Goal: Task Accomplishment & Management: Manage account settings

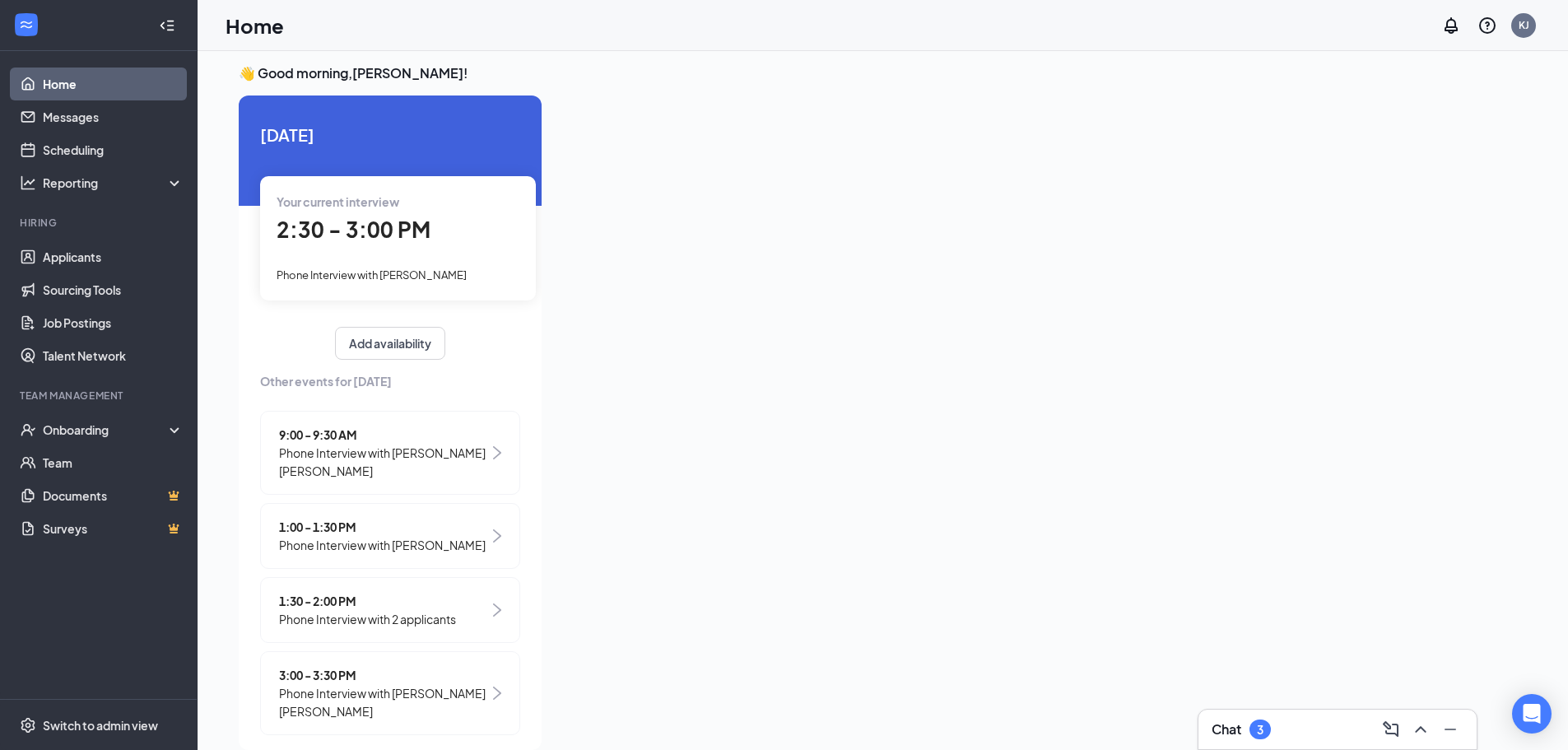
scroll to position [20, 0]
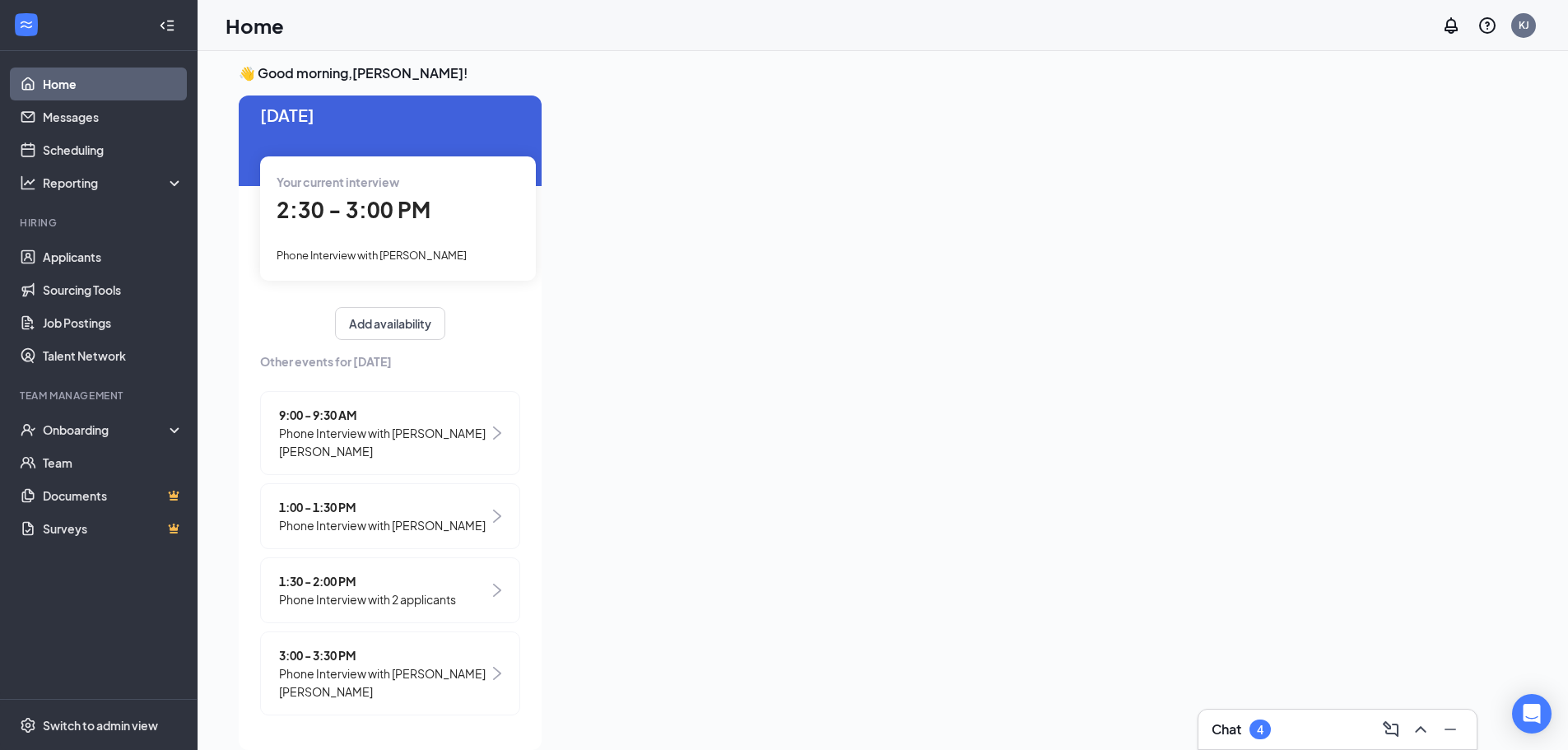
click at [369, 221] on span "2:30 - 3:00 PM" at bounding box center [354, 209] width 154 height 27
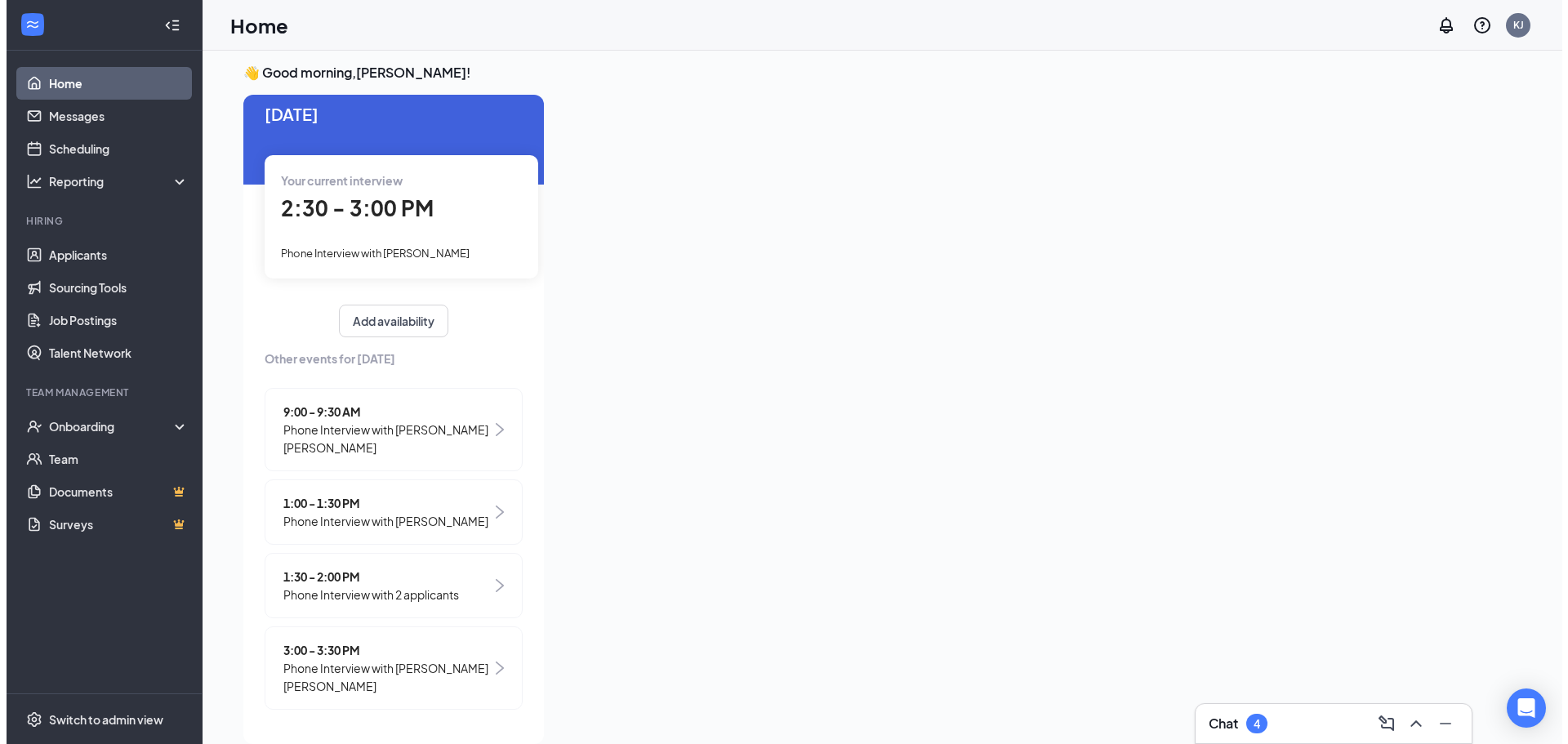
scroll to position [0, 0]
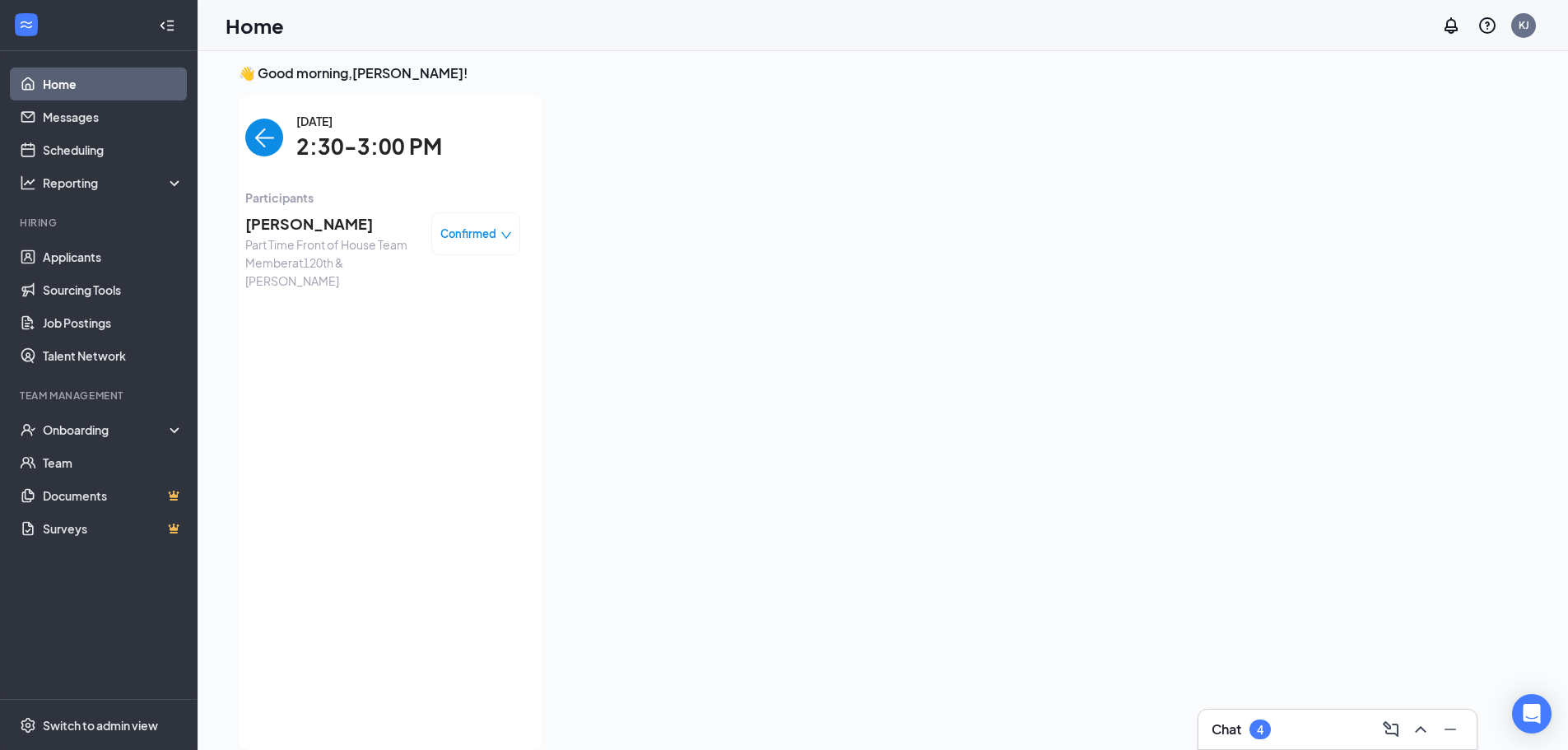
click at [288, 214] on span "[PERSON_NAME]" at bounding box center [331, 224] width 172 height 23
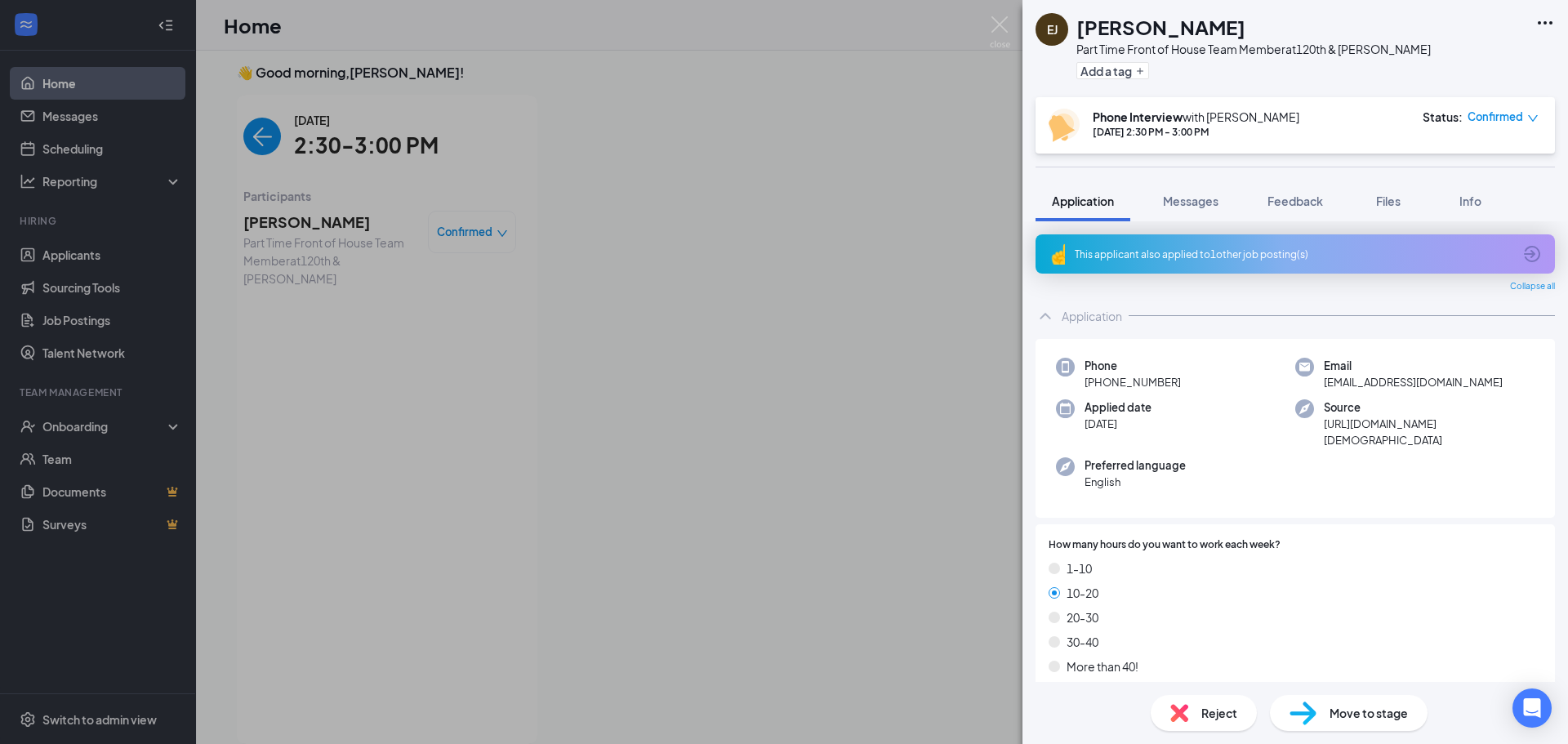
click at [1138, 31] on h1 "[PERSON_NAME]" at bounding box center [1160, 27] width 169 height 28
click at [1138, 30] on h1 "[PERSON_NAME]" at bounding box center [1160, 27] width 169 height 28
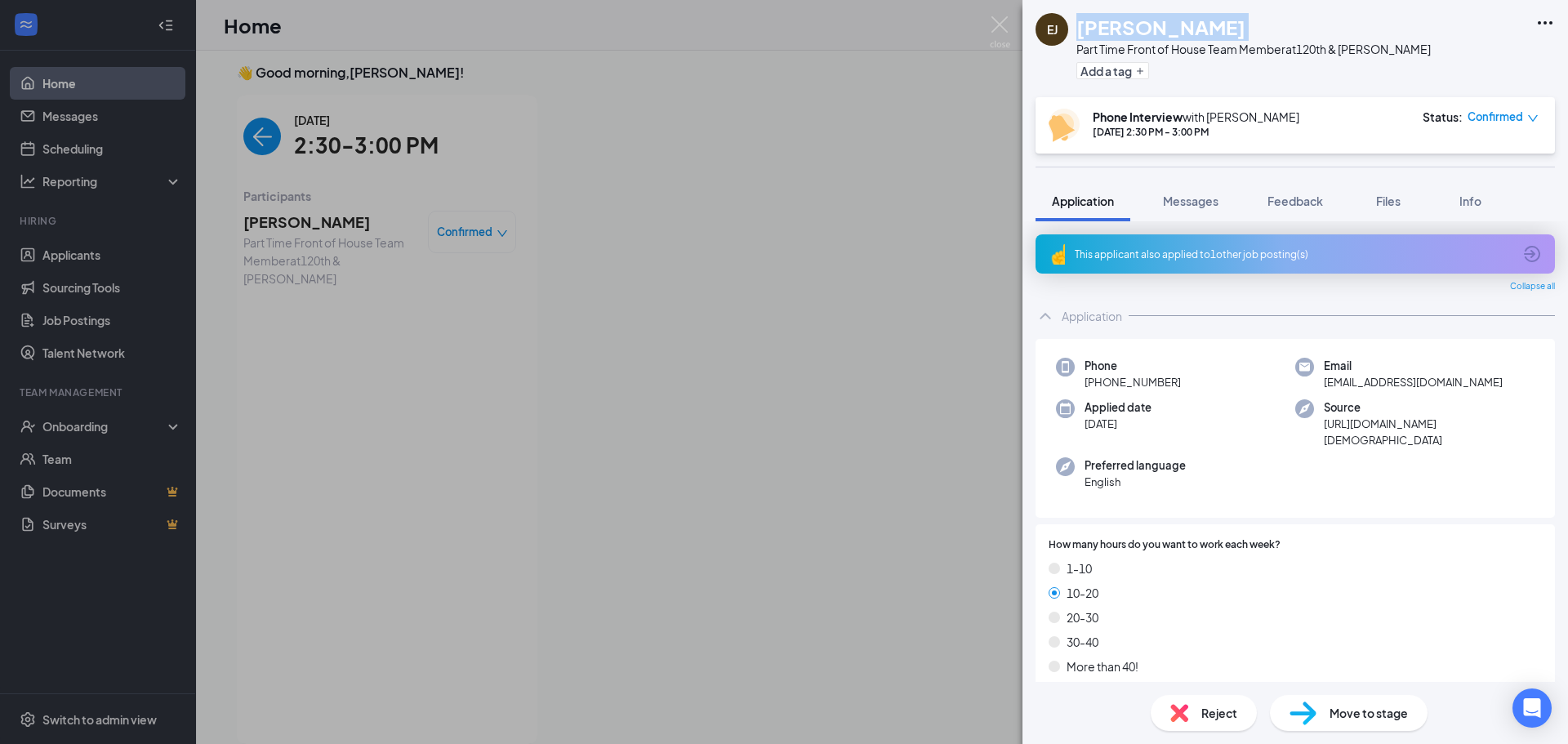
click at [1138, 30] on h1 "[PERSON_NAME]" at bounding box center [1160, 27] width 169 height 28
copy h1 "[PERSON_NAME]"
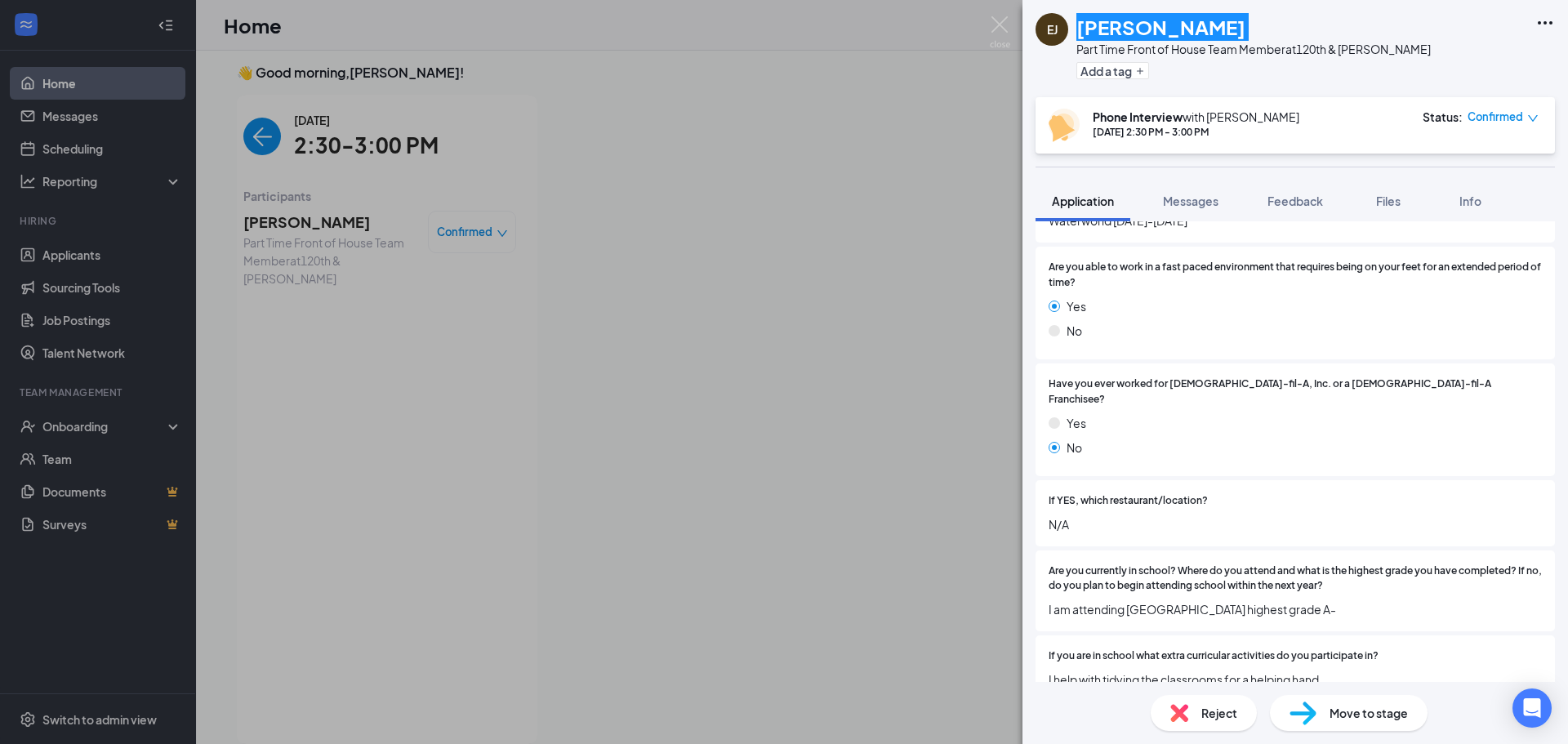
scroll to position [1388, 0]
click at [1365, 720] on span "Move to stage" at bounding box center [1368, 713] width 78 height 18
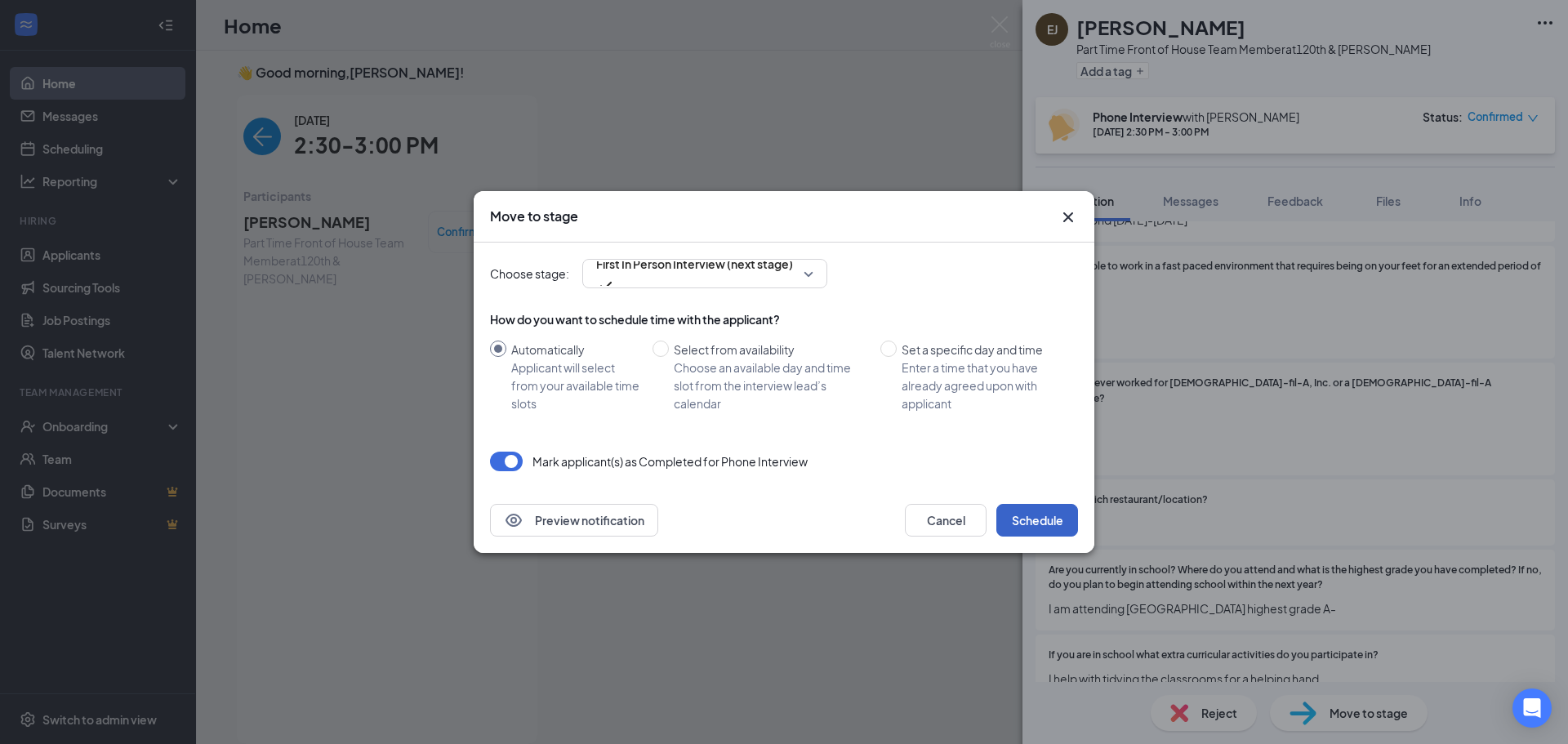
click at [1040, 525] on button "Schedule" at bounding box center [1037, 520] width 82 height 33
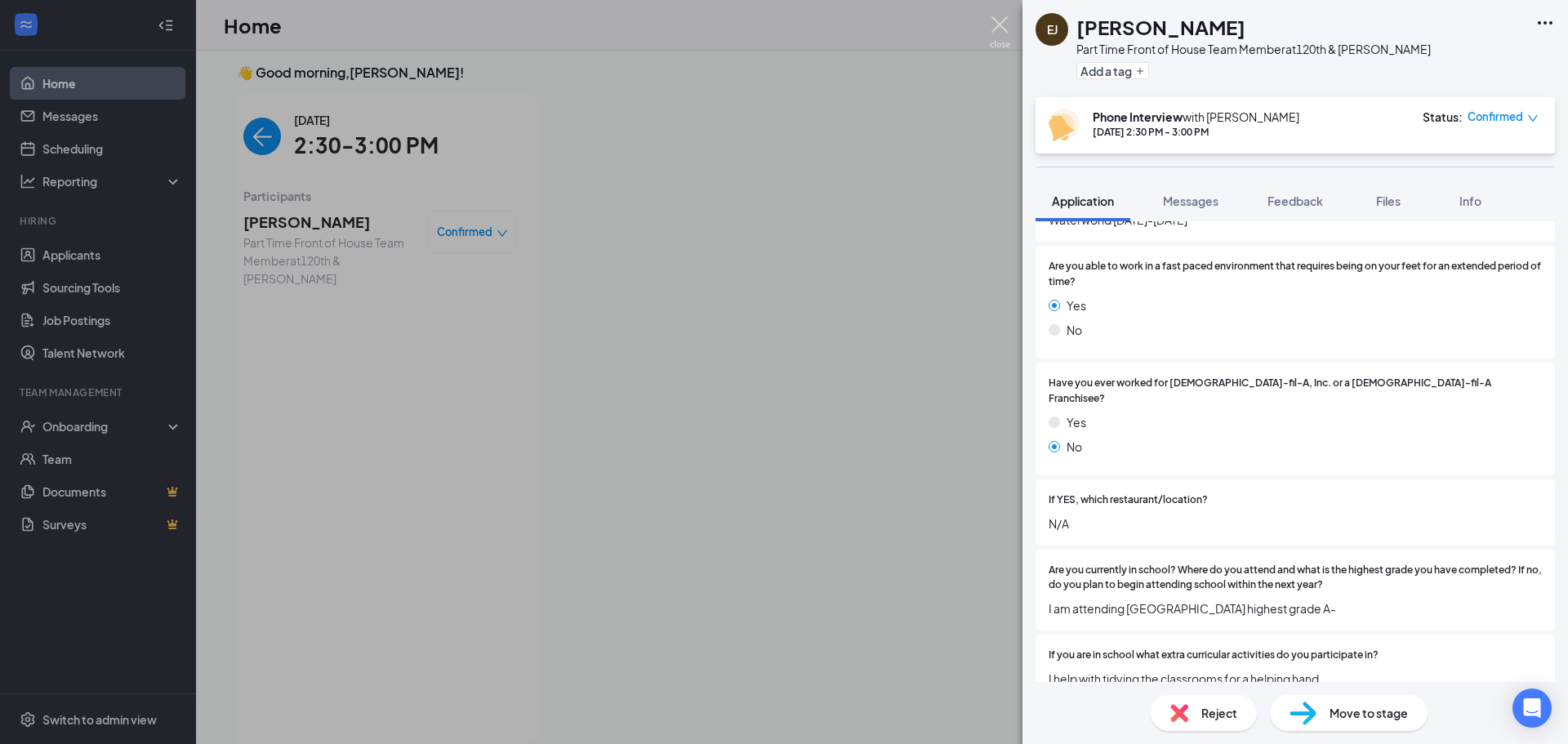
click at [993, 20] on img at bounding box center [1000, 32] width 21 height 32
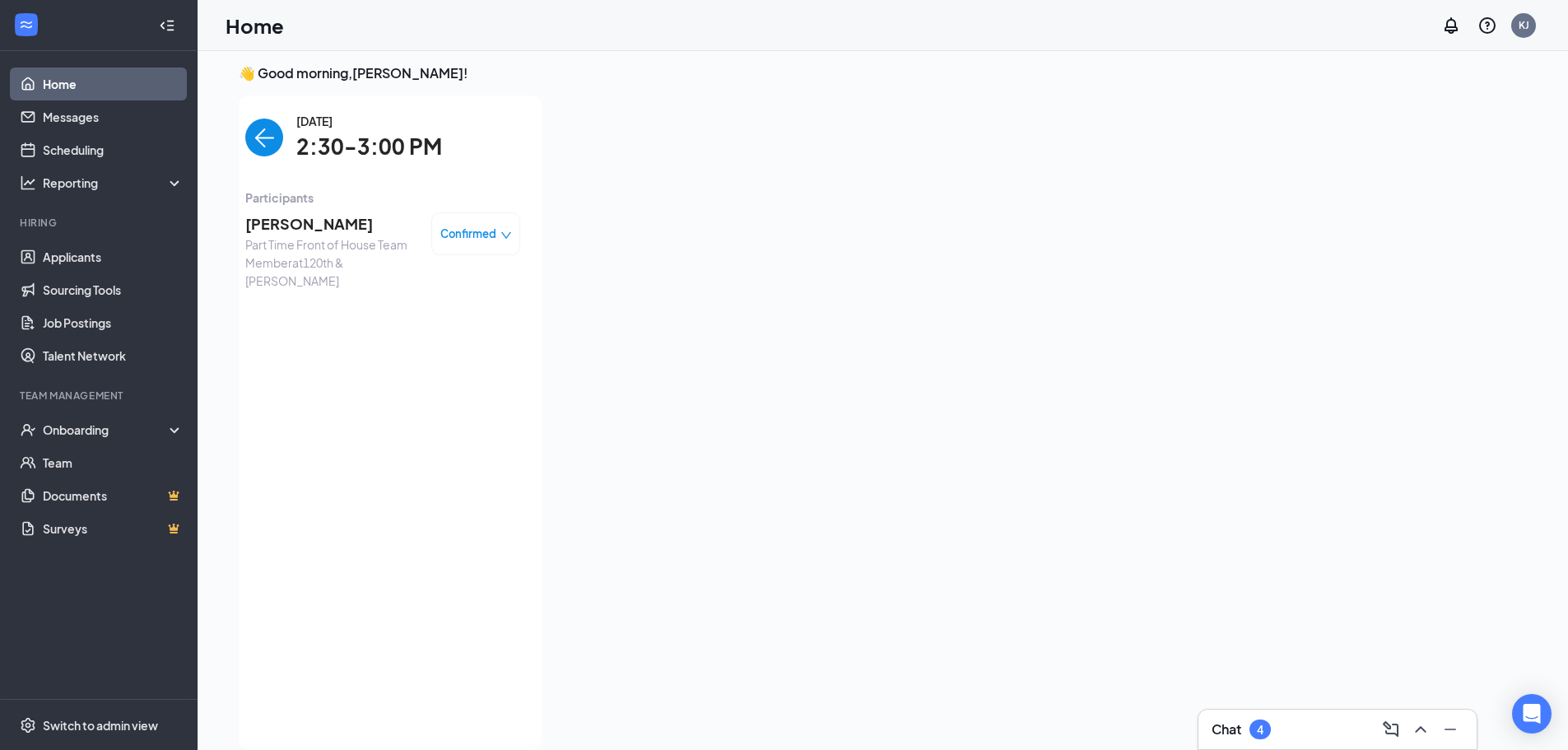
click at [245, 136] on img "back-button" at bounding box center [264, 137] width 38 height 38
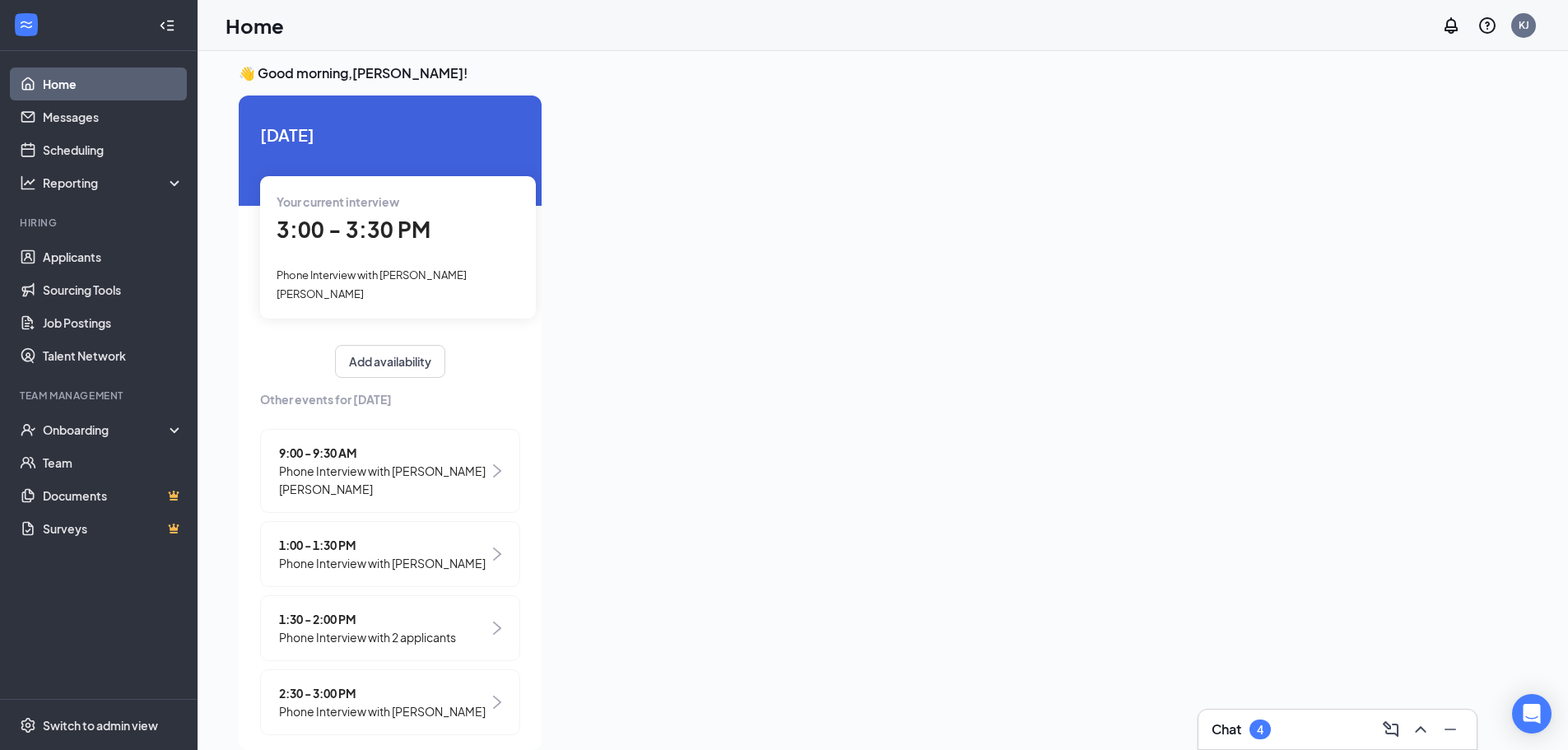
click at [356, 237] on span "3:00 - 3:30 PM" at bounding box center [354, 228] width 154 height 27
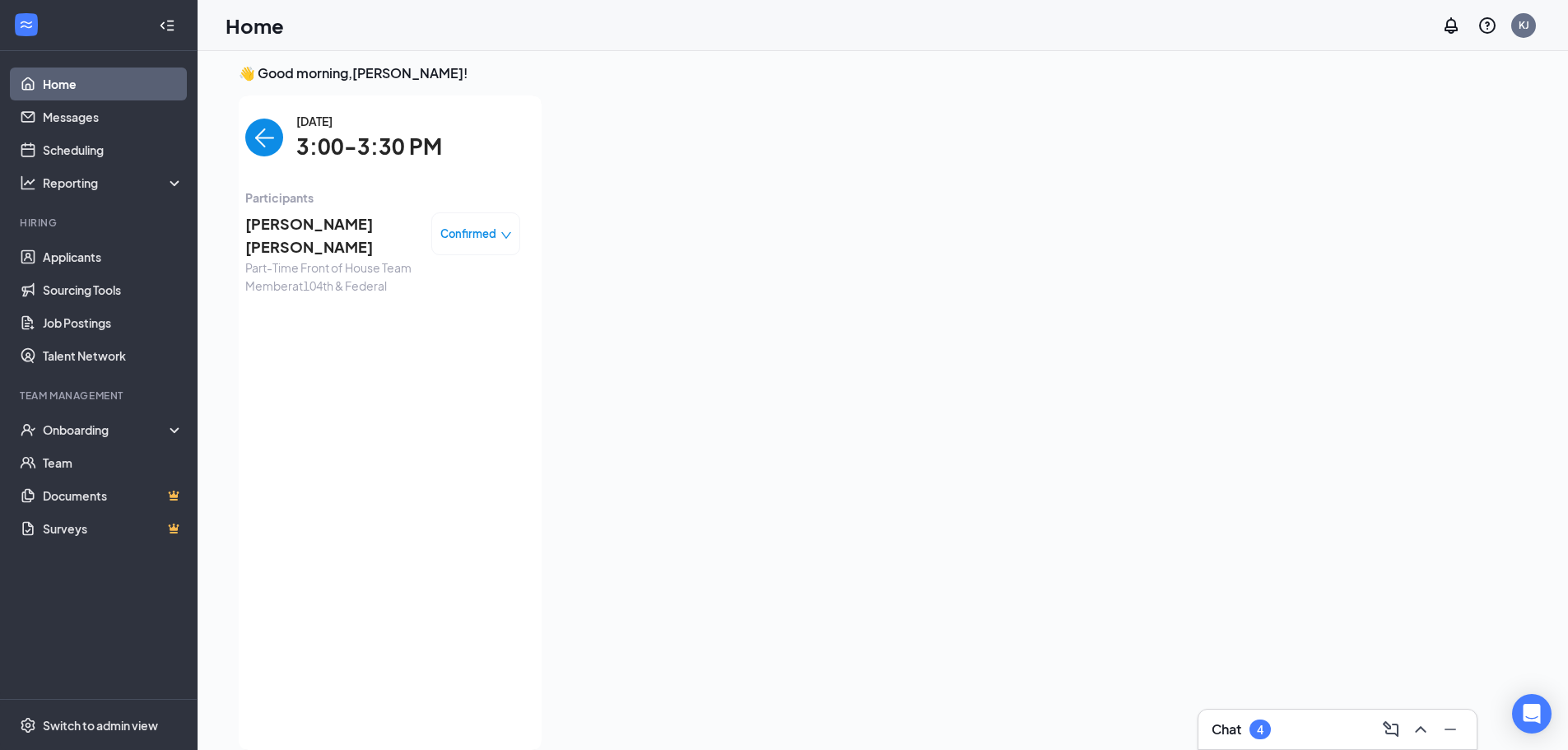
click at [356, 229] on span "[PERSON_NAME] [PERSON_NAME]" at bounding box center [331, 236] width 172 height 47
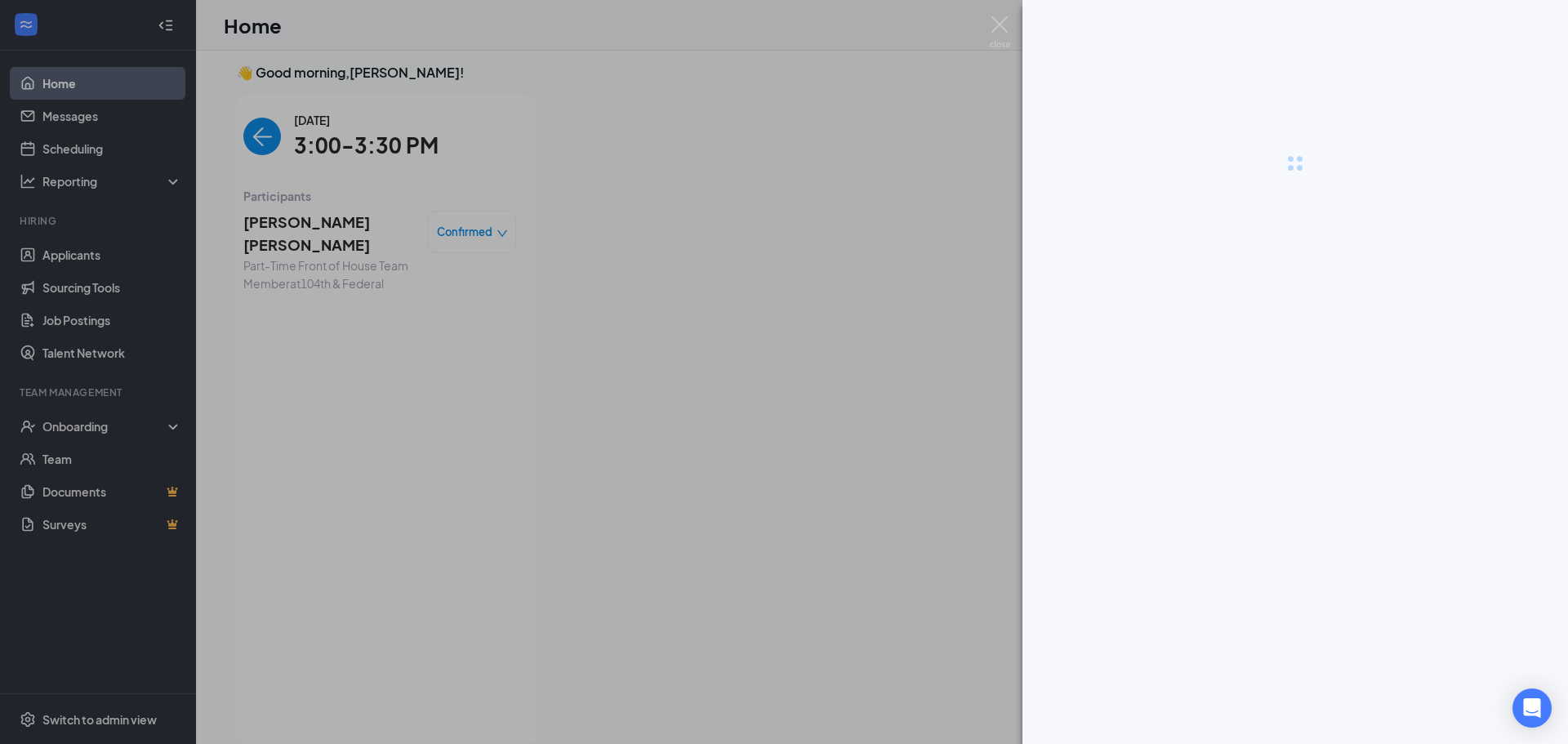
click at [353, 227] on div at bounding box center [784, 372] width 1568 height 744
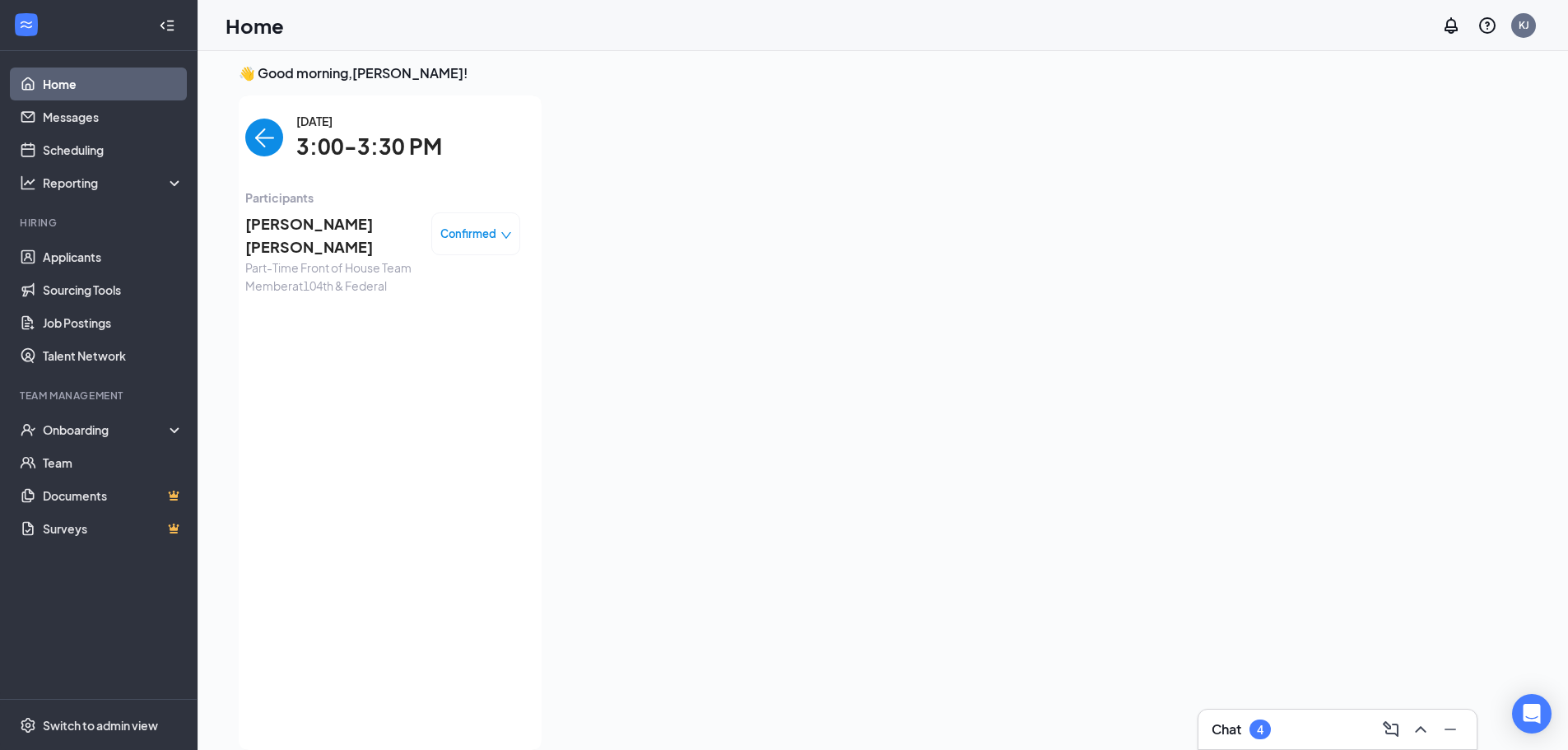
click at [356, 229] on span "[PERSON_NAME] [PERSON_NAME]" at bounding box center [331, 236] width 172 height 47
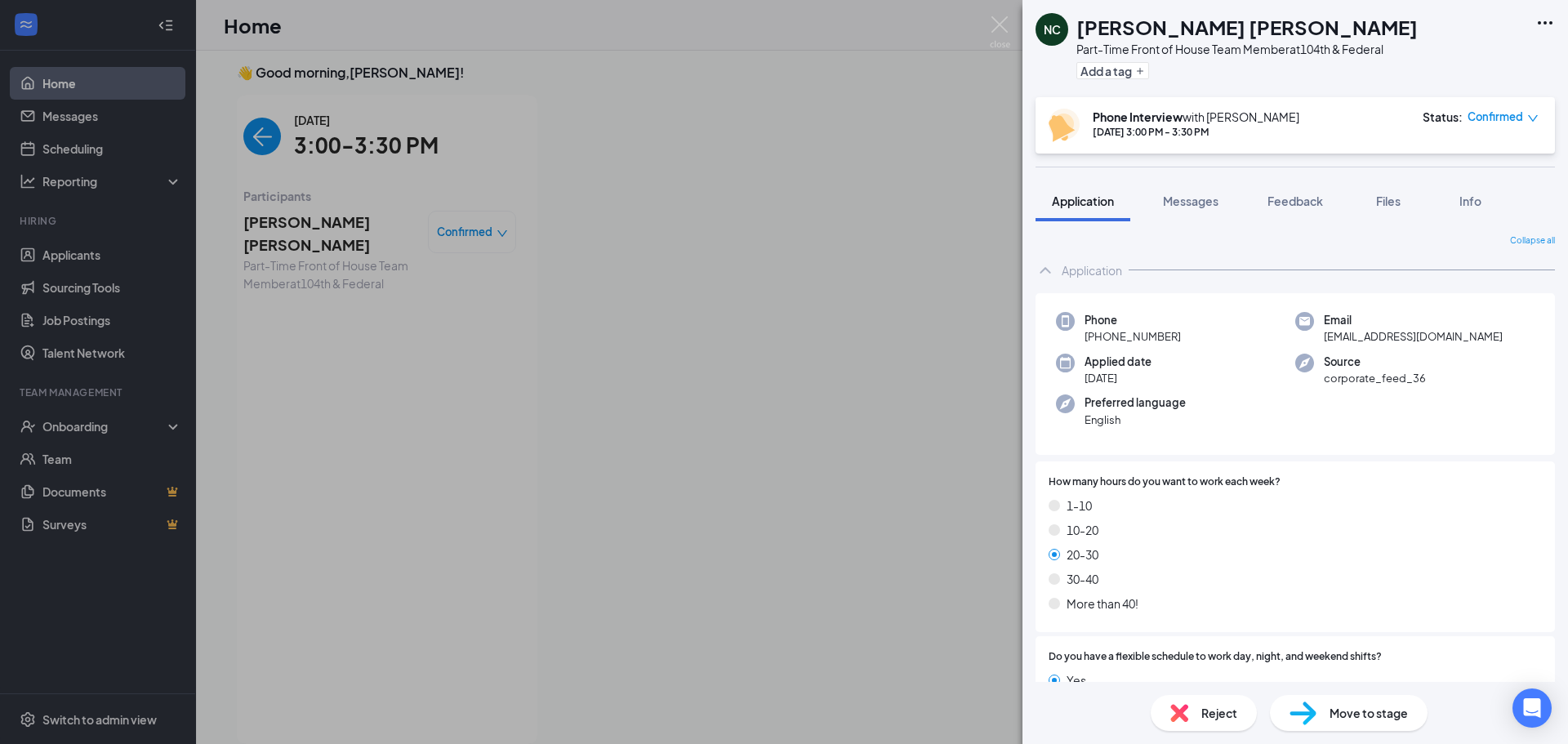
click at [1222, 26] on h1 "[PERSON_NAME] [PERSON_NAME]" at bounding box center [1246, 27] width 341 height 28
copy h1 "[PERSON_NAME] [PERSON_NAME]"
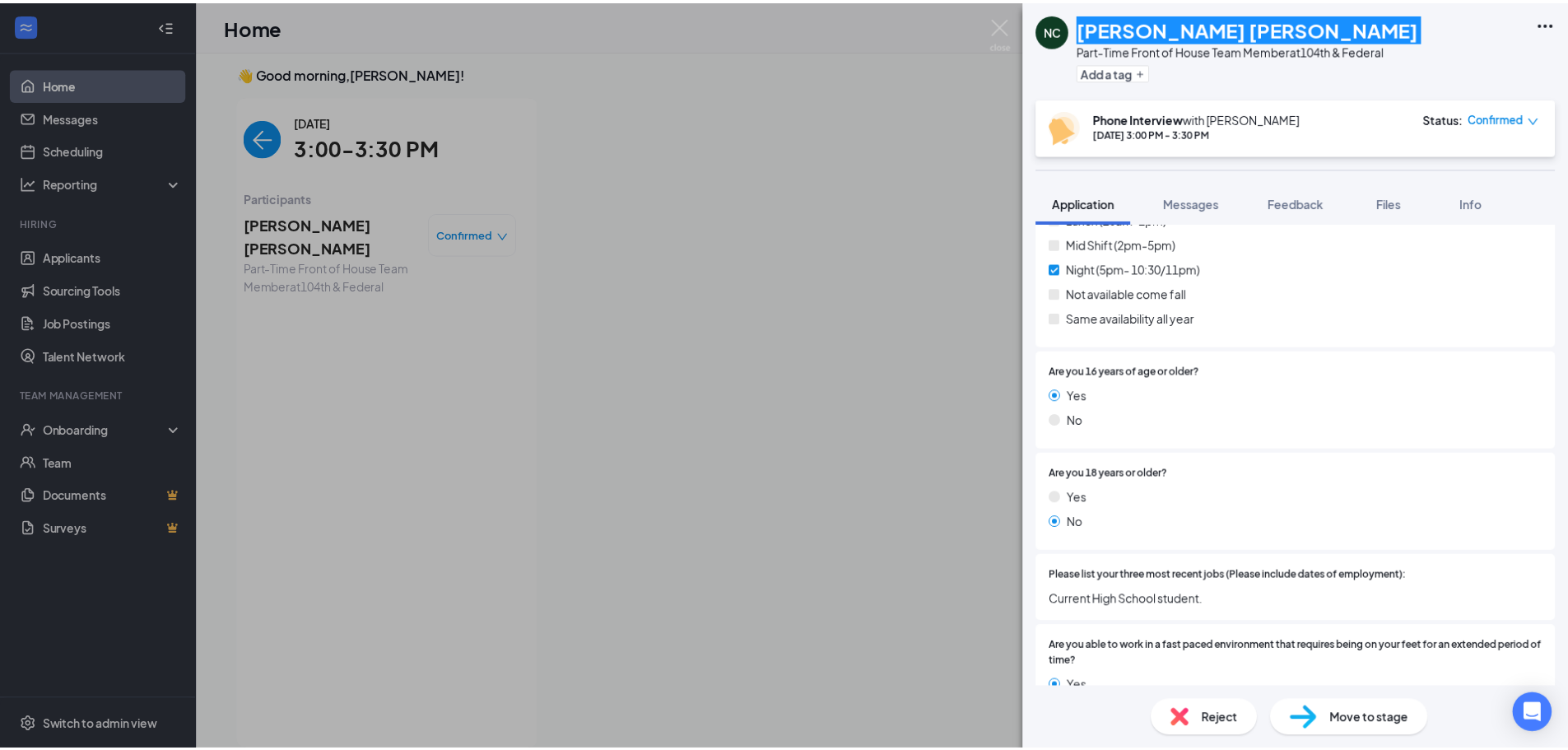
scroll to position [987, 0]
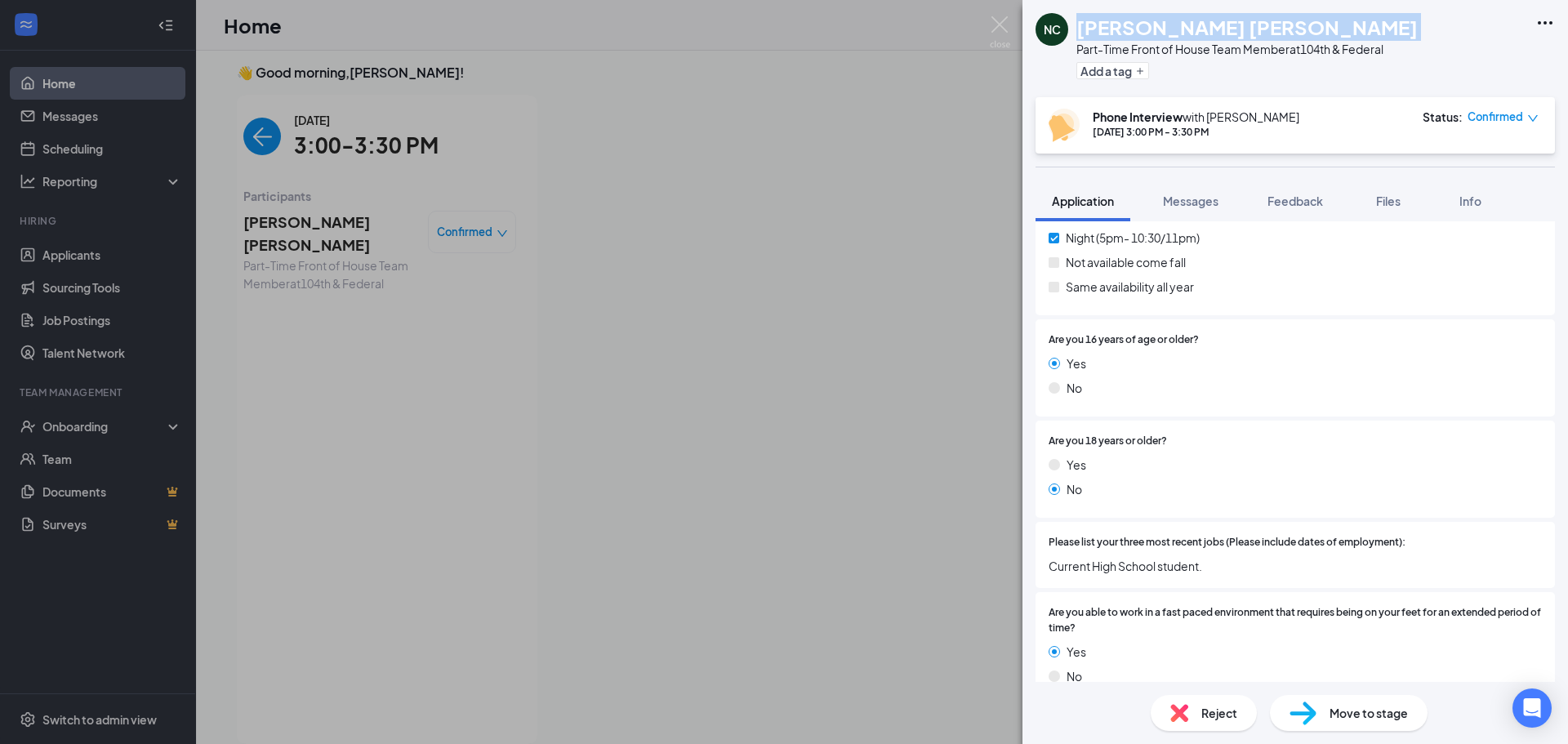
click at [1363, 711] on span "Move to stage" at bounding box center [1368, 713] width 78 height 18
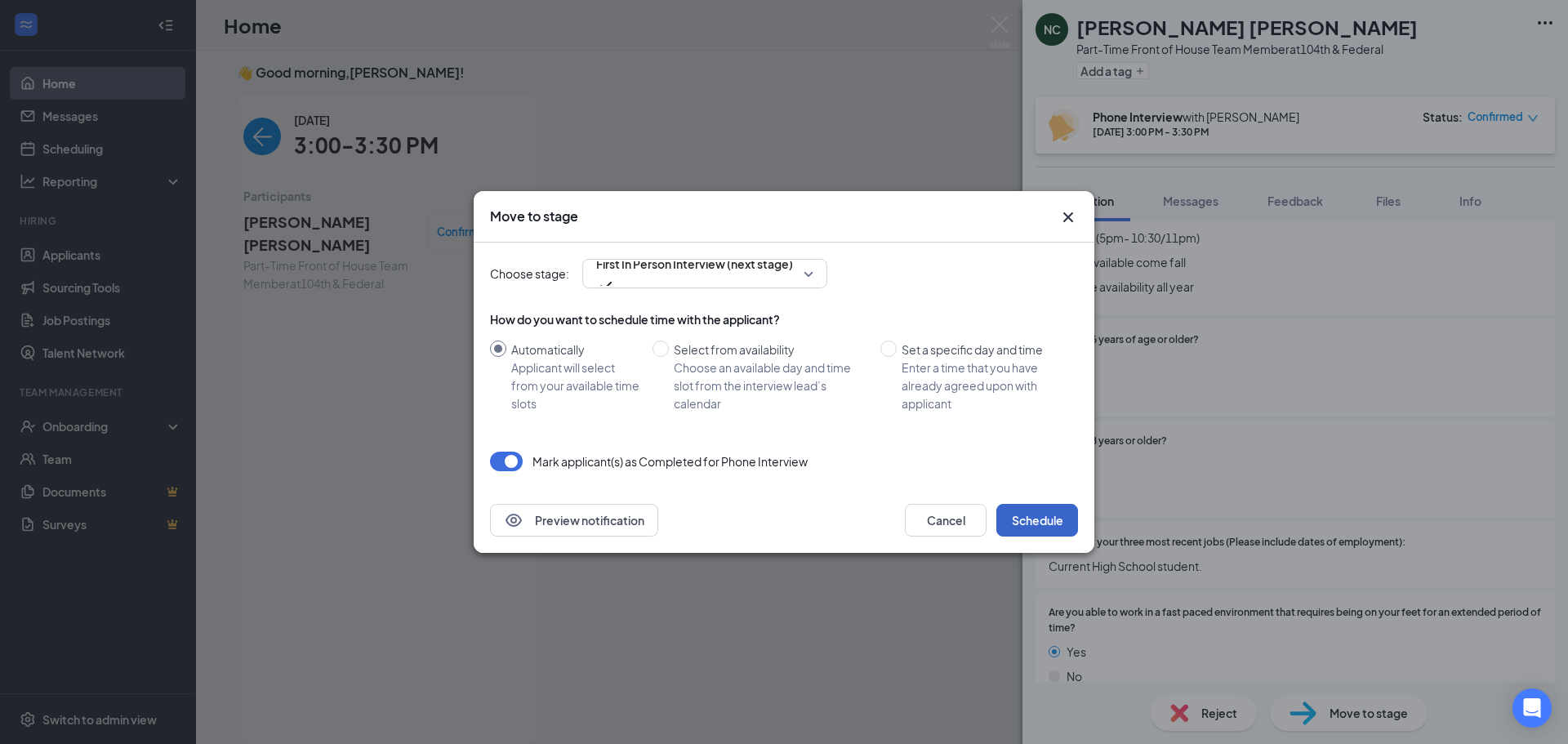
click at [1067, 510] on button "Schedule" at bounding box center [1037, 520] width 82 height 33
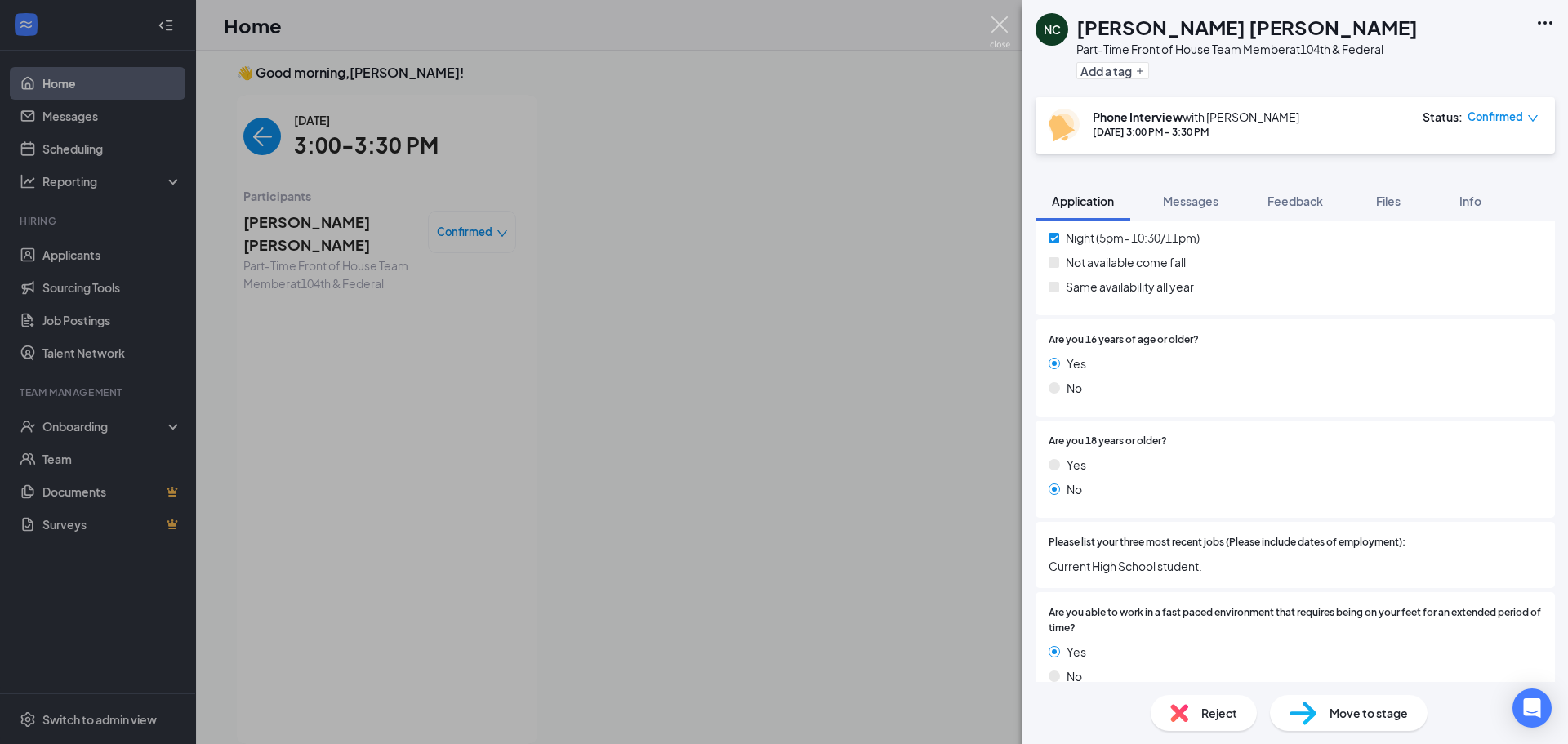
click at [1000, 26] on img at bounding box center [1000, 32] width 21 height 32
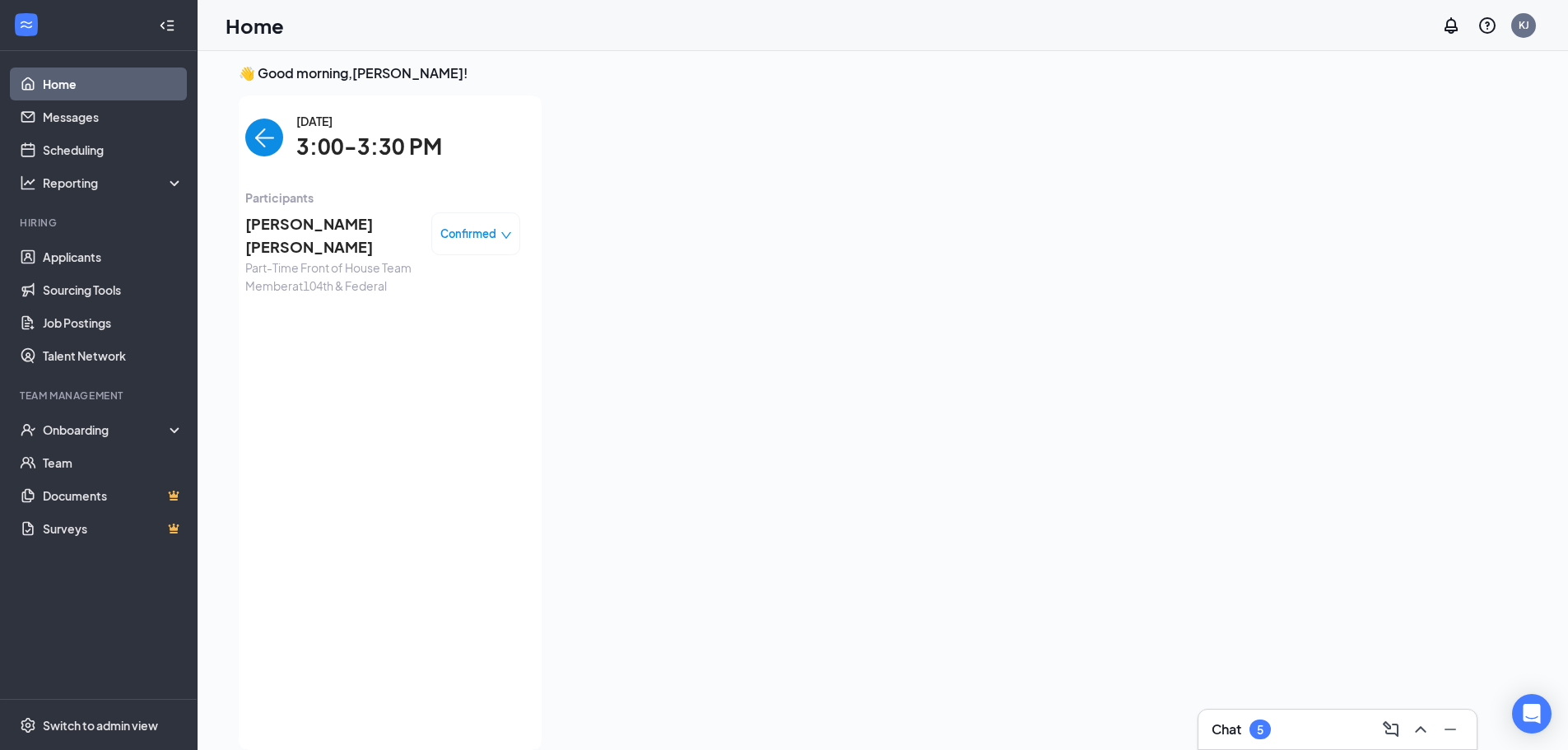
click at [1267, 740] on div "Chat 5" at bounding box center [1338, 729] width 252 height 26
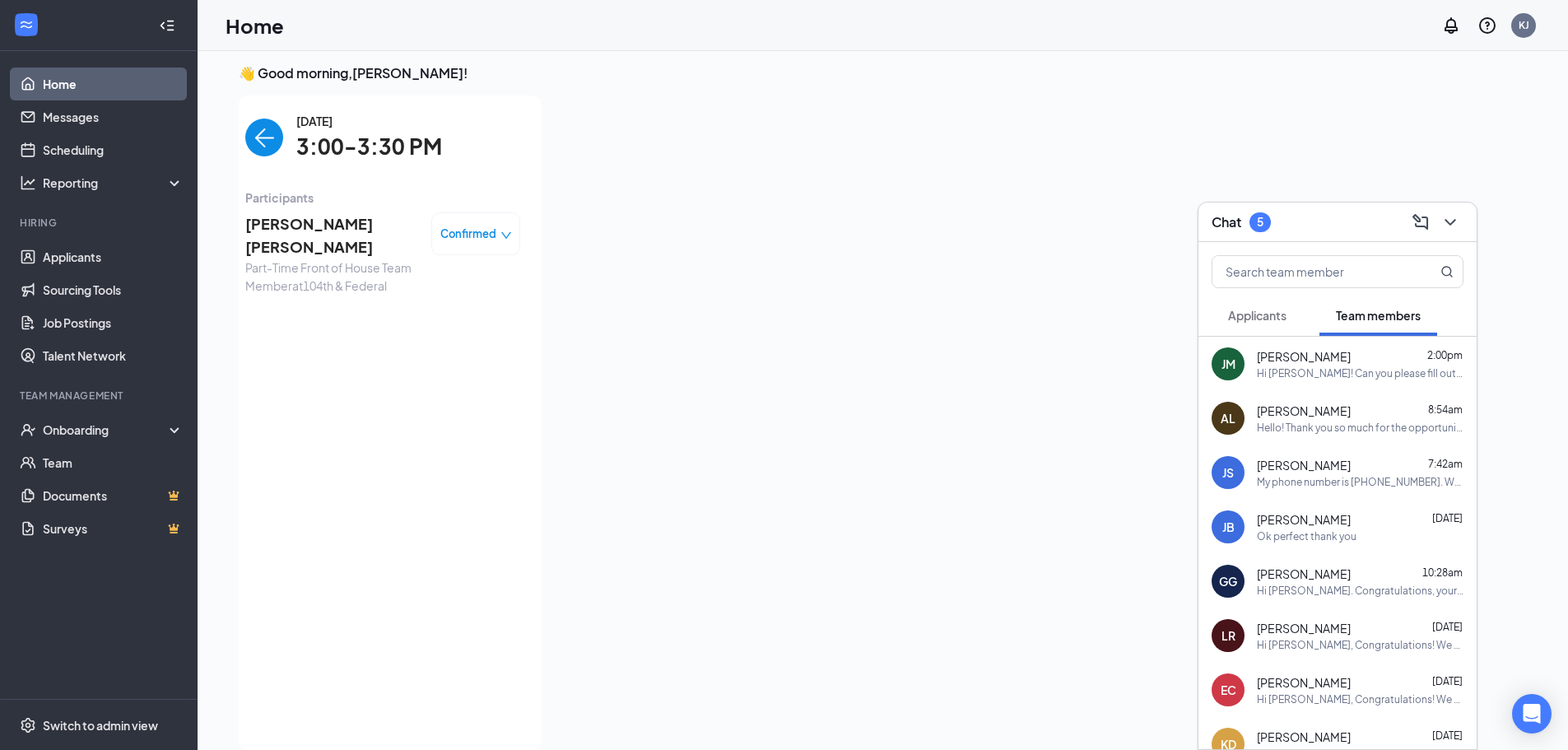
click at [1272, 319] on span "Applicants" at bounding box center [1257, 315] width 59 height 15
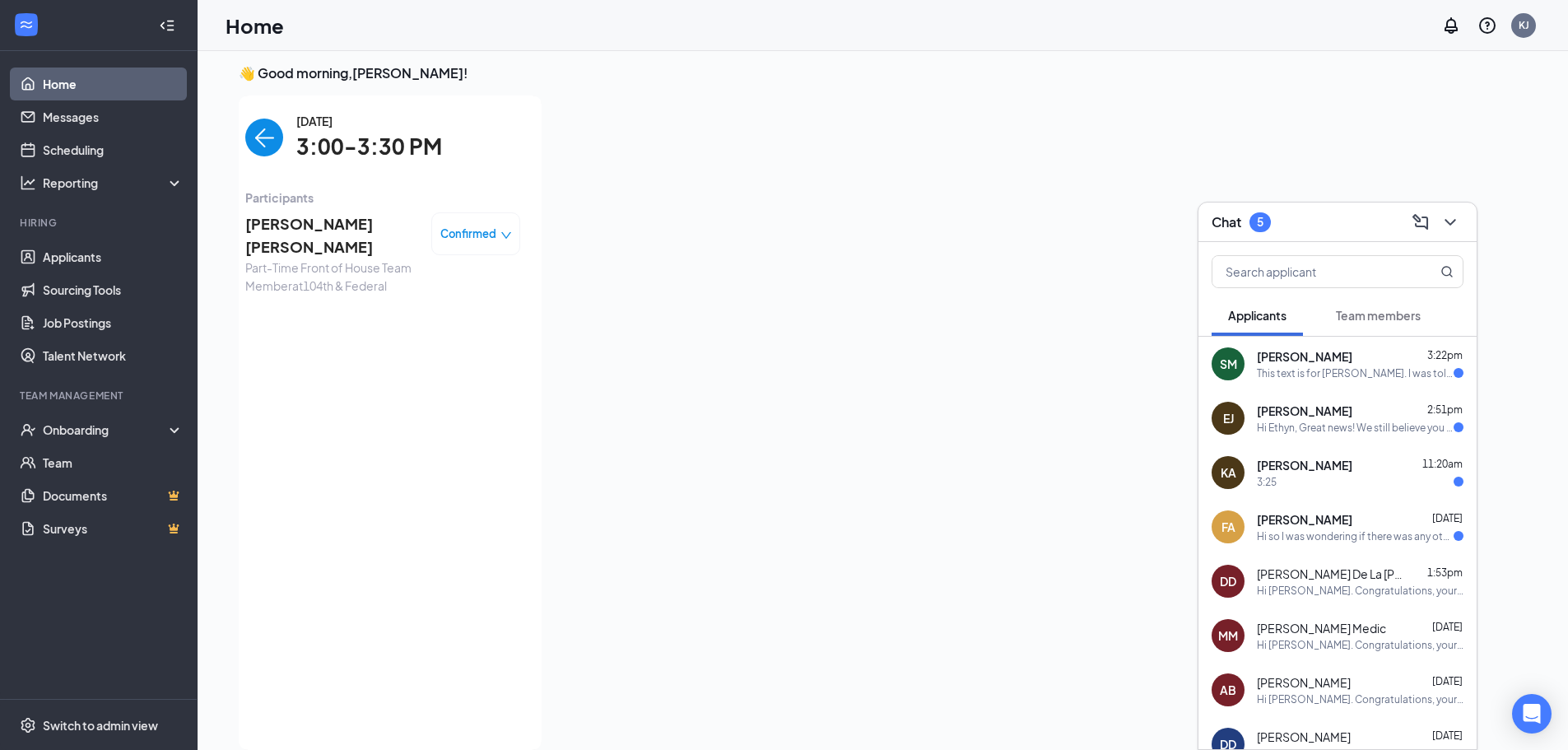
click at [1311, 421] on div "Hi Ethyn, Great news! We still believe you may be an awesome fit for out team a…" at bounding box center [1355, 428] width 197 height 14
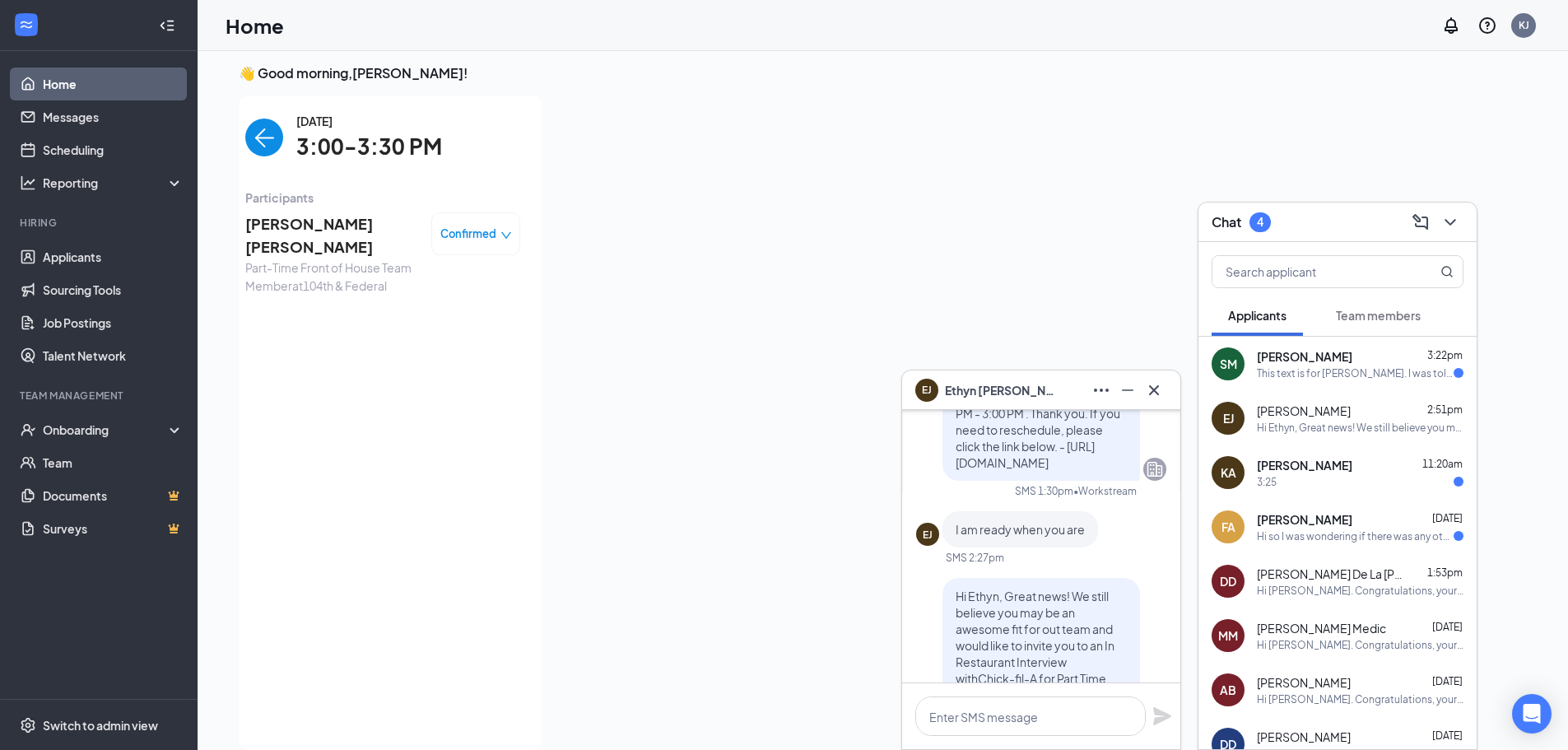
scroll to position [-165, 0]
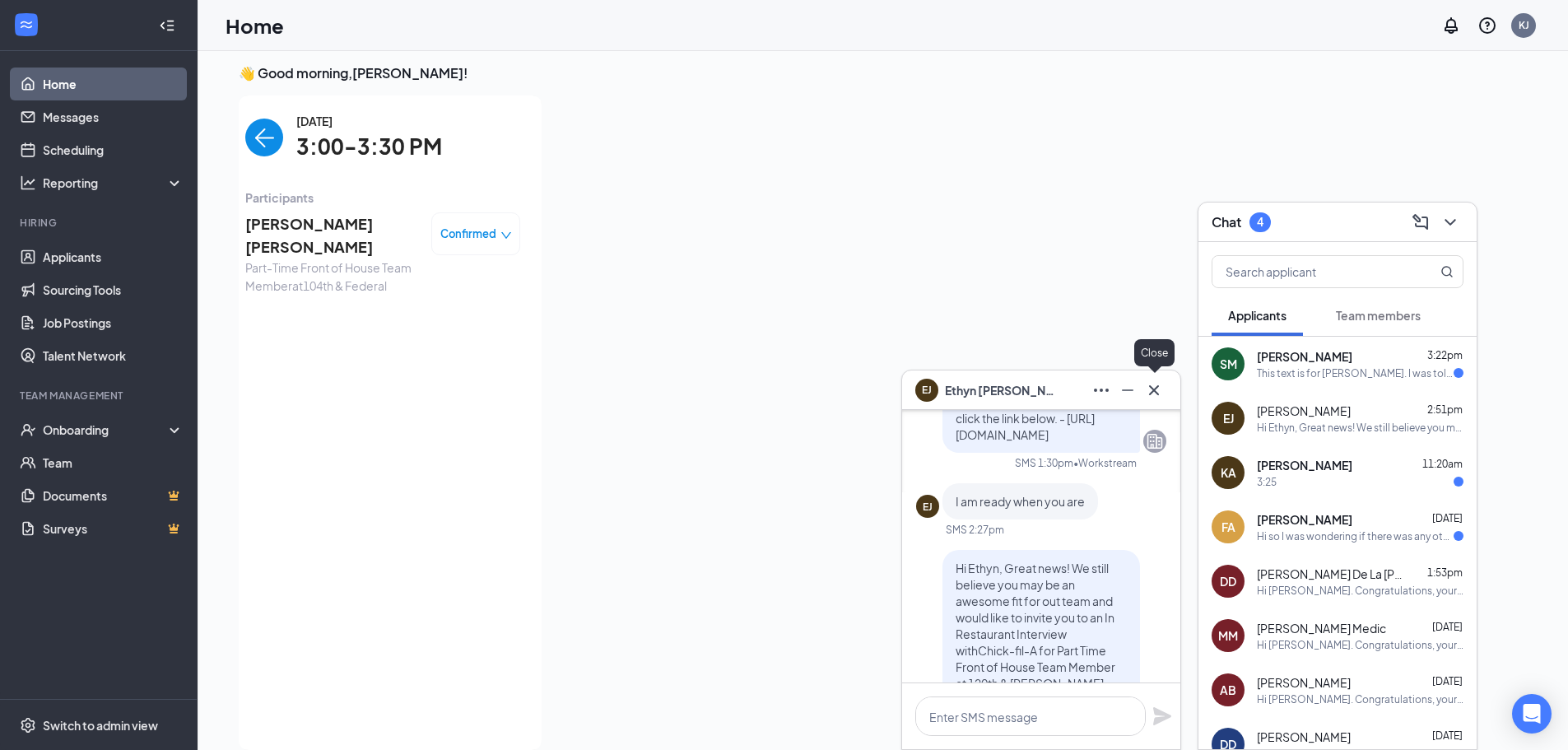
click at [1149, 386] on icon "Cross" at bounding box center [1154, 389] width 20 height 20
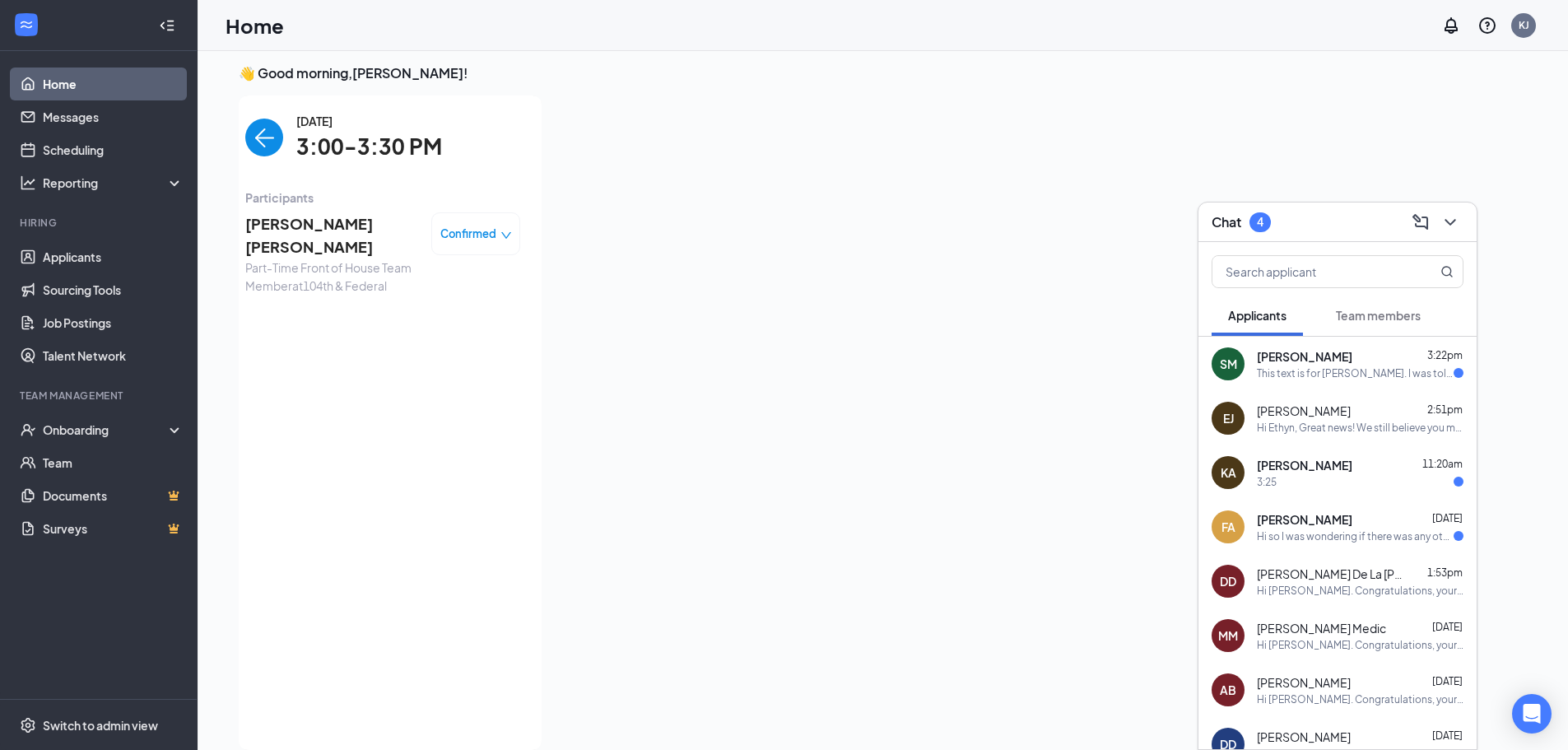
click at [1284, 373] on div "This text is for [PERSON_NAME]. I was told that the interview [DATE] would be o…" at bounding box center [1355, 373] width 197 height 14
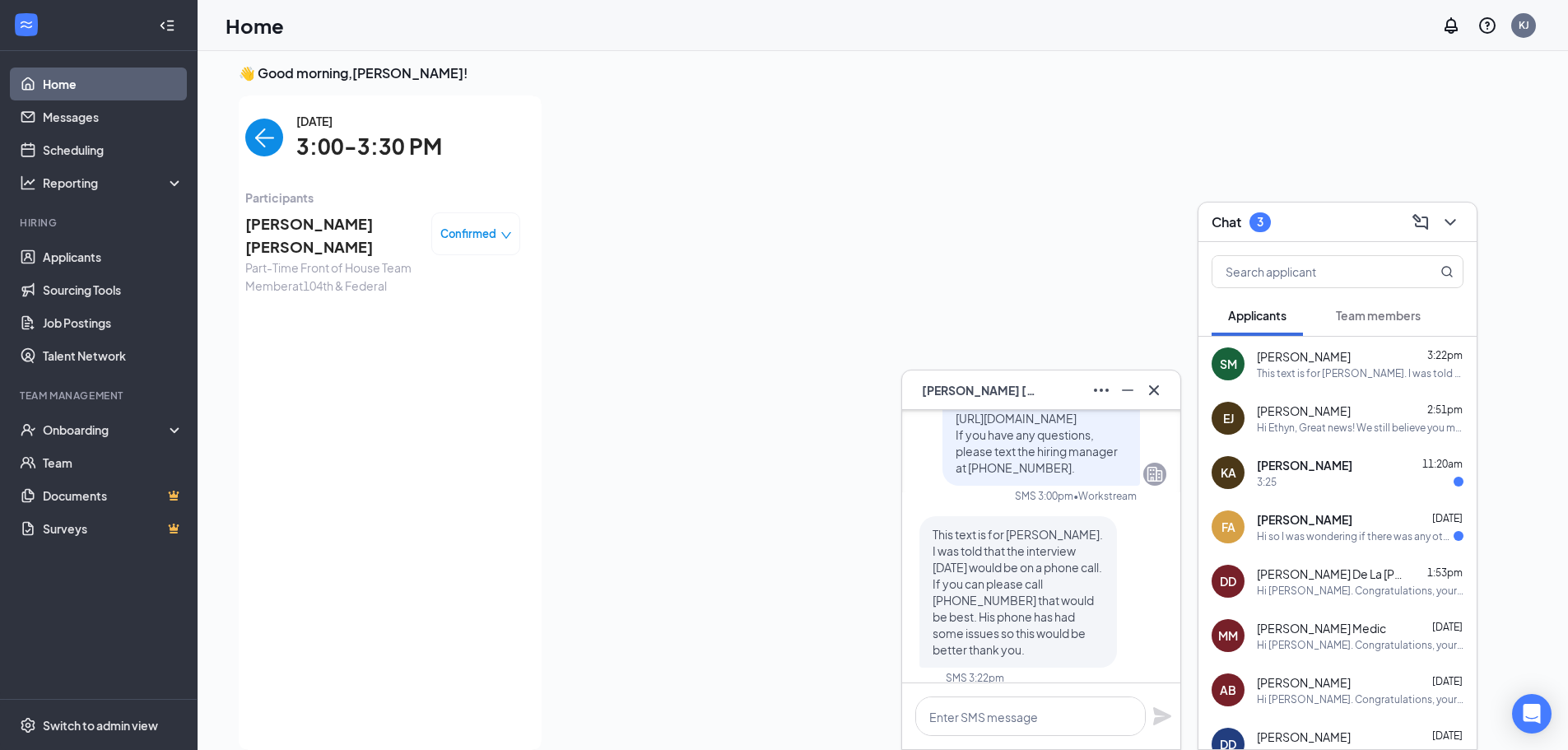
scroll to position [0, 0]
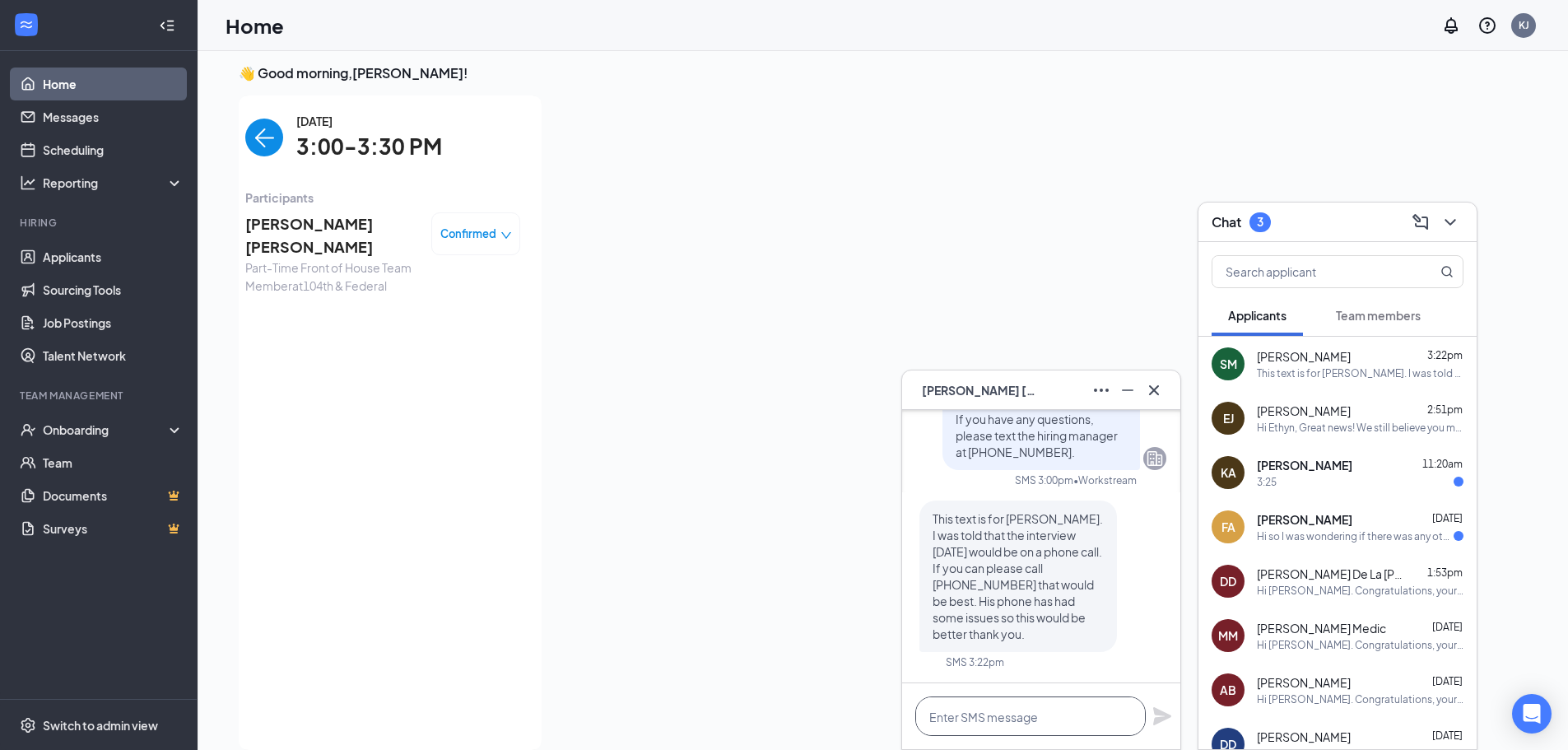
click at [1037, 710] on textarea at bounding box center [1030, 716] width 230 height 39
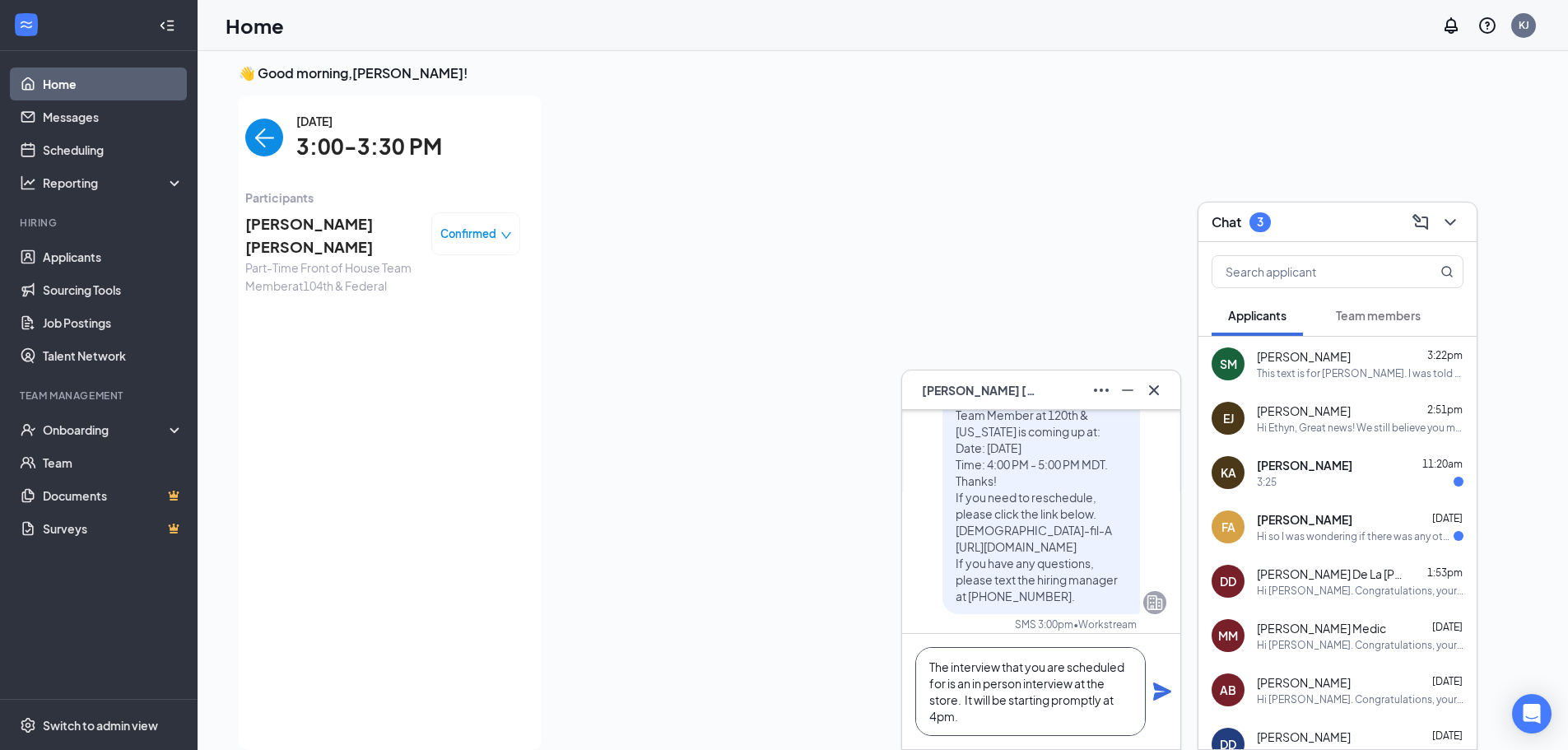
scroll to position [-165, 0]
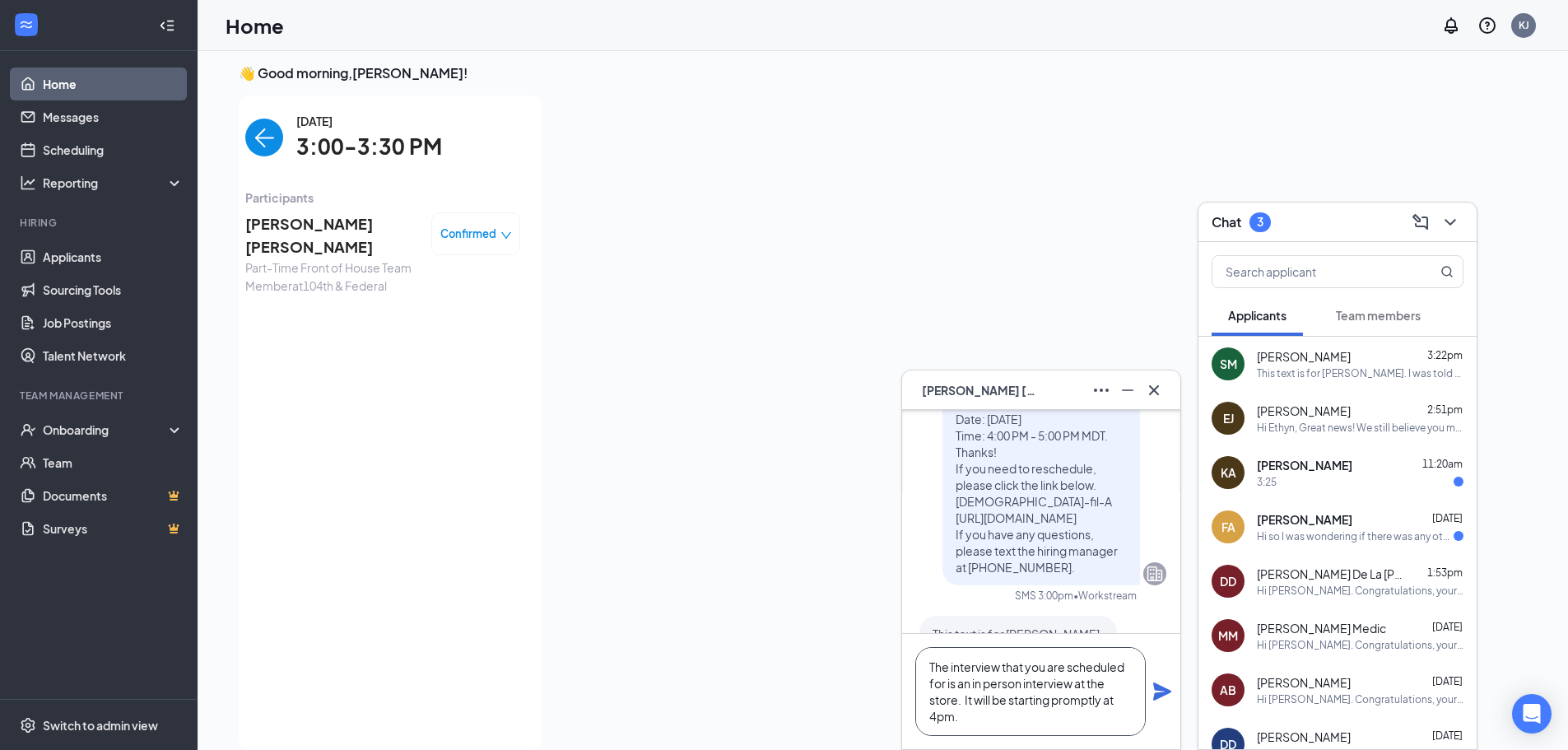
type textarea "The interview that you are scheduled for is an in person interview at the store…"
click at [1160, 702] on div "The interview that you are scheduled for is an in person interview at the store…" at bounding box center [1042, 691] width 278 height 116
click at [1160, 695] on icon "Plane" at bounding box center [1163, 691] width 18 height 18
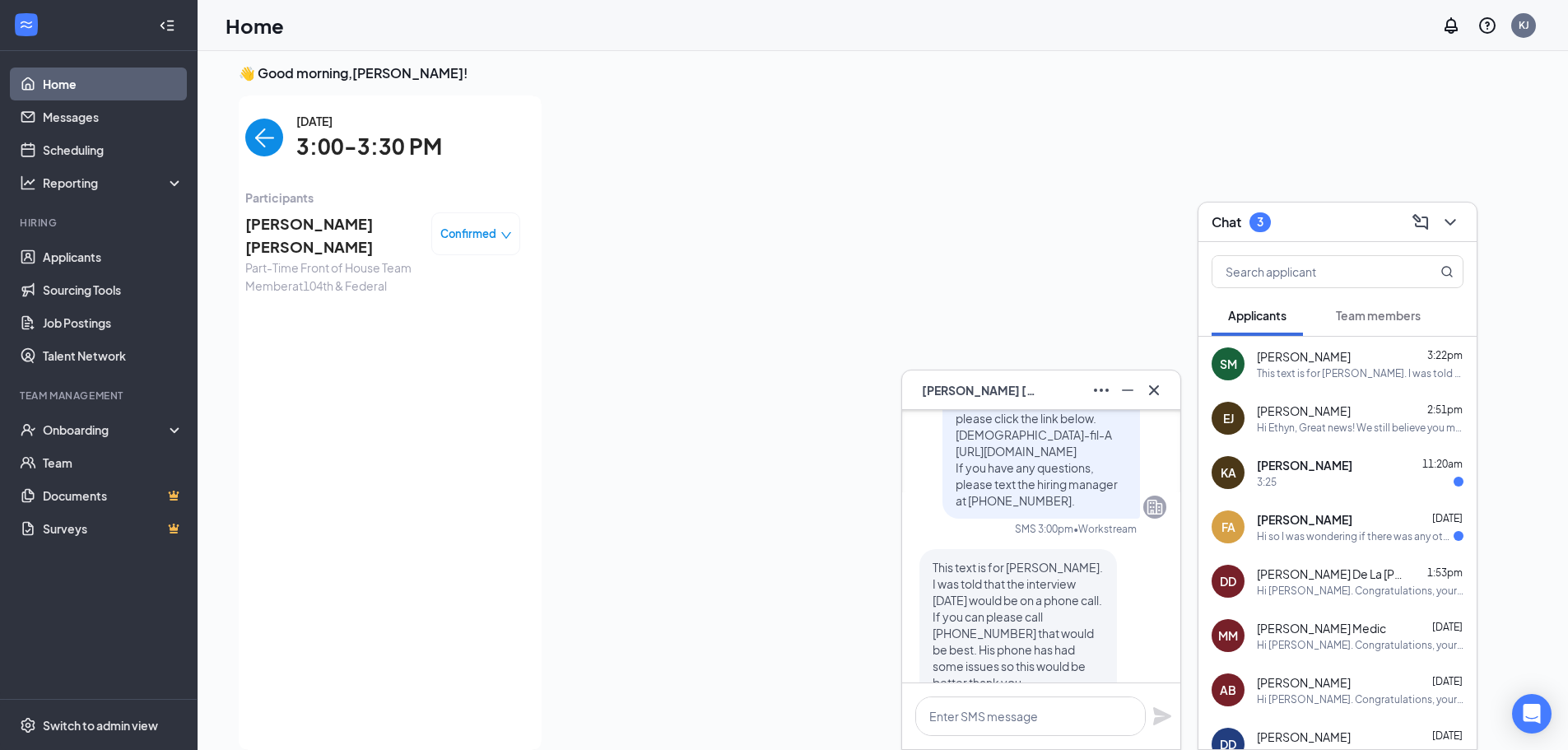
scroll to position [0, 0]
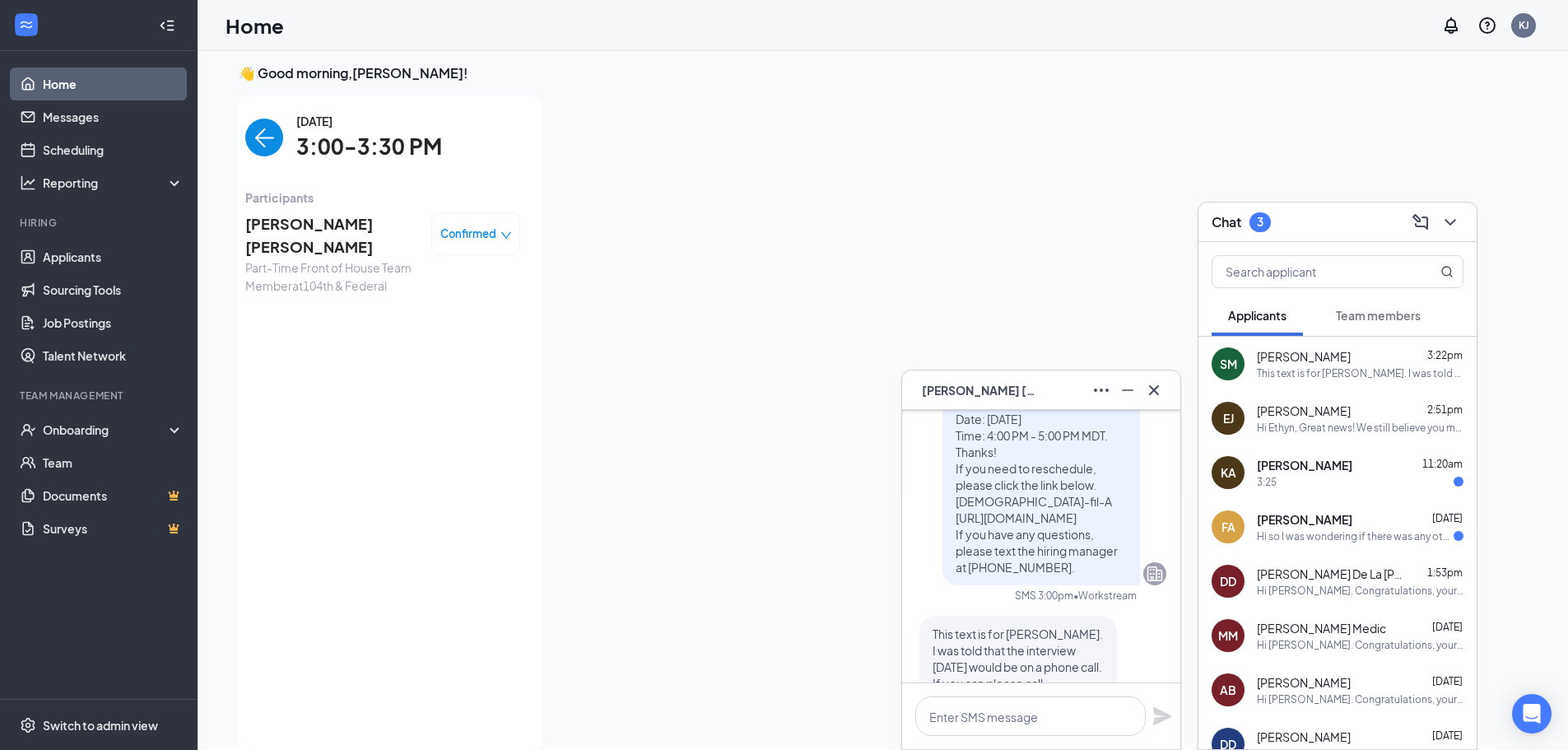
click at [1238, 469] on div "KA" at bounding box center [1228, 473] width 33 height 33
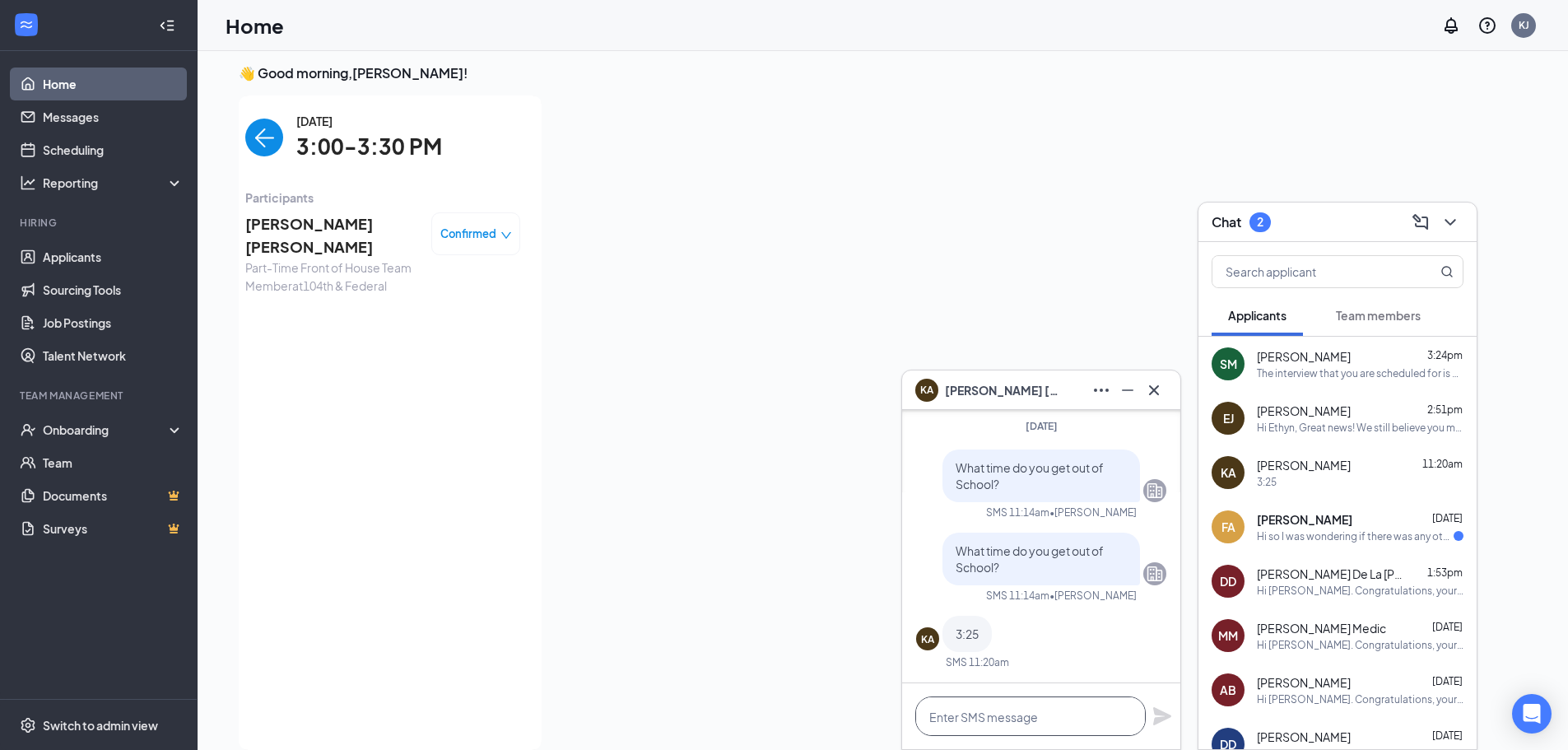
click at [1034, 723] on textarea at bounding box center [1030, 716] width 230 height 39
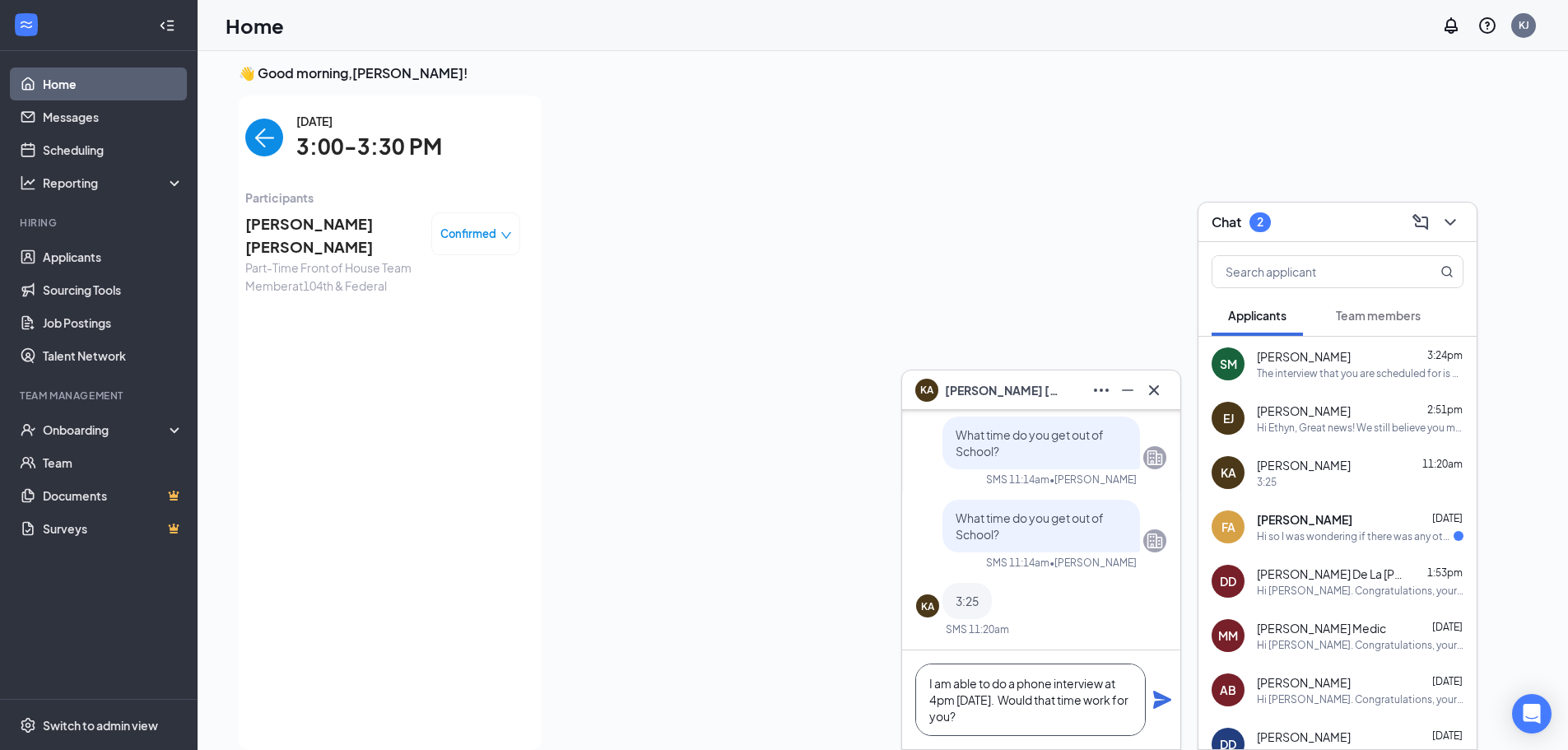
type textarea "I am able to do a phone interview at 4pm [DATE]. Would that time work for you?"
click at [1164, 704] on icon "Plane" at bounding box center [1163, 699] width 18 height 18
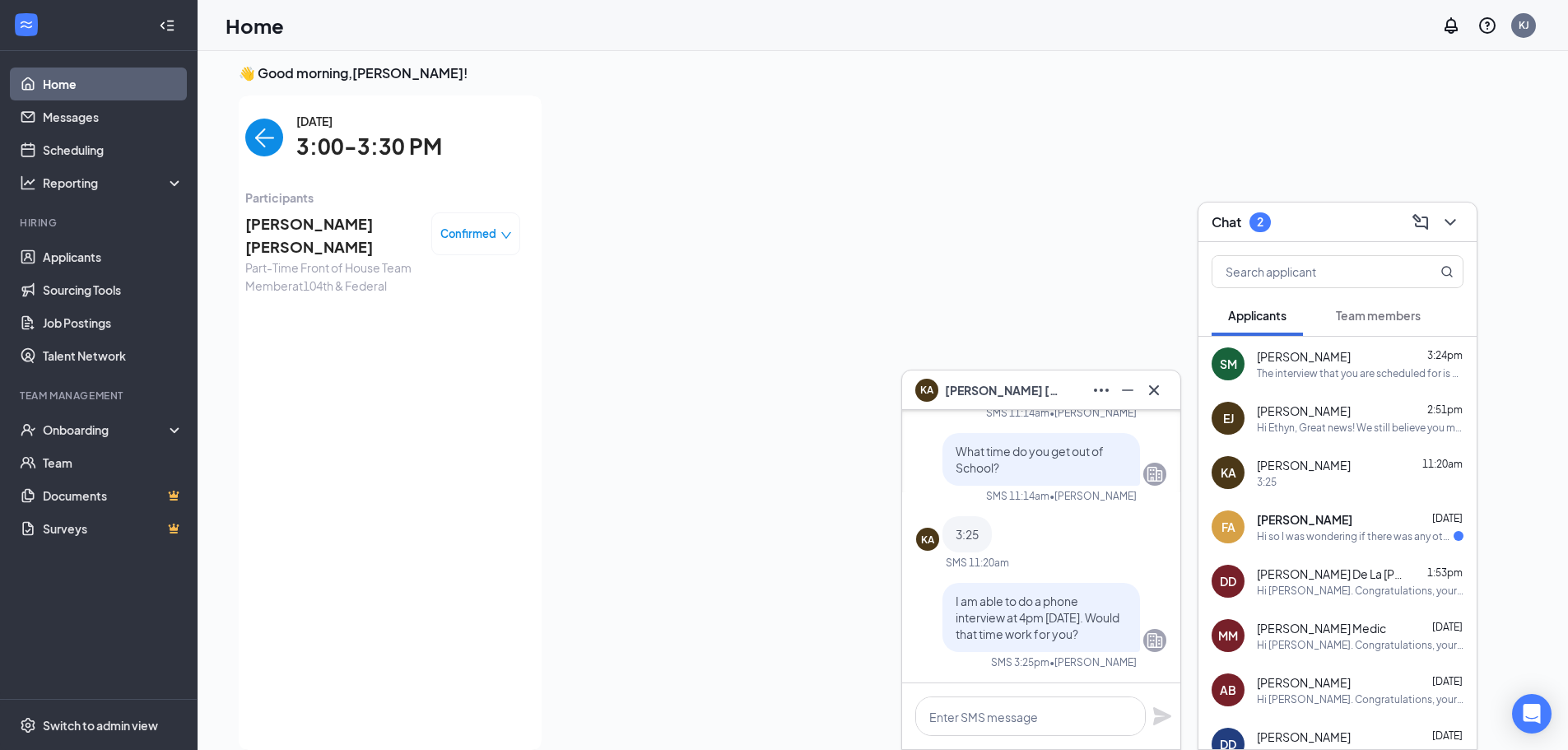
click at [1290, 529] on div "Hi so I was wondering if there was any other days or times available to pick fr…" at bounding box center [1355, 536] width 197 height 14
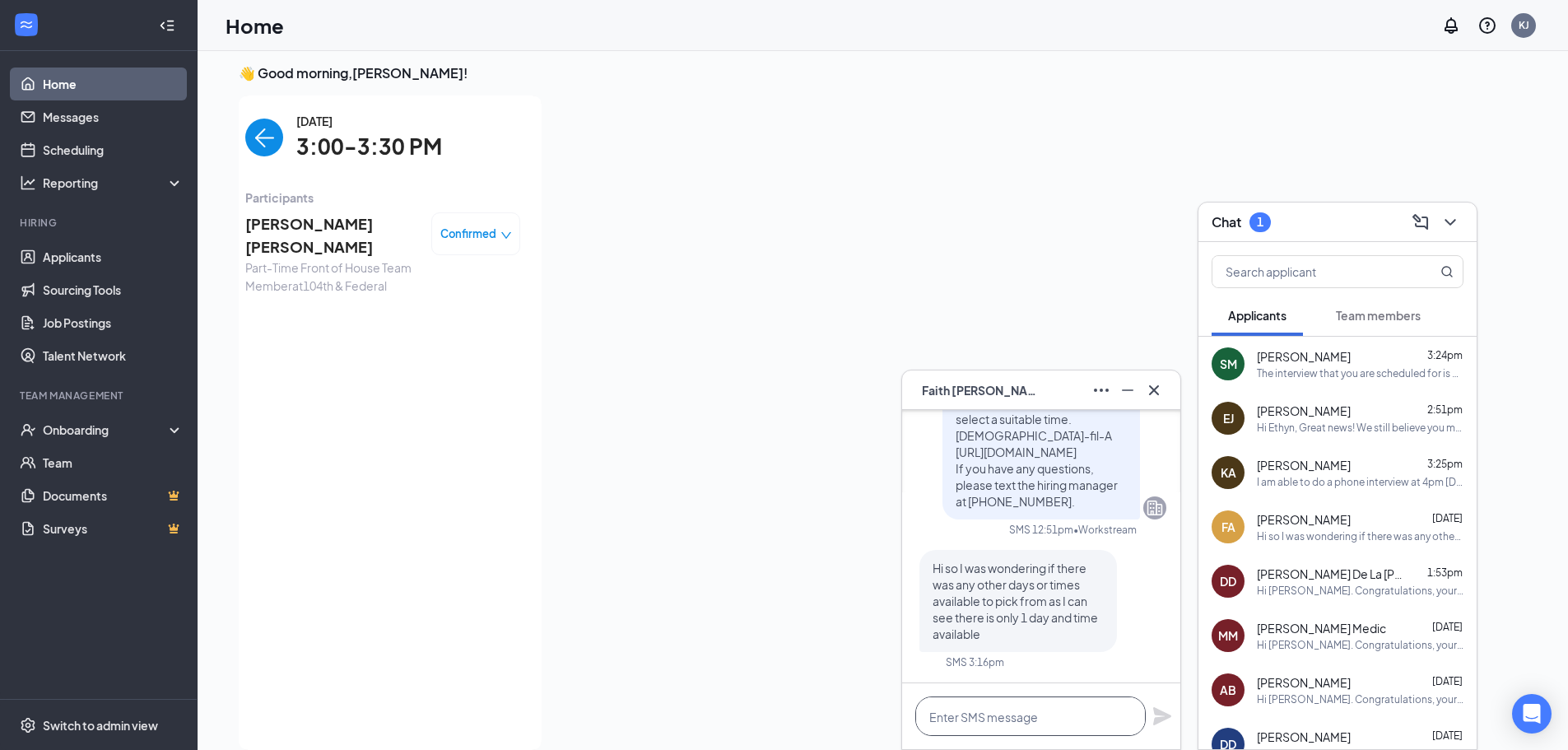
click at [1036, 716] on textarea at bounding box center [1030, 716] width 230 height 39
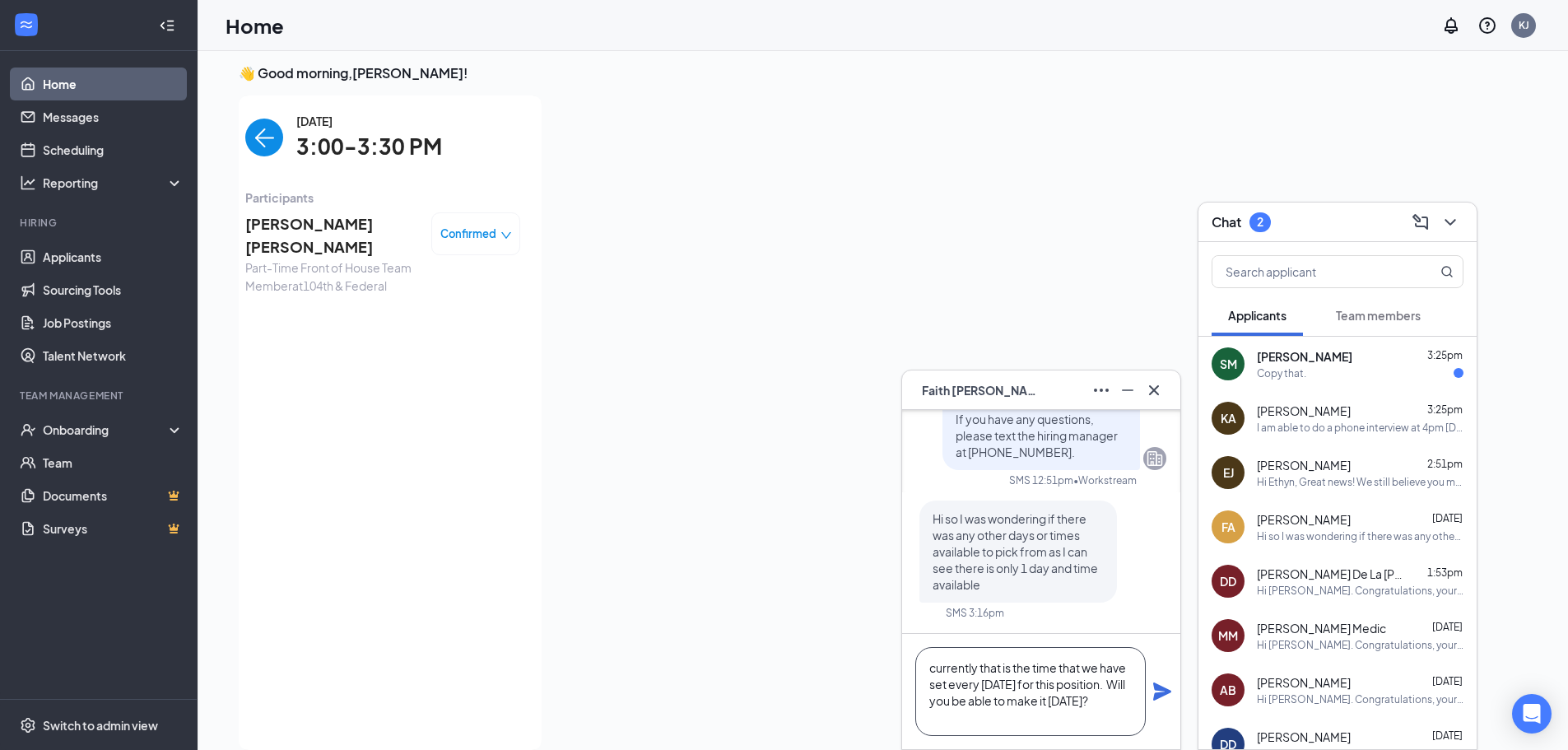
click at [986, 682] on textarea "currently that is the time that we have set every [DATE] for this position. Wil…" at bounding box center [1030, 691] width 230 height 89
type textarea "currently that is the time that we have set every [DATE] for this position. Wil…"
click at [1149, 695] on div "currently that is the time that we have set every [DATE] for this position. Wil…" at bounding box center [1042, 691] width 278 height 116
click at [1157, 695] on icon "Plane" at bounding box center [1163, 691] width 18 height 18
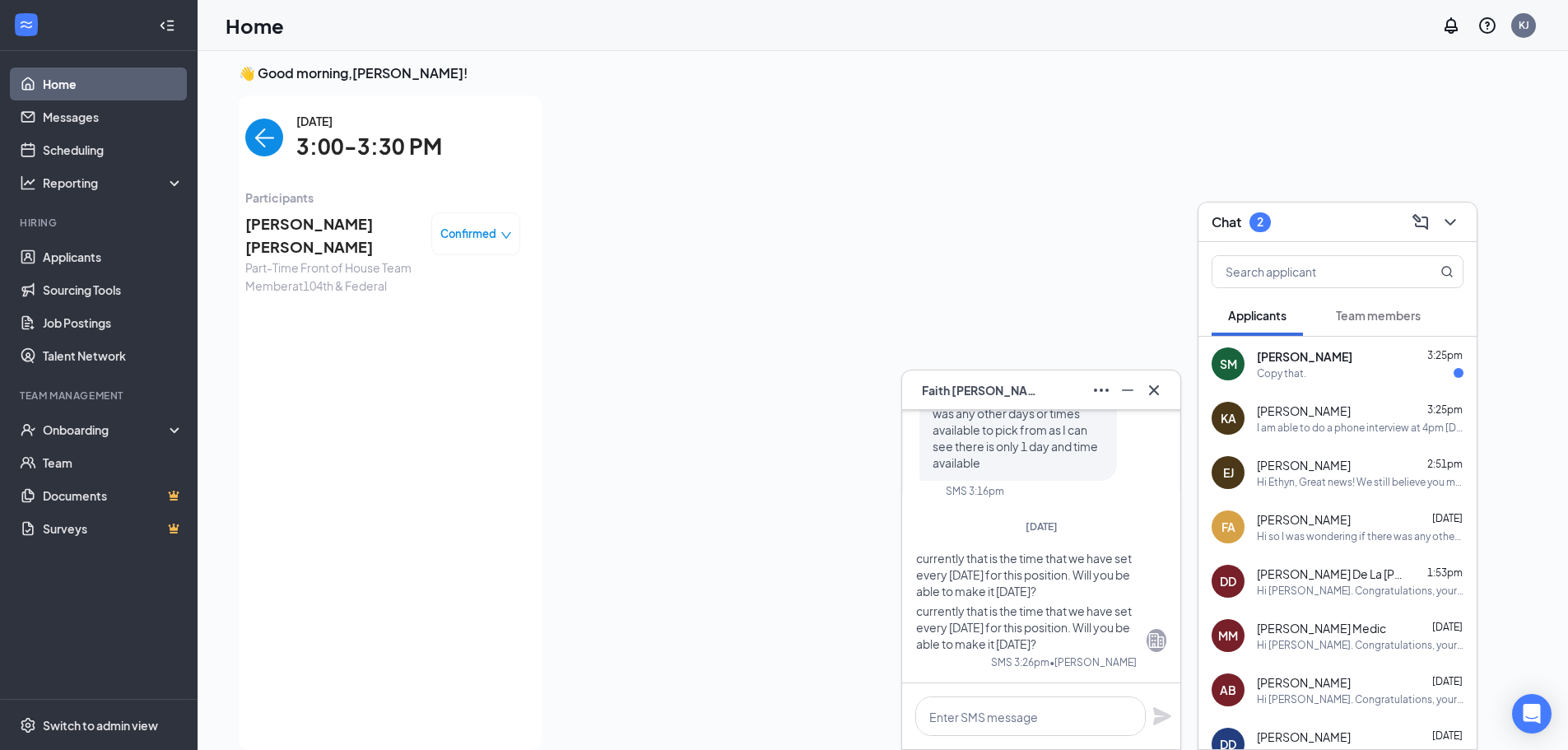
click at [1389, 383] on div "[PERSON_NAME] 3:25pm Copy that." at bounding box center [1338, 364] width 278 height 54
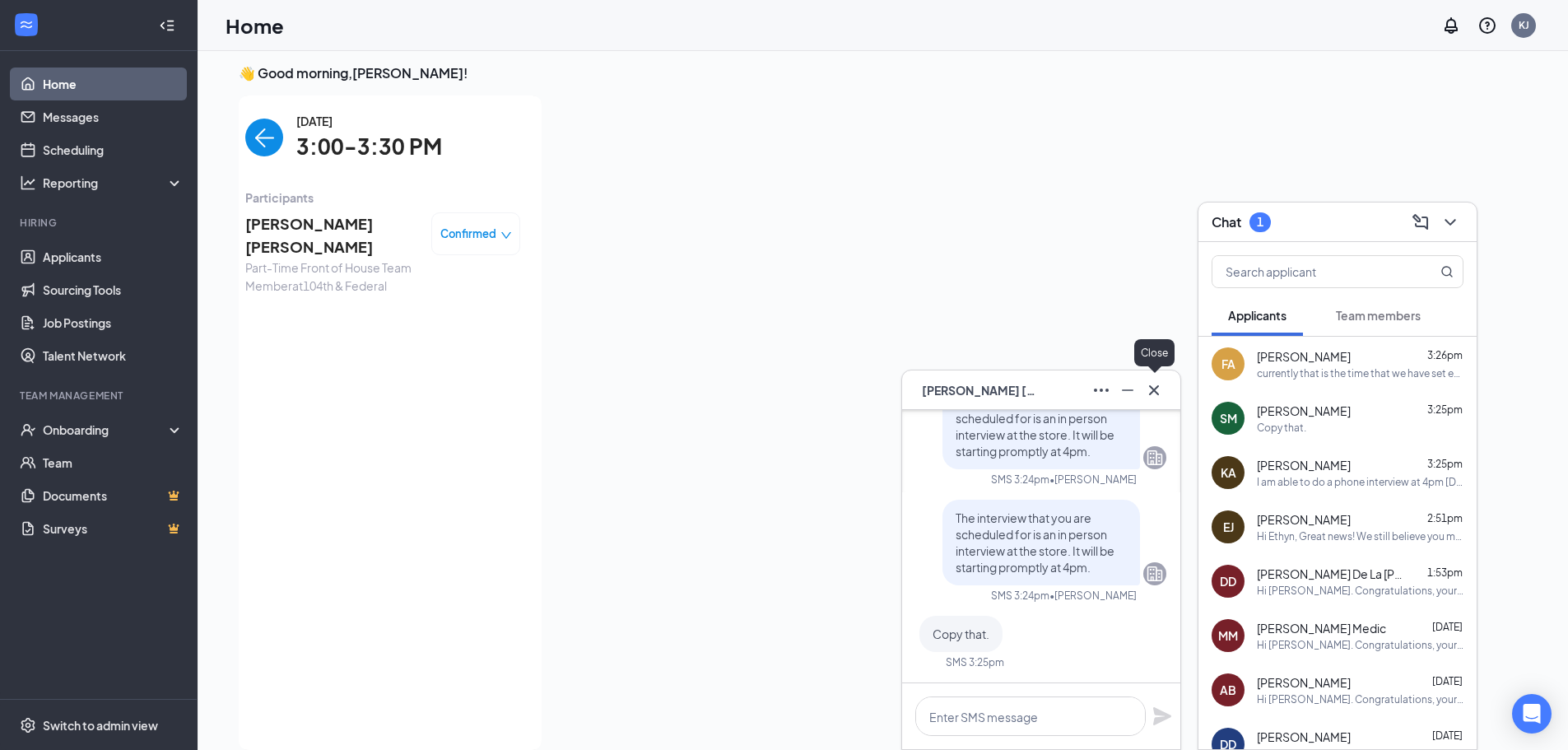
click at [1160, 386] on icon "Cross" at bounding box center [1154, 389] width 20 height 20
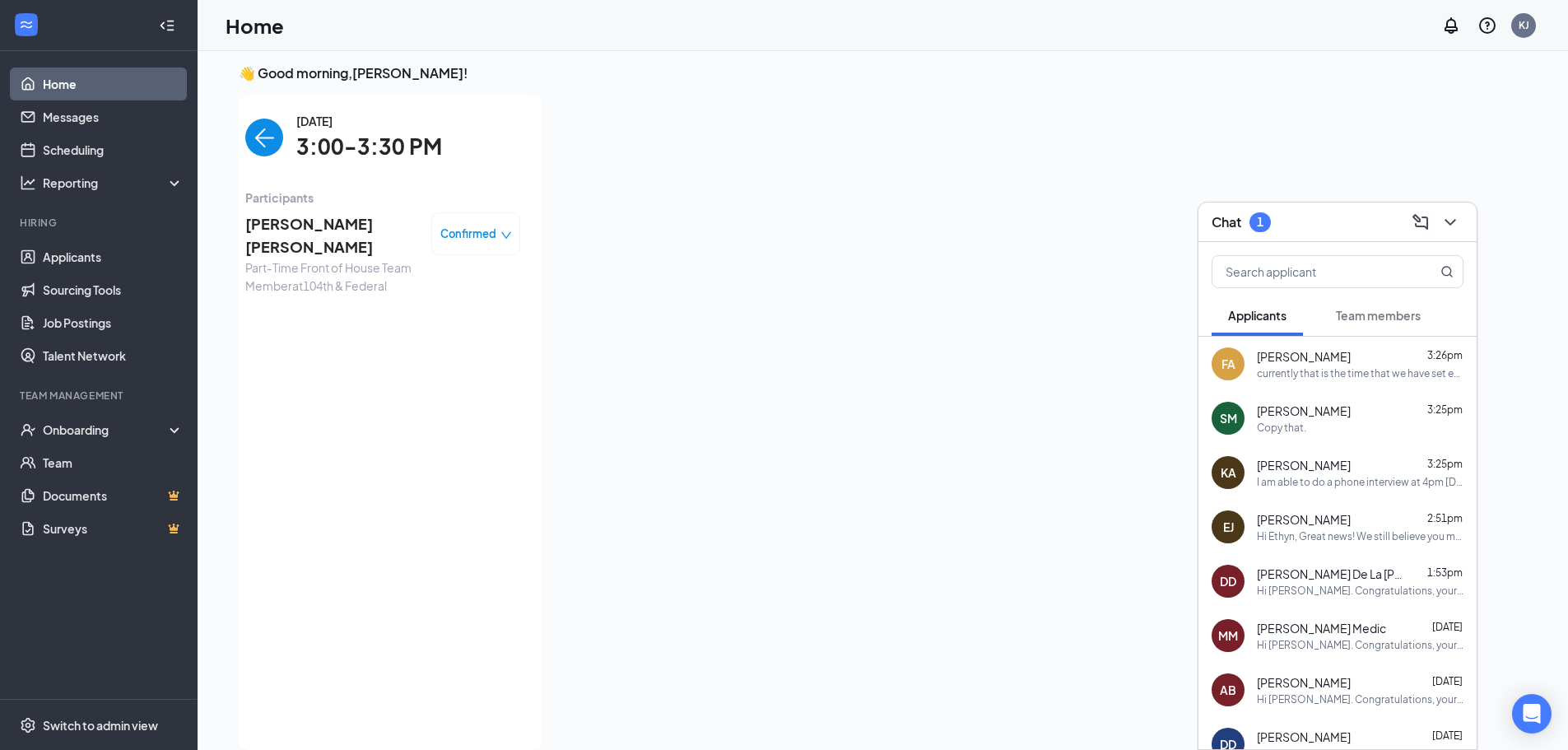
click at [1355, 315] on span "Team members" at bounding box center [1378, 315] width 85 height 15
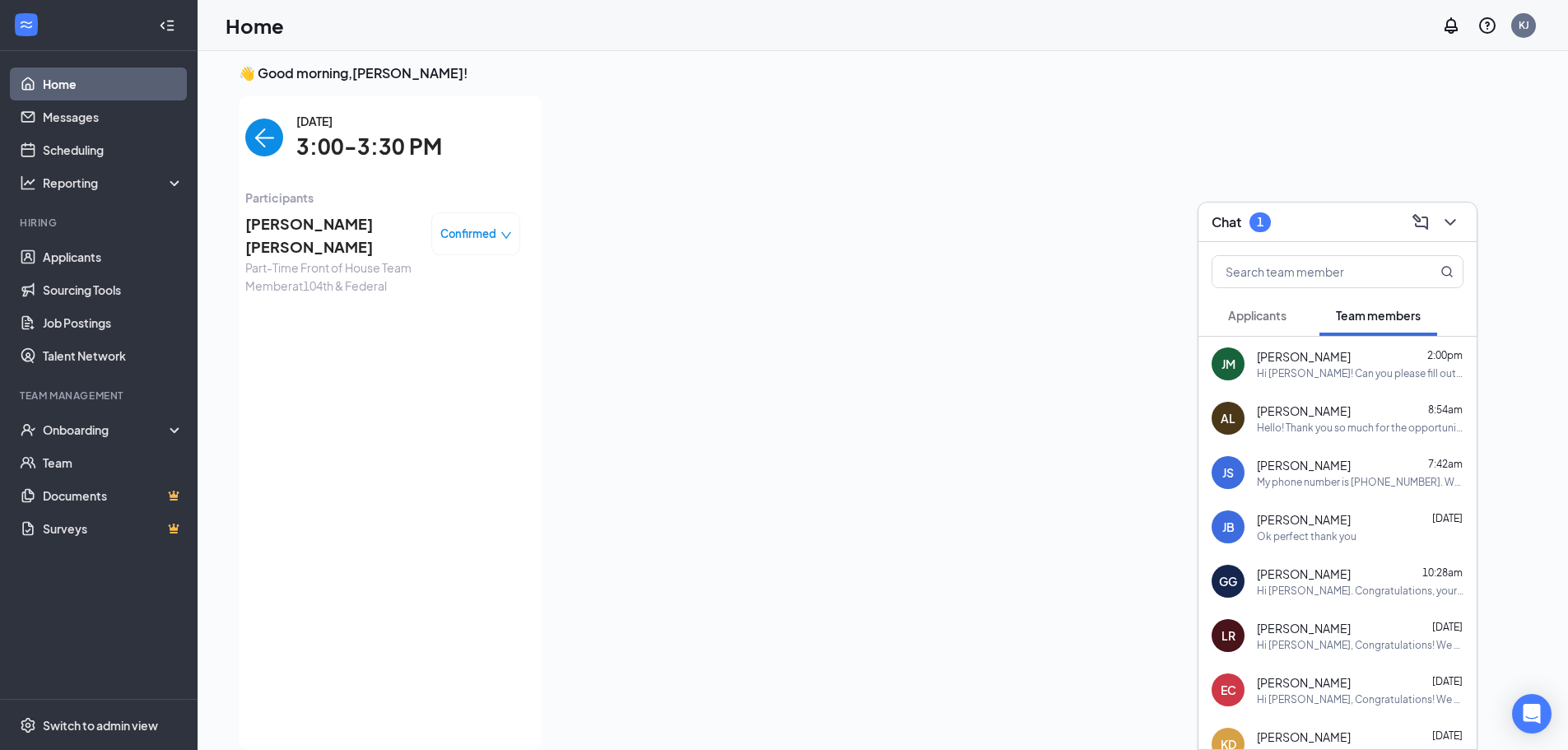
click at [1256, 301] on button "Applicants" at bounding box center [1257, 315] width 91 height 41
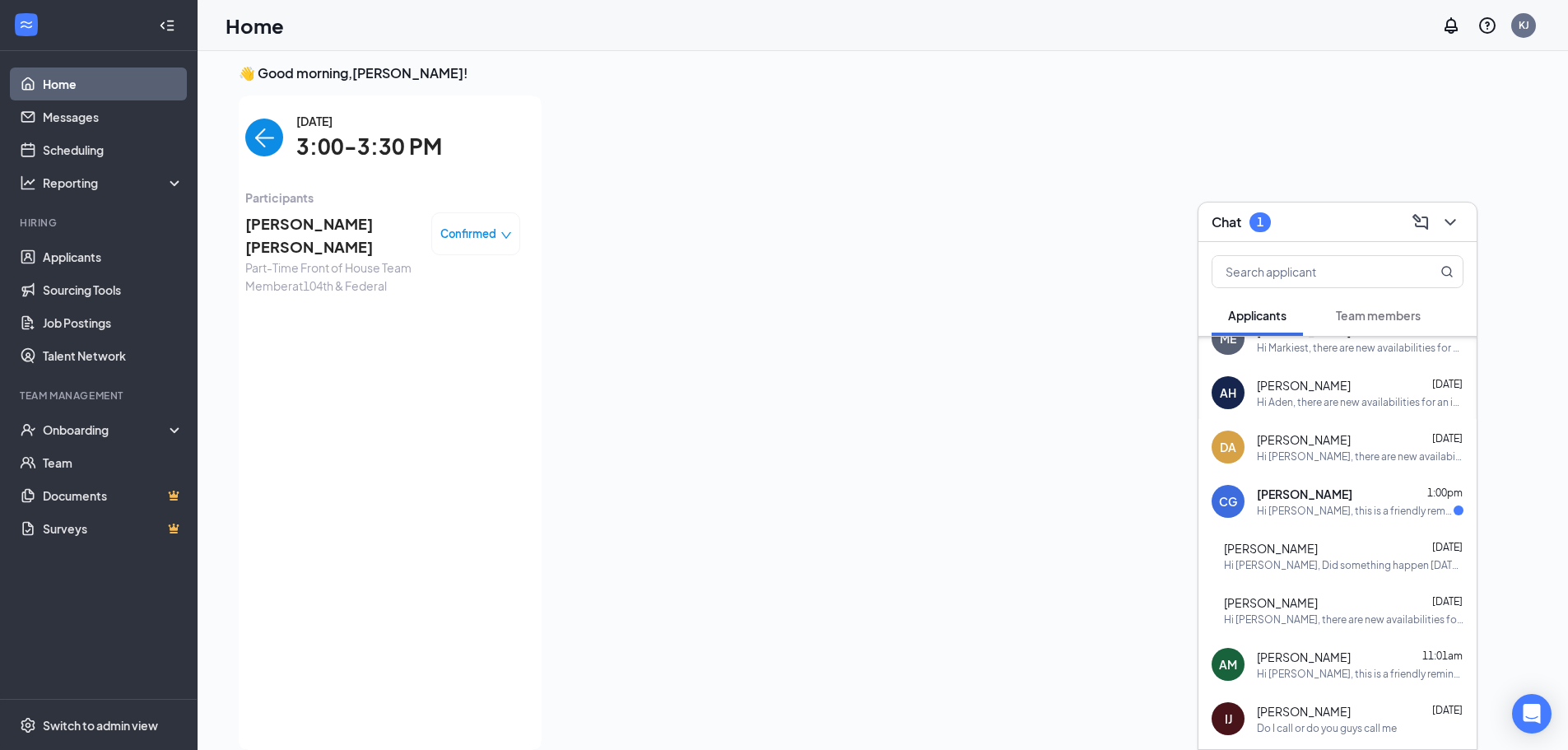
scroll to position [1250, 0]
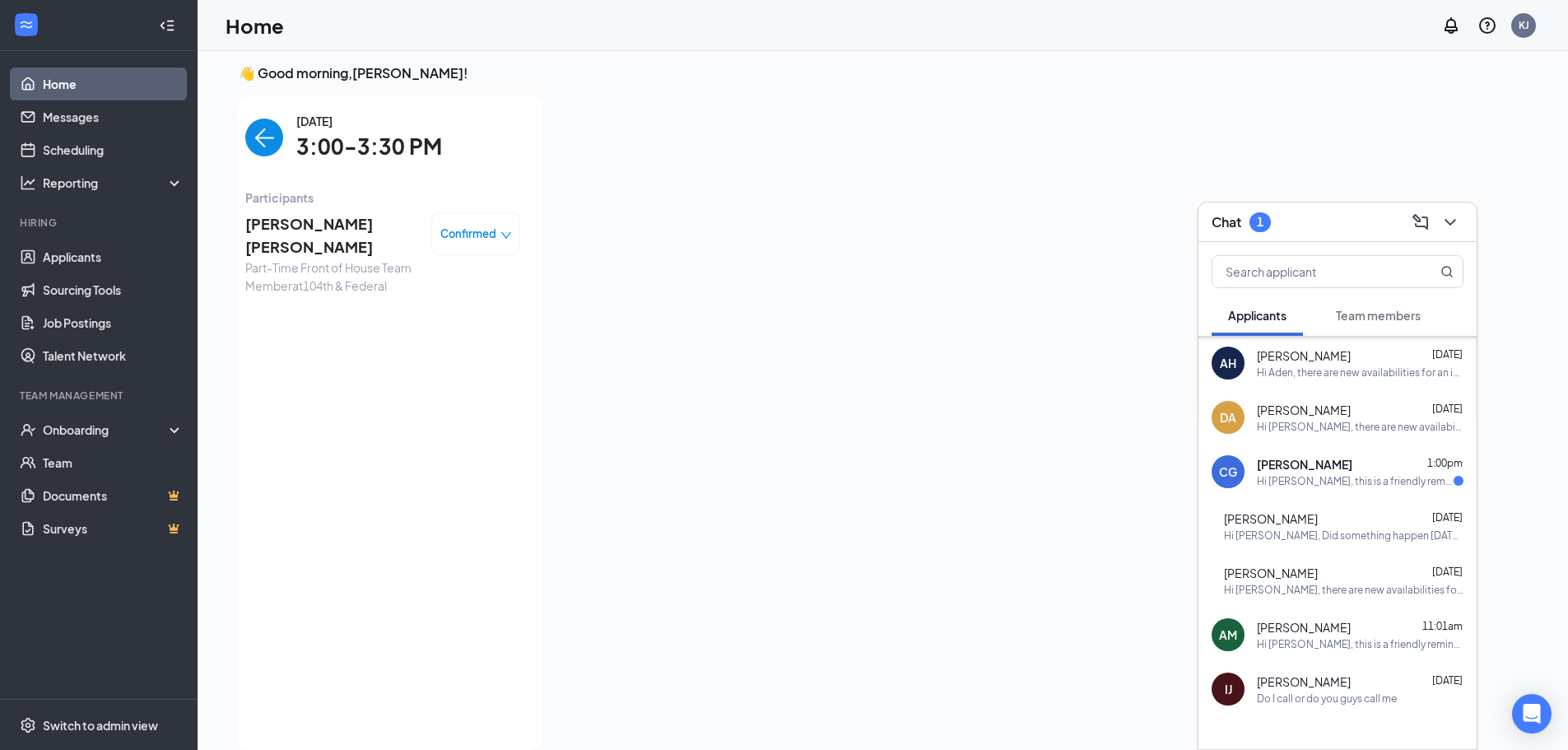
click at [1318, 471] on span "[PERSON_NAME]" at bounding box center [1304, 464] width 95 height 17
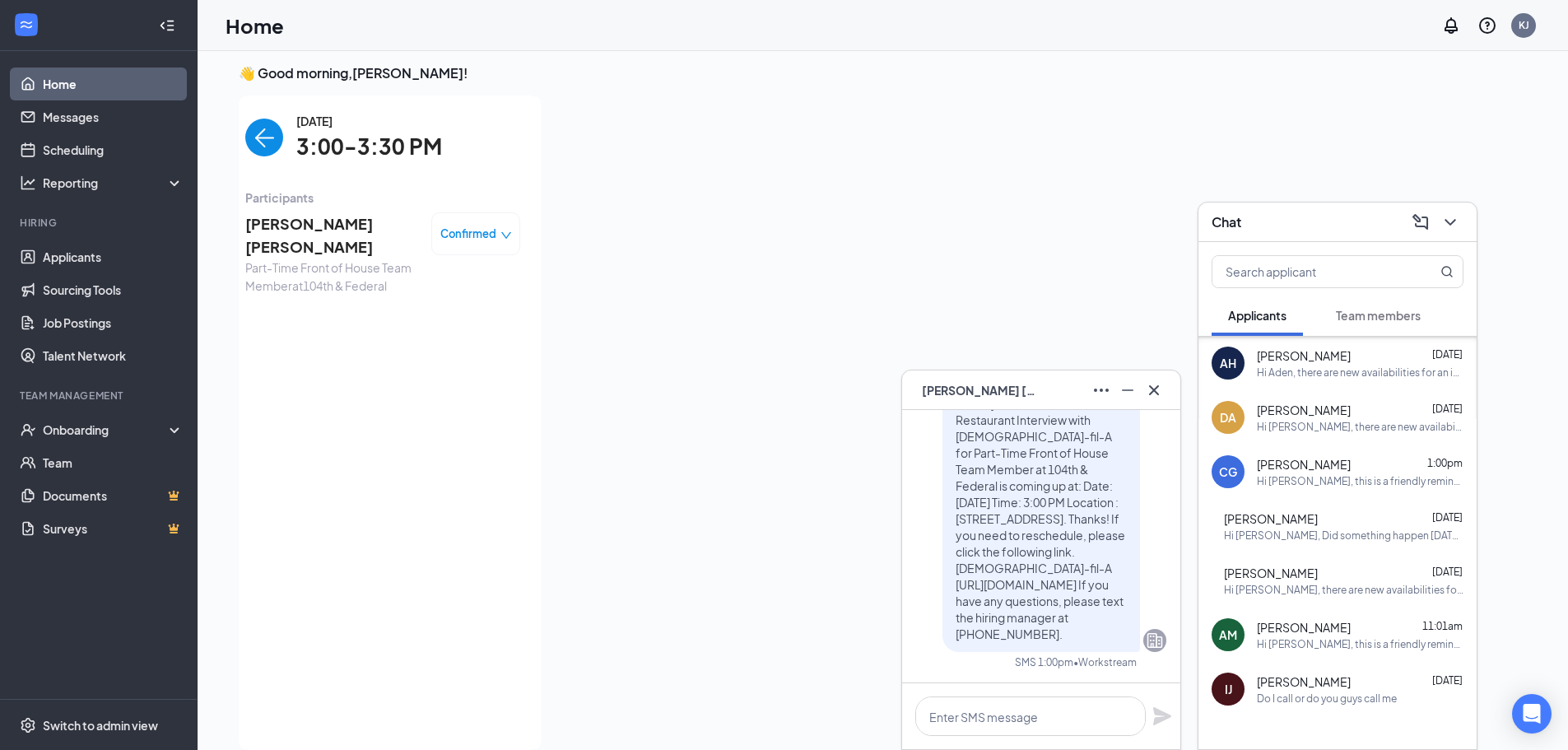
click at [1323, 424] on div "Hi [PERSON_NAME], there are new availabilities for an interview. This is a remi…" at bounding box center [1361, 427] width 207 height 14
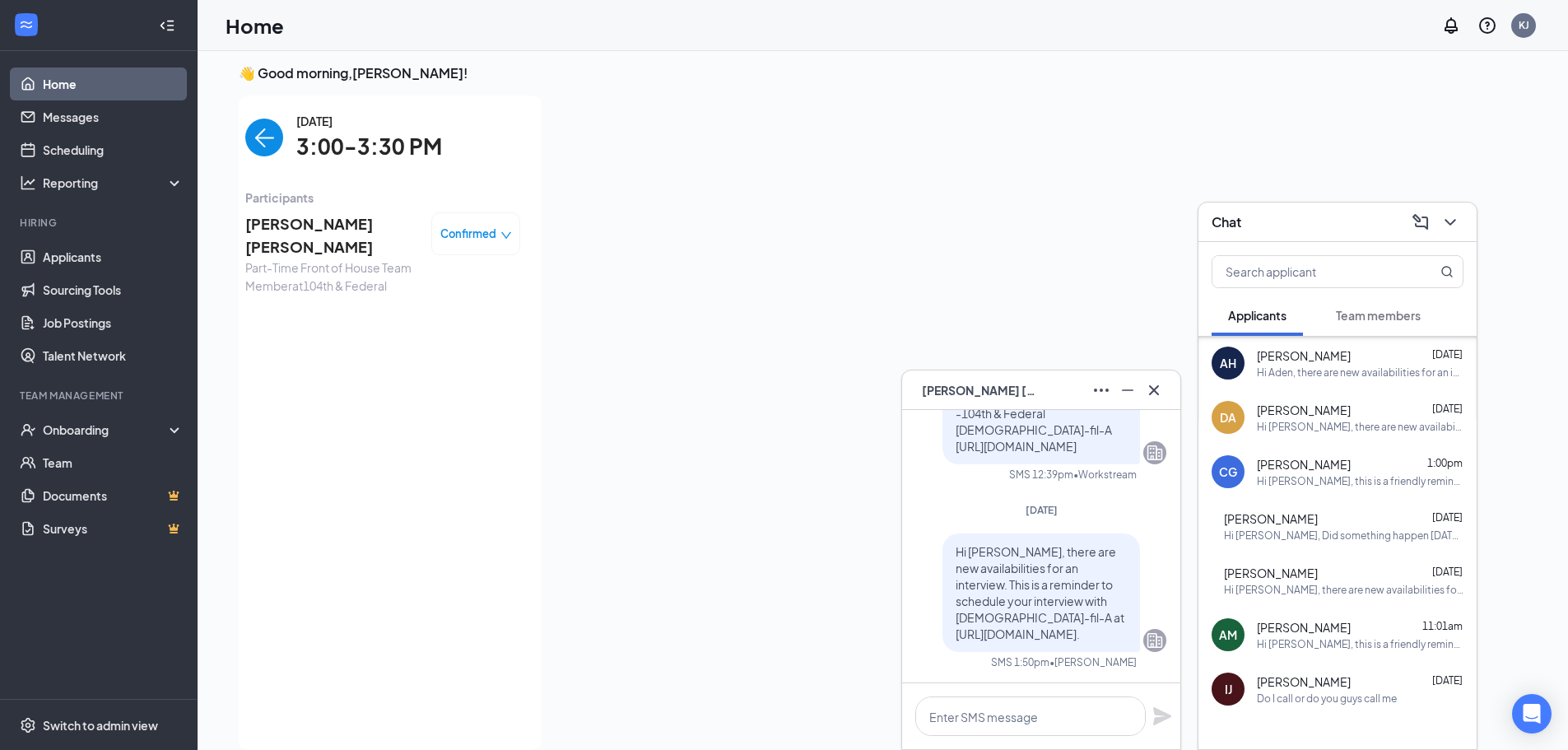
click at [1362, 321] on span "Team members" at bounding box center [1378, 315] width 85 height 15
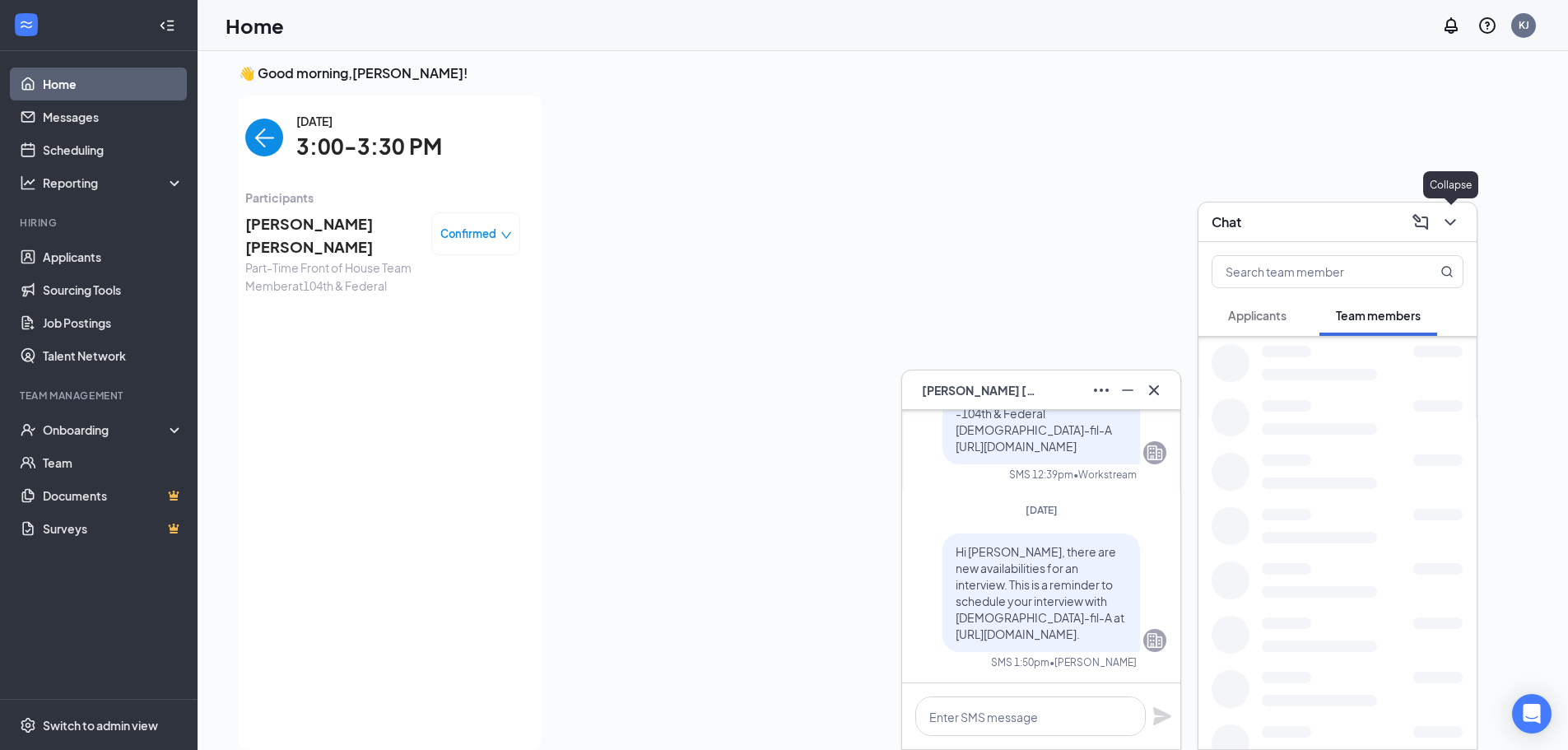
click at [1445, 221] on icon "ChevronDown" at bounding box center [1451, 222] width 20 height 20
click at [1157, 385] on icon "Cross" at bounding box center [1154, 389] width 20 height 20
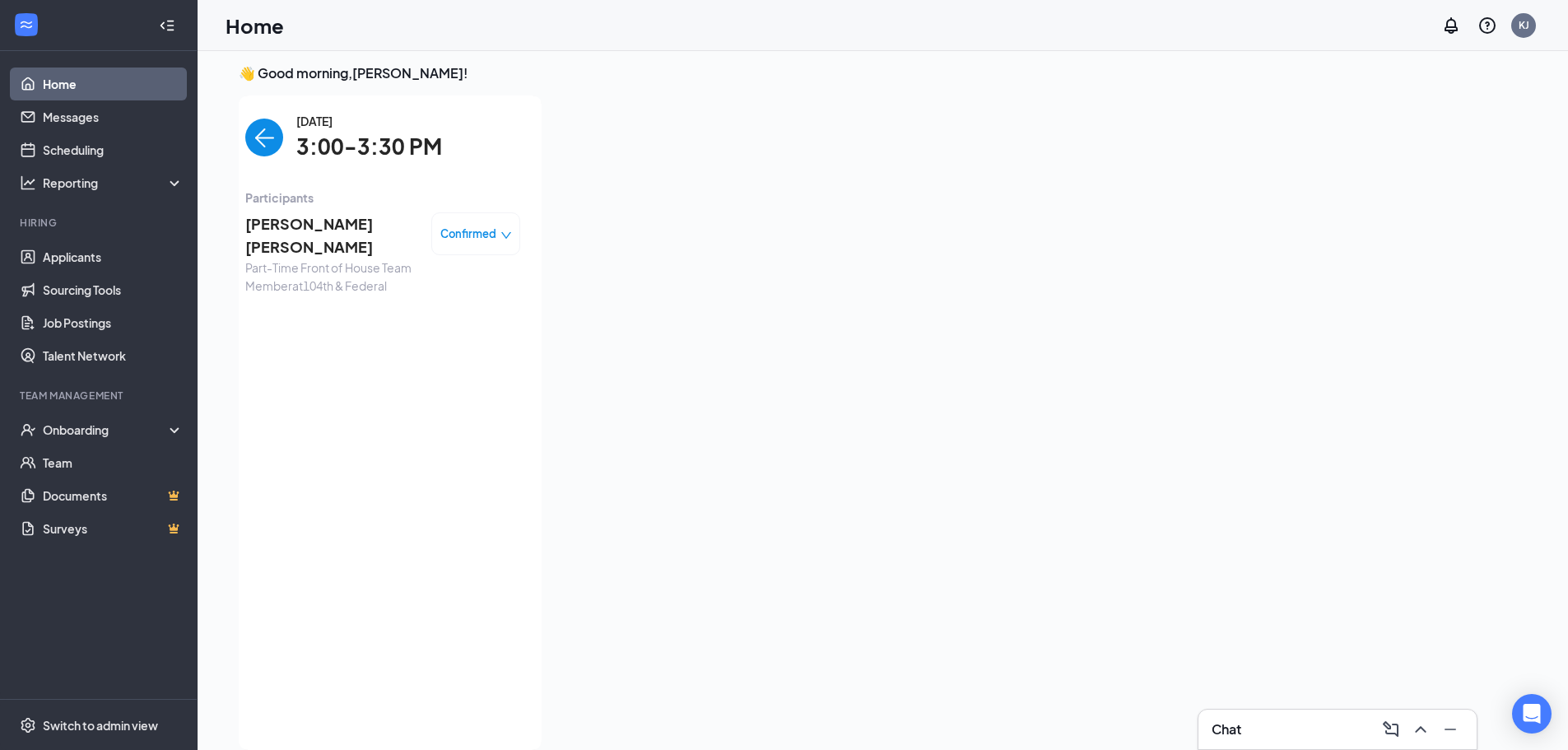
click at [255, 146] on img "back-button" at bounding box center [264, 137] width 38 height 38
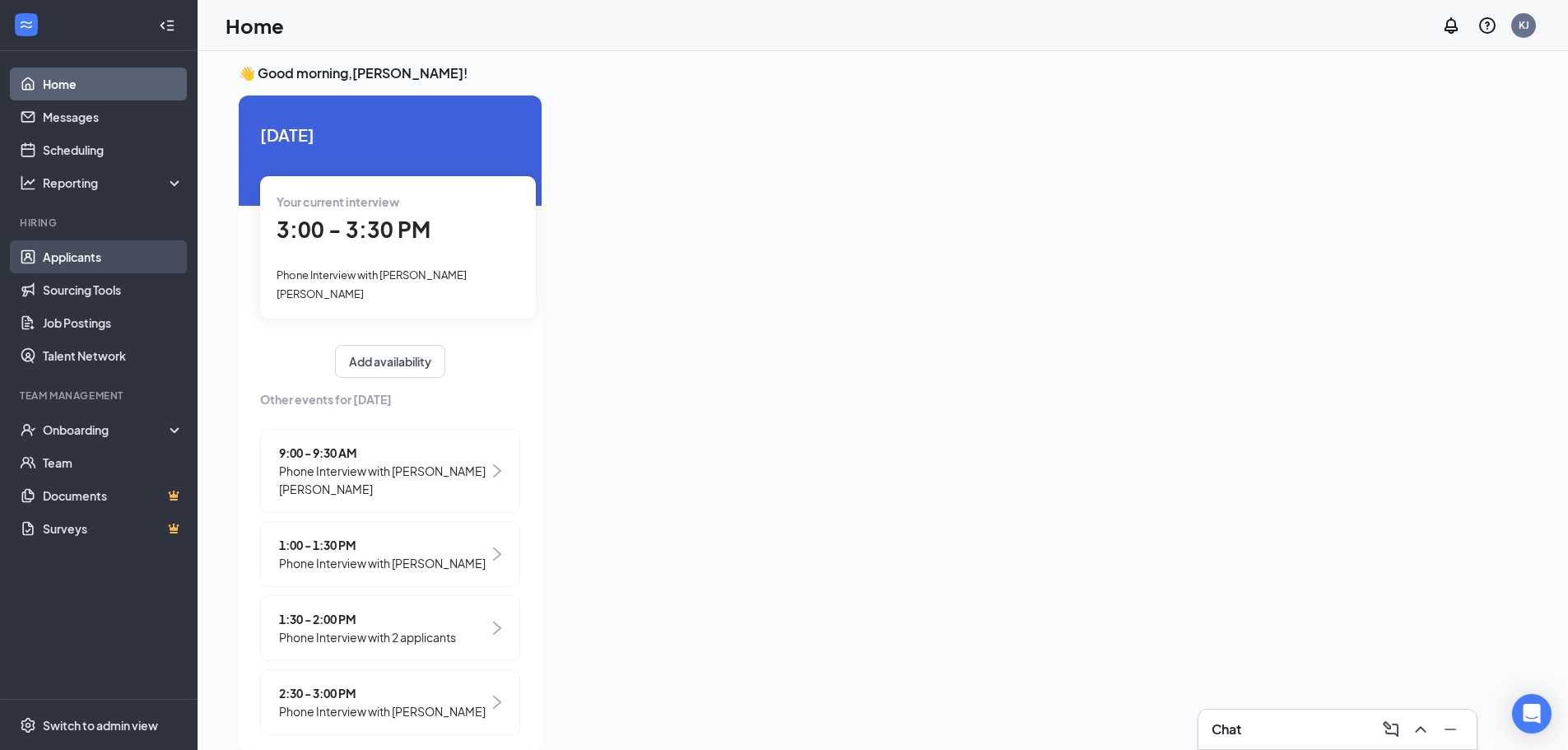
click at [66, 263] on link "Applicants" at bounding box center [113, 257] width 141 height 33
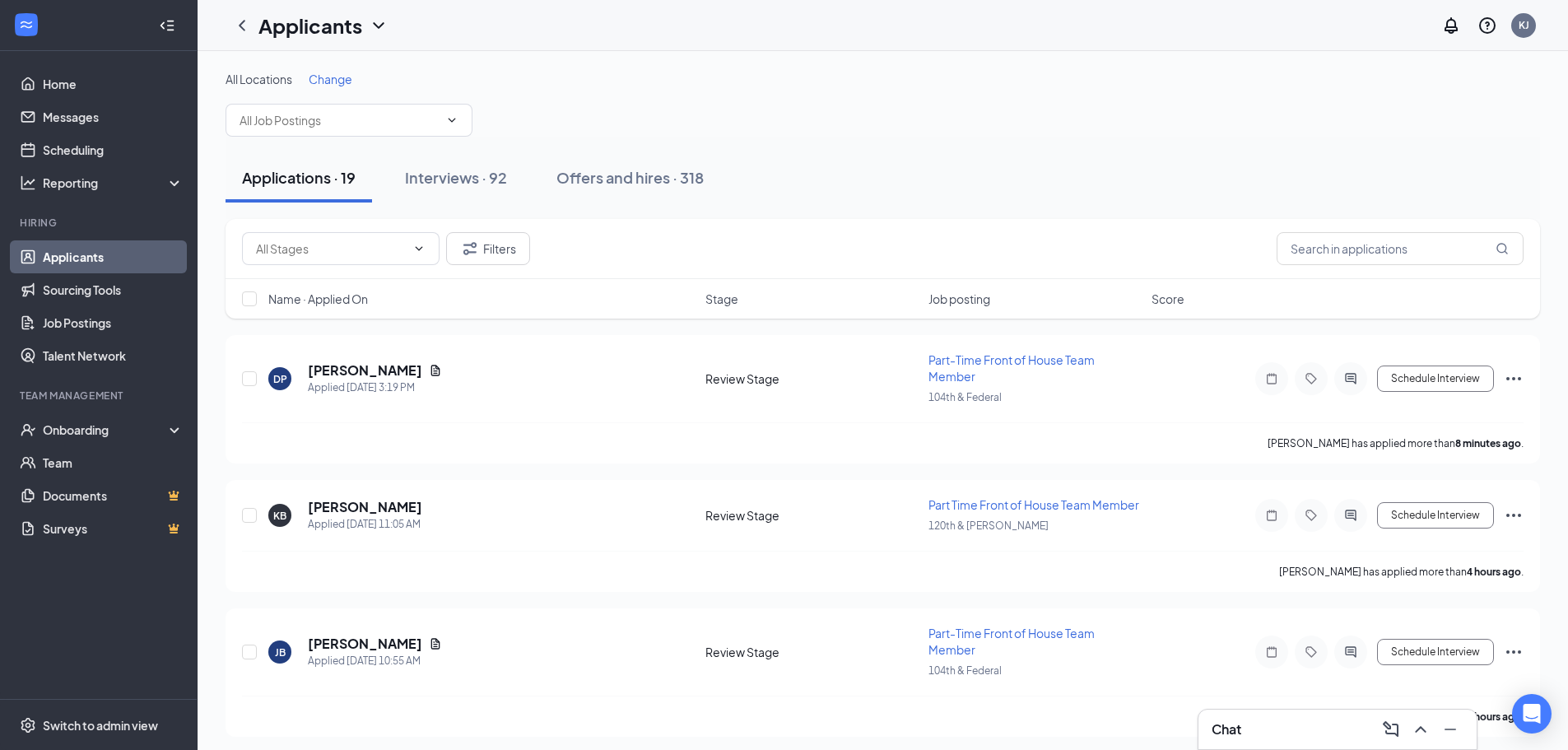
click at [339, 311] on div "Name · Applied On Stage Job posting Score" at bounding box center [883, 298] width 1315 height 39
click at [338, 305] on span "Name · Applied On" at bounding box center [319, 298] width 100 height 17
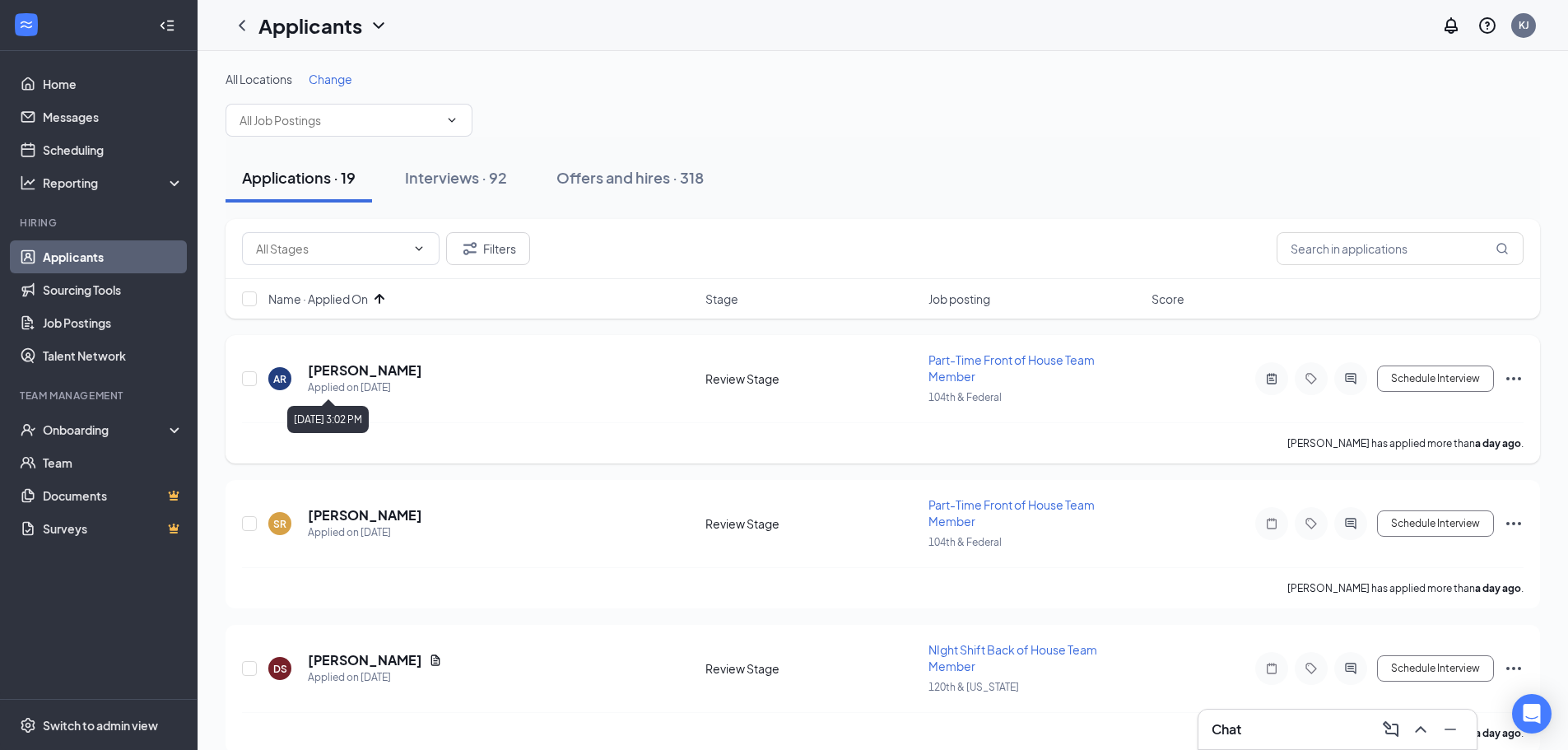
click at [375, 381] on div "Applied on [DATE]" at bounding box center [365, 388] width 115 height 17
click at [369, 369] on h5 "[PERSON_NAME]" at bounding box center [365, 370] width 115 height 18
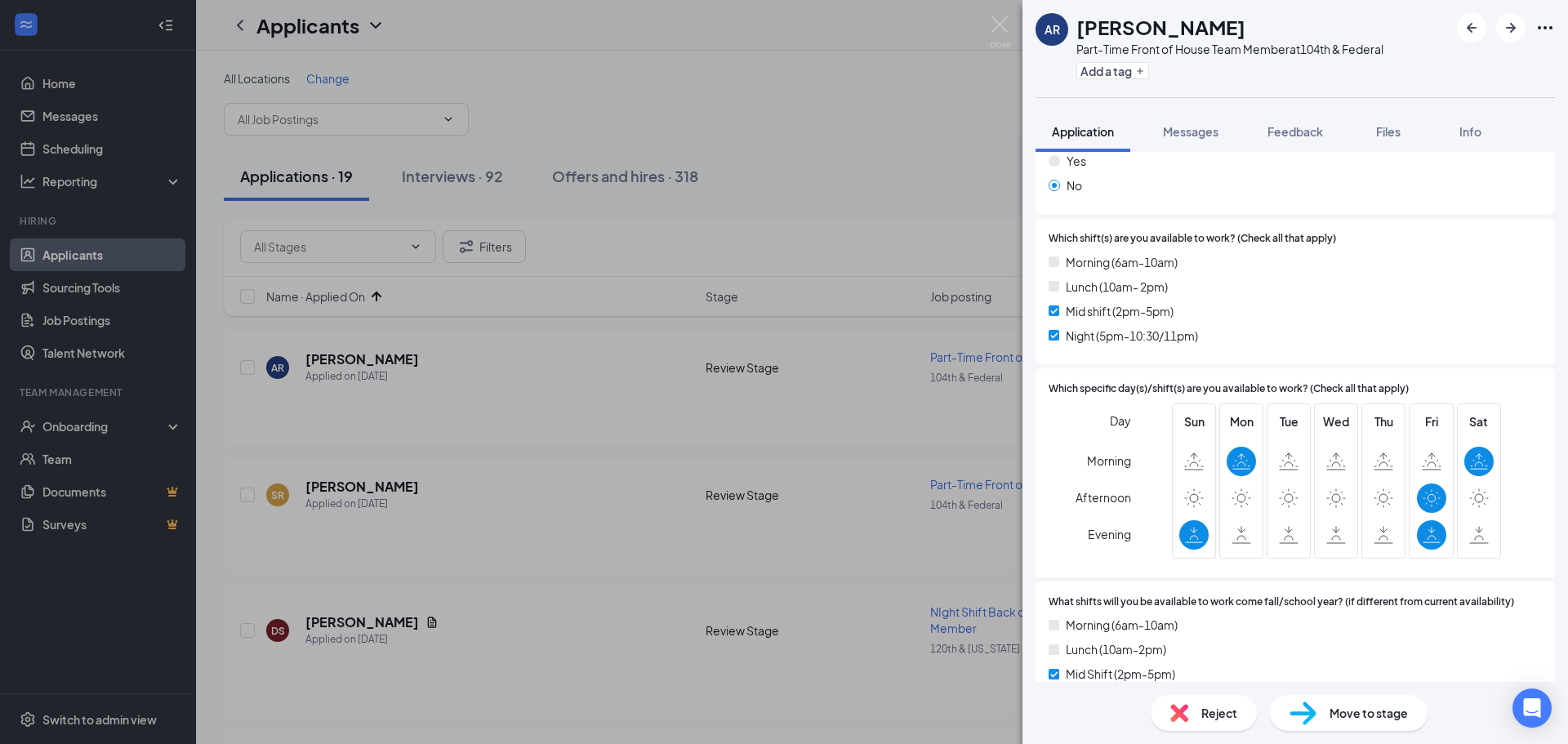
scroll to position [497, 0]
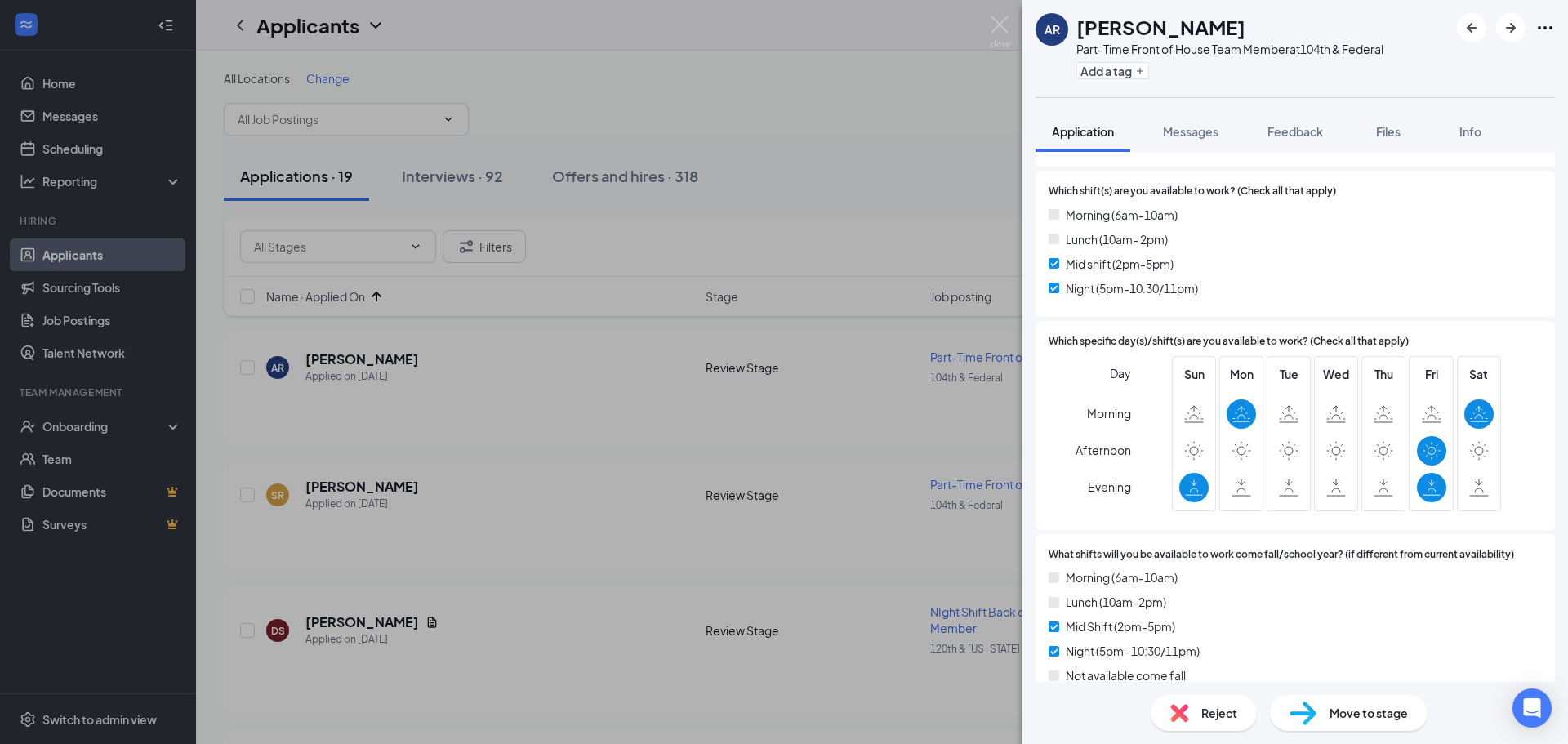
click at [1354, 707] on span "Move to stage" at bounding box center [1368, 713] width 78 height 18
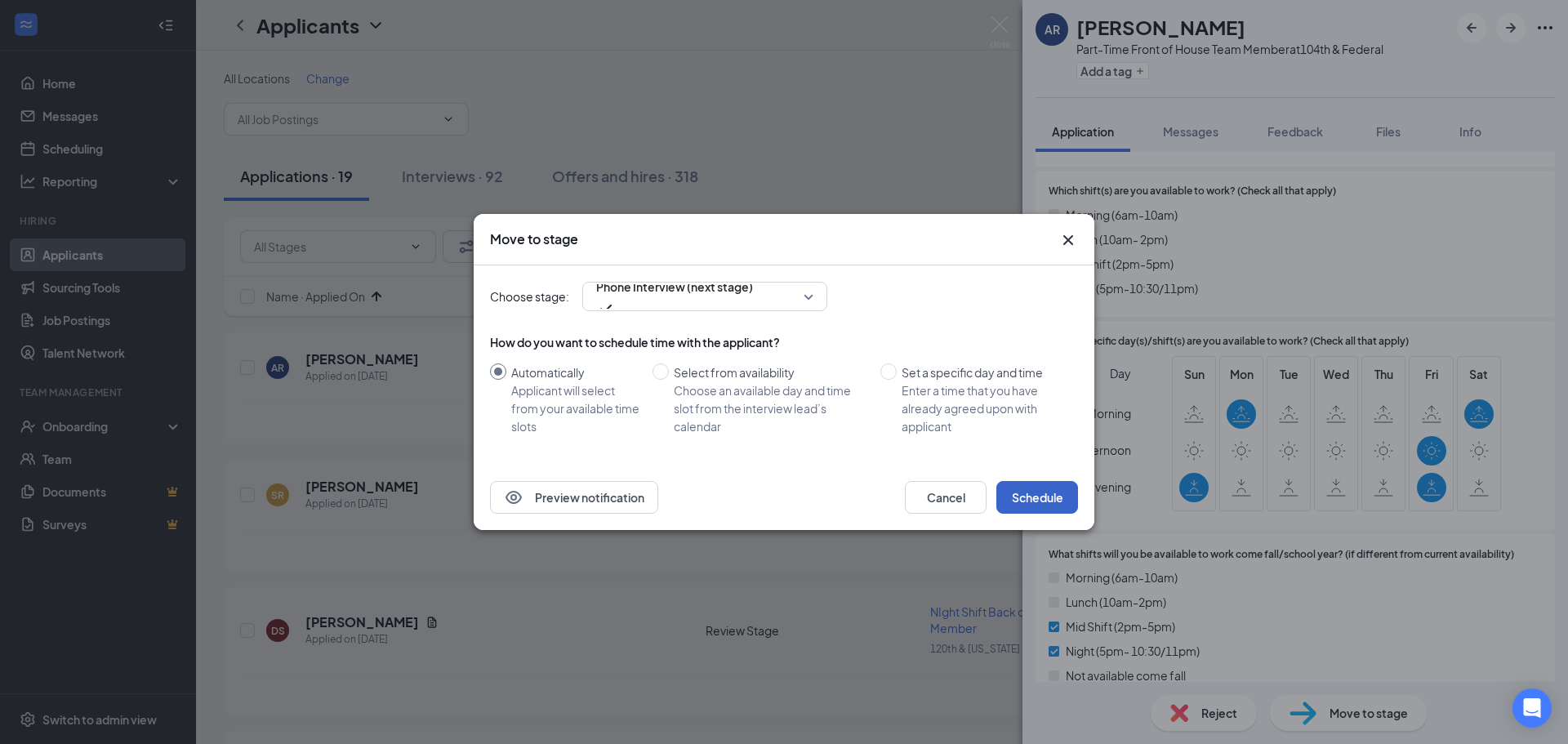
click at [1032, 506] on button "Schedule" at bounding box center [1037, 497] width 82 height 33
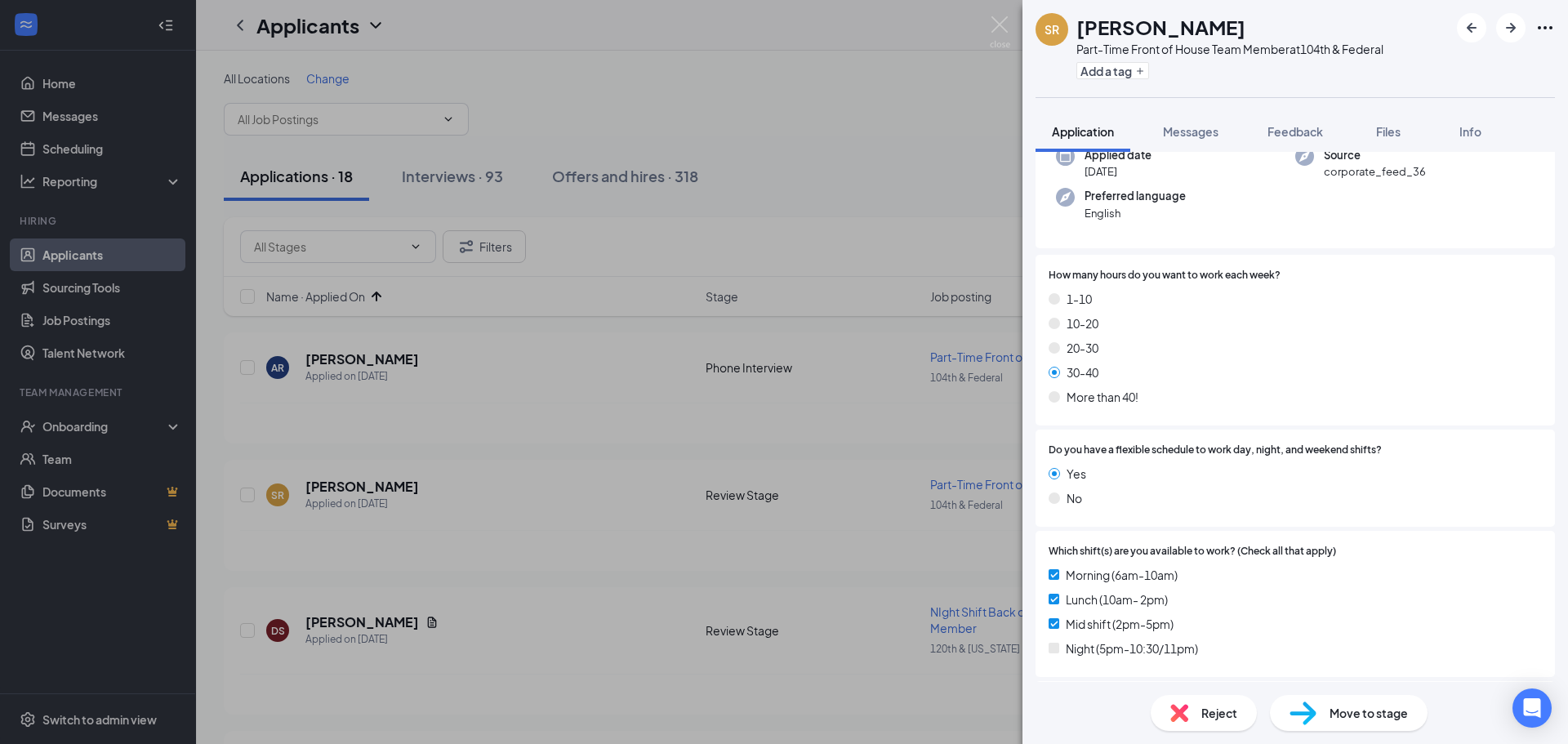
scroll to position [163, 0]
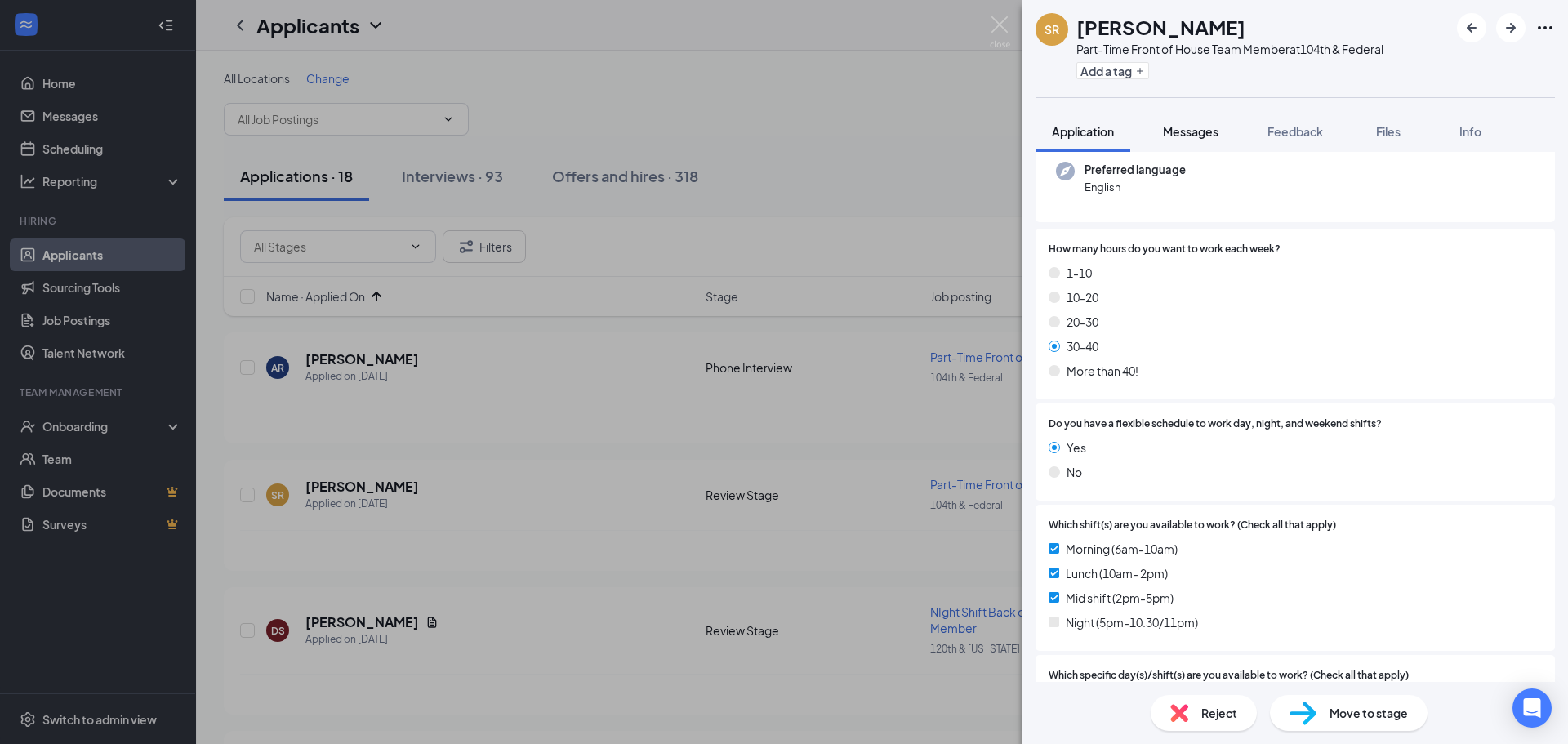
click at [1192, 137] on span "Messages" at bounding box center [1190, 131] width 56 height 15
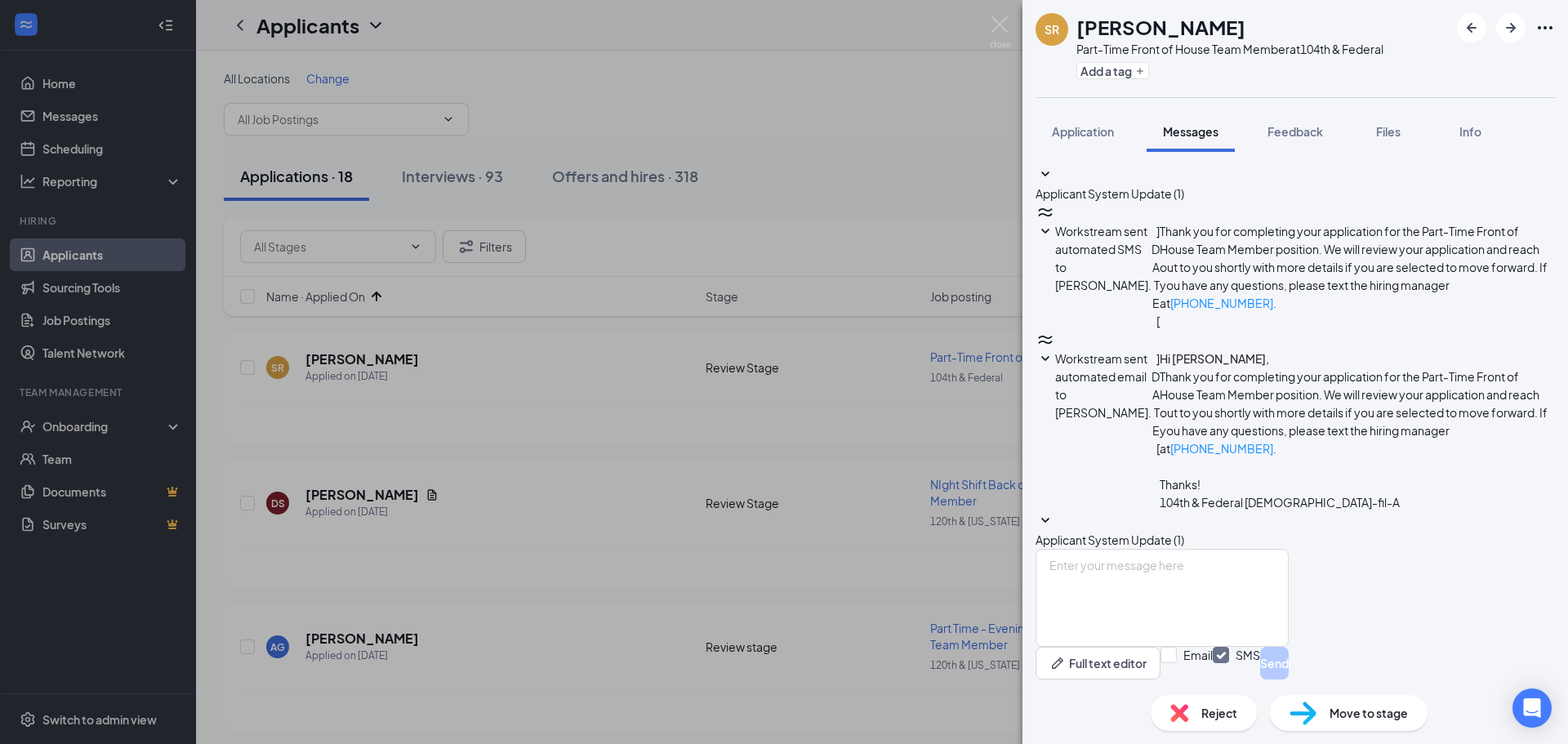
click at [1184, 532] on span "Applicant System Update (1)" at bounding box center [1109, 539] width 148 height 15
click at [1065, 130] on span "Application" at bounding box center [1082, 131] width 62 height 15
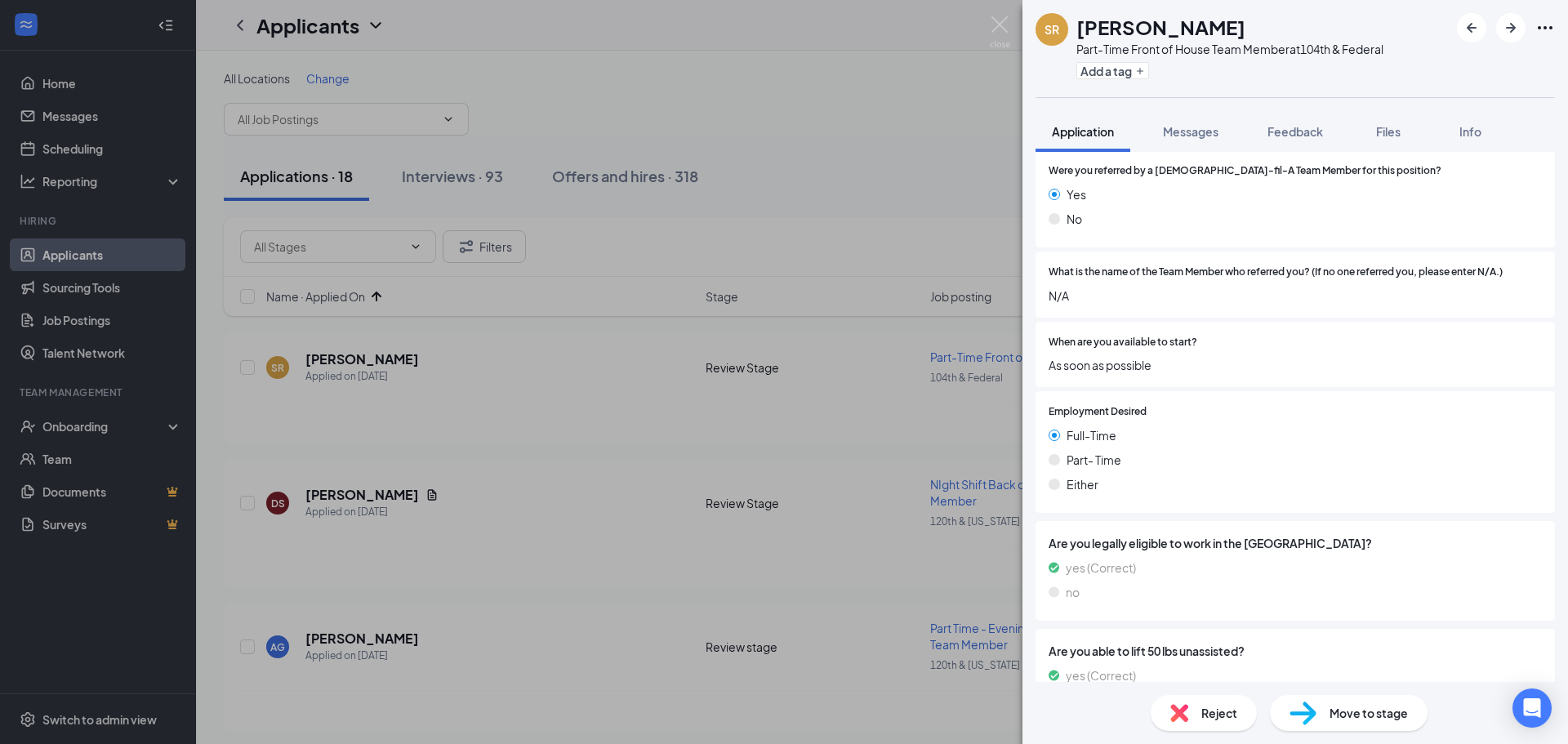
scroll to position [2257, 0]
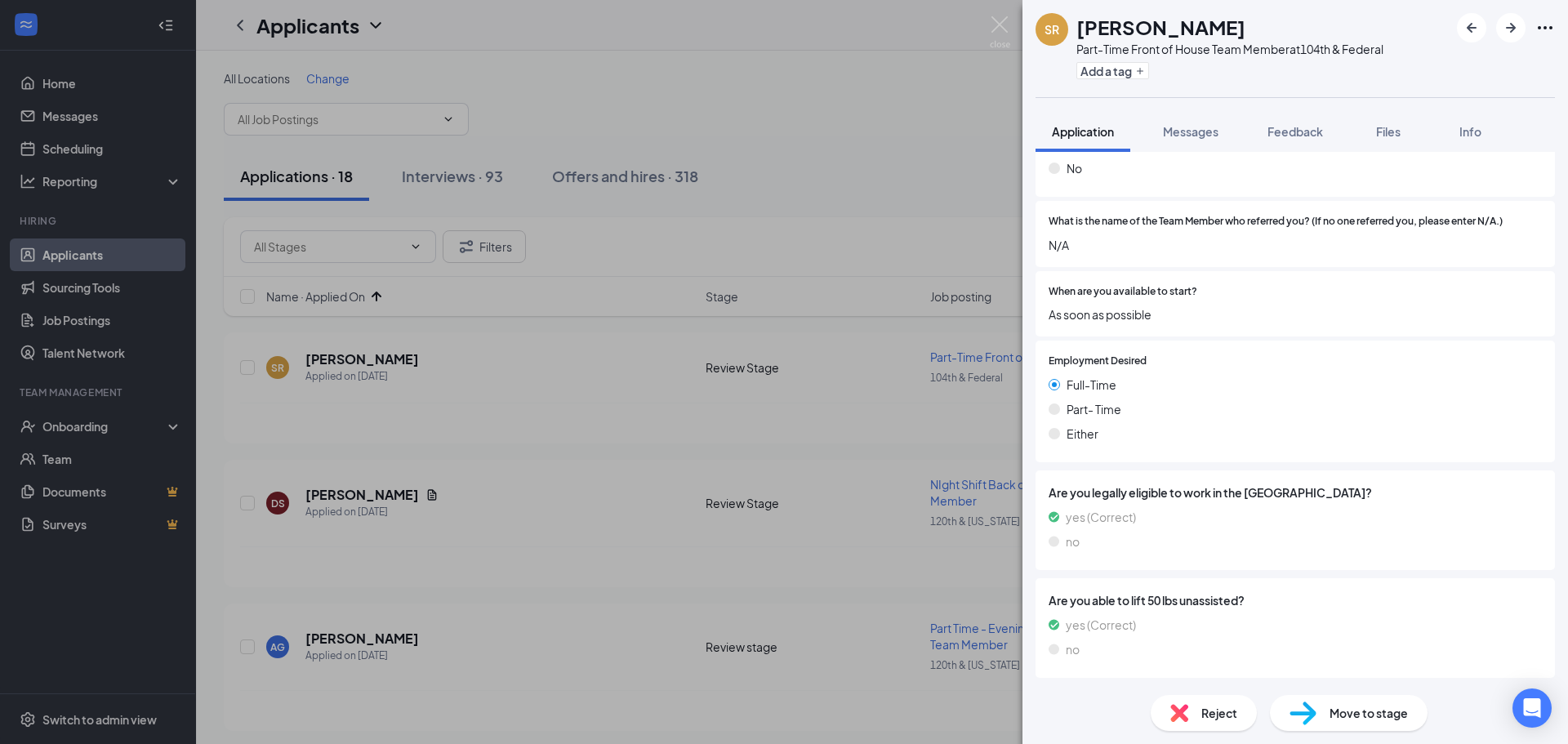
click at [1378, 721] on div "Move to stage" at bounding box center [1347, 712] width 157 height 36
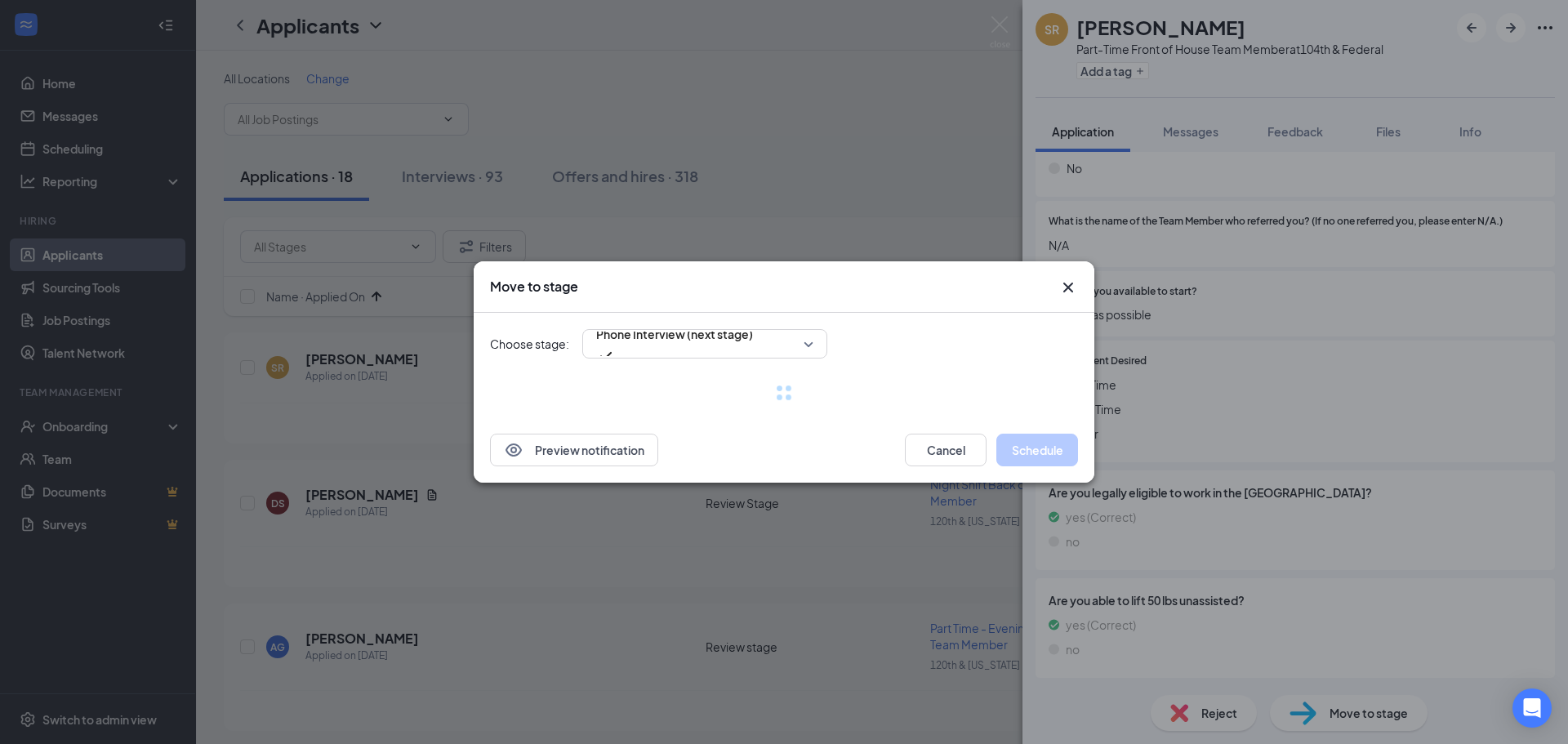
scroll to position [2252, 0]
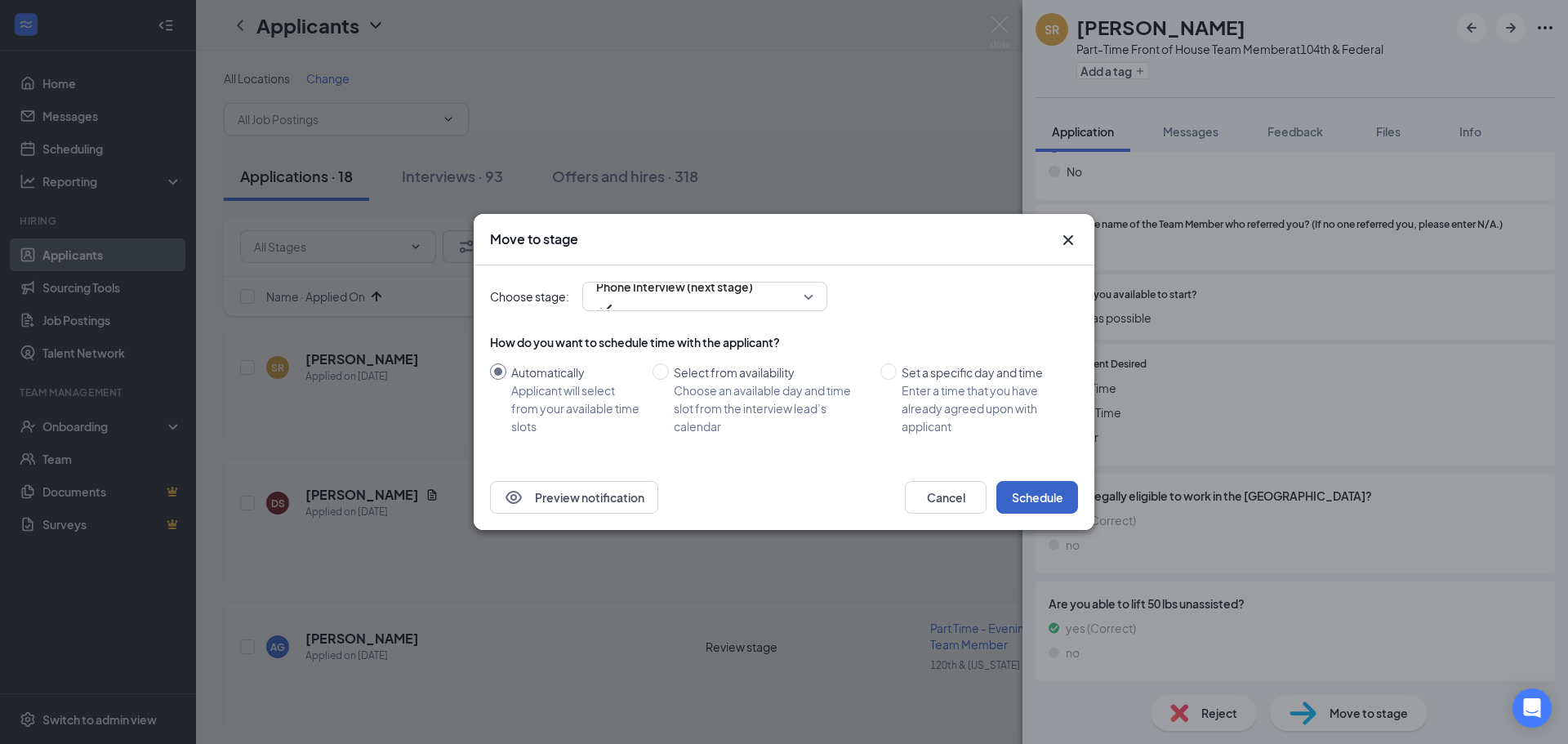
click at [1022, 492] on button "Schedule" at bounding box center [1037, 497] width 82 height 33
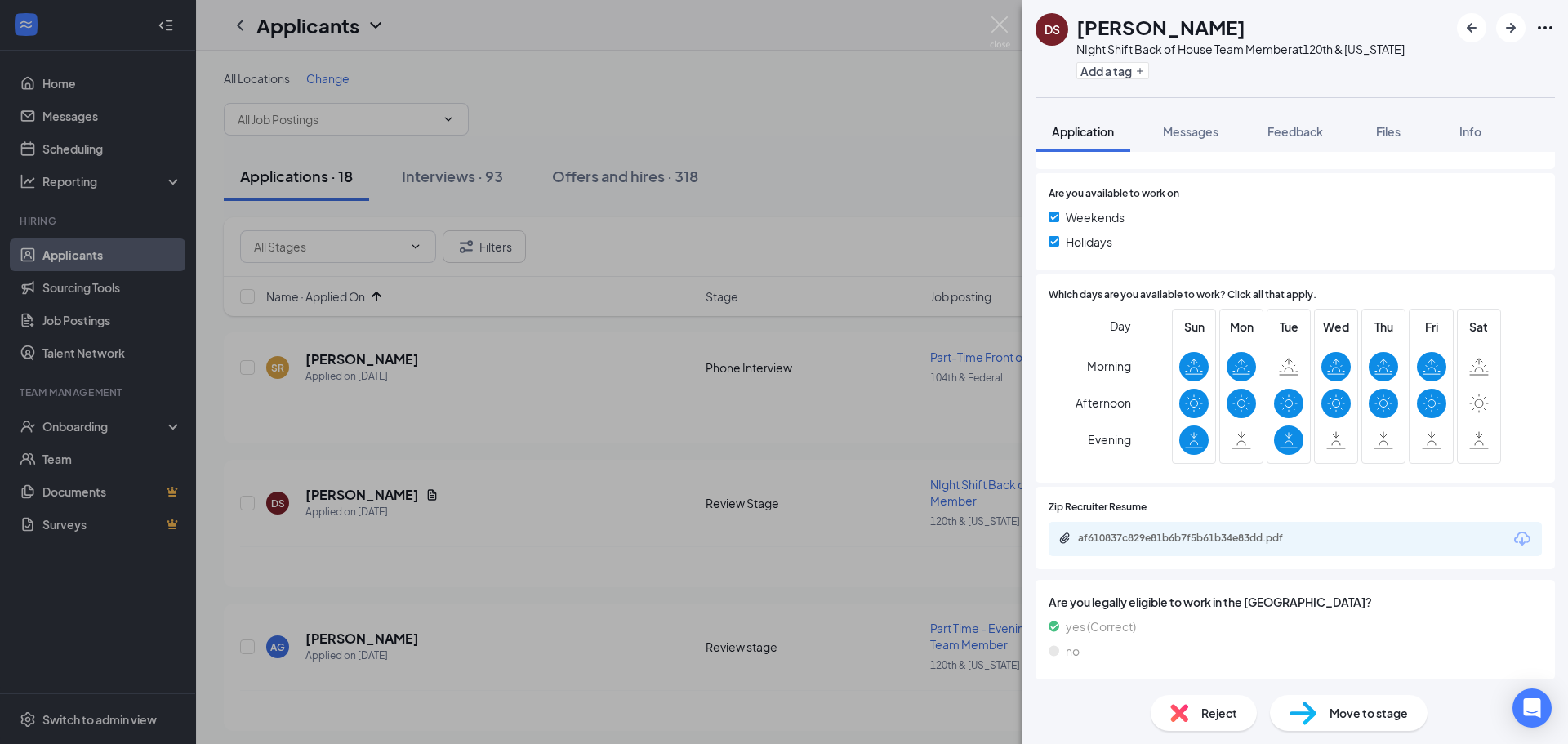
scroll to position [597, 0]
click at [1240, 533] on div "af610837c829e81b6b7f5b61b34e83dd.pdf" at bounding box center [1191, 536] width 228 height 13
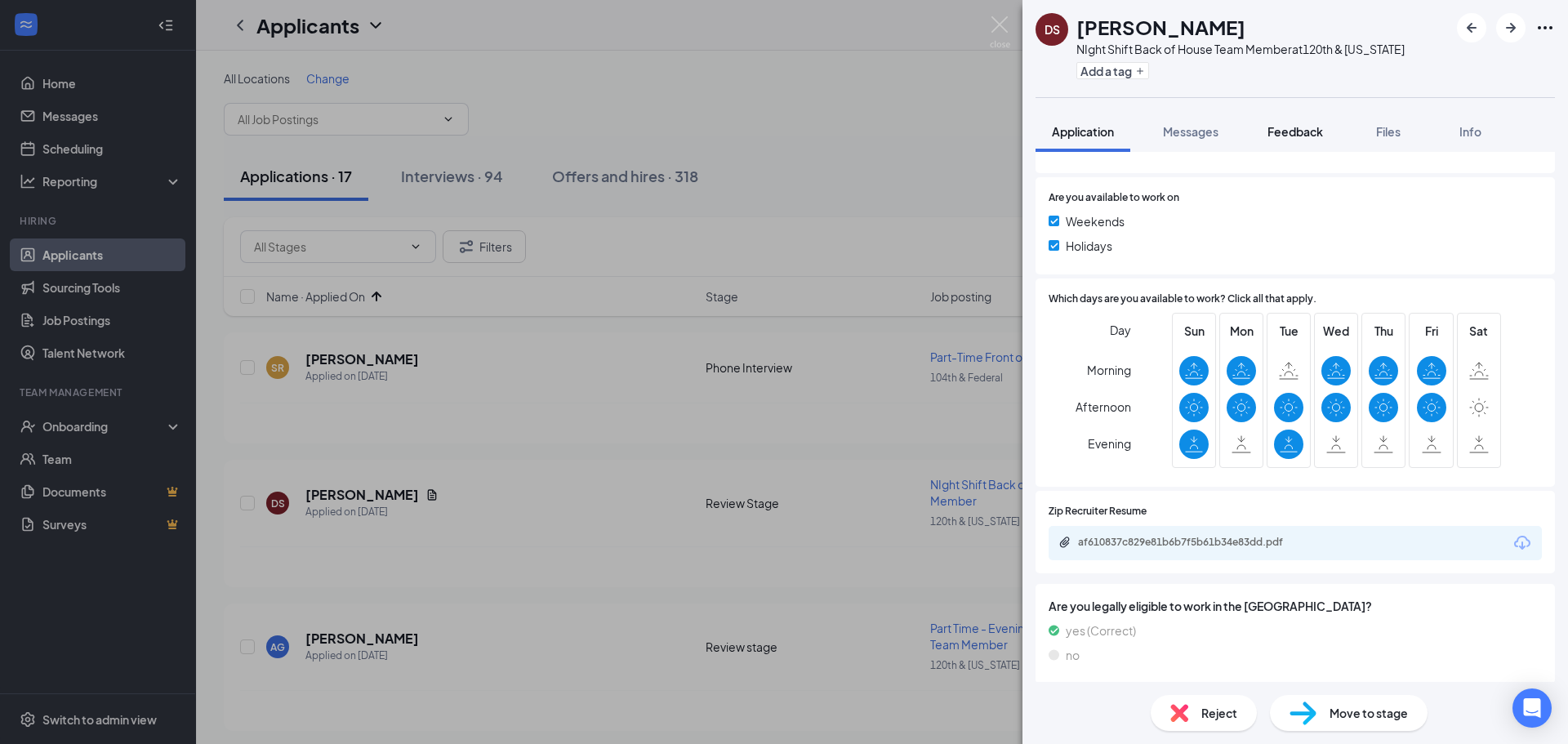
click at [1282, 135] on span "Feedback" at bounding box center [1295, 131] width 56 height 15
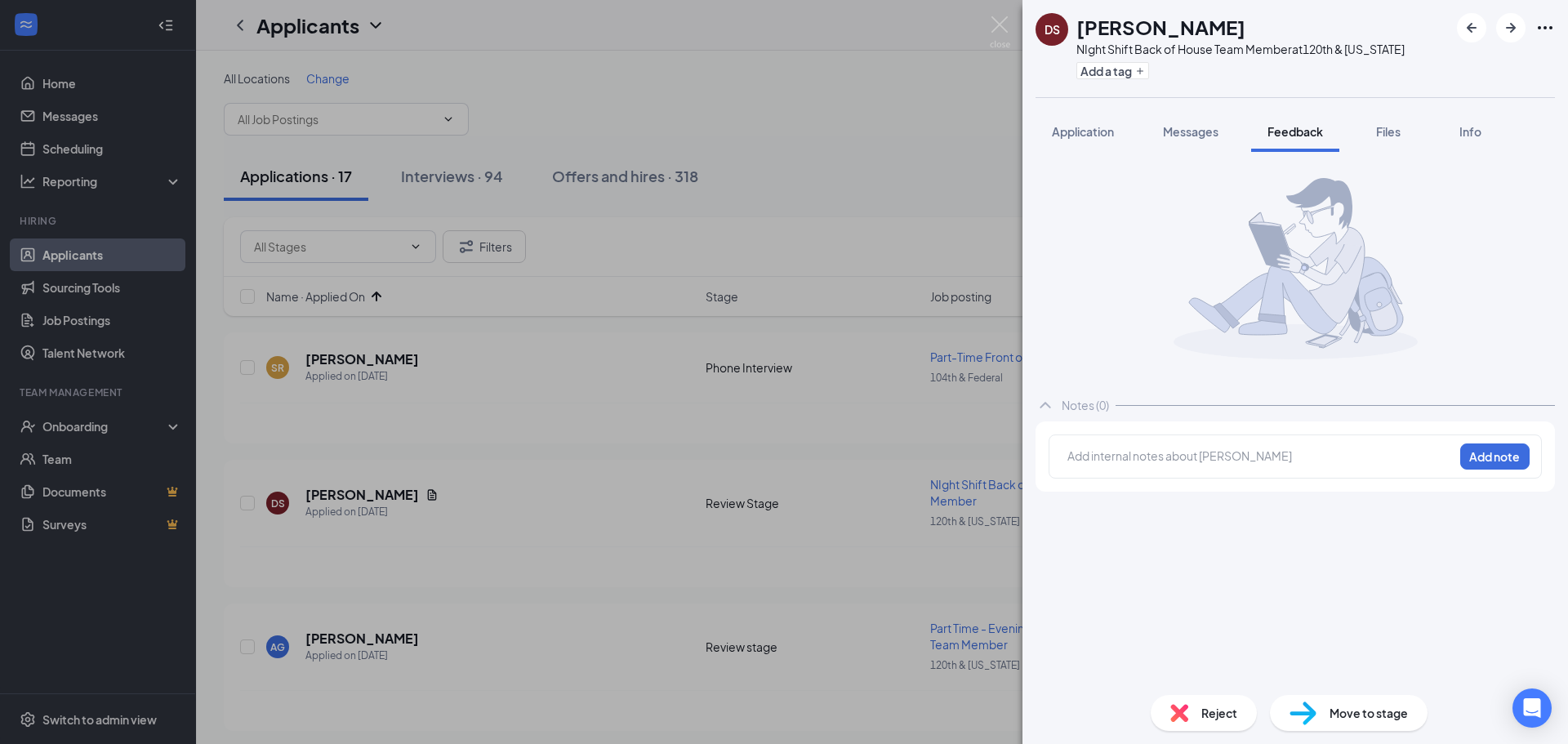
click at [1123, 458] on div at bounding box center [1260, 456] width 385 height 17
click at [1521, 453] on button "Add note" at bounding box center [1494, 457] width 69 height 26
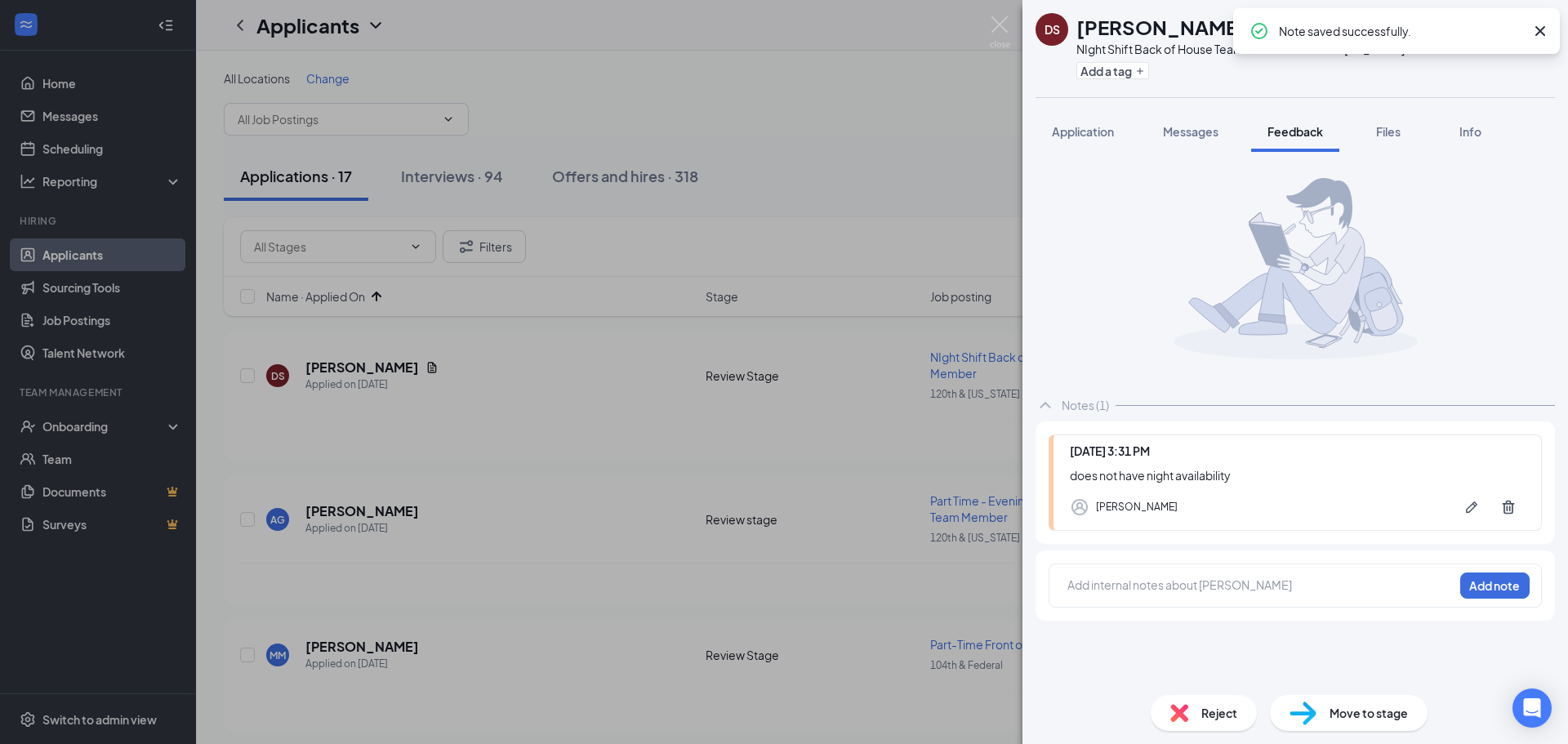
click at [1226, 711] on span "Reject" at bounding box center [1218, 713] width 36 height 18
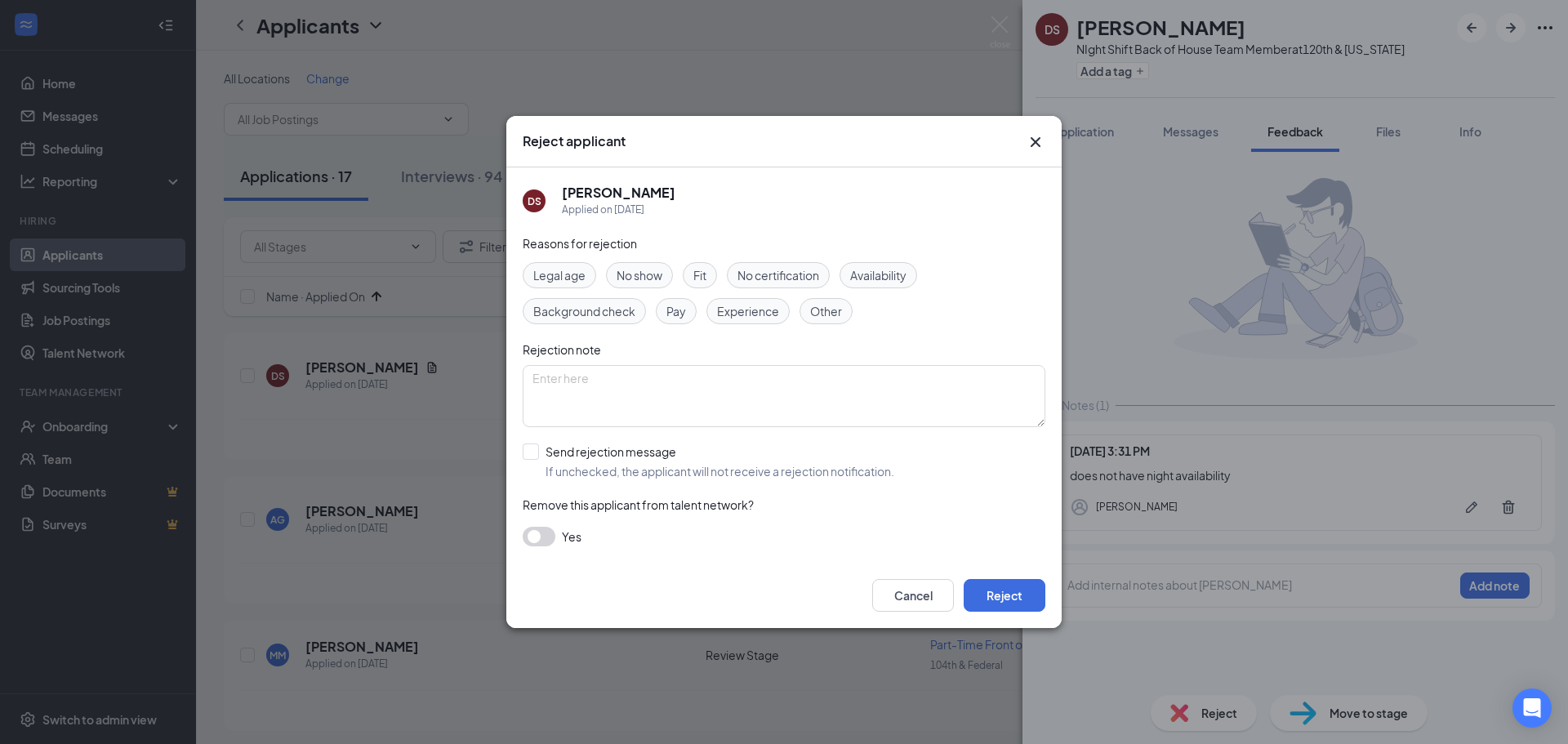
drag, startPoint x: 876, startPoint y: 279, endPoint x: 880, endPoint y: 292, distance: 13.6
click at [876, 278] on span "Availability" at bounding box center [878, 275] width 56 height 18
click at [649, 449] on input "Send rejection message If unchecked, the applicant will not receive a rejection…" at bounding box center [708, 461] width 372 height 36
checkbox input "true"
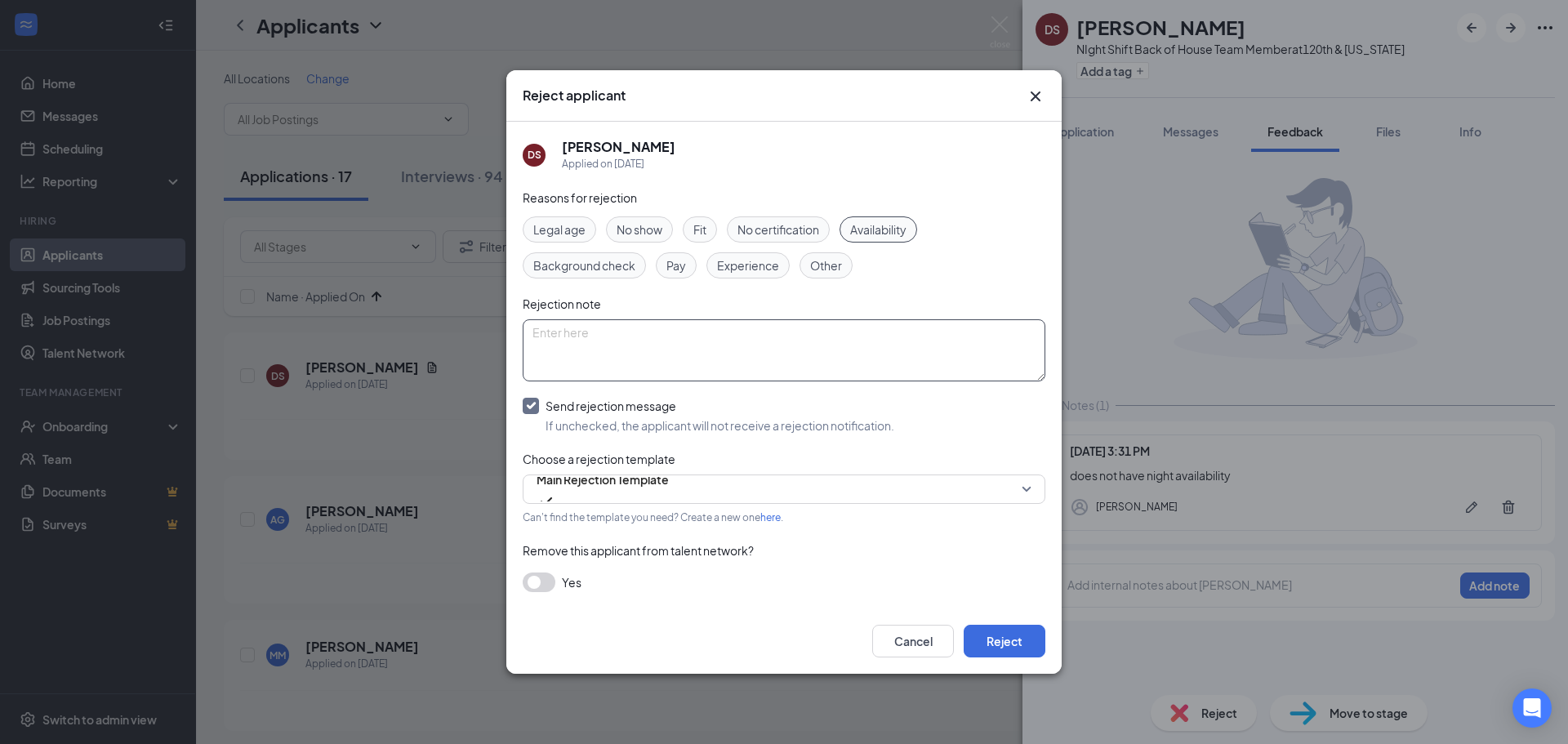
click at [591, 339] on textarea at bounding box center [784, 350] width 523 height 62
click at [1005, 640] on button "Reject" at bounding box center [1005, 641] width 82 height 33
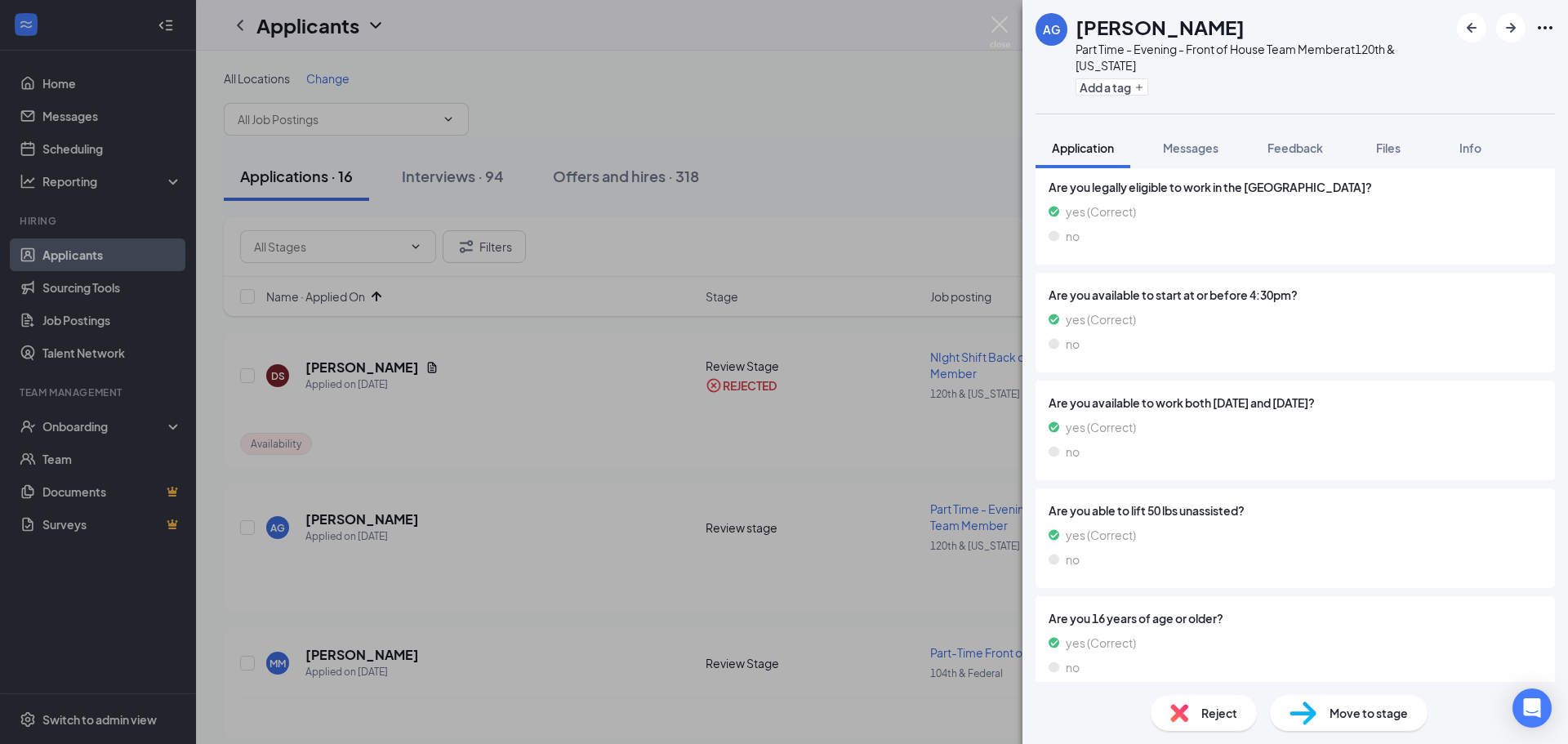
scroll to position [1649, 0]
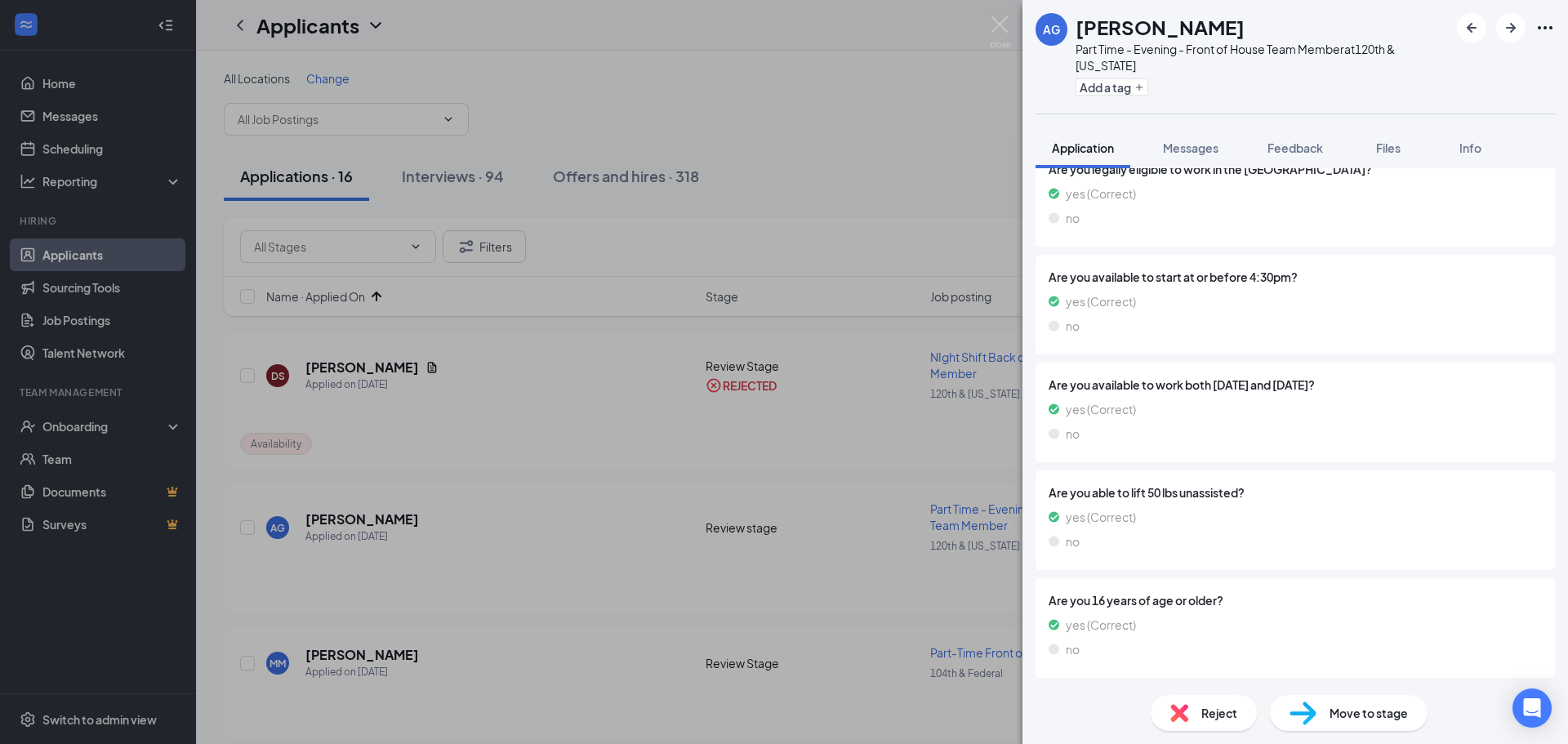
click at [1346, 703] on div "Move to stage" at bounding box center [1347, 712] width 157 height 36
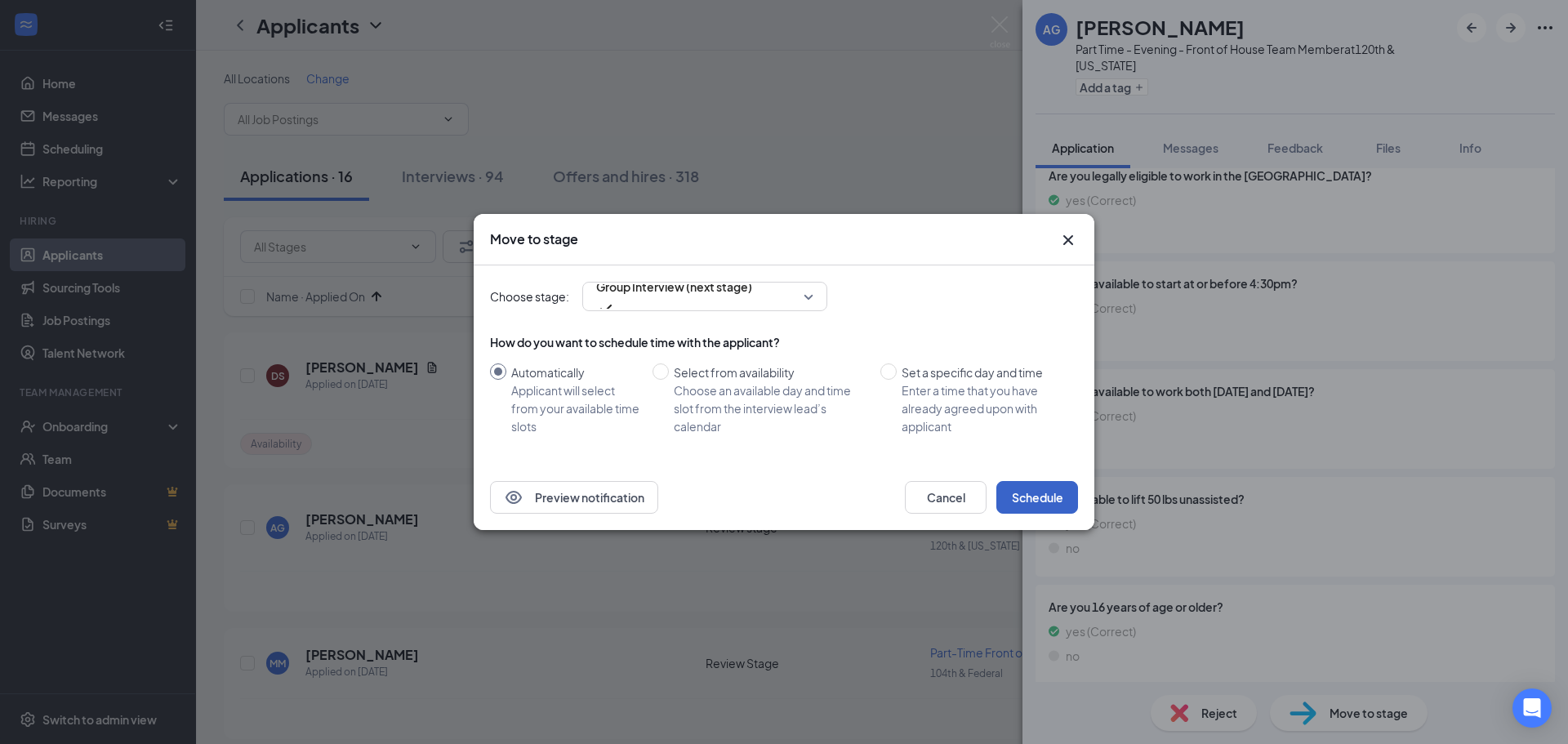
click at [1057, 493] on button "Schedule" at bounding box center [1037, 497] width 82 height 33
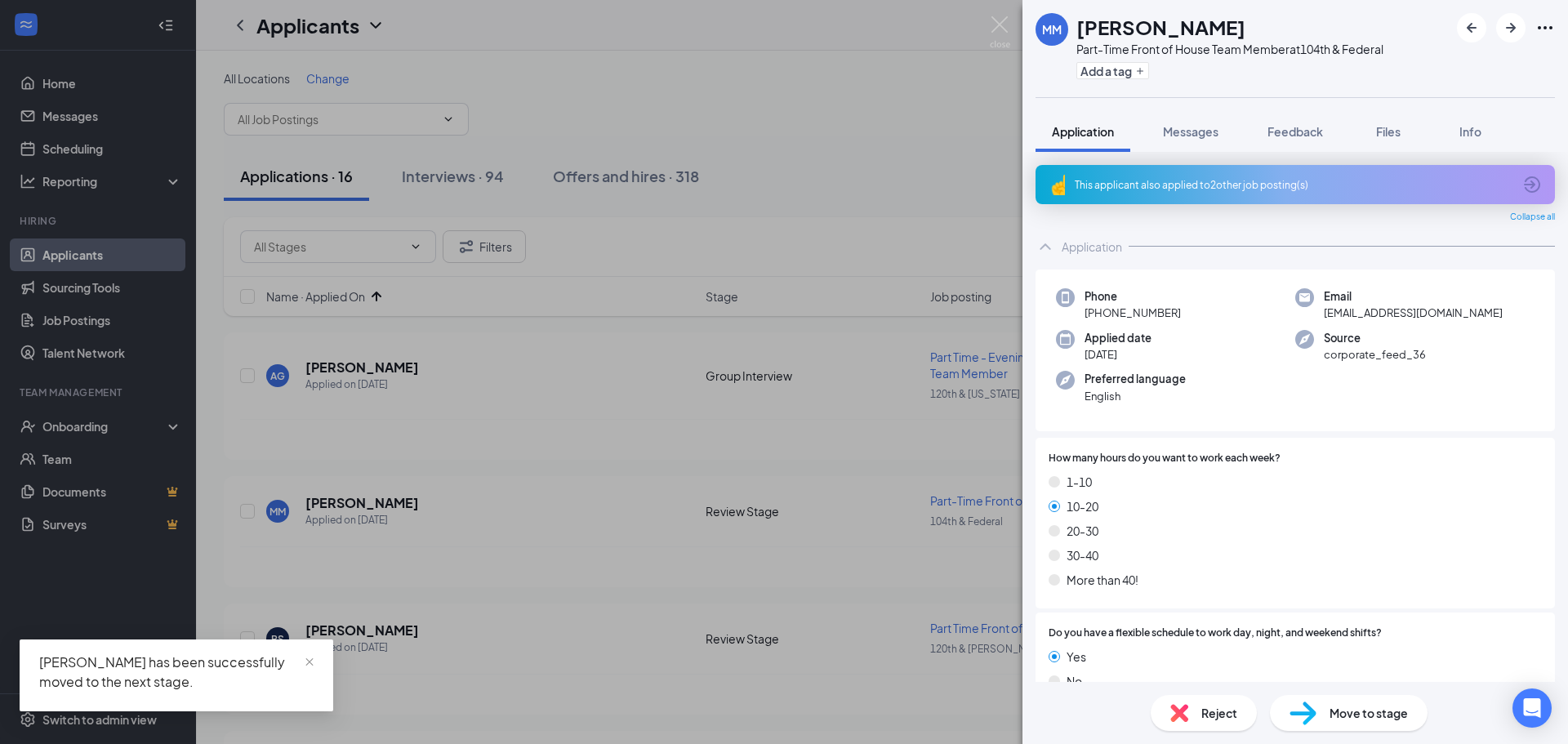
click at [1168, 180] on div "This applicant also applied to 2 other job posting(s)" at bounding box center [1294, 185] width 438 height 14
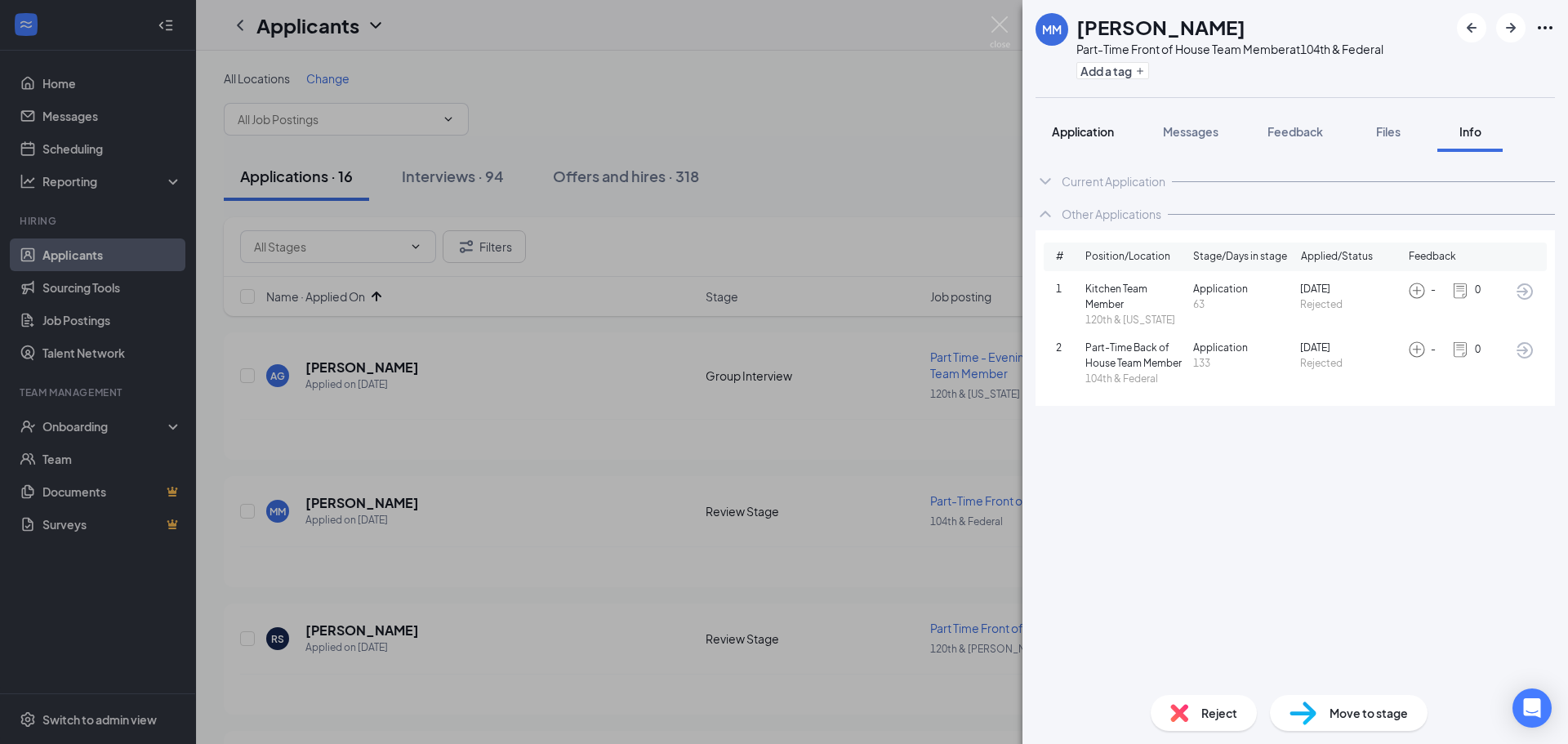
click at [1097, 124] on span "Application" at bounding box center [1082, 131] width 62 height 15
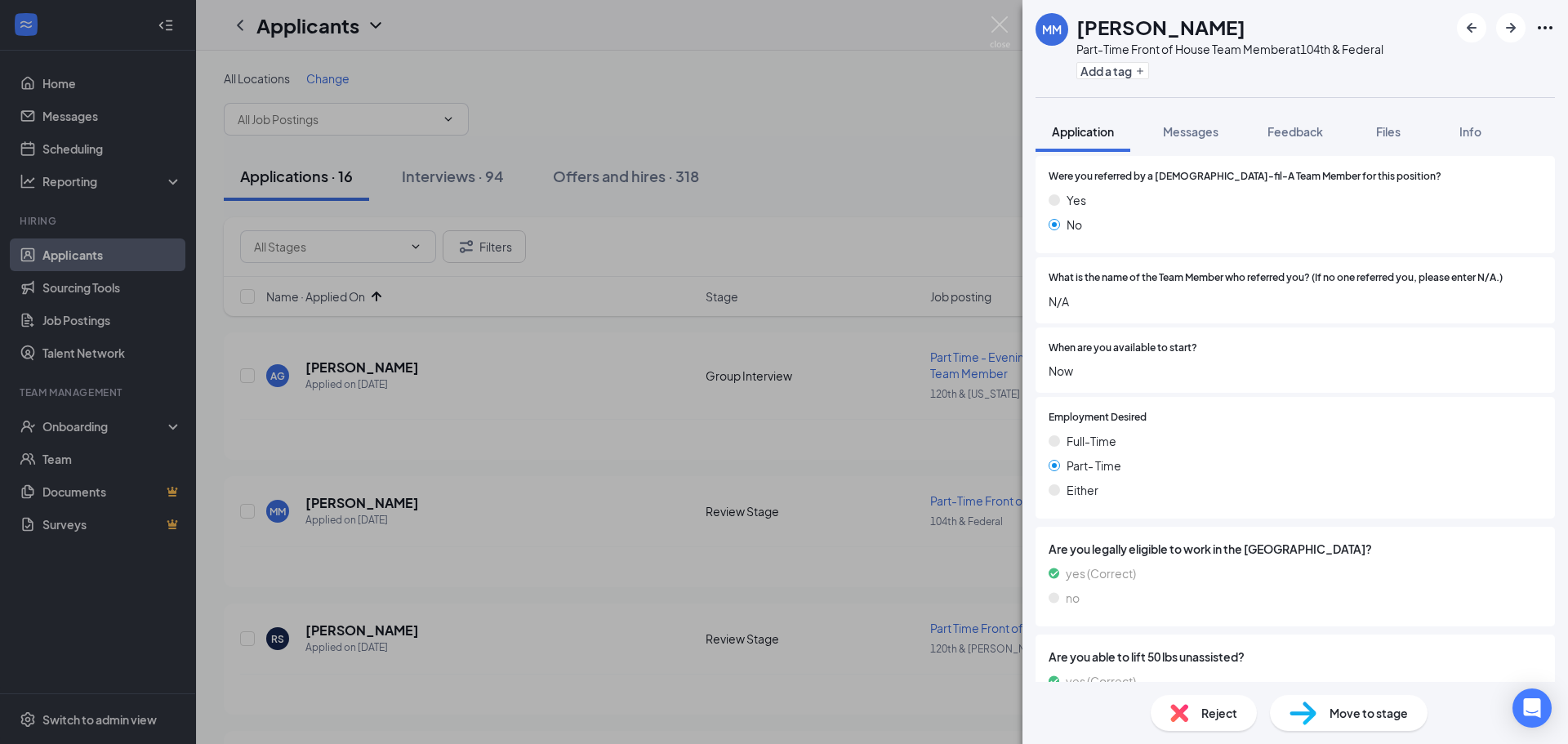
scroll to position [2285, 0]
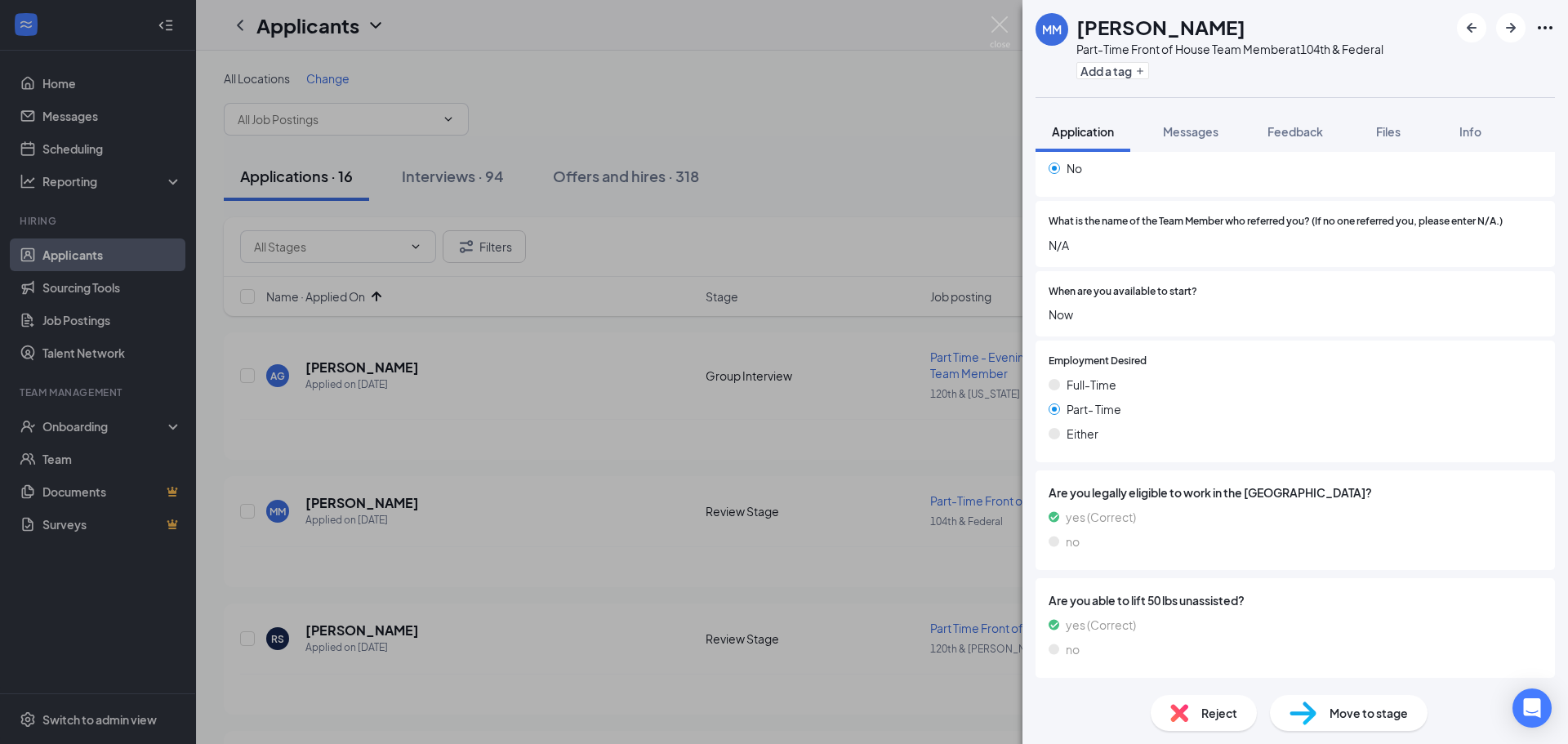
click at [1352, 714] on span "Move to stage" at bounding box center [1368, 713] width 78 height 18
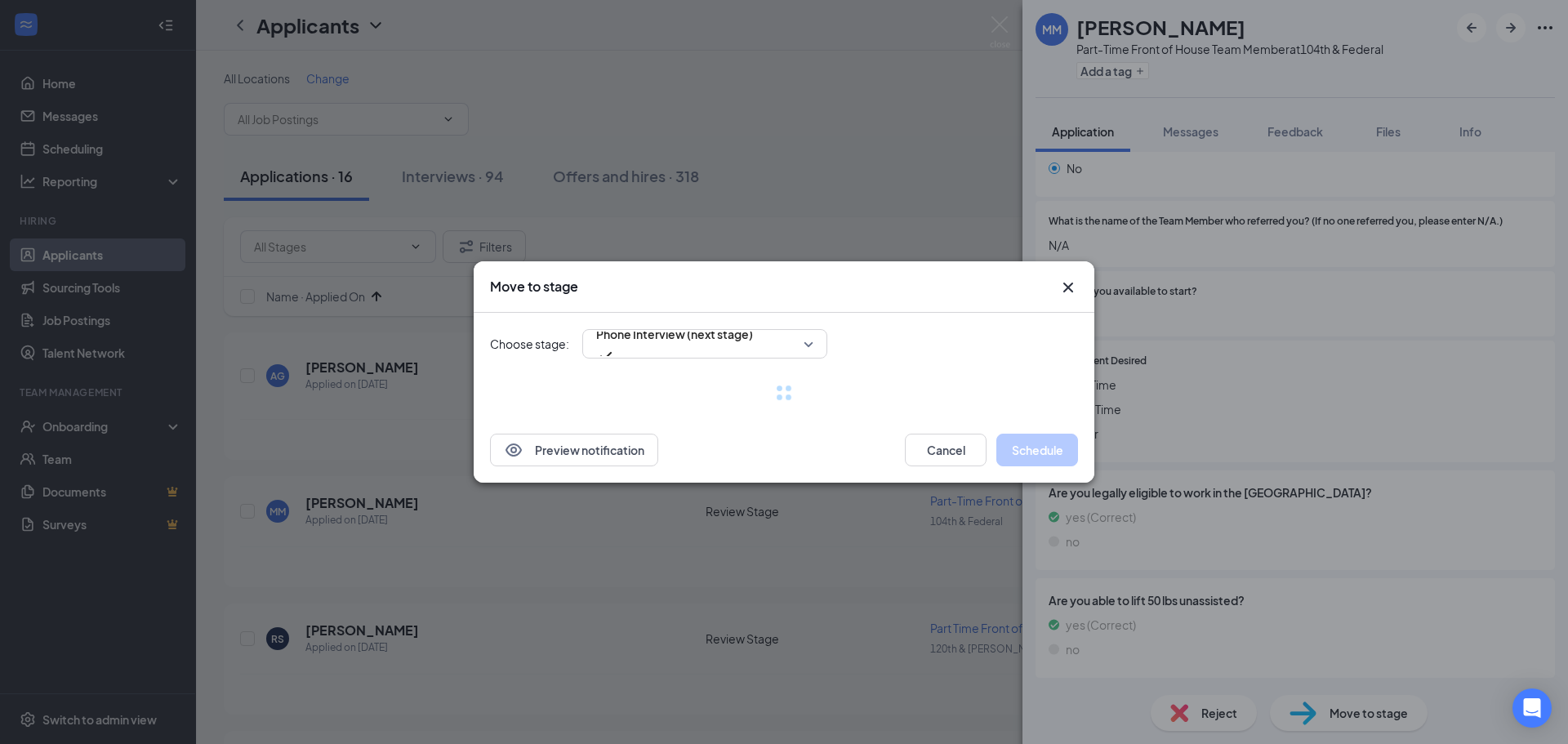
scroll to position [2280, 0]
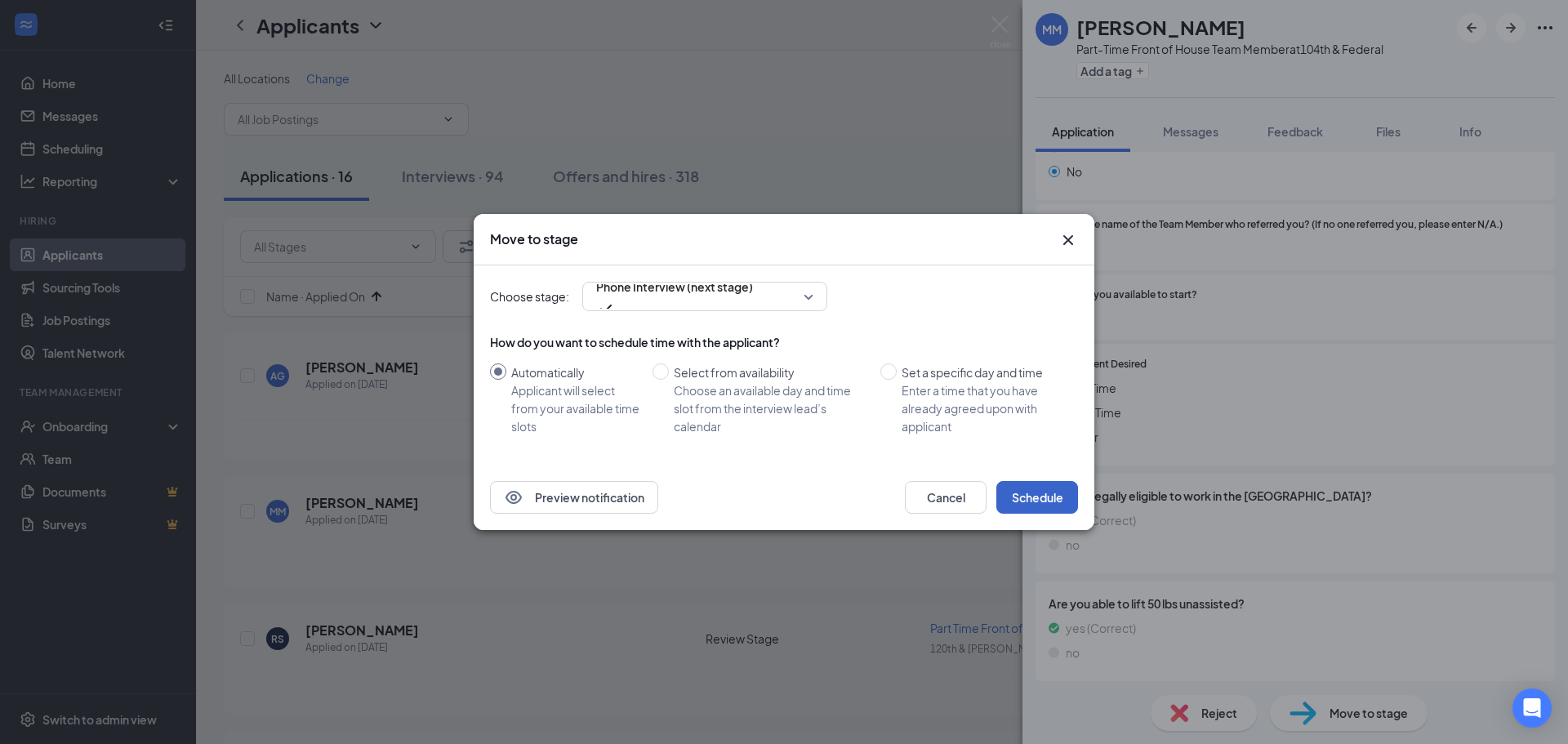
click at [1028, 484] on button "Schedule" at bounding box center [1037, 497] width 82 height 33
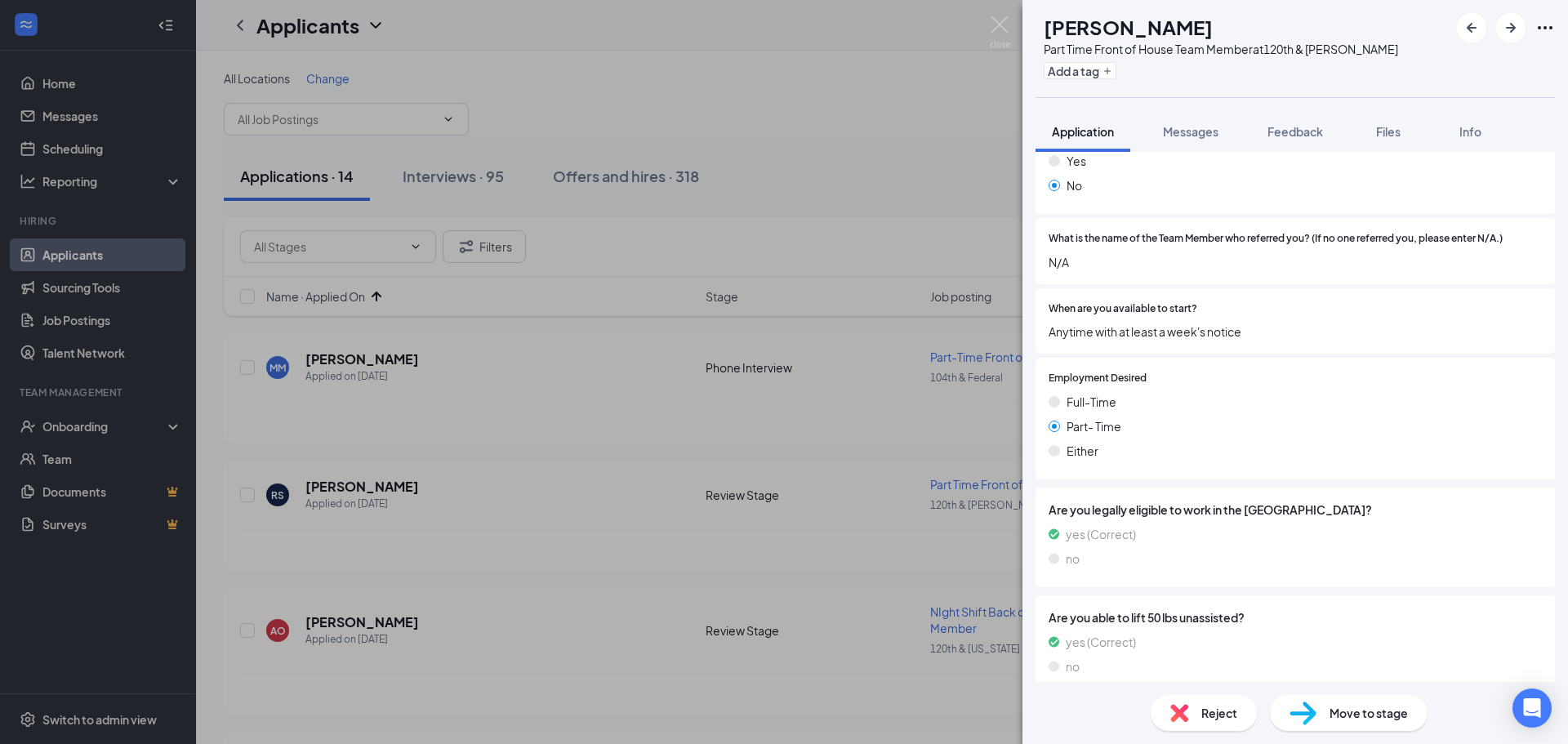
scroll to position [2203, 0]
click at [1344, 708] on span "Move to stage" at bounding box center [1368, 713] width 78 height 18
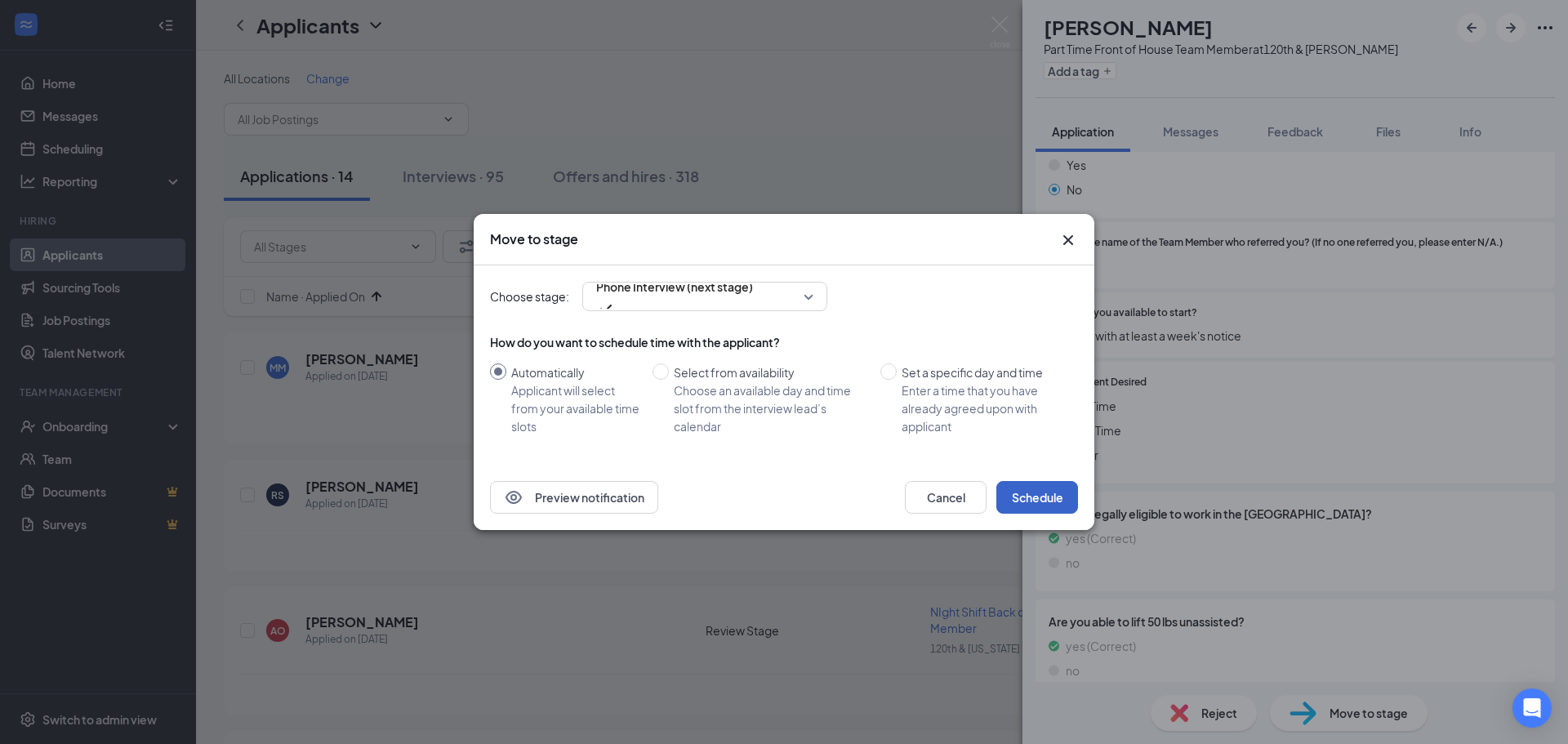
click at [1057, 491] on button "Schedule" at bounding box center [1037, 497] width 82 height 33
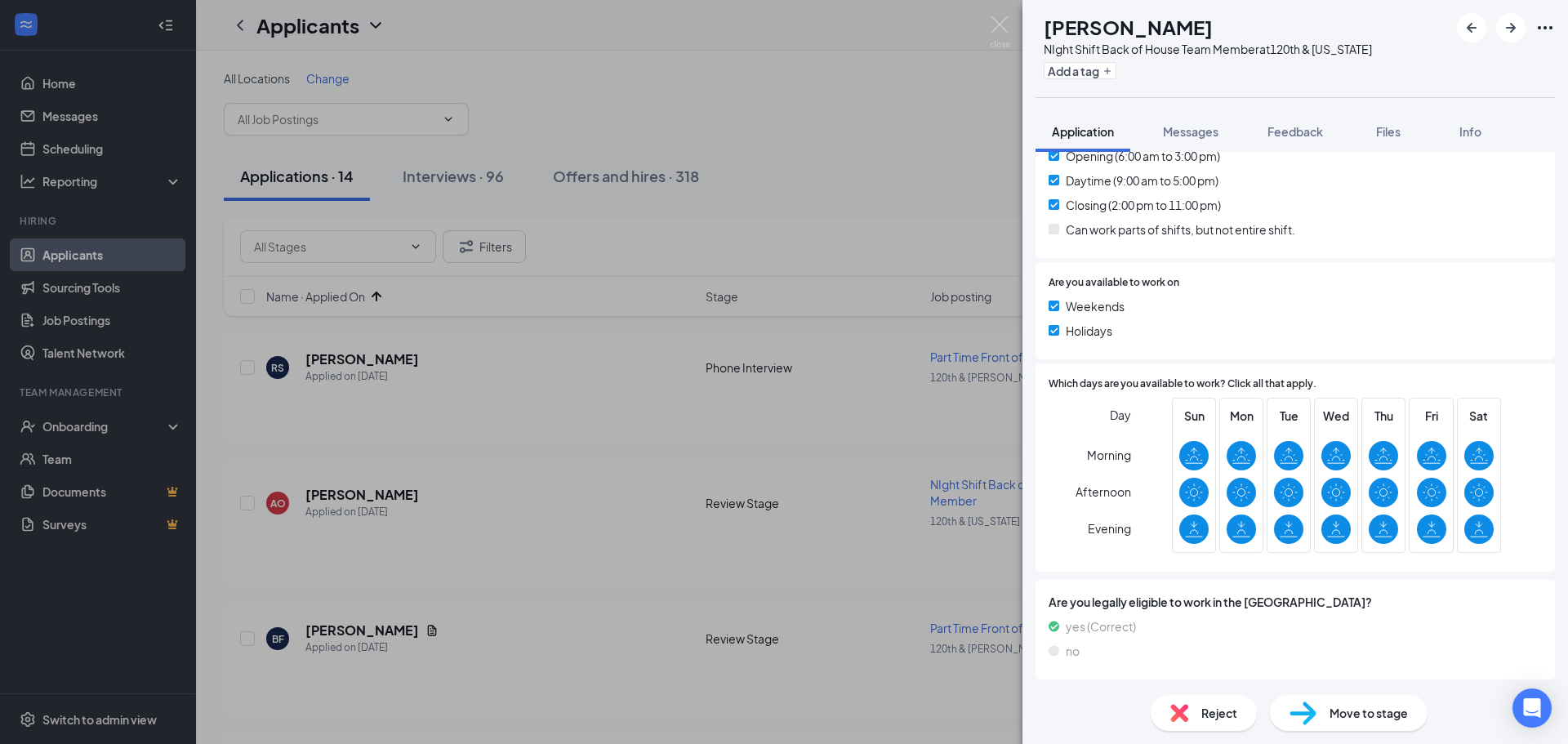
scroll to position [509, 0]
click at [1339, 708] on span "Move to stage" at bounding box center [1368, 713] width 78 height 18
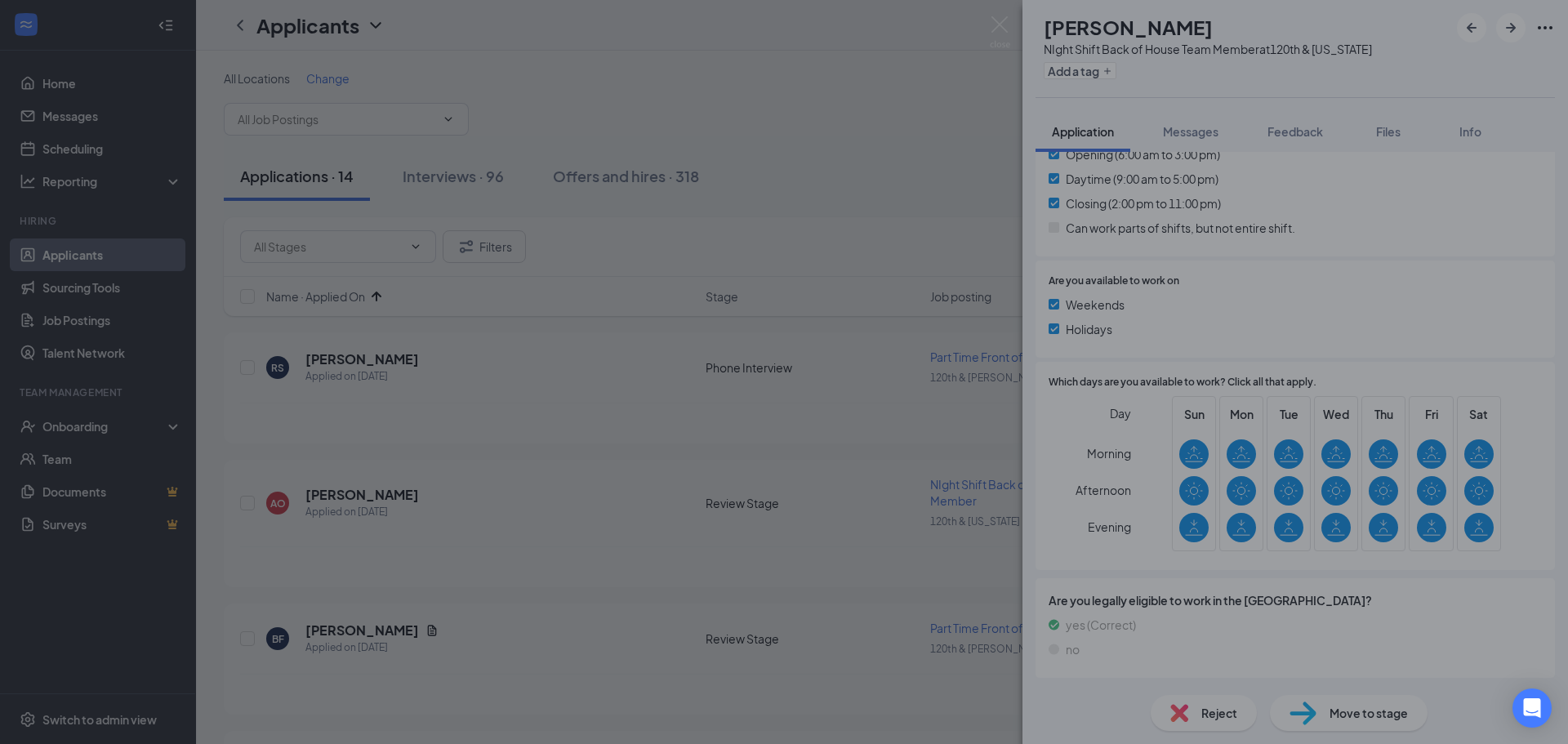
scroll to position [503, 0]
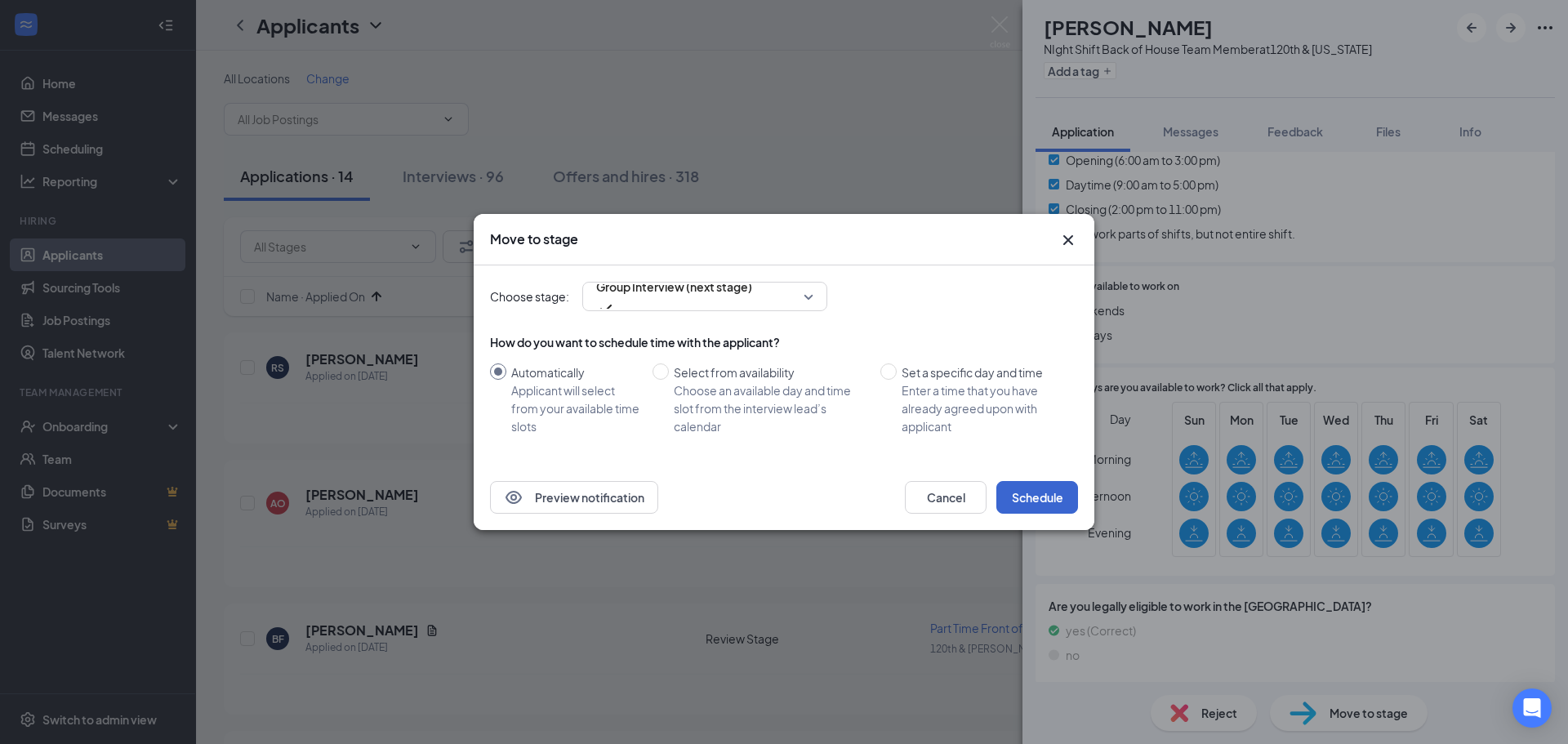
click at [1060, 511] on div "Preview notification Cancel Schedule" at bounding box center [783, 497] width 621 height 65
click at [1054, 495] on button "Schedule" at bounding box center [1037, 497] width 82 height 33
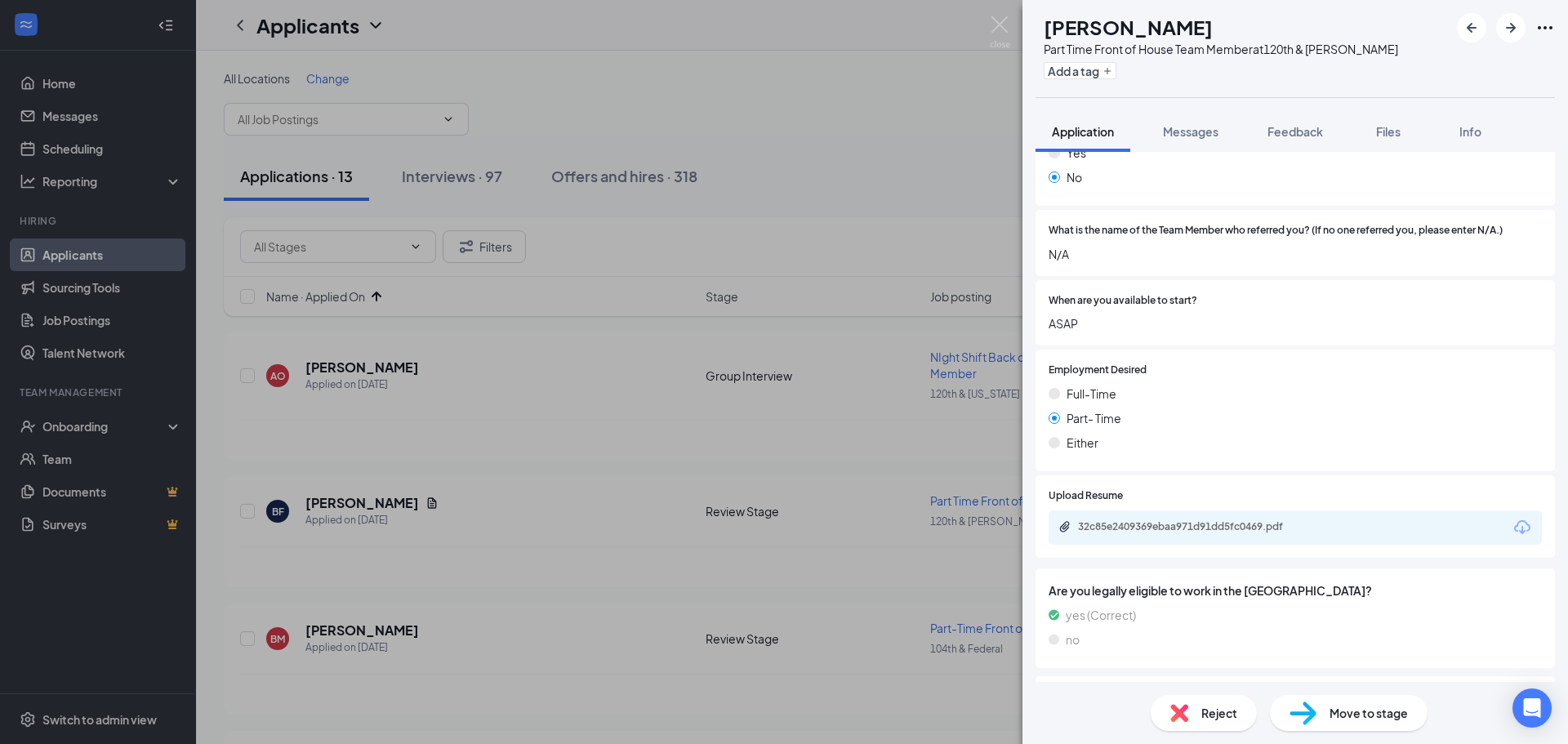
scroll to position [2436, 0]
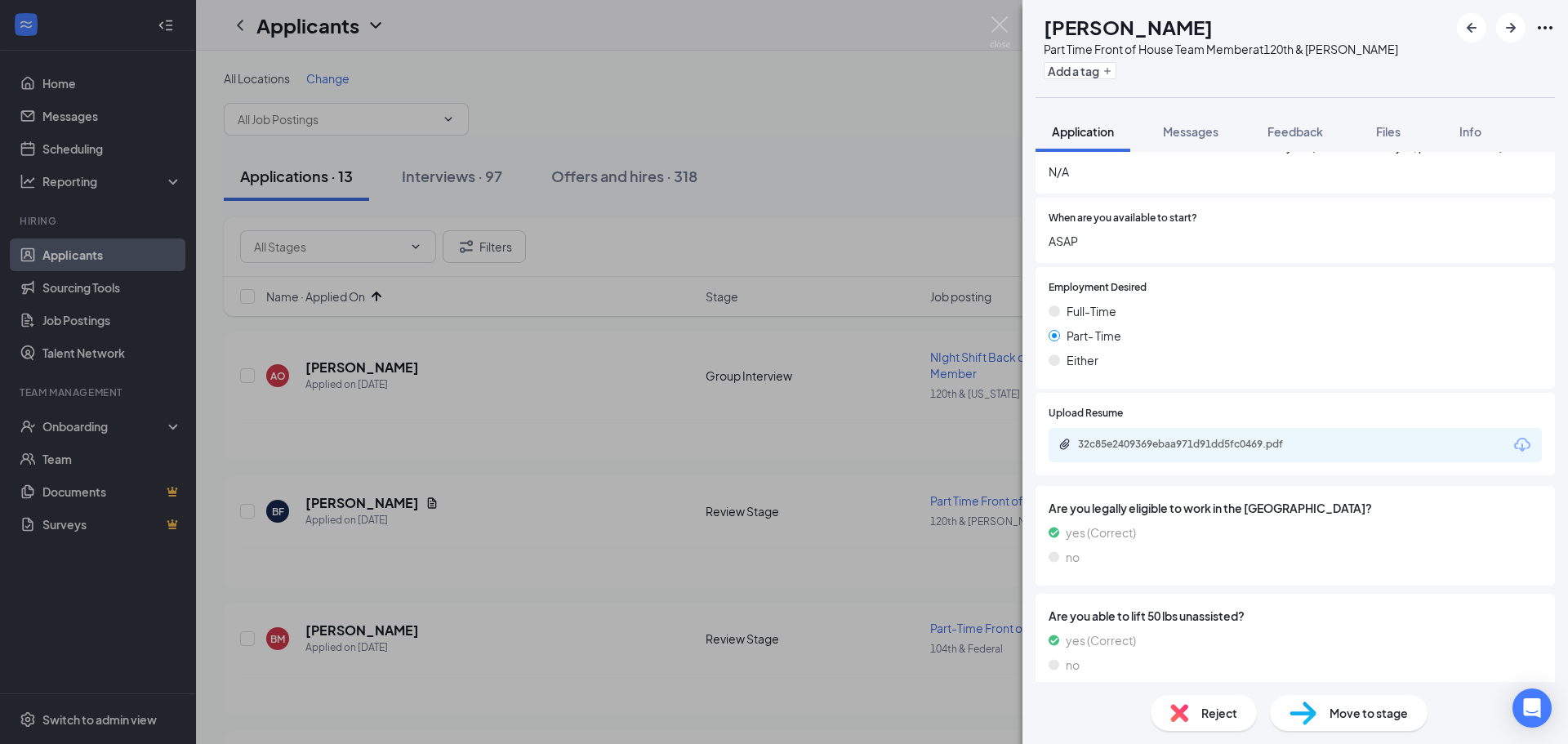
click at [1244, 438] on div "32c85e2409369ebaa971d91dd5fc0469.pdf" at bounding box center [1191, 444] width 228 height 13
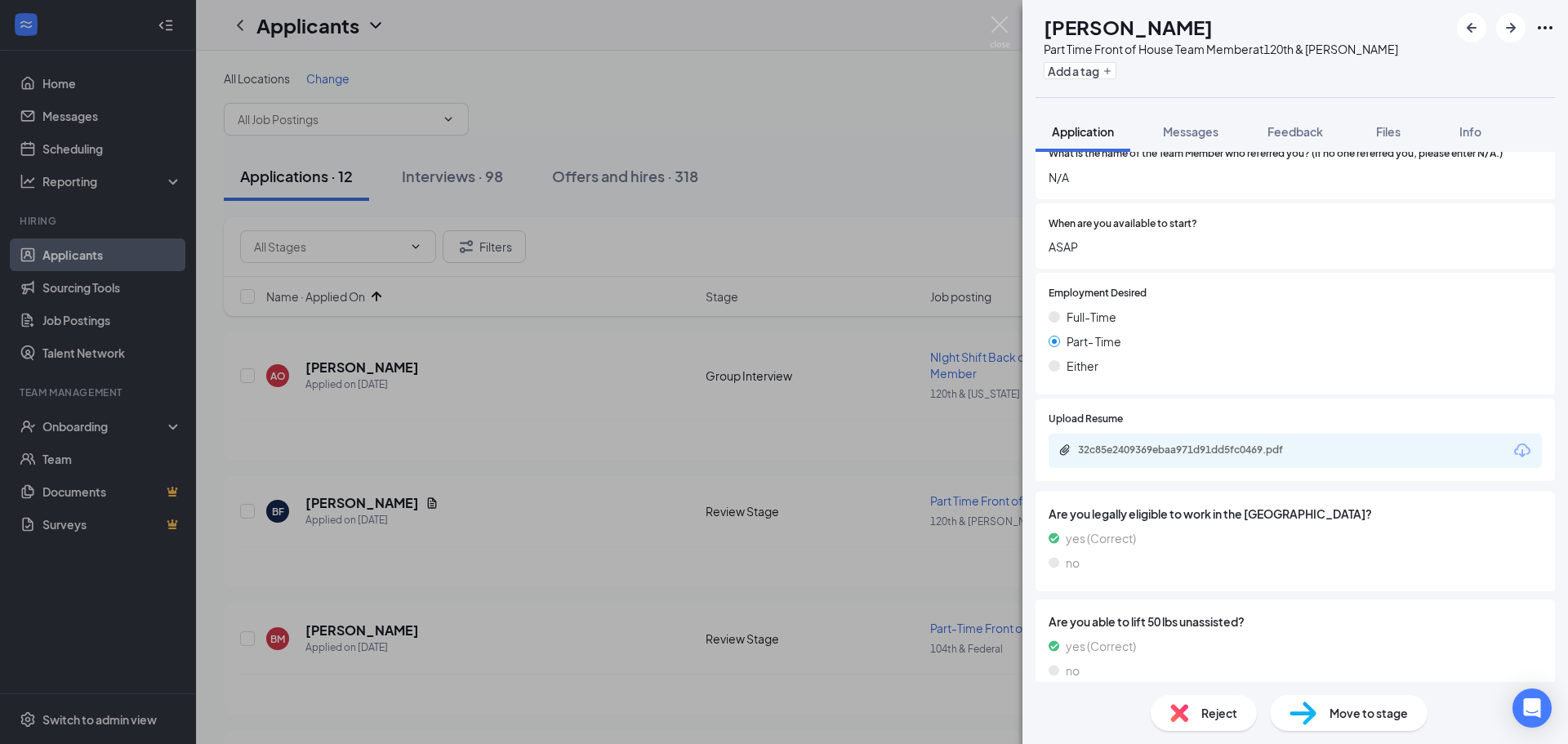
click at [1397, 718] on span "Move to stage" at bounding box center [1368, 713] width 78 height 18
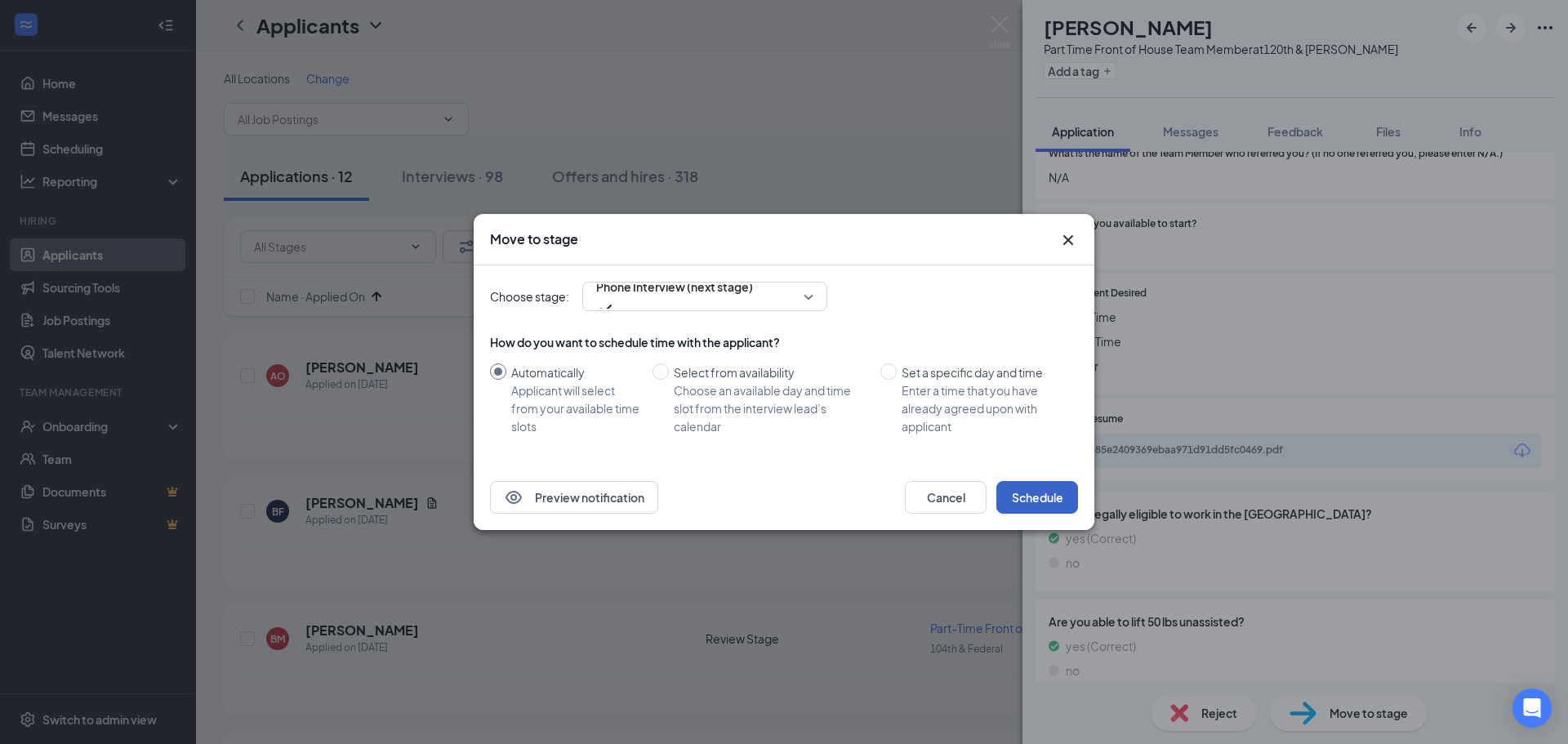
click at [1047, 510] on button "Schedule" at bounding box center [1037, 497] width 82 height 33
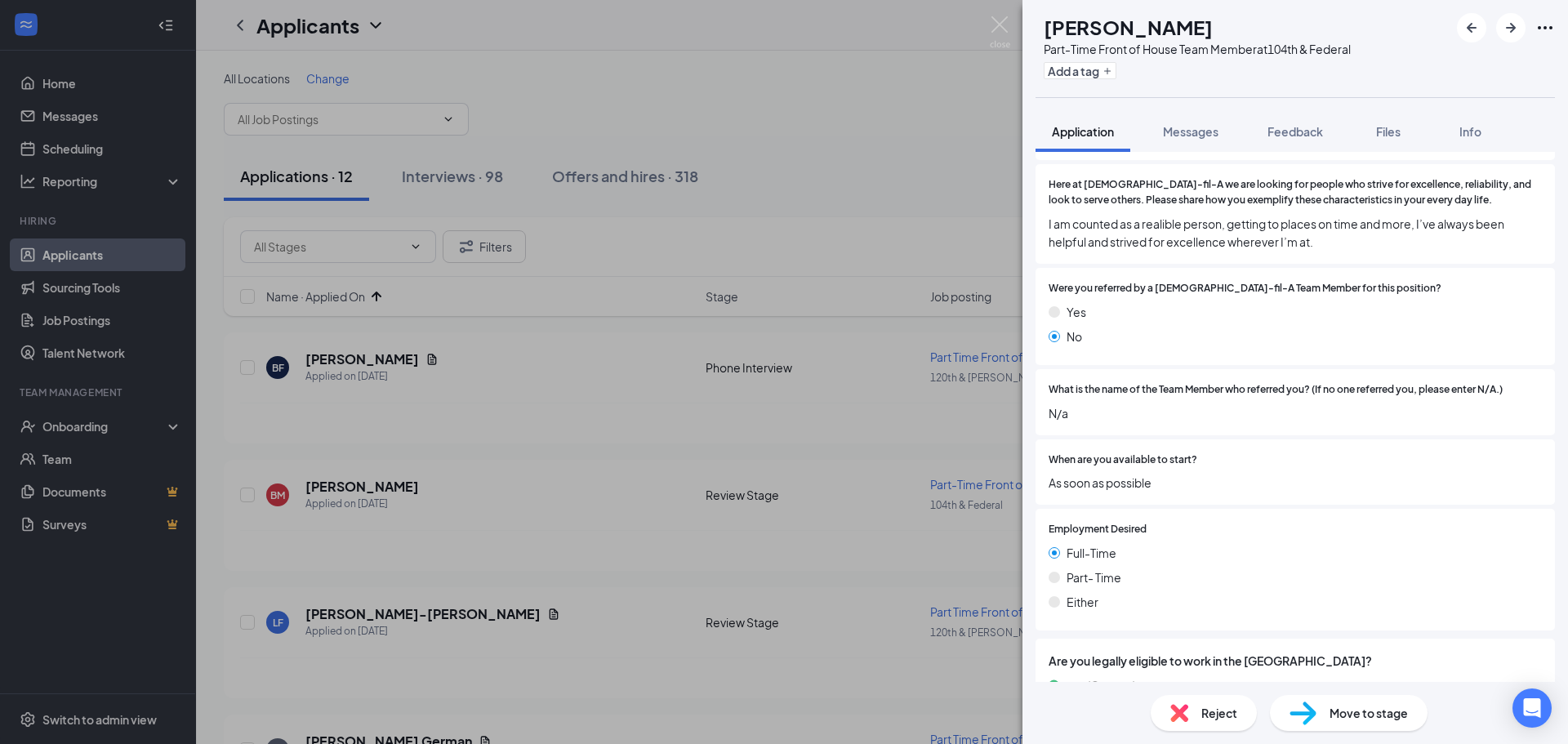
scroll to position [2275, 0]
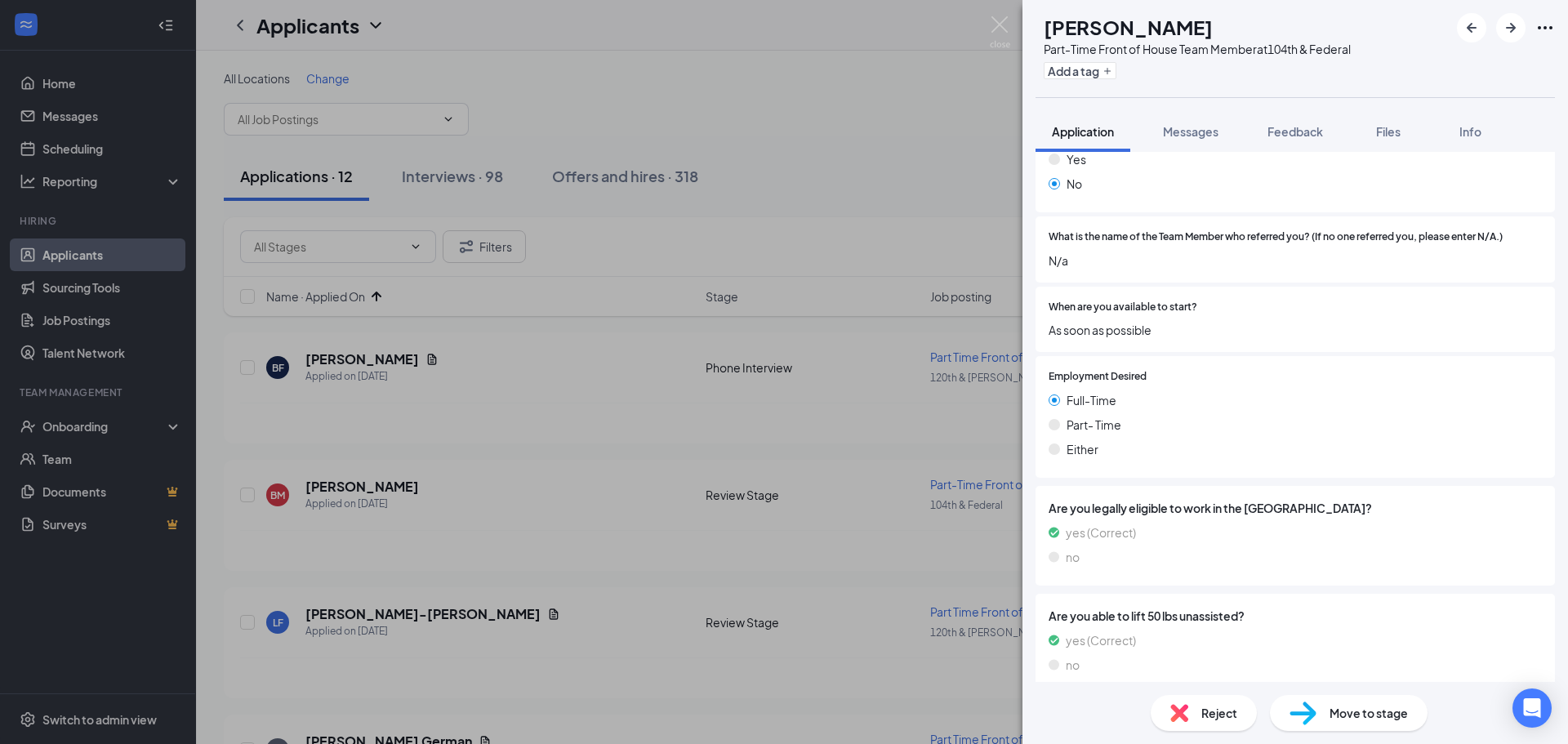
click at [1354, 714] on span "Move to stage" at bounding box center [1368, 713] width 78 height 18
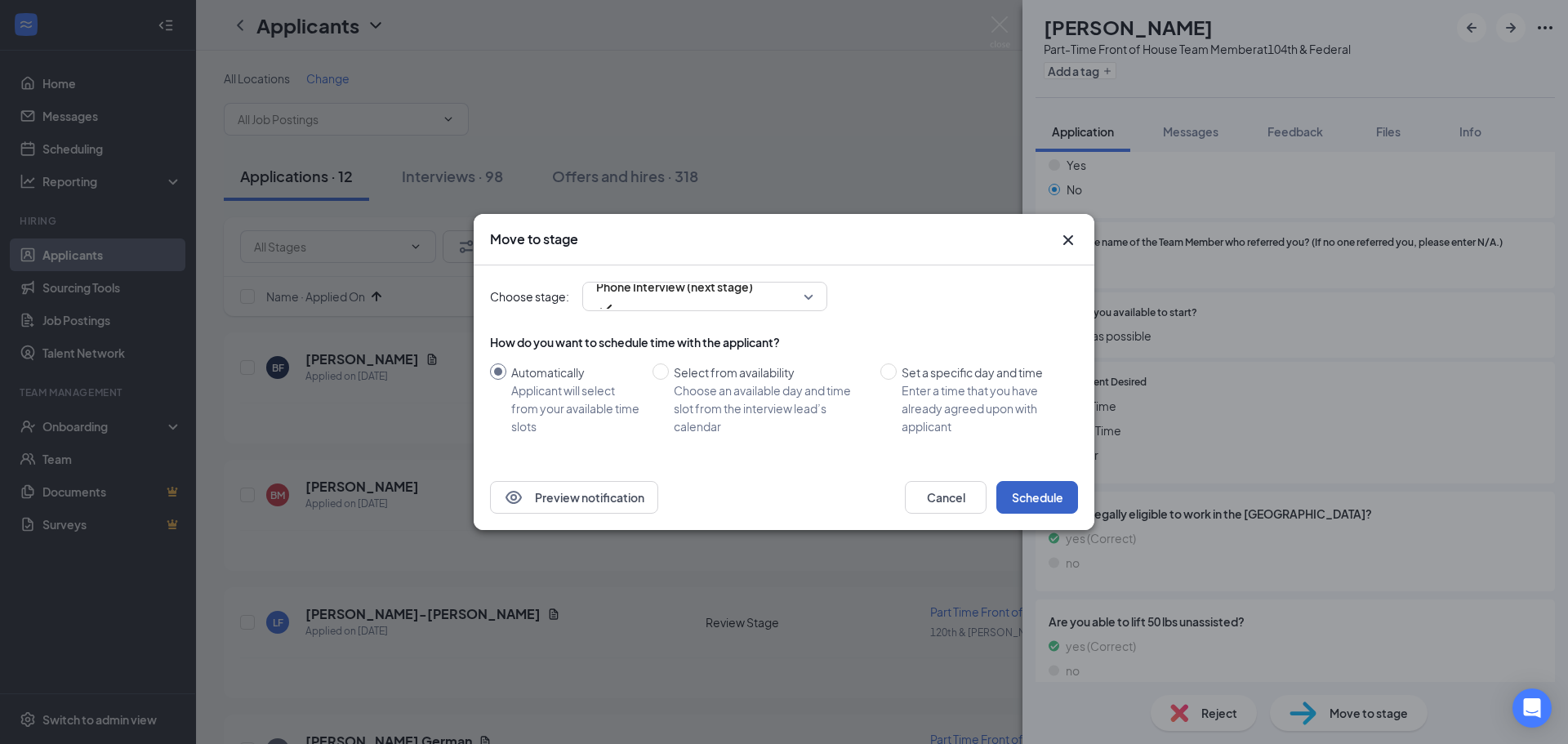
click at [1073, 504] on button "Schedule" at bounding box center [1037, 497] width 82 height 33
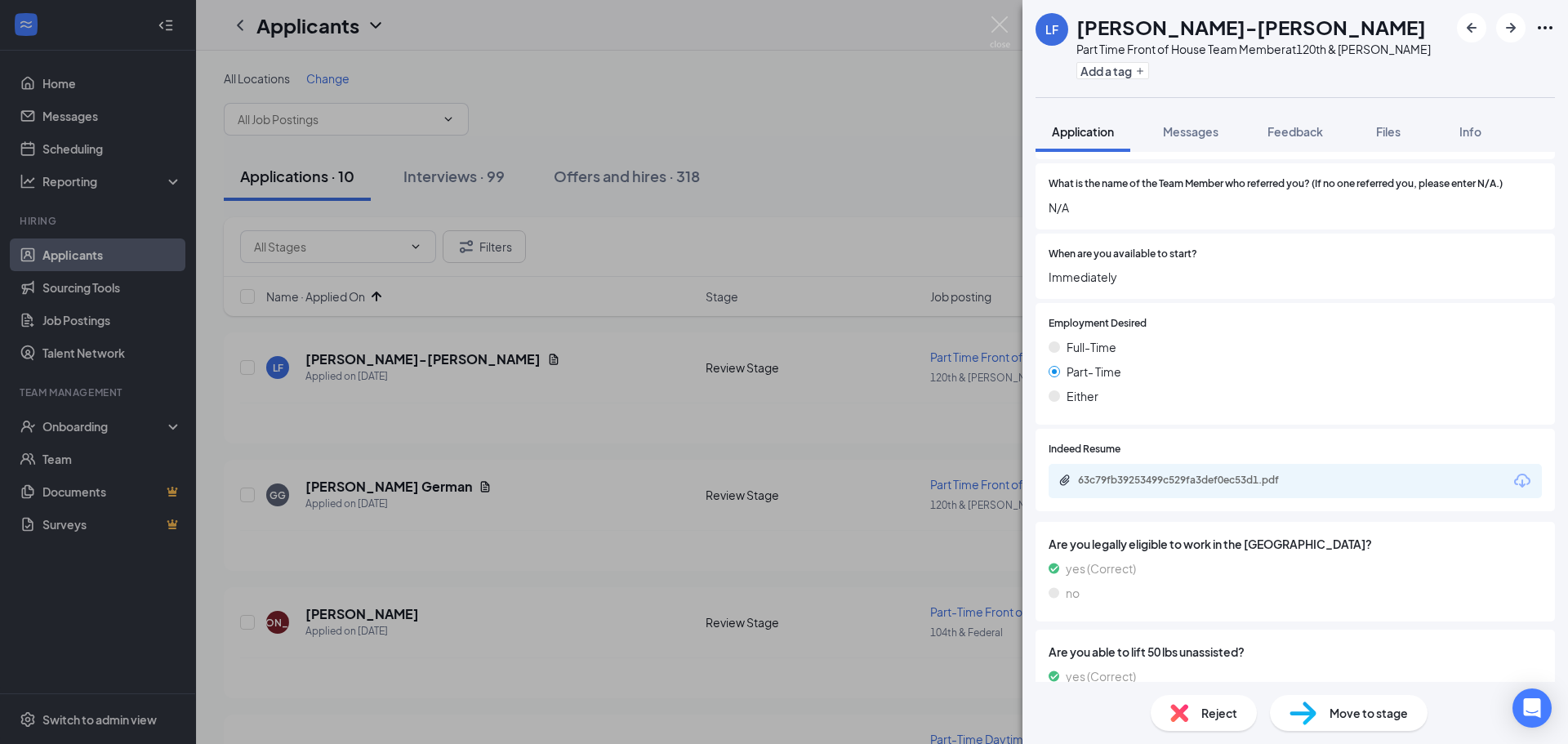
scroll to position [2286, 0]
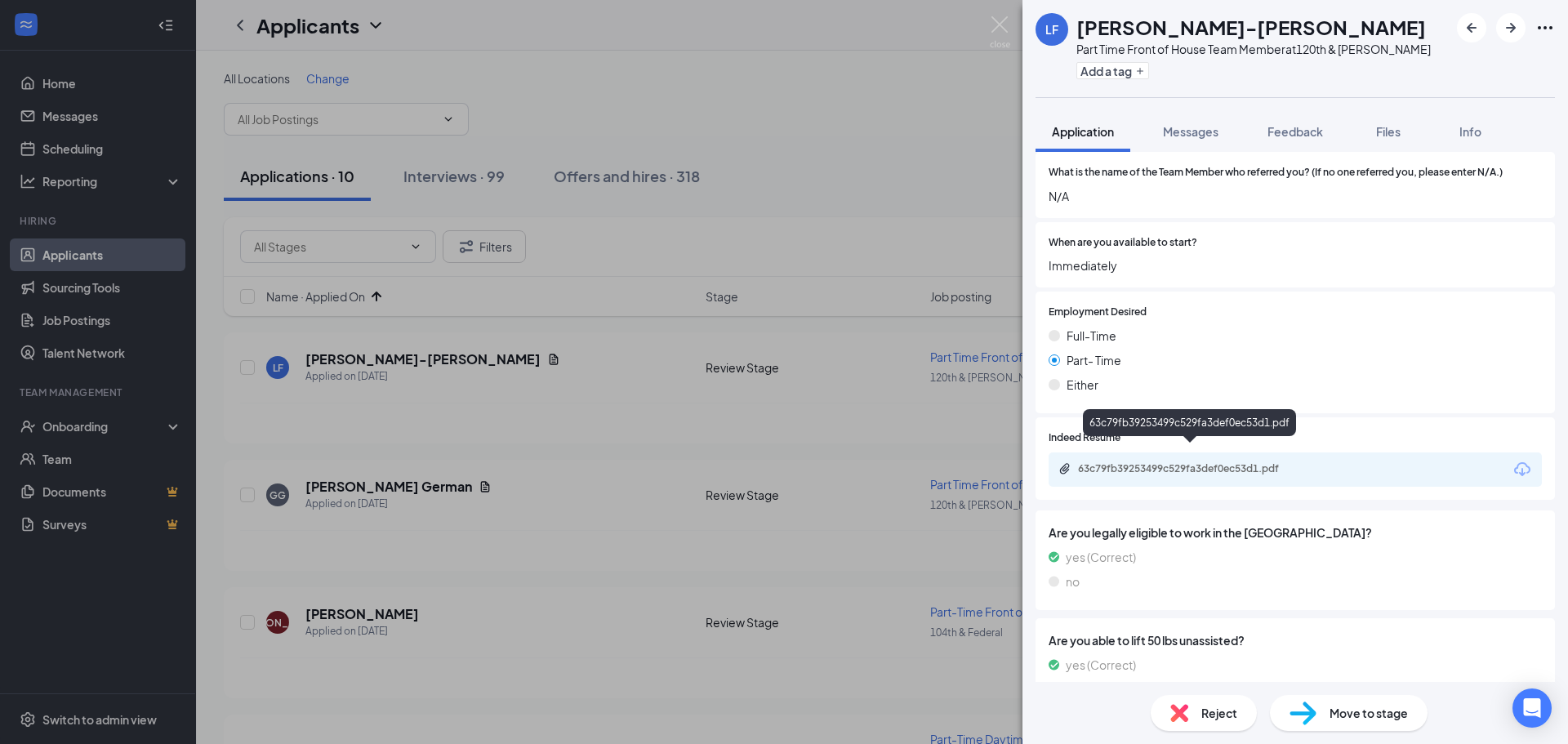
click at [1185, 462] on div "63c79fb39253499c529fa3def0ec53d1.pdf" at bounding box center [1191, 468] width 228 height 13
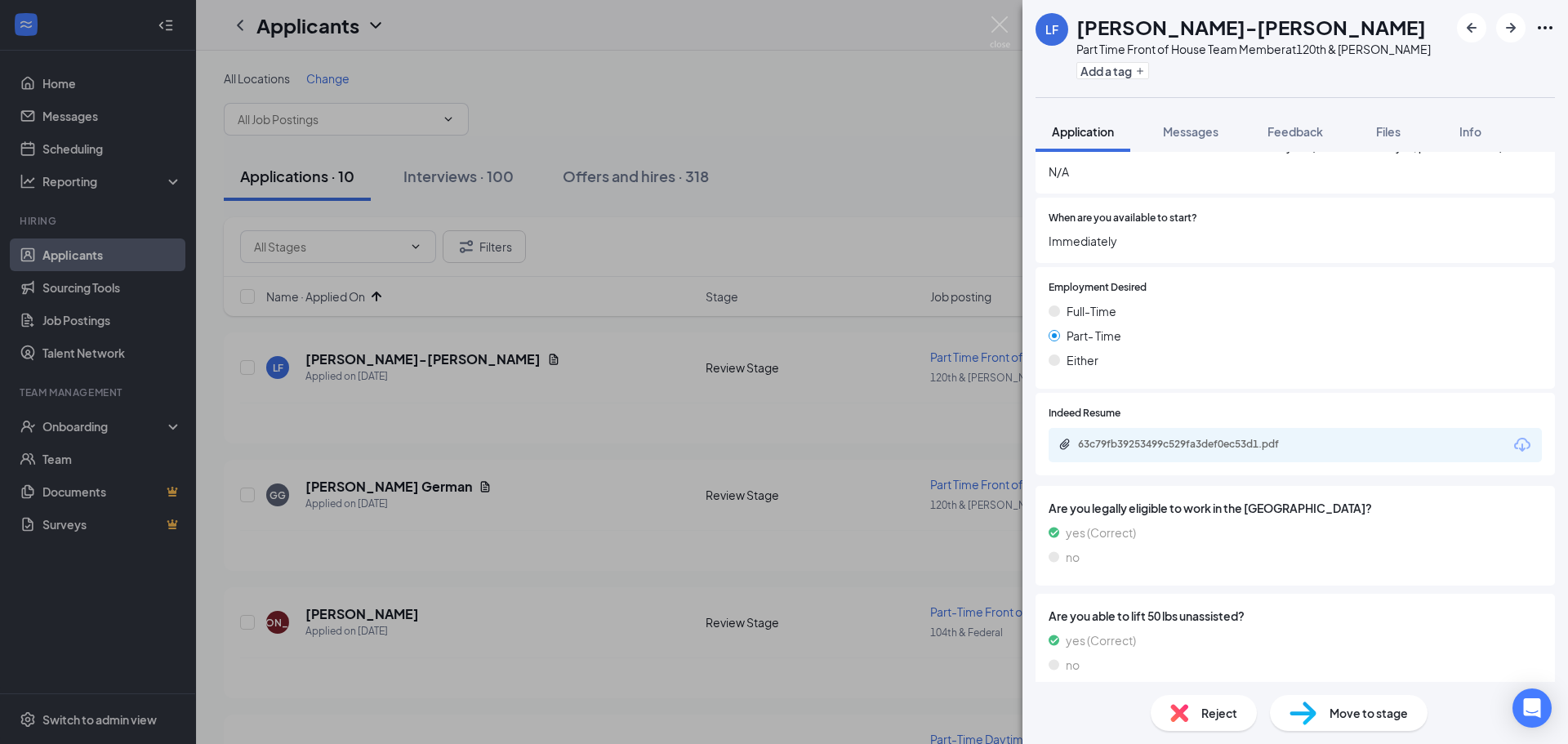
scroll to position [2305, 0]
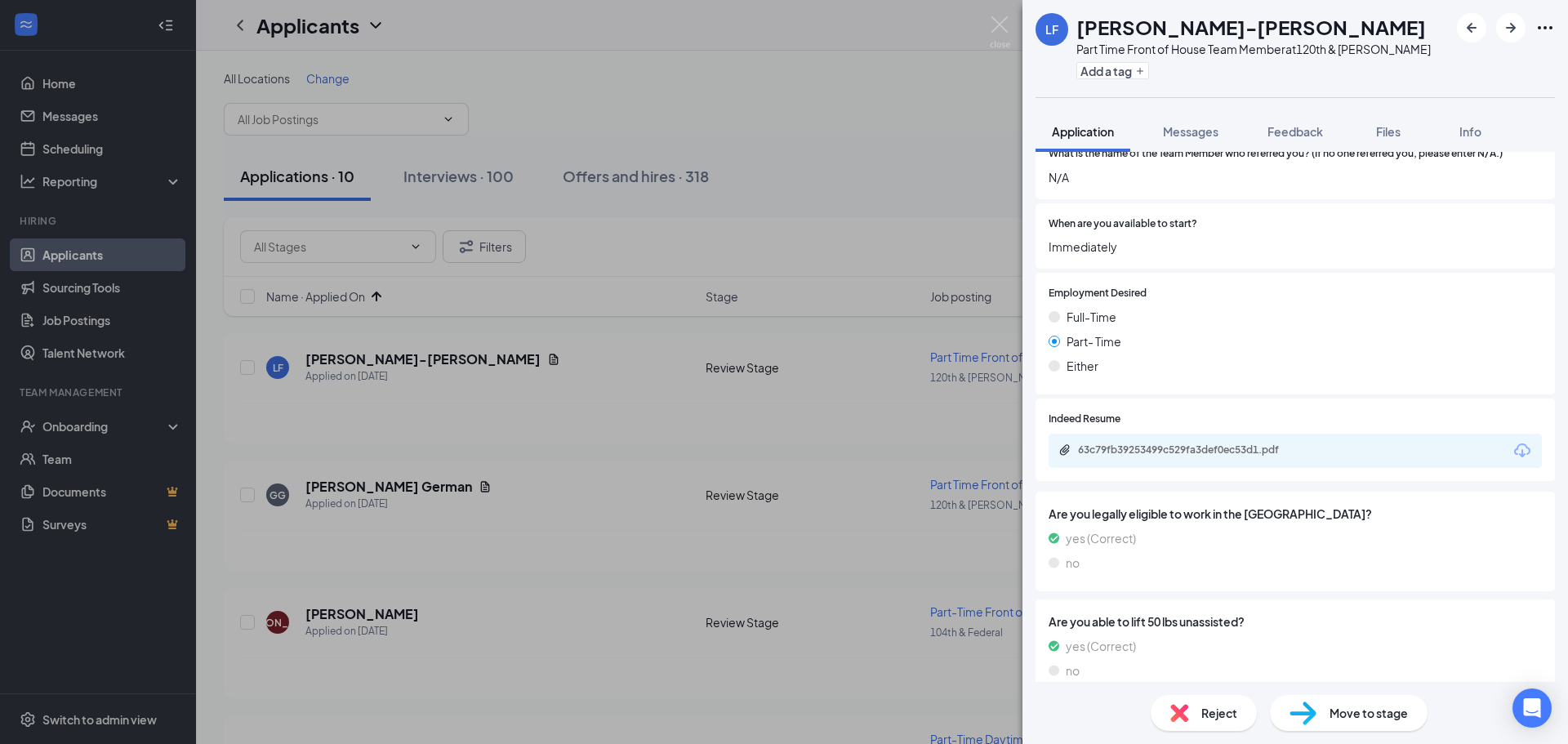
click at [1343, 715] on span "Move to stage" at bounding box center [1368, 713] width 78 height 18
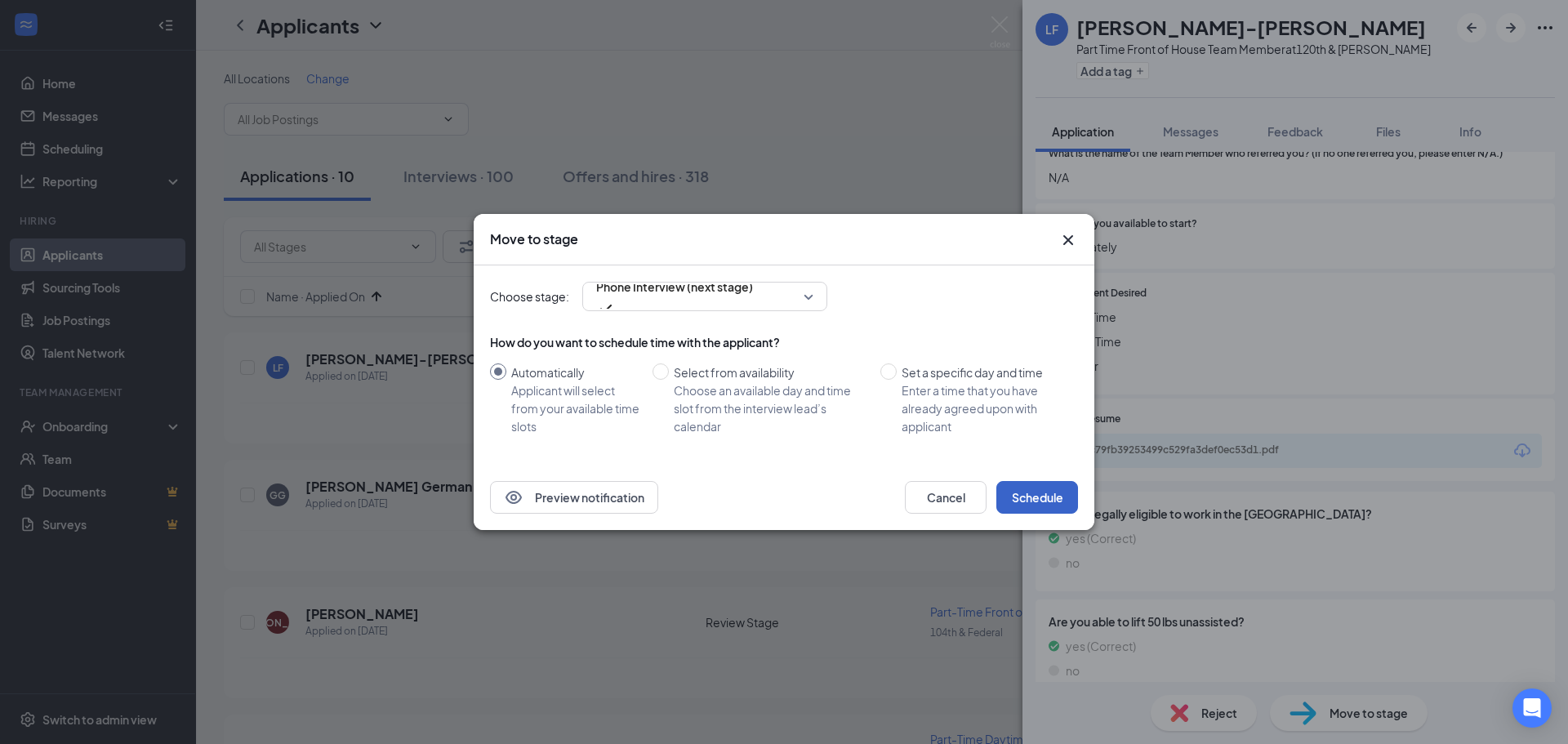
click at [1031, 485] on button "Schedule" at bounding box center [1037, 497] width 82 height 33
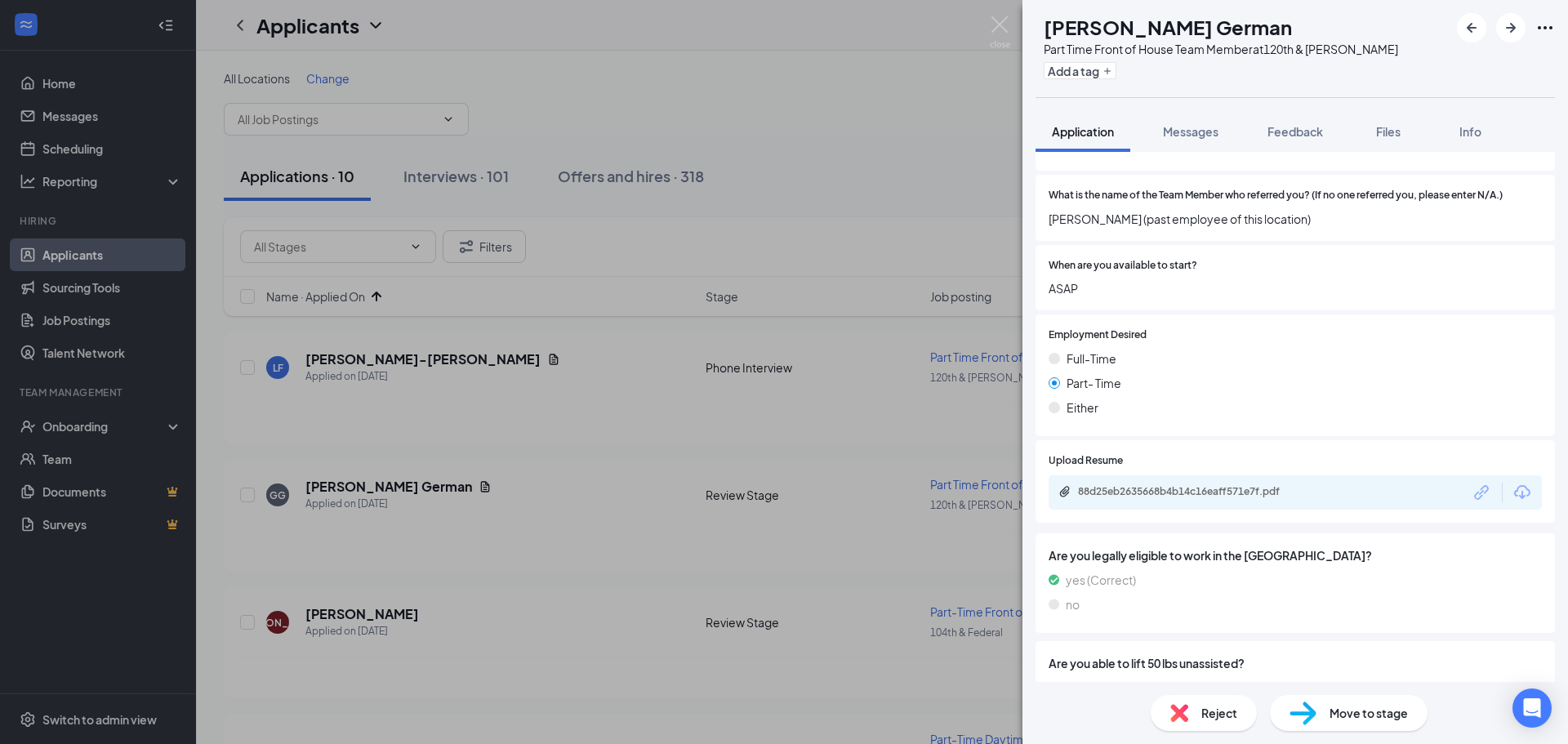
scroll to position [2319, 0]
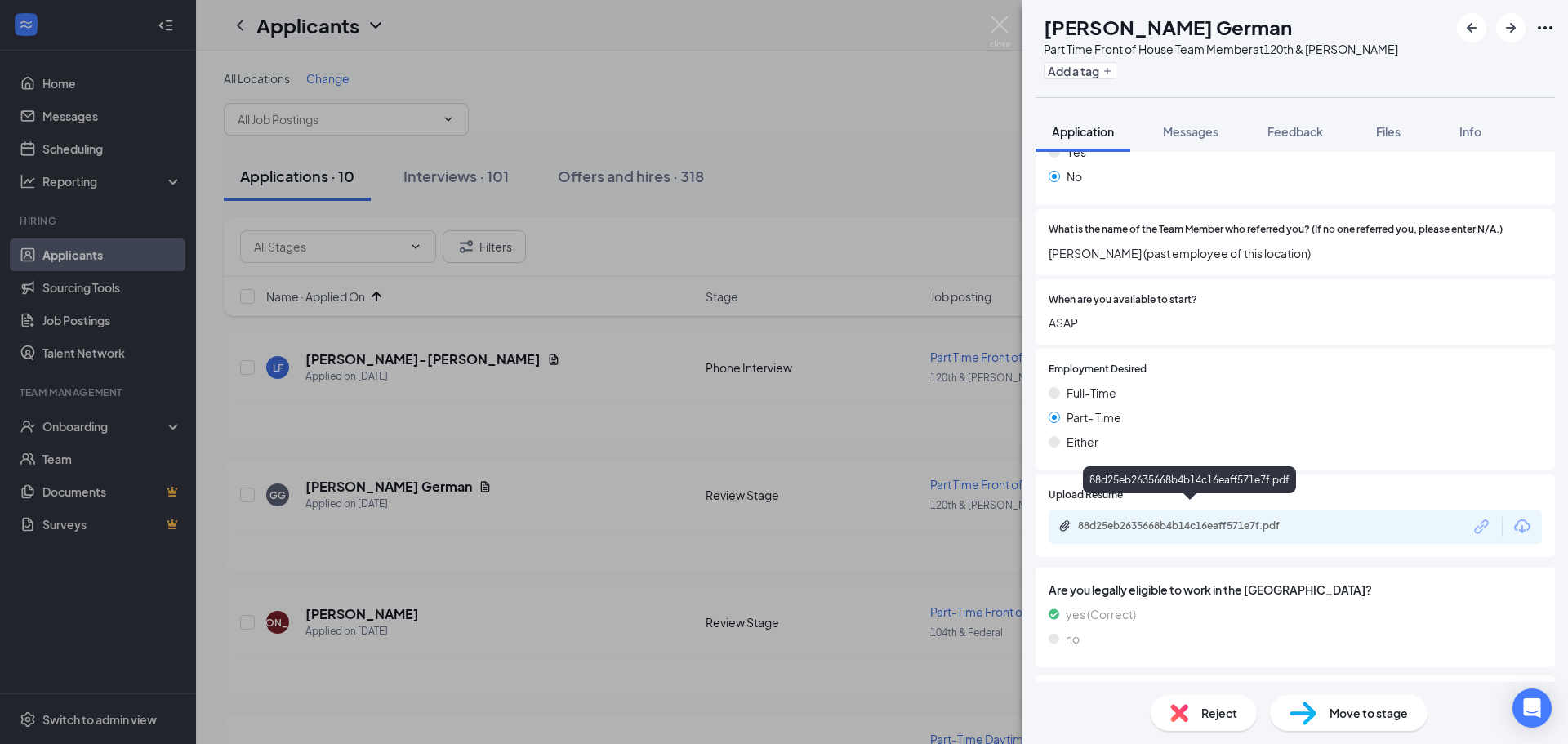
click at [1174, 519] on div "88d25eb2635668b4b14c16eaff571e7f.pdf" at bounding box center [1191, 525] width 228 height 13
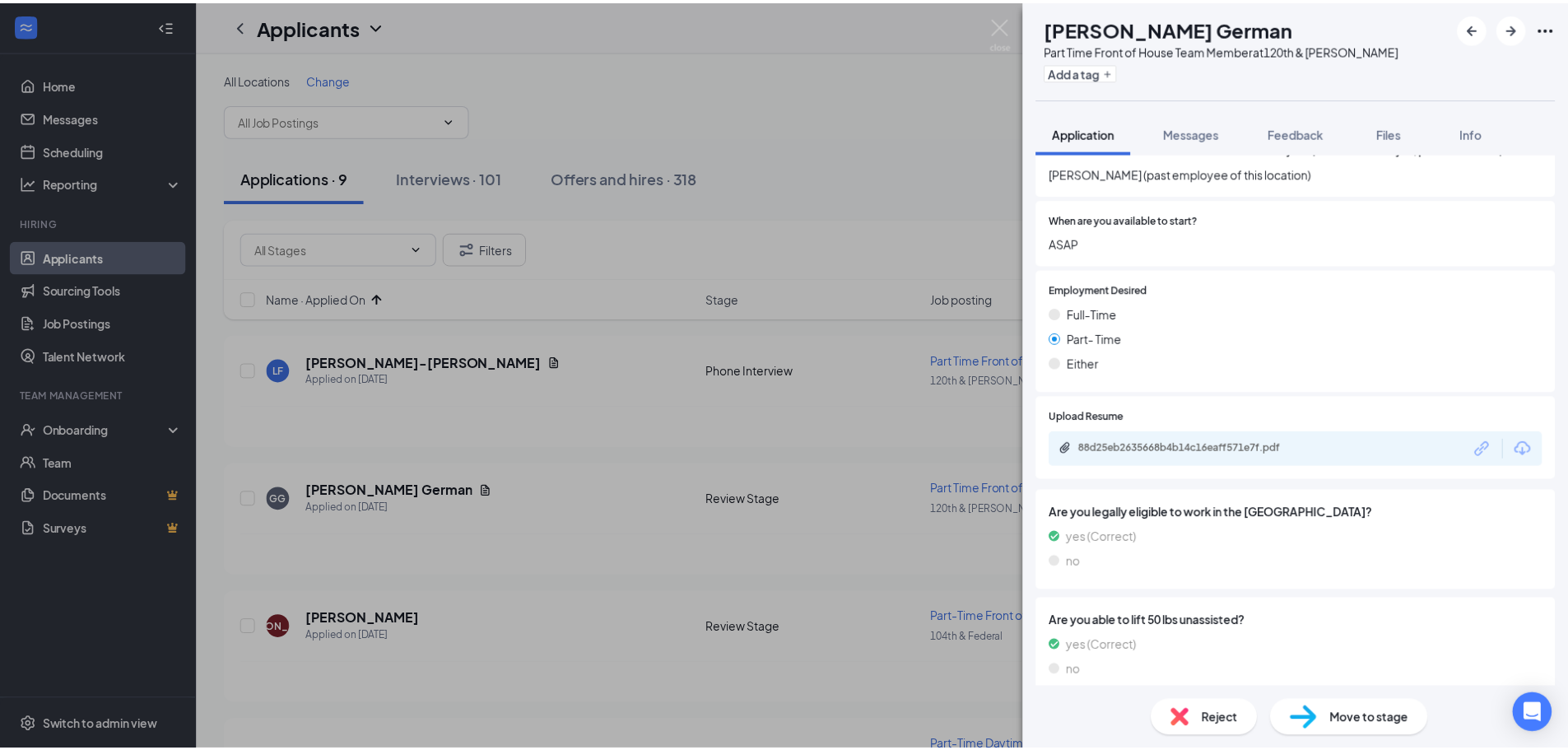
scroll to position [2414, 0]
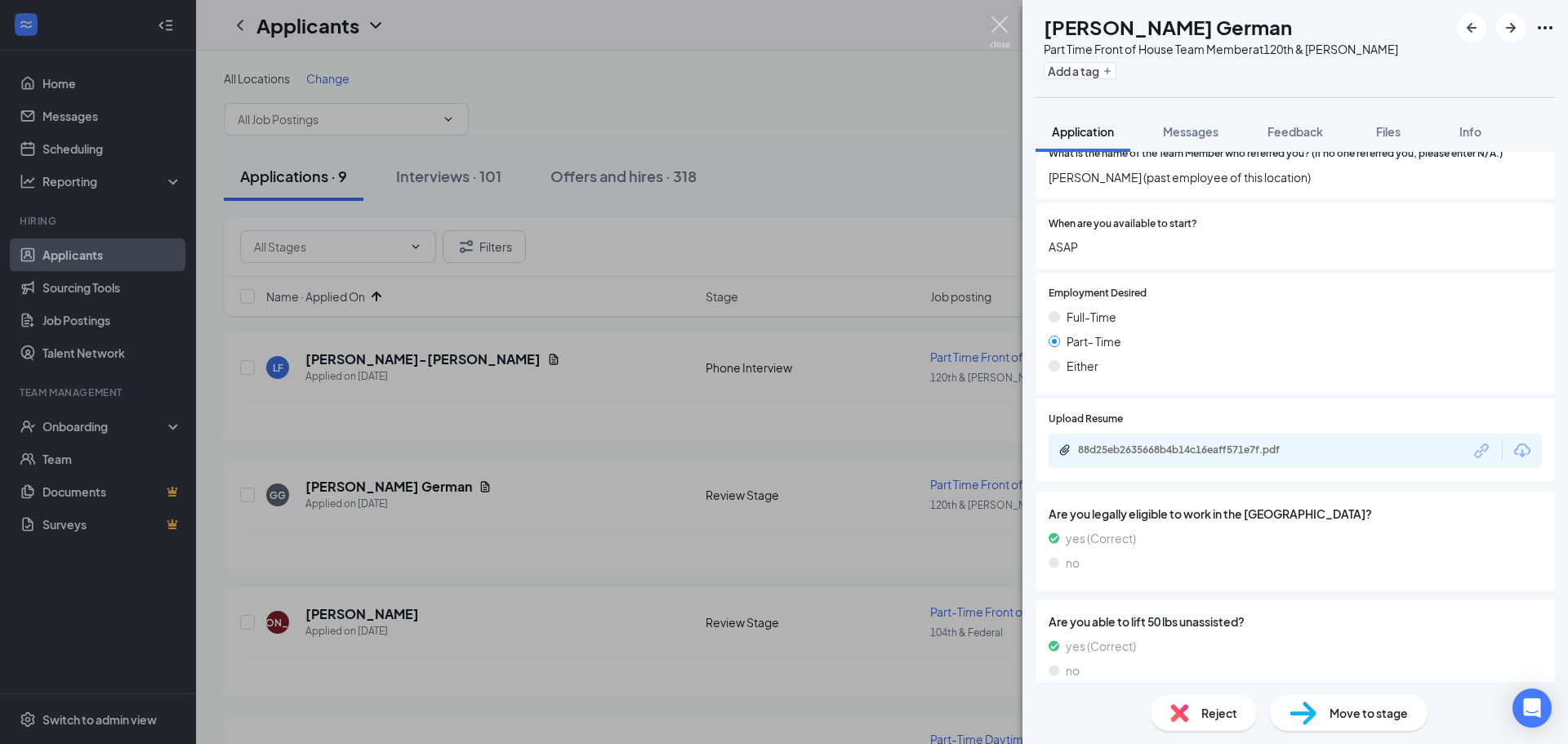
click at [996, 21] on img at bounding box center [1000, 32] width 21 height 32
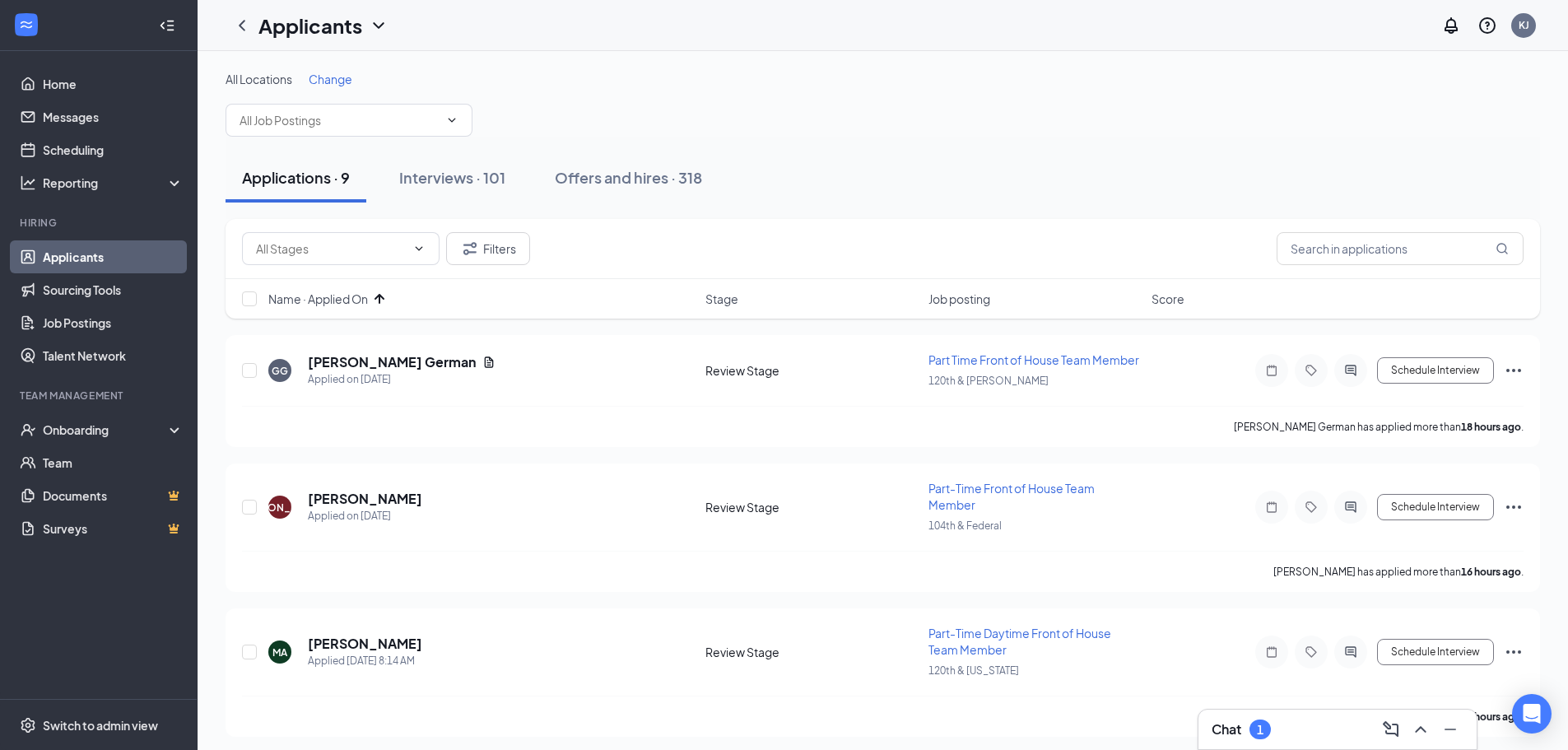
click at [1288, 725] on div "Chat 1" at bounding box center [1338, 729] width 252 height 26
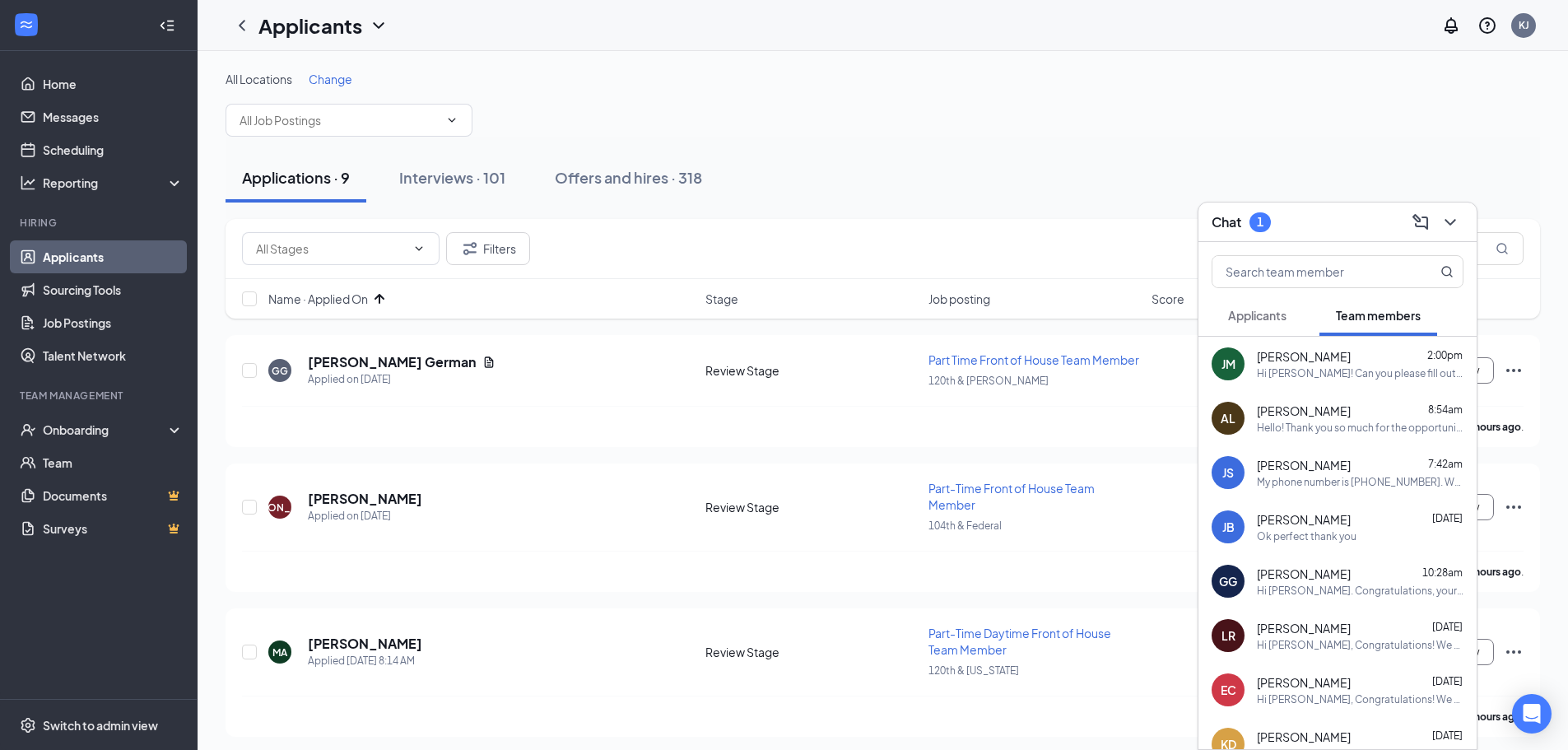
click at [1254, 306] on button "Applicants" at bounding box center [1257, 315] width 91 height 41
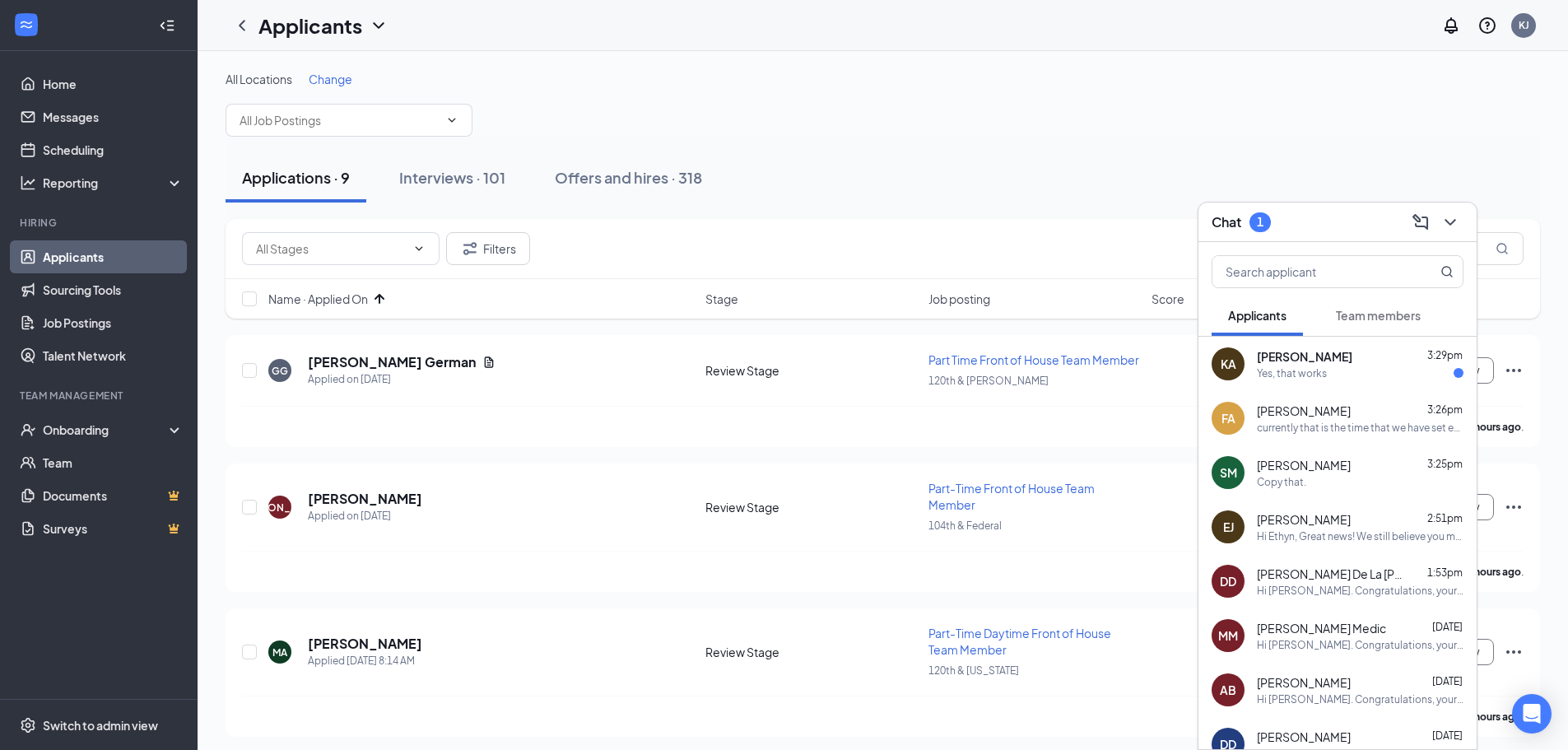
click at [1295, 483] on div "Copy that." at bounding box center [1282, 482] width 49 height 14
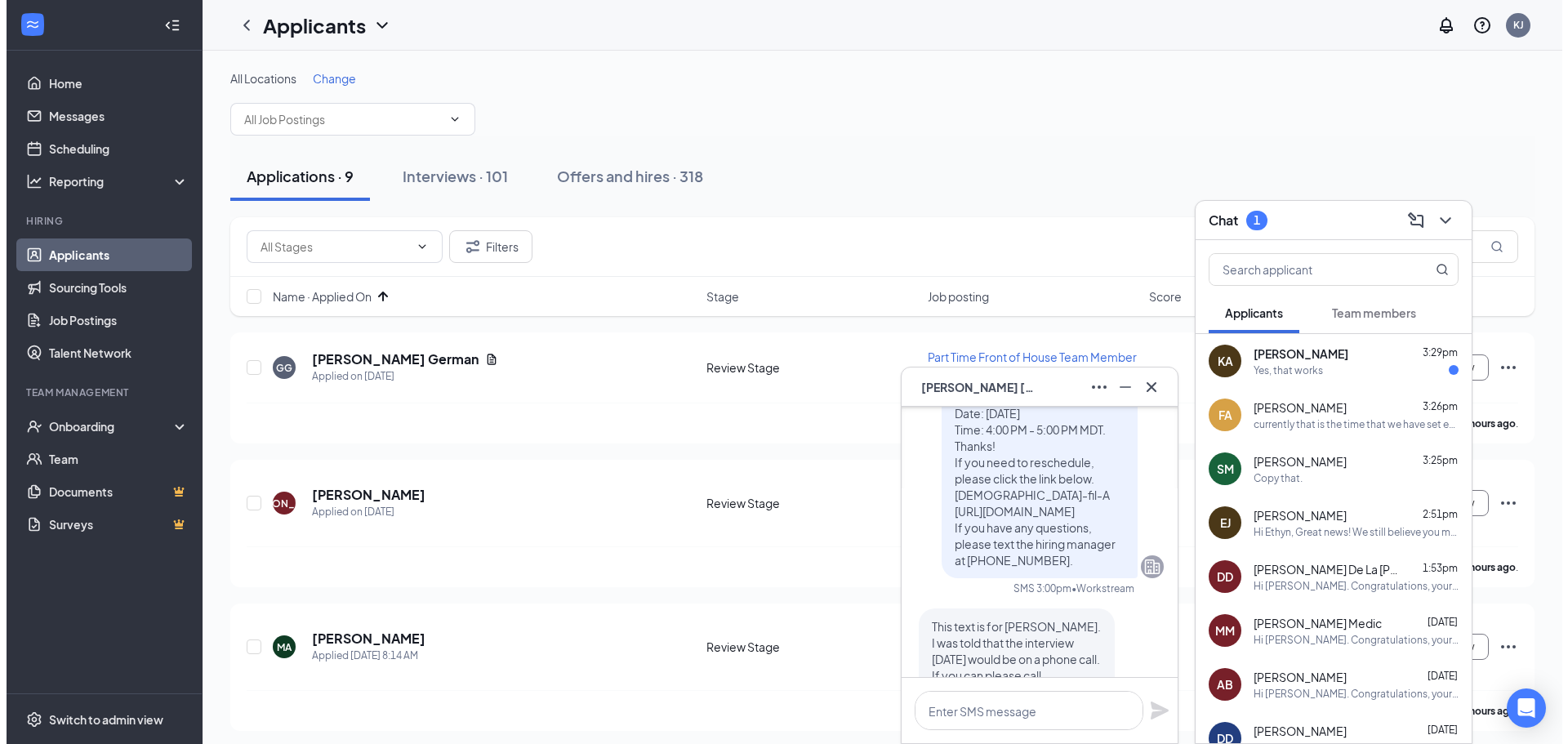
scroll to position [-490, 0]
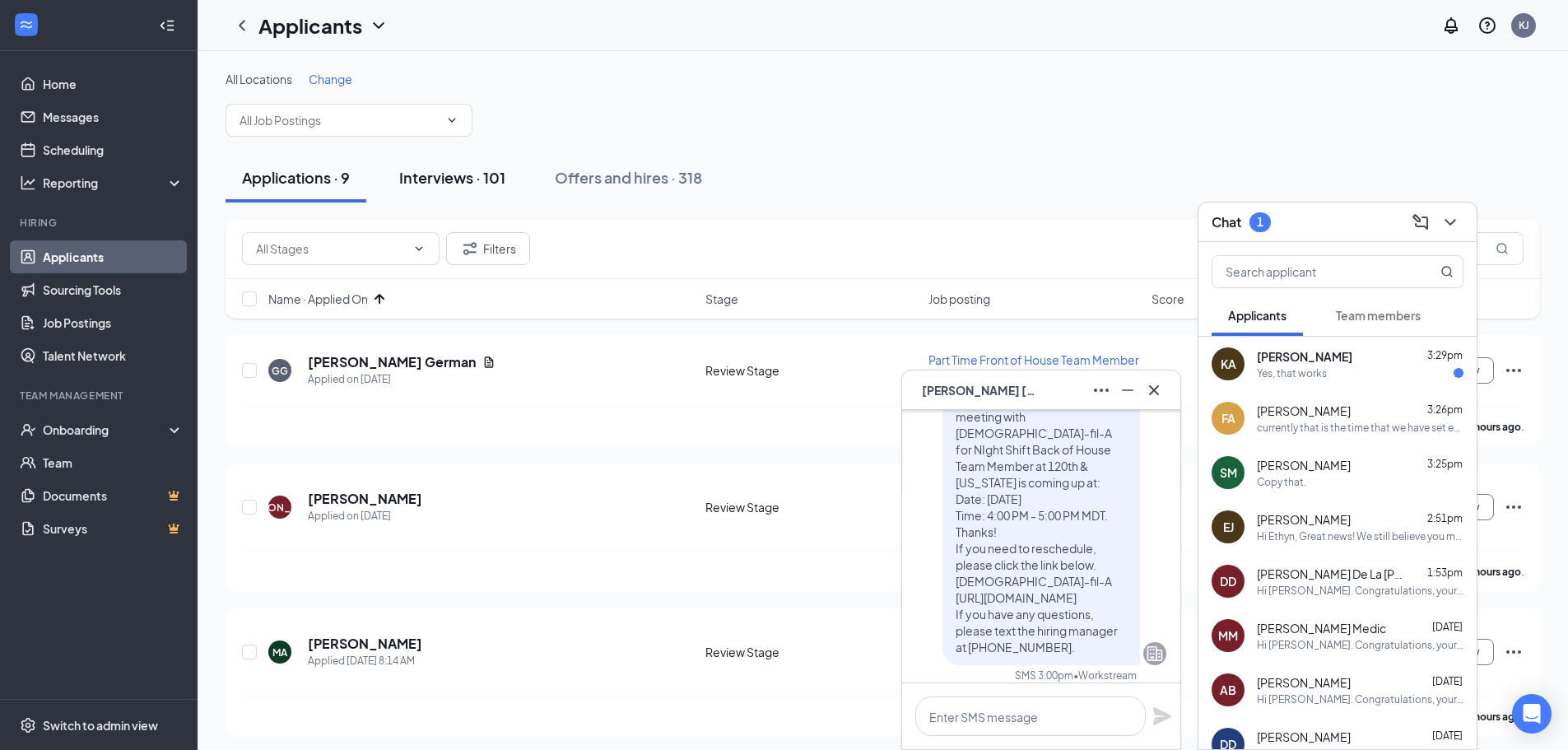
click at [465, 171] on div "Interviews · 101" at bounding box center [452, 178] width 106 height 21
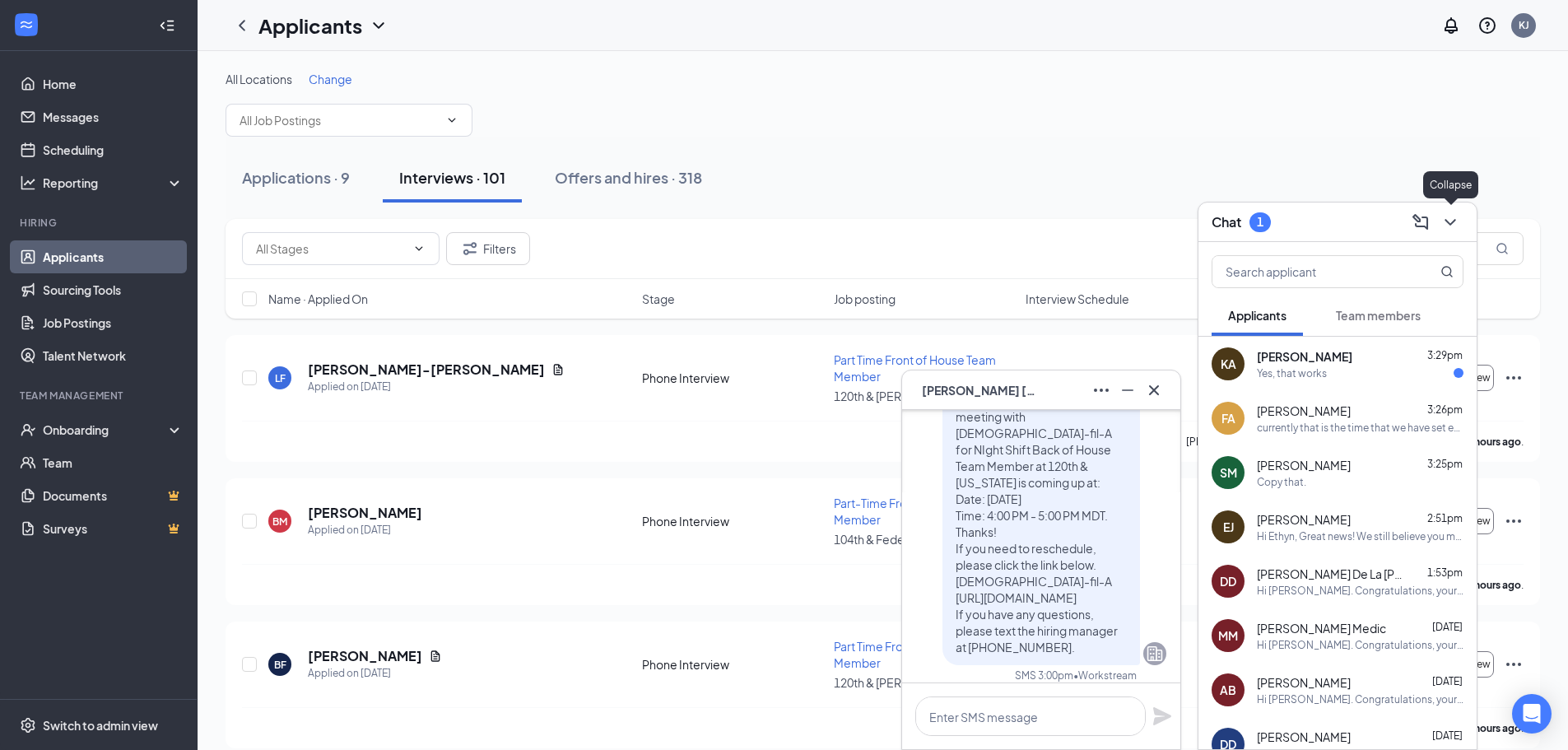
click at [1453, 221] on icon "ChevronDown" at bounding box center [1450, 222] width 11 height 7
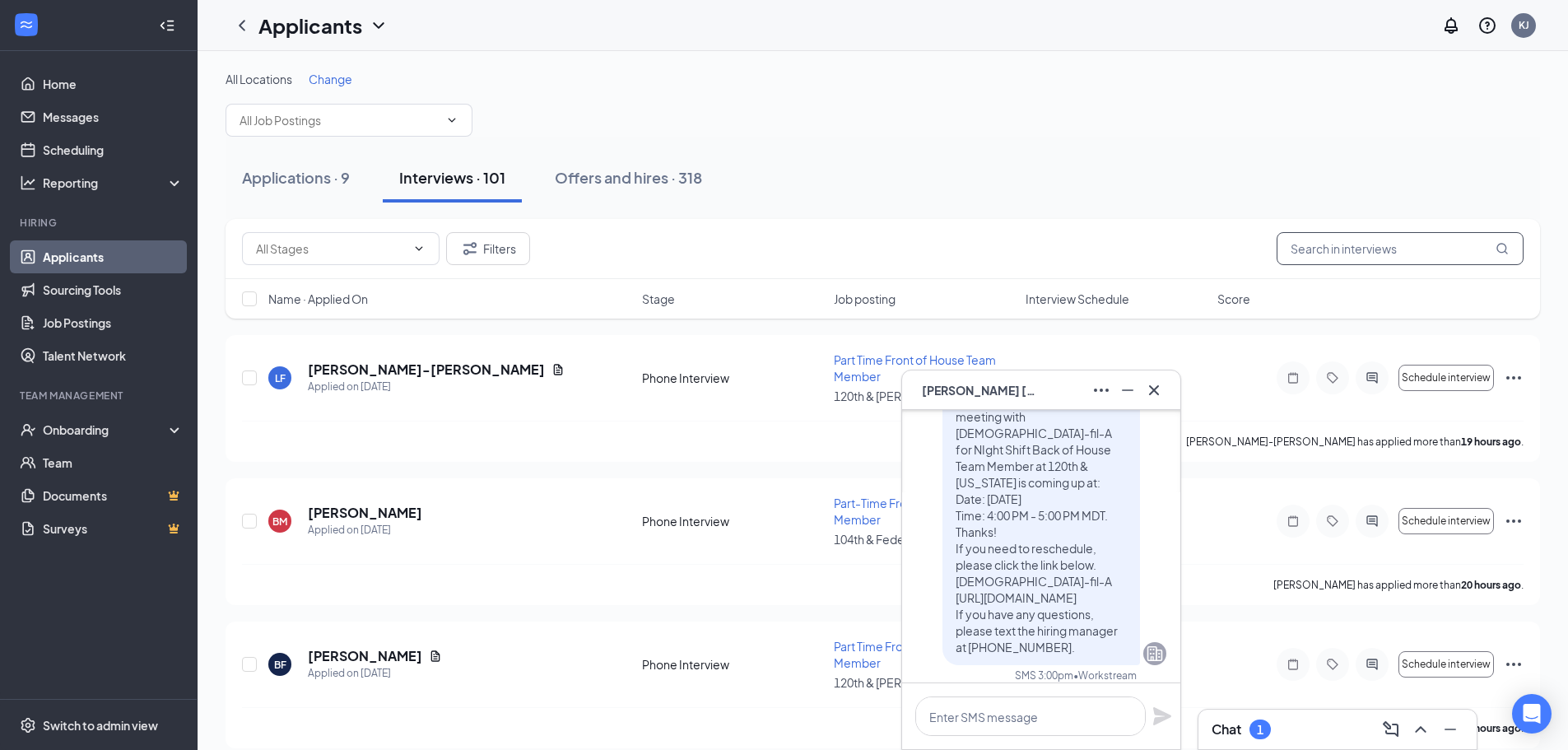
click at [1431, 245] on input "text" at bounding box center [1401, 249] width 247 height 33
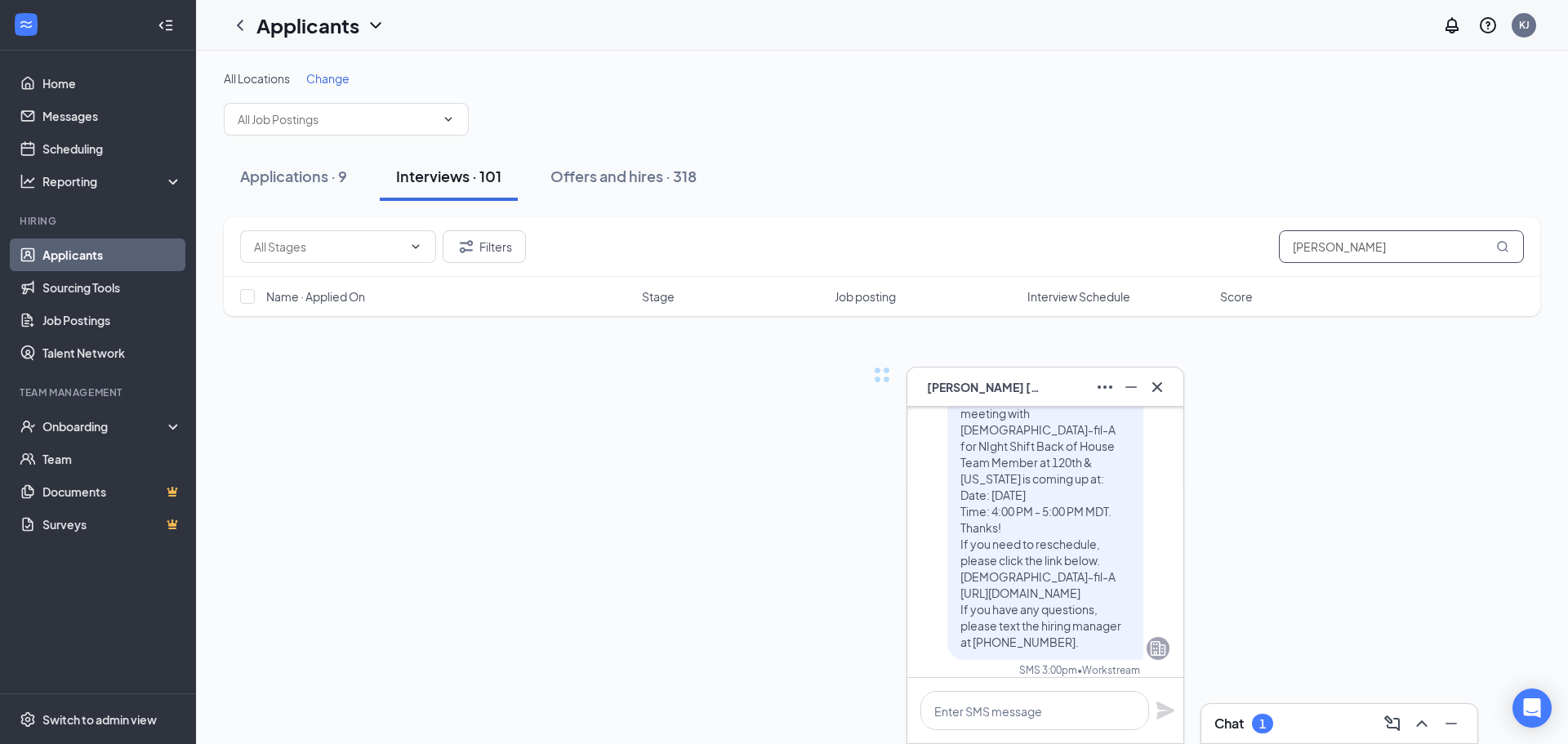
type input "[PERSON_NAME]"
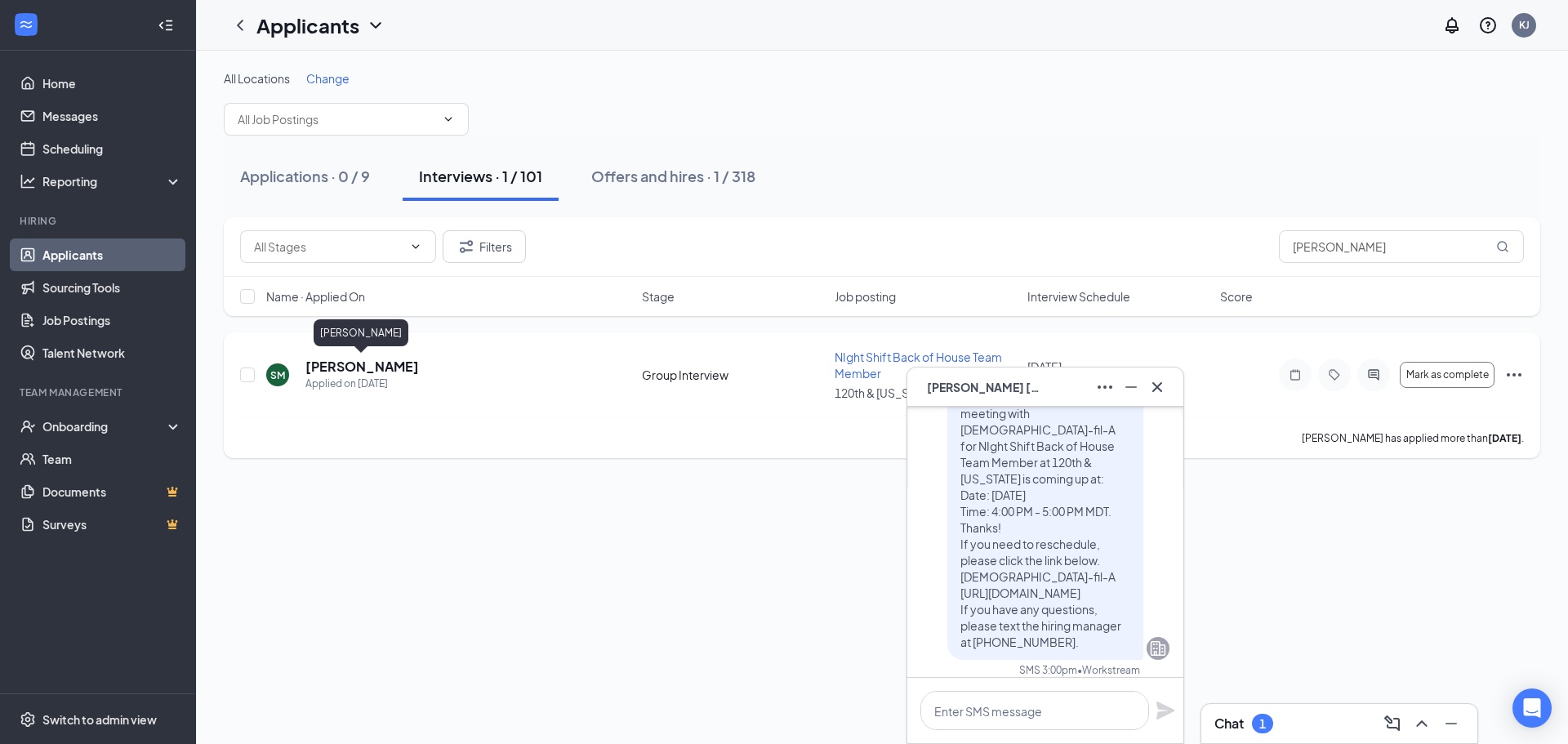
click at [351, 362] on h5 "[PERSON_NAME]" at bounding box center [362, 366] width 114 height 18
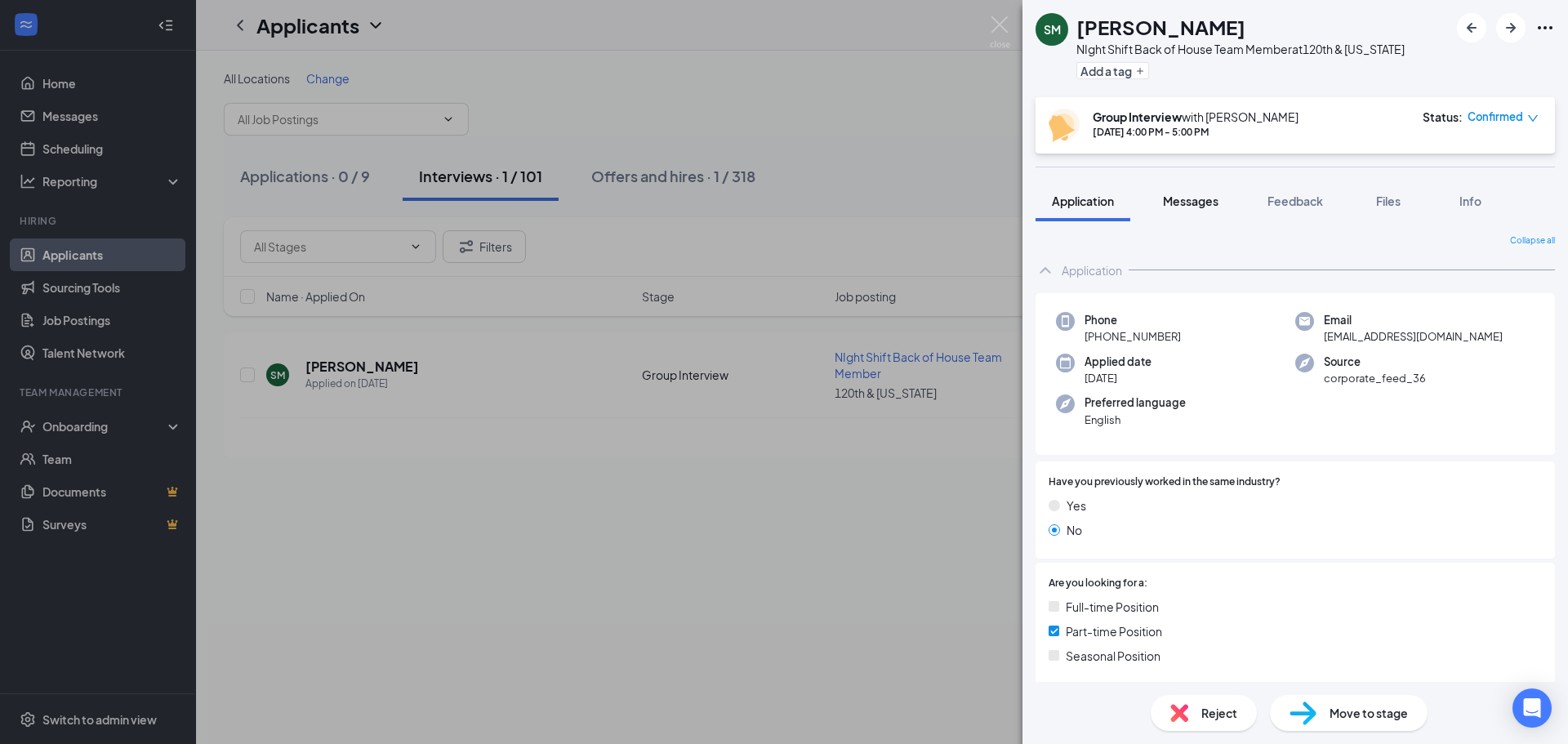
click at [1206, 205] on span "Messages" at bounding box center [1190, 201] width 56 height 15
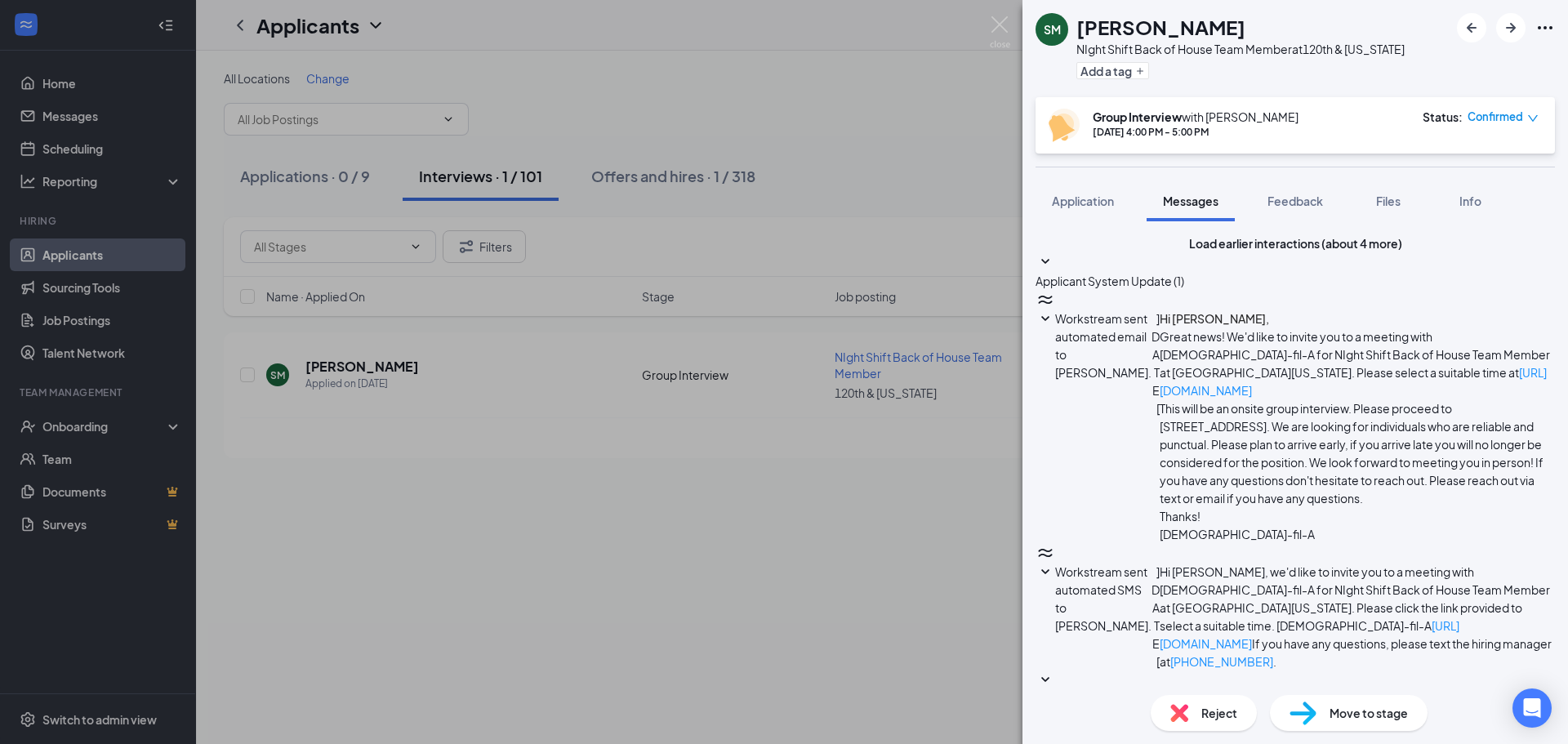
scroll to position [603, 0]
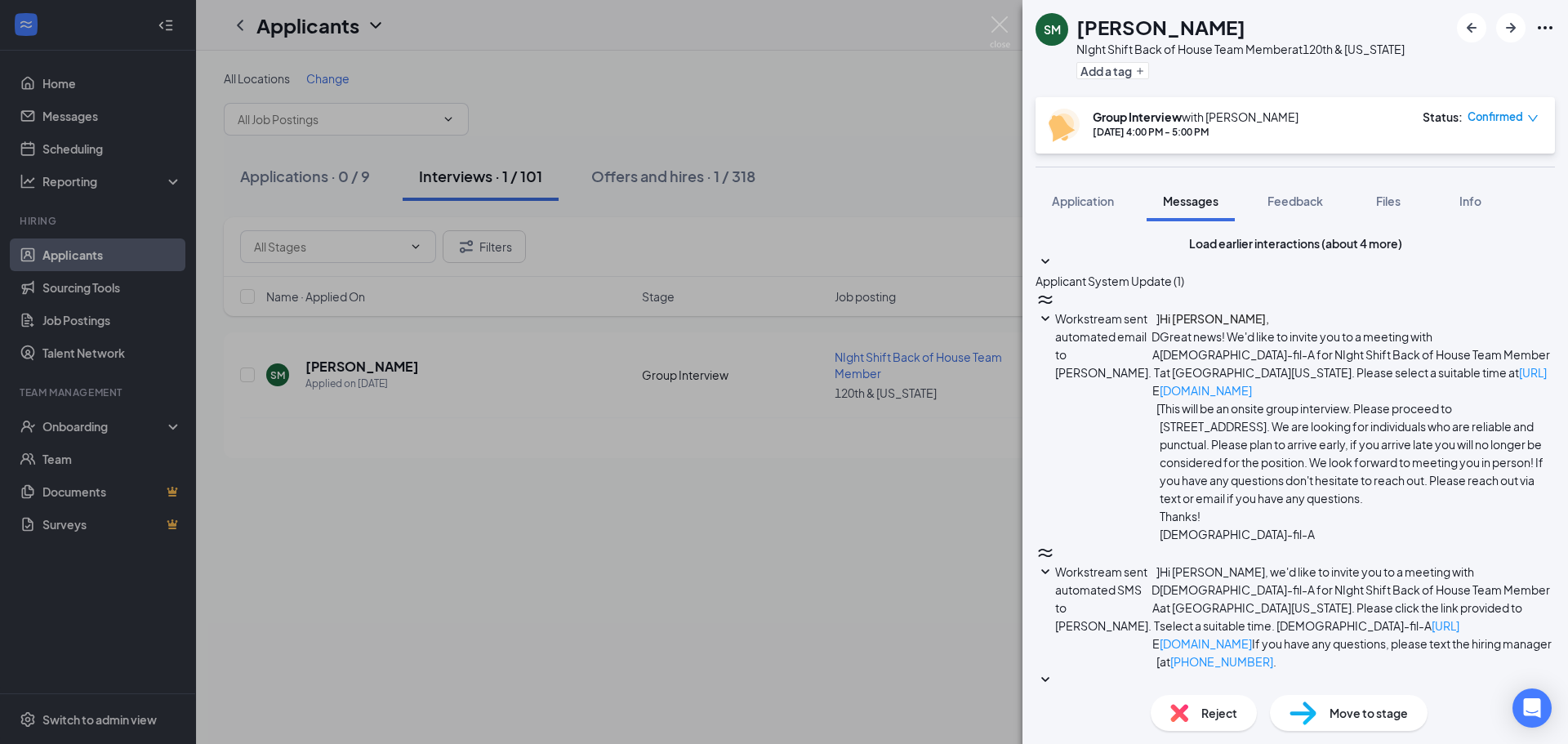
click at [1151, 564] on span "Workstream sent automated SMS to [PERSON_NAME]." at bounding box center [1103, 598] width 96 height 69
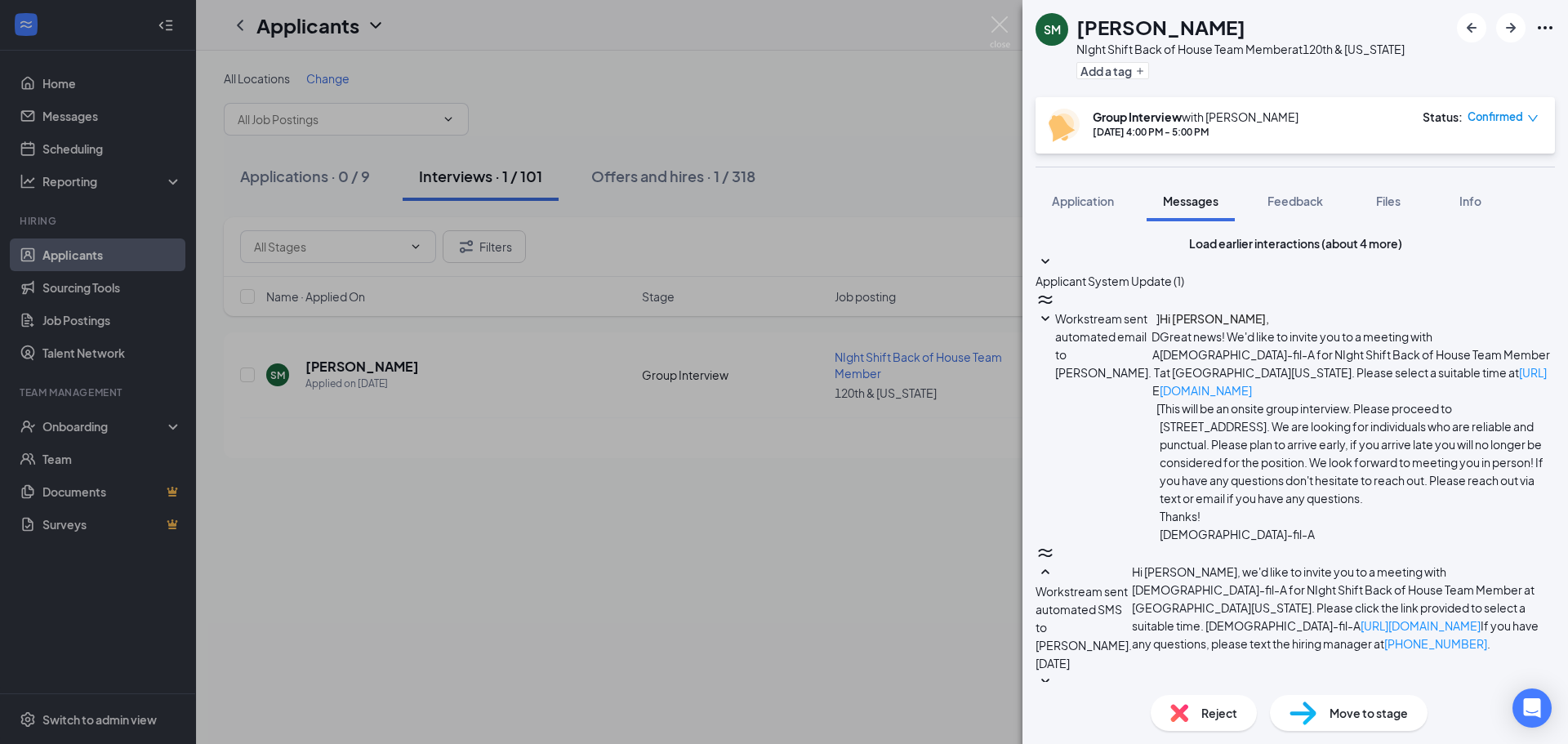
scroll to position [32, 0]
click at [1151, 340] on span "Workstream sent automated email to [PERSON_NAME]." at bounding box center [1103, 345] width 96 height 69
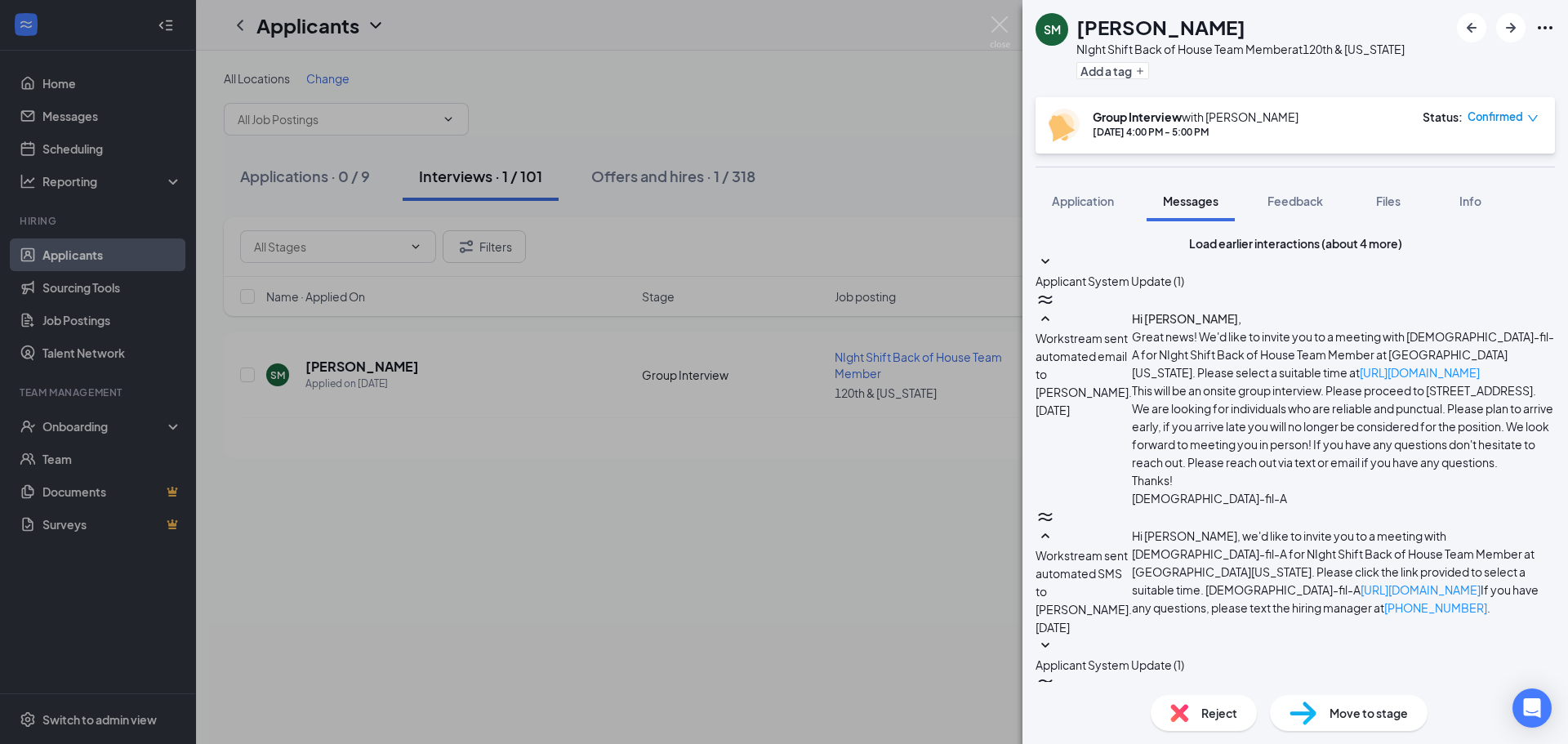
scroll to position [195, 0]
click at [1003, 30] on img at bounding box center [1000, 32] width 21 height 32
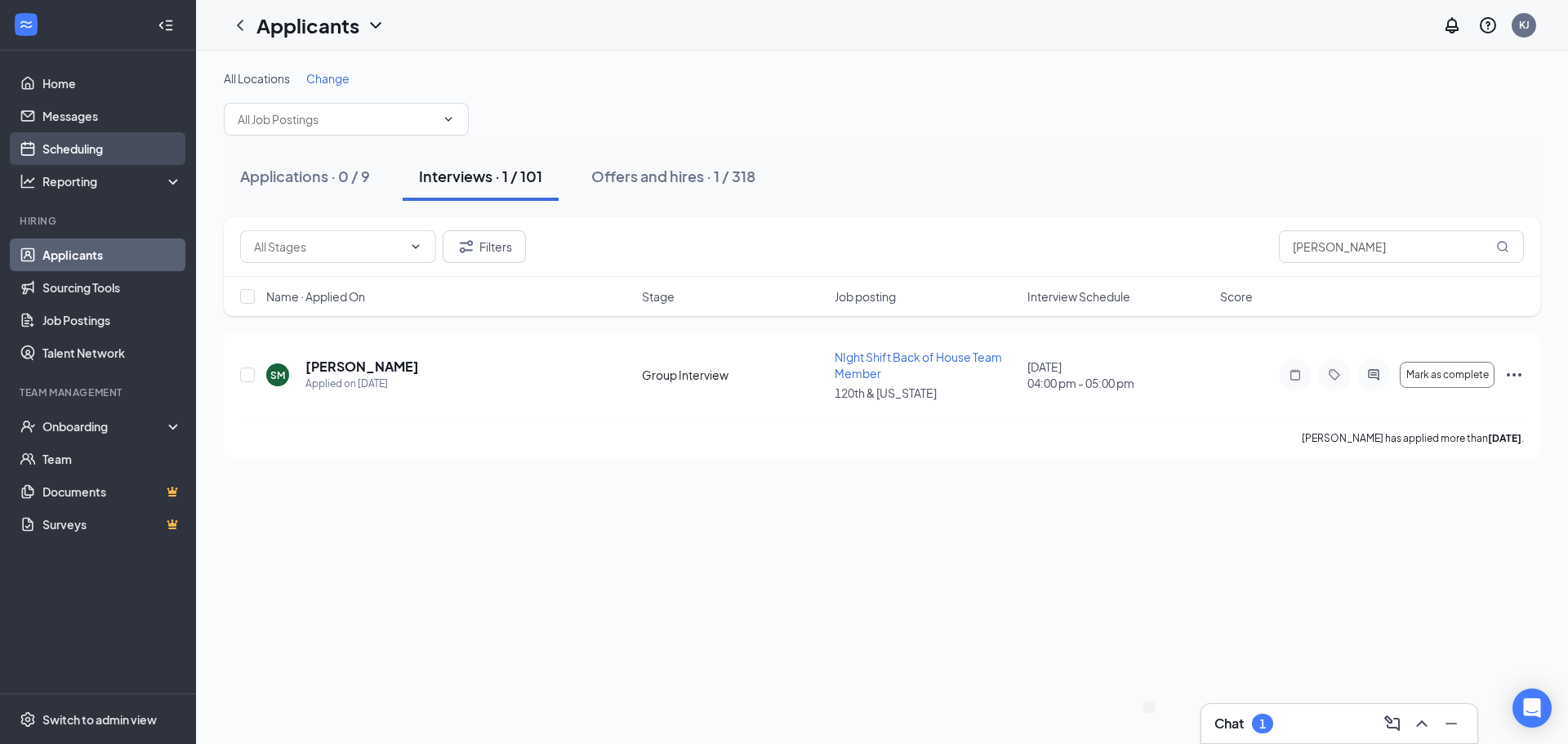
click at [93, 146] on link "Scheduling" at bounding box center [112, 148] width 140 height 33
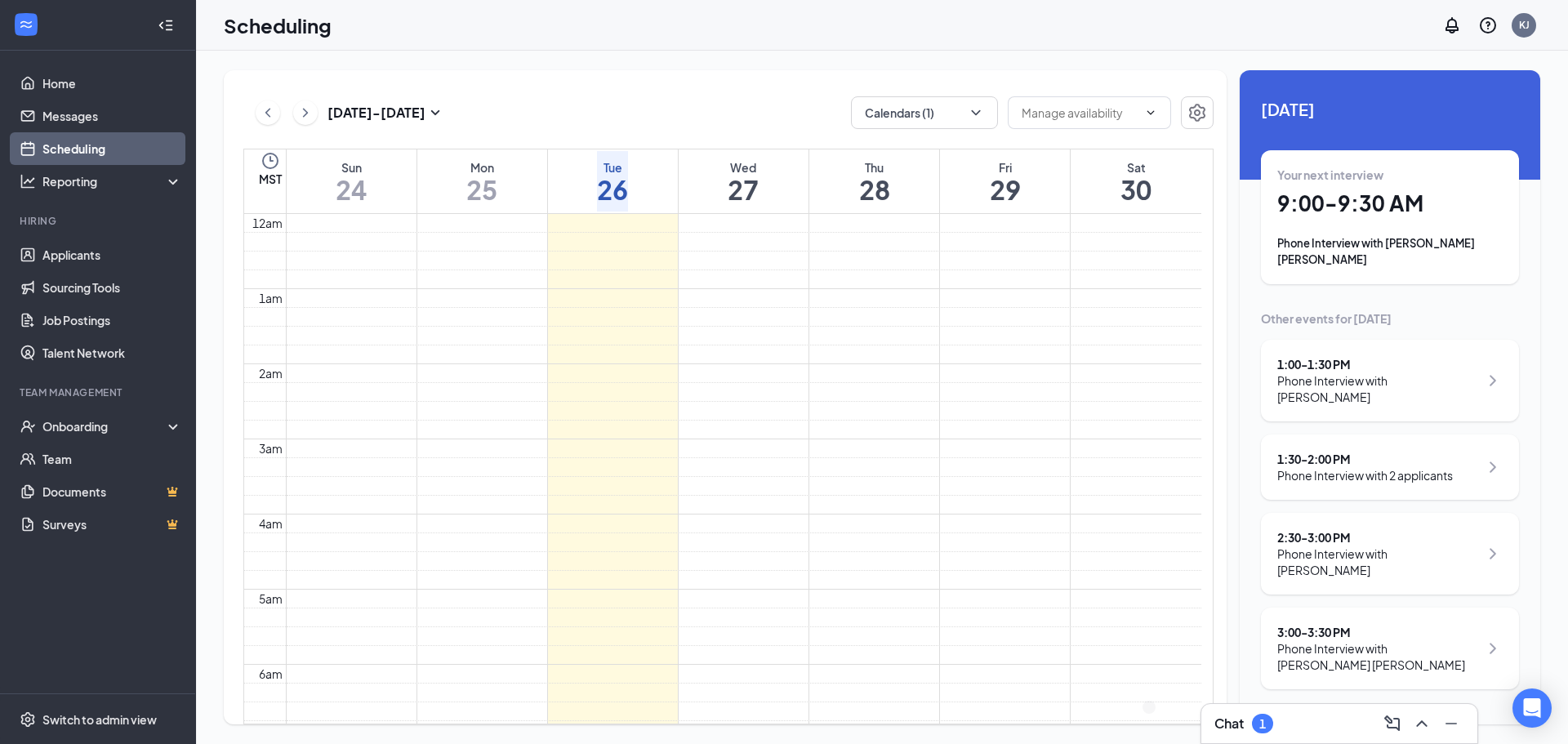
scroll to position [802, 0]
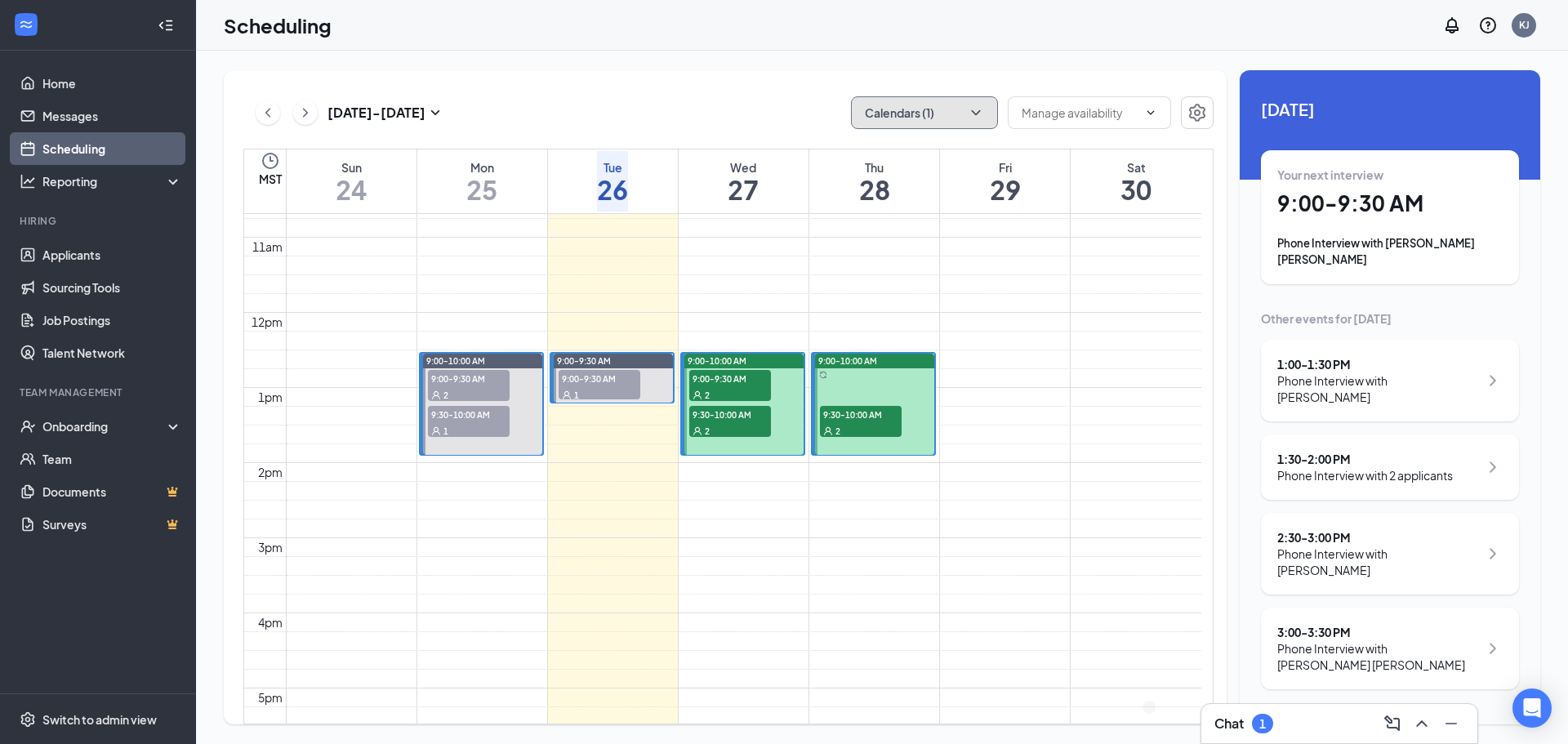
click at [893, 122] on button "Calendars (1)" at bounding box center [924, 113] width 147 height 33
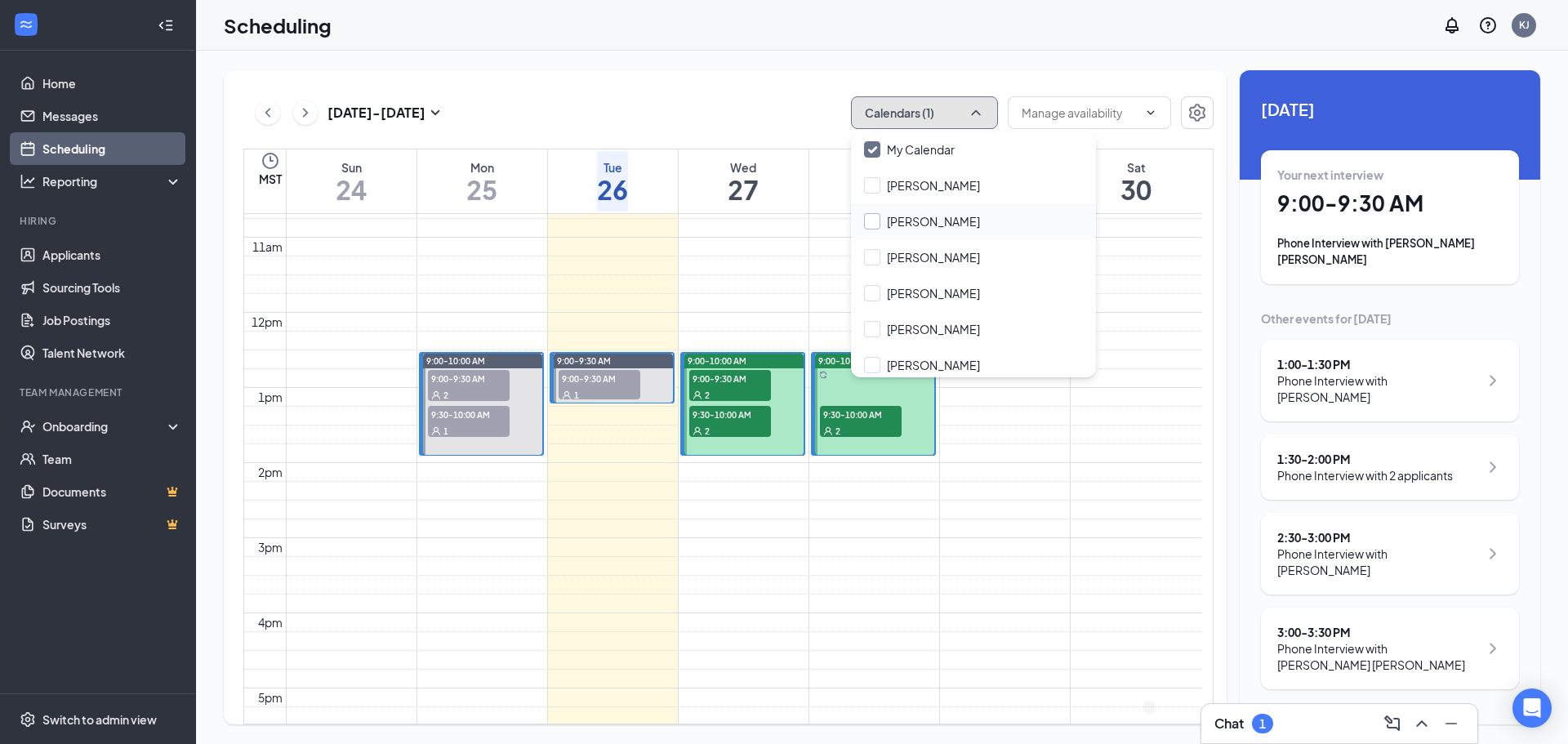
scroll to position [0, 0]
click at [873, 330] on input "[PERSON_NAME]" at bounding box center [922, 330] width 116 height 16
checkbox input "true"
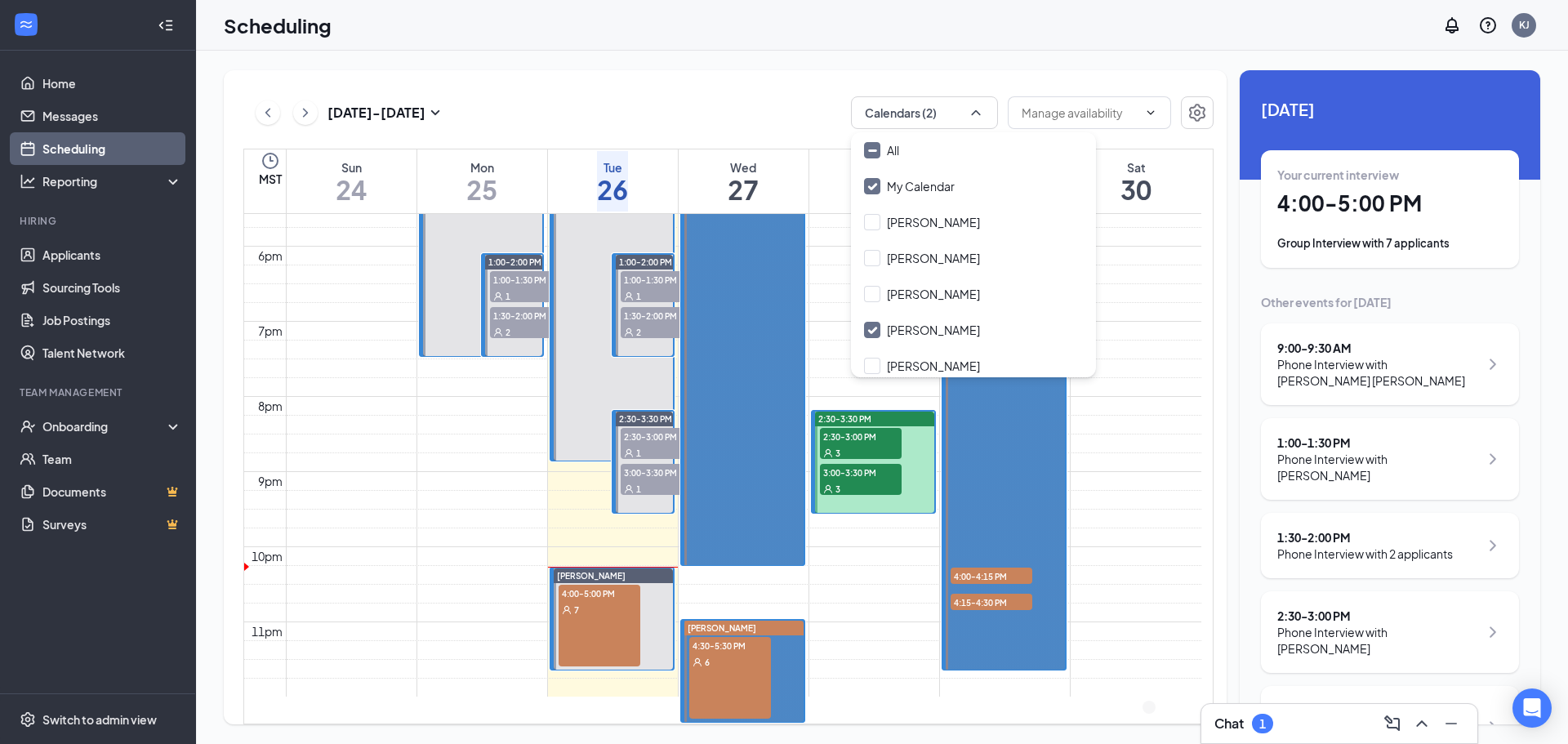
scroll to position [1374, 0]
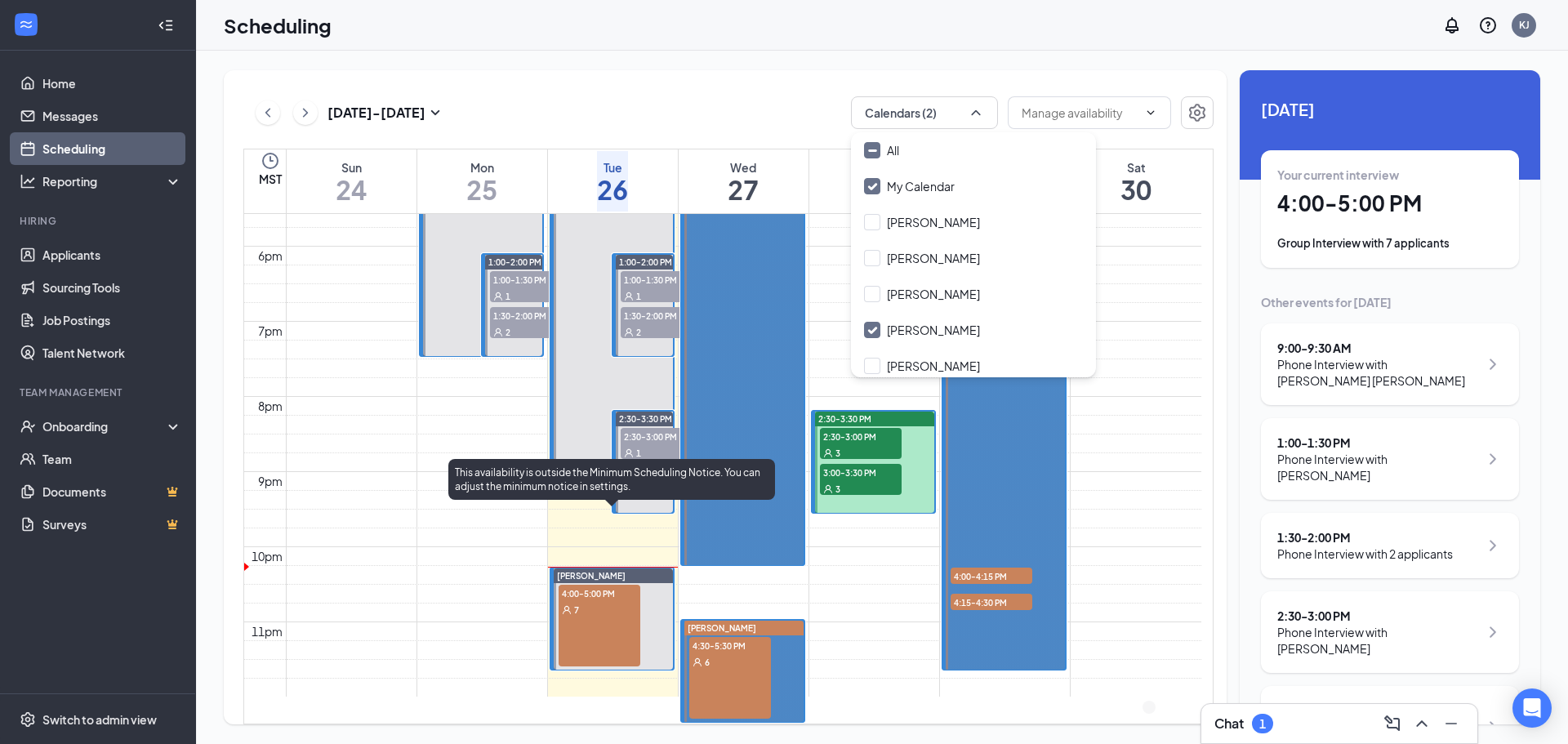
click at [590, 584] on div "4:00-5:00 PM 7" at bounding box center [599, 625] width 82 height 82
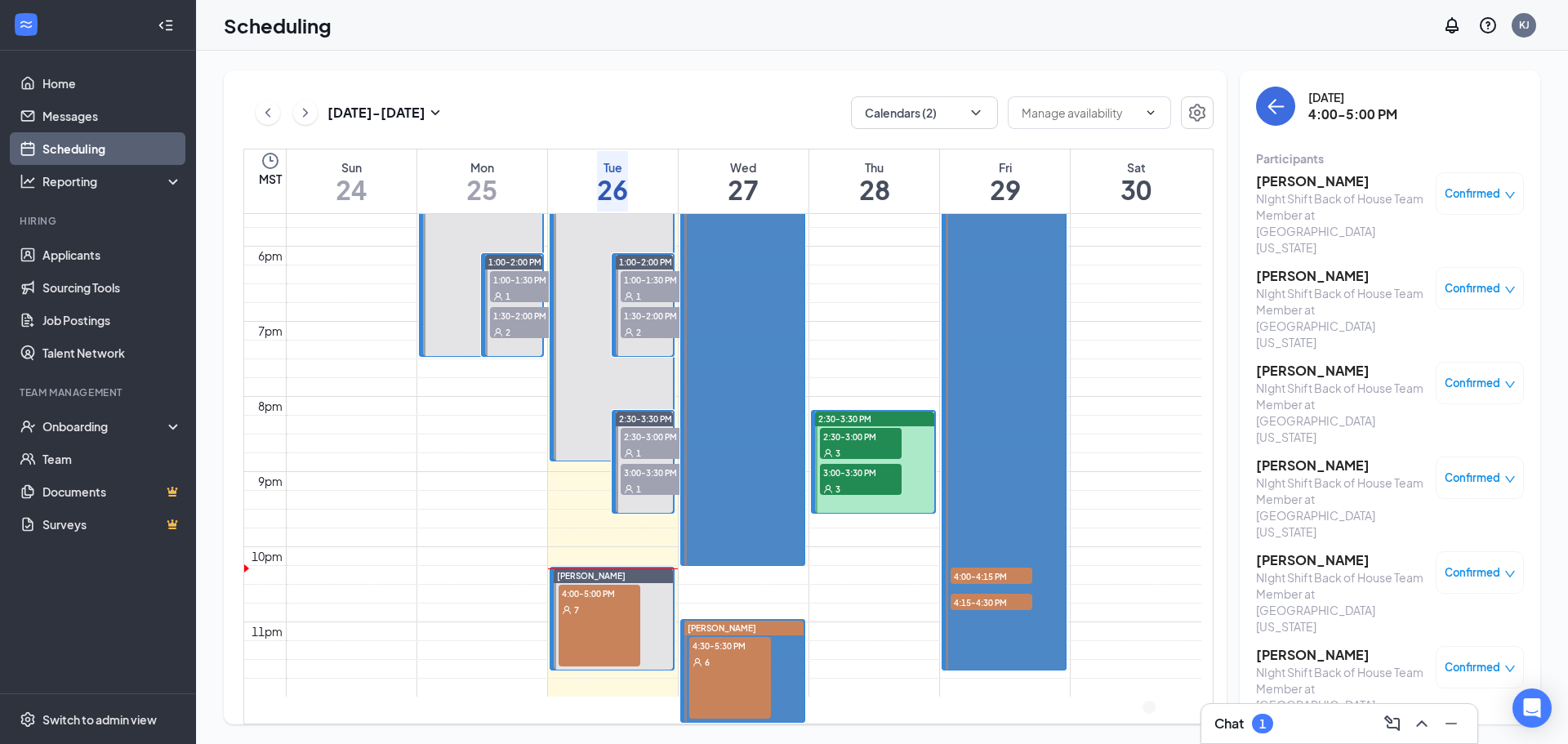
click at [735, 637] on div "4:30-5:30 PM 6" at bounding box center [730, 678] width 82 height 82
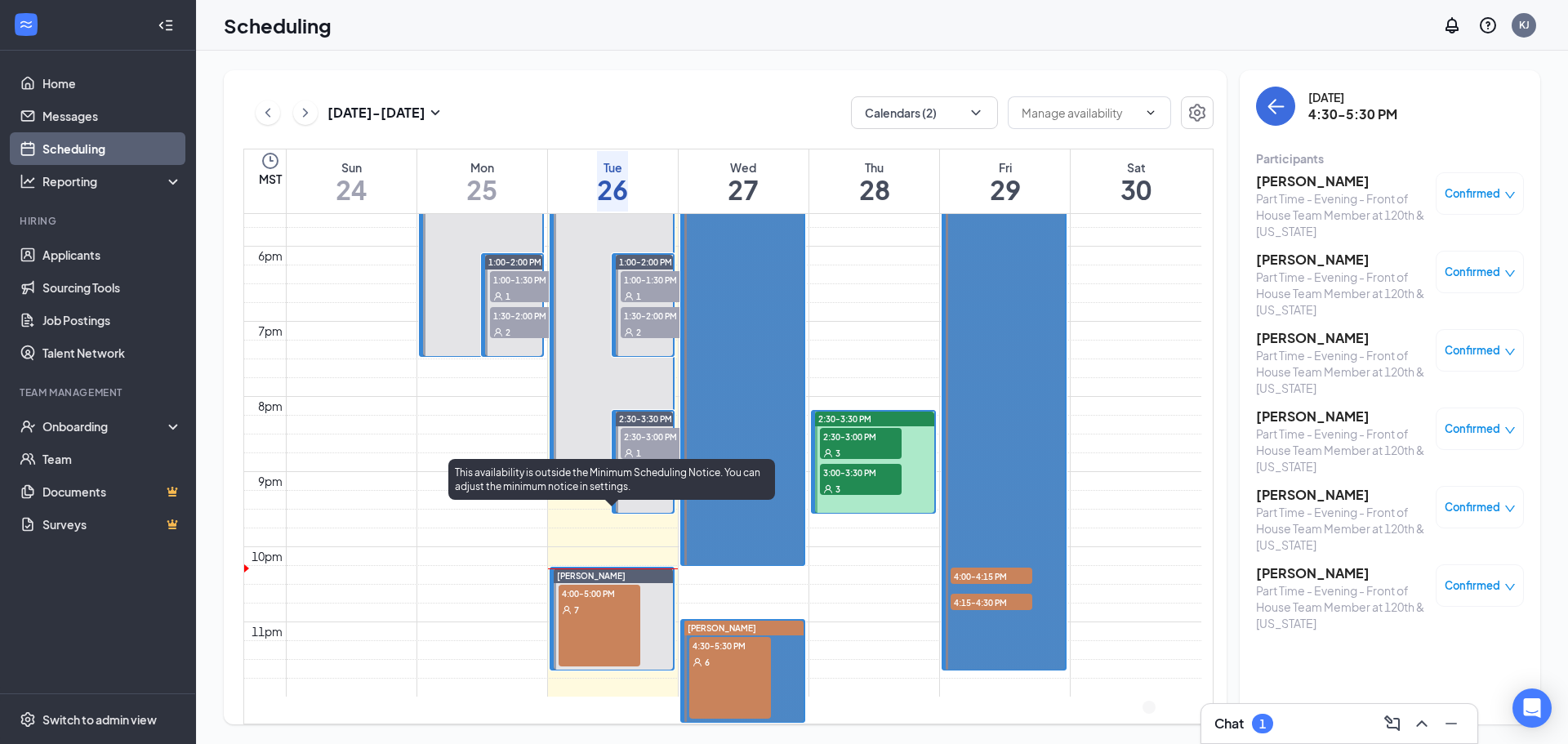
click at [588, 601] on div "7" at bounding box center [599, 609] width 82 height 16
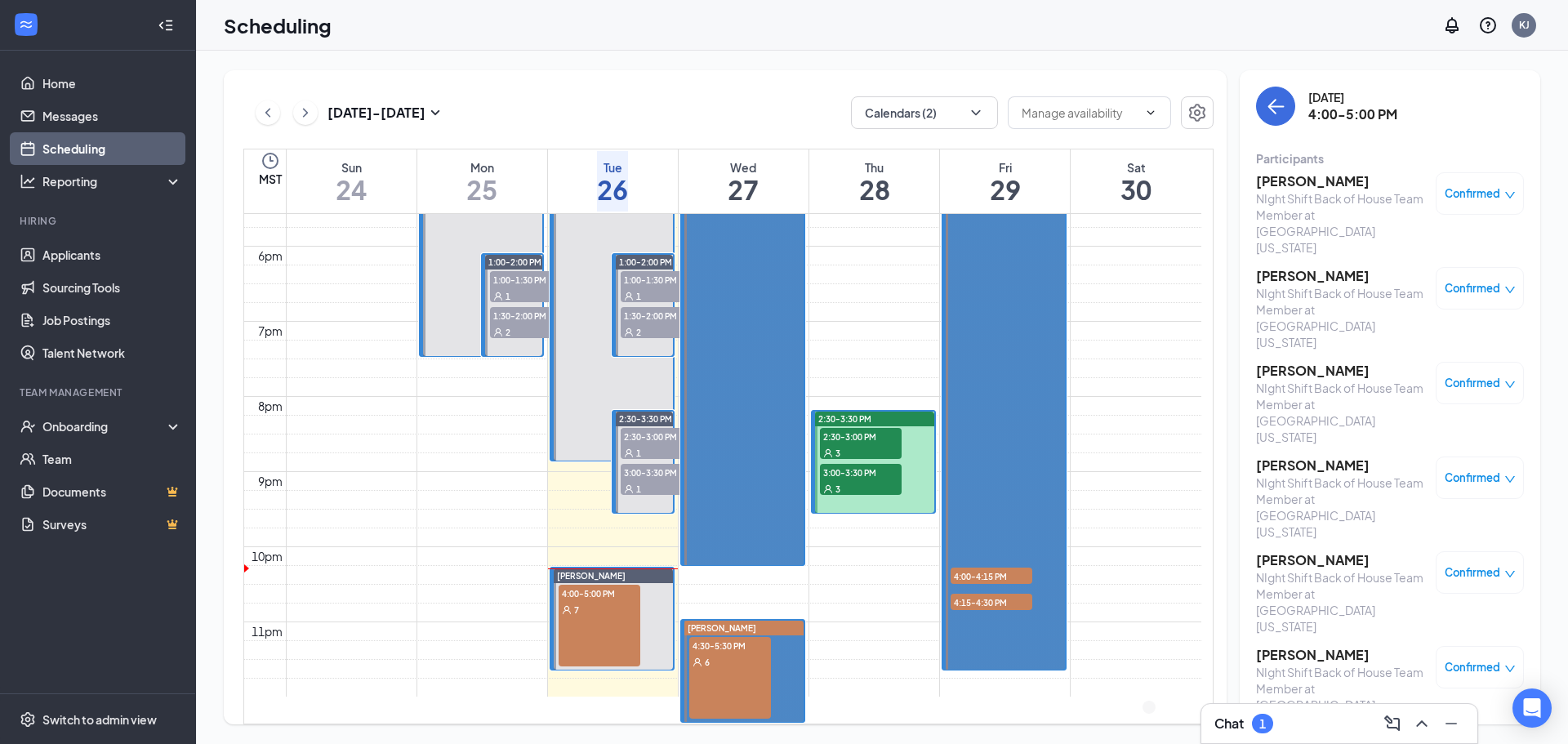
click at [1290, 721] on div "Chat 1" at bounding box center [1339, 723] width 250 height 26
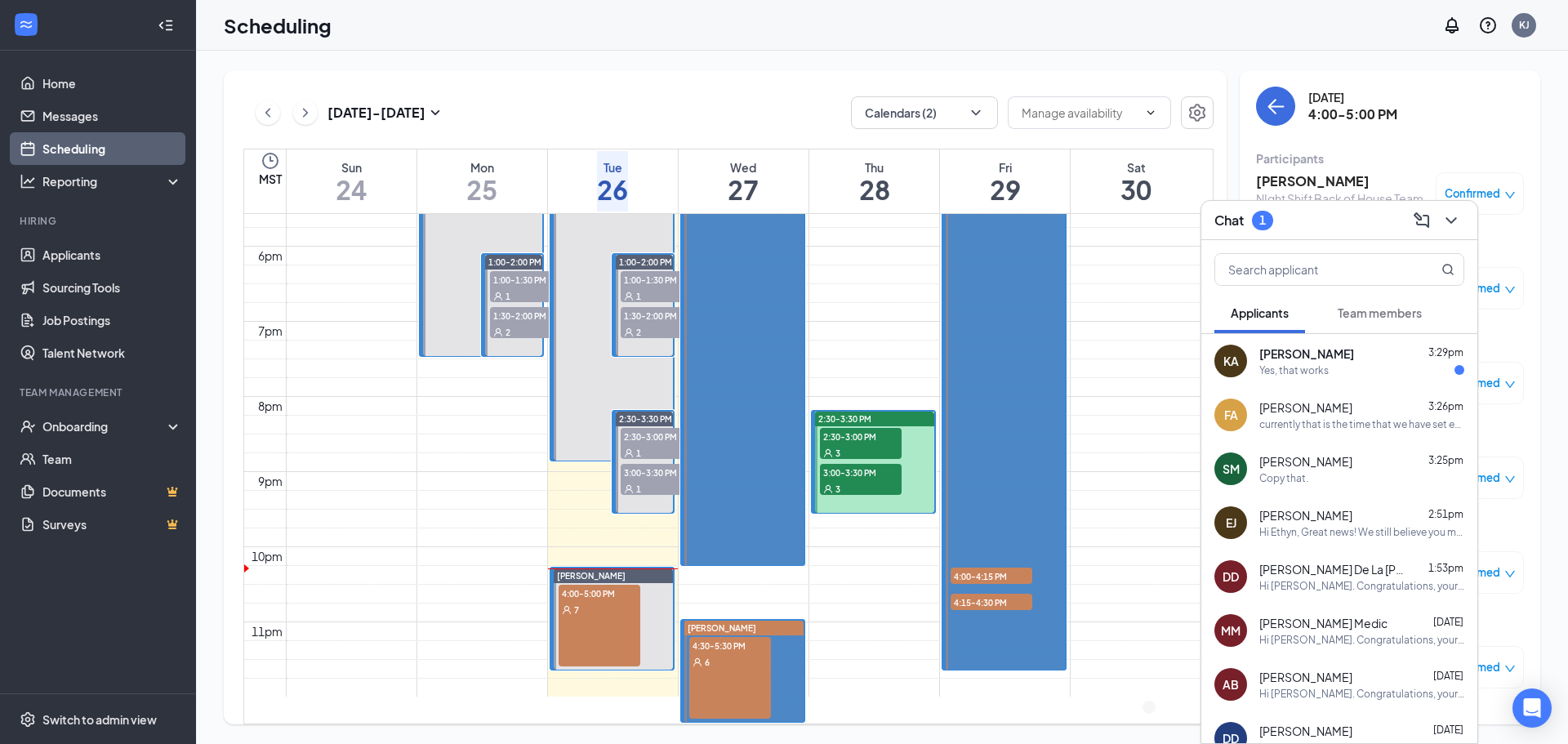
click at [1316, 379] on div "KA [PERSON_NAME] 3:29pm Yes, that works" at bounding box center [1339, 361] width 276 height 54
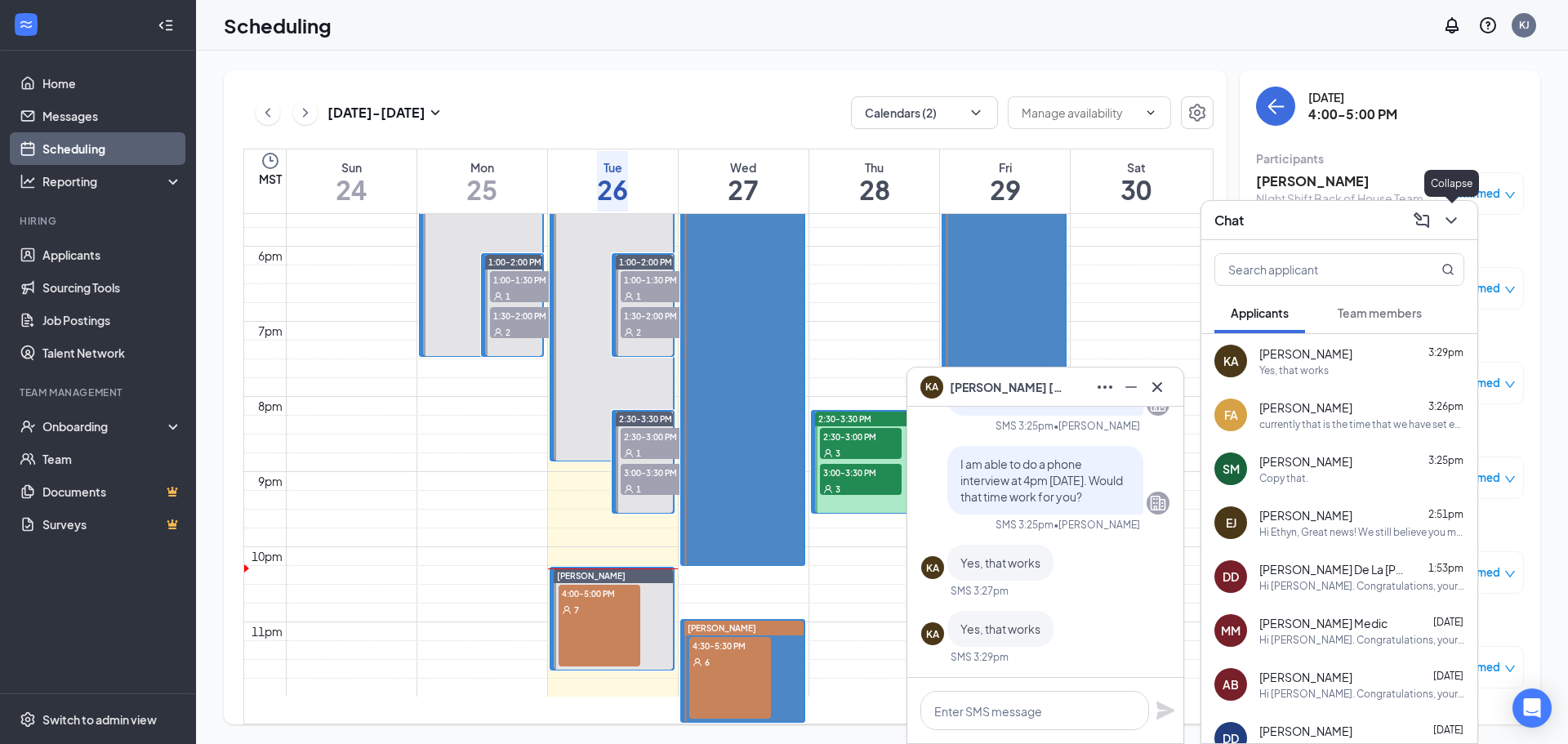
click at [1460, 216] on button at bounding box center [1451, 221] width 26 height 26
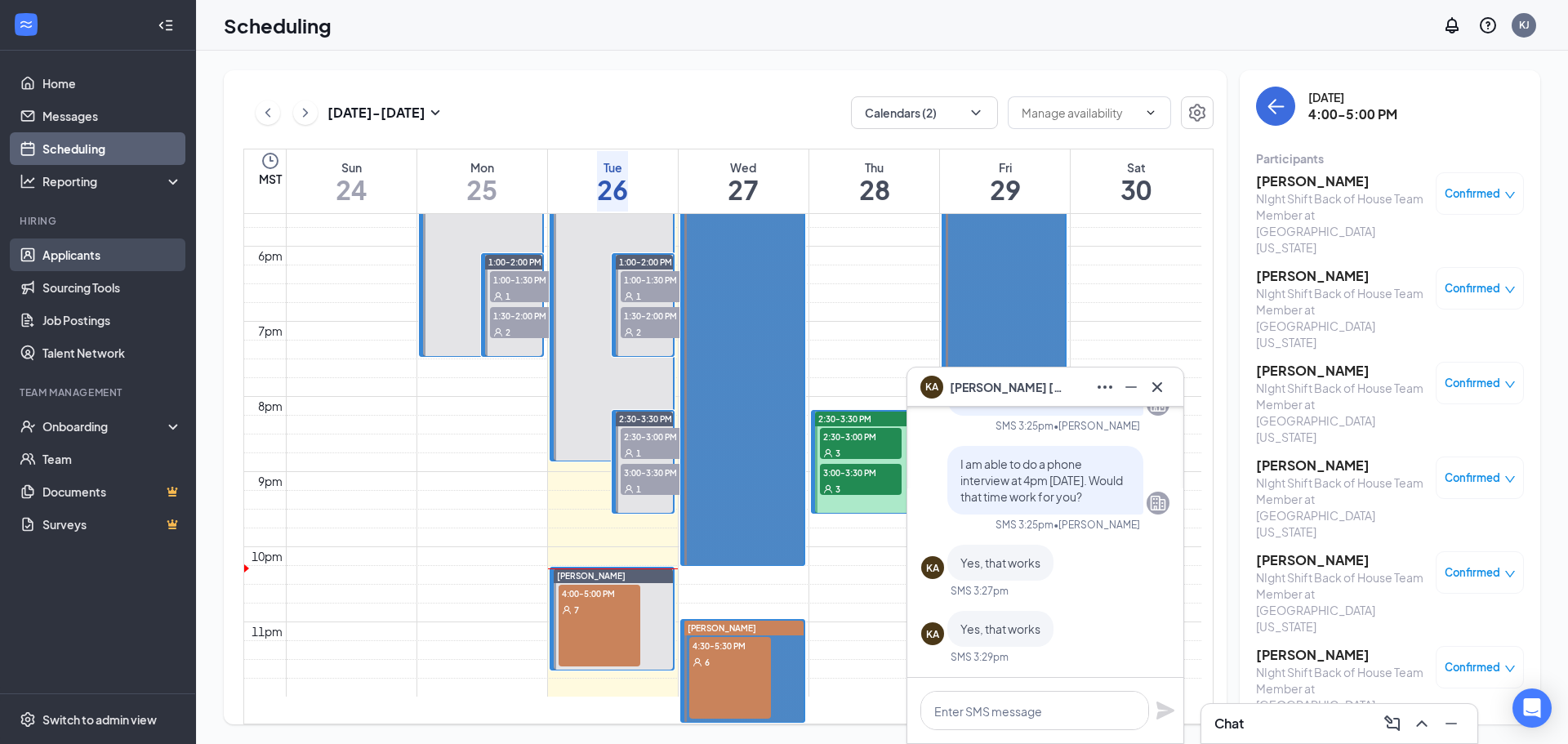
click at [87, 258] on link "Applicants" at bounding box center [112, 255] width 140 height 33
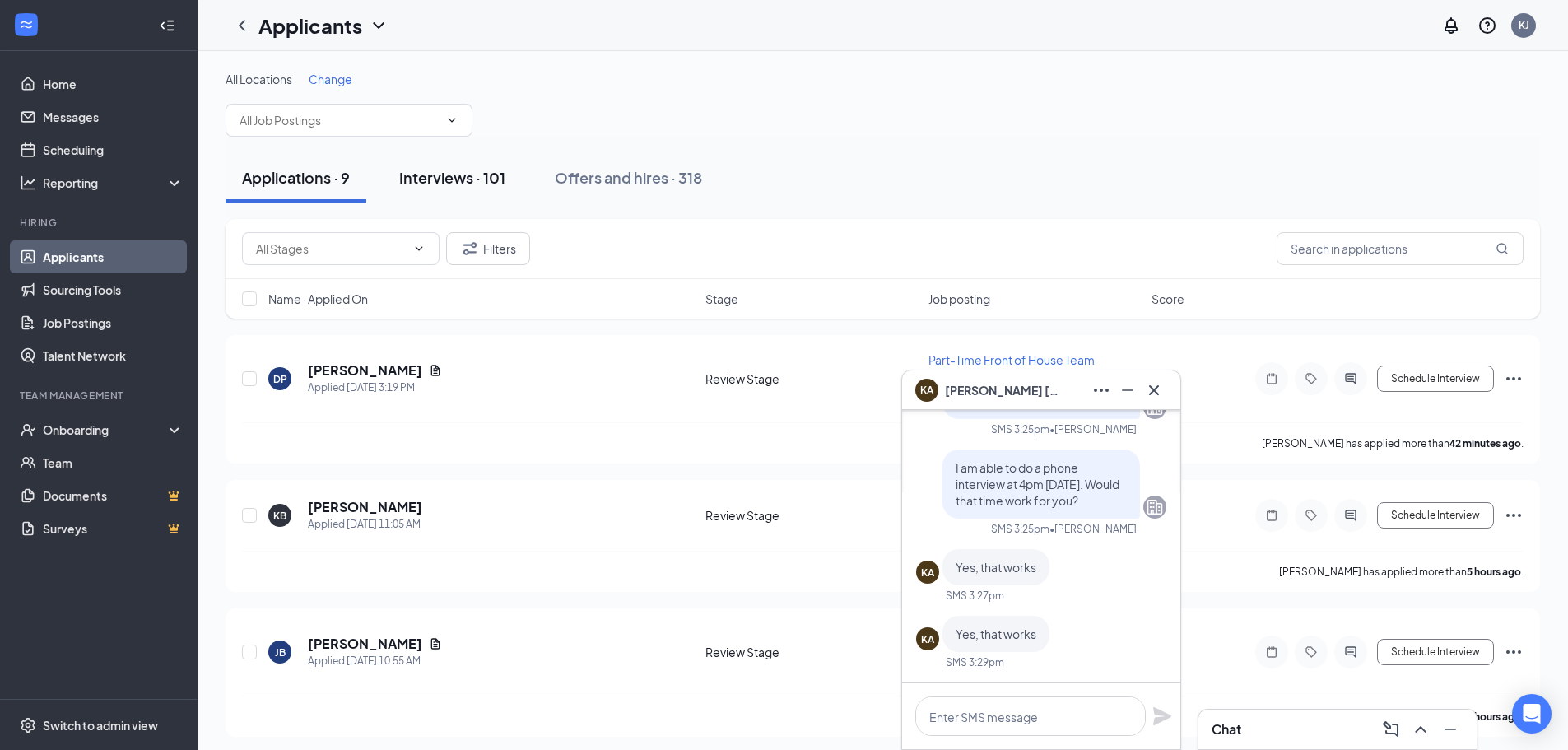
click at [463, 180] on div "Interviews · 101" at bounding box center [452, 178] width 106 height 21
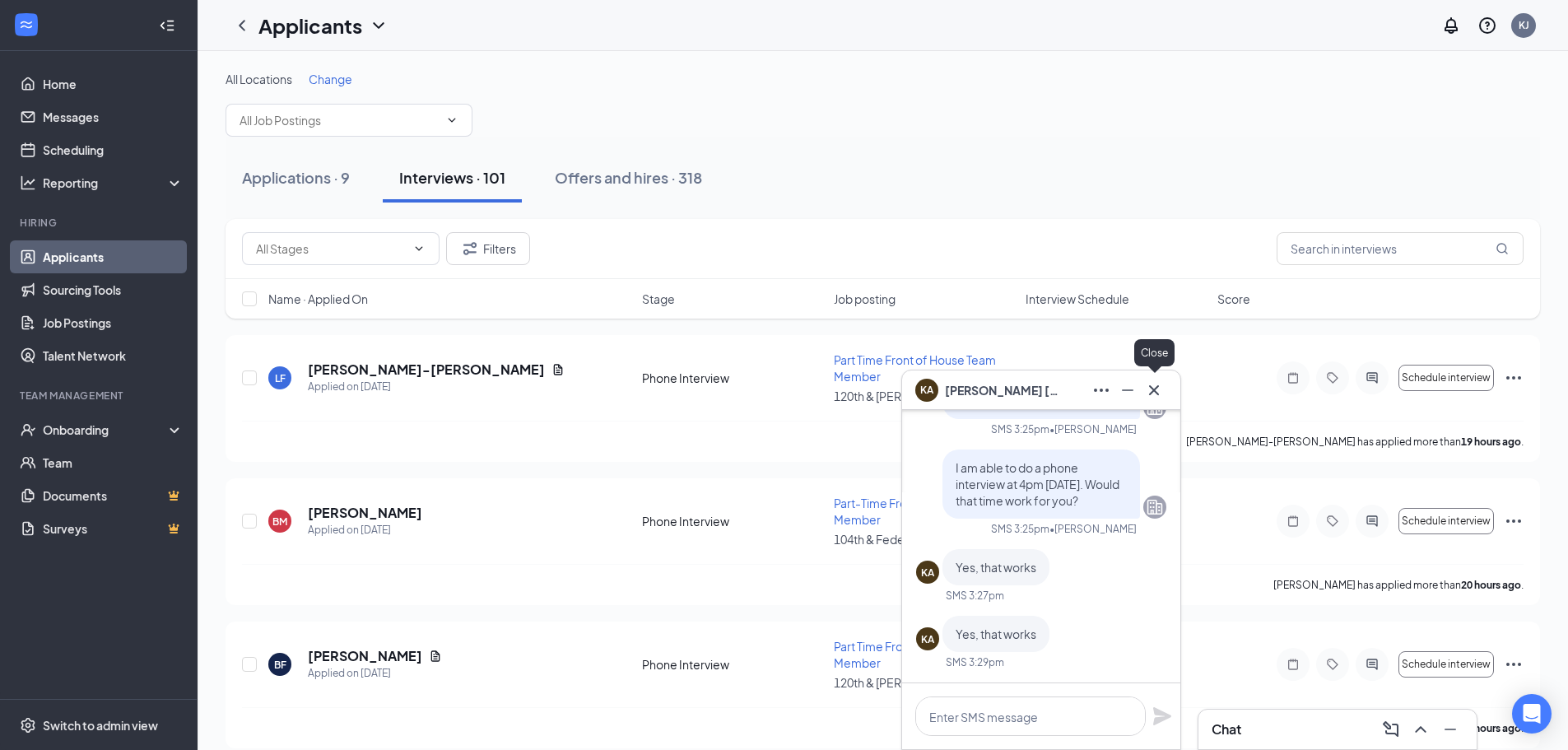
click at [1165, 386] on button at bounding box center [1154, 390] width 26 height 26
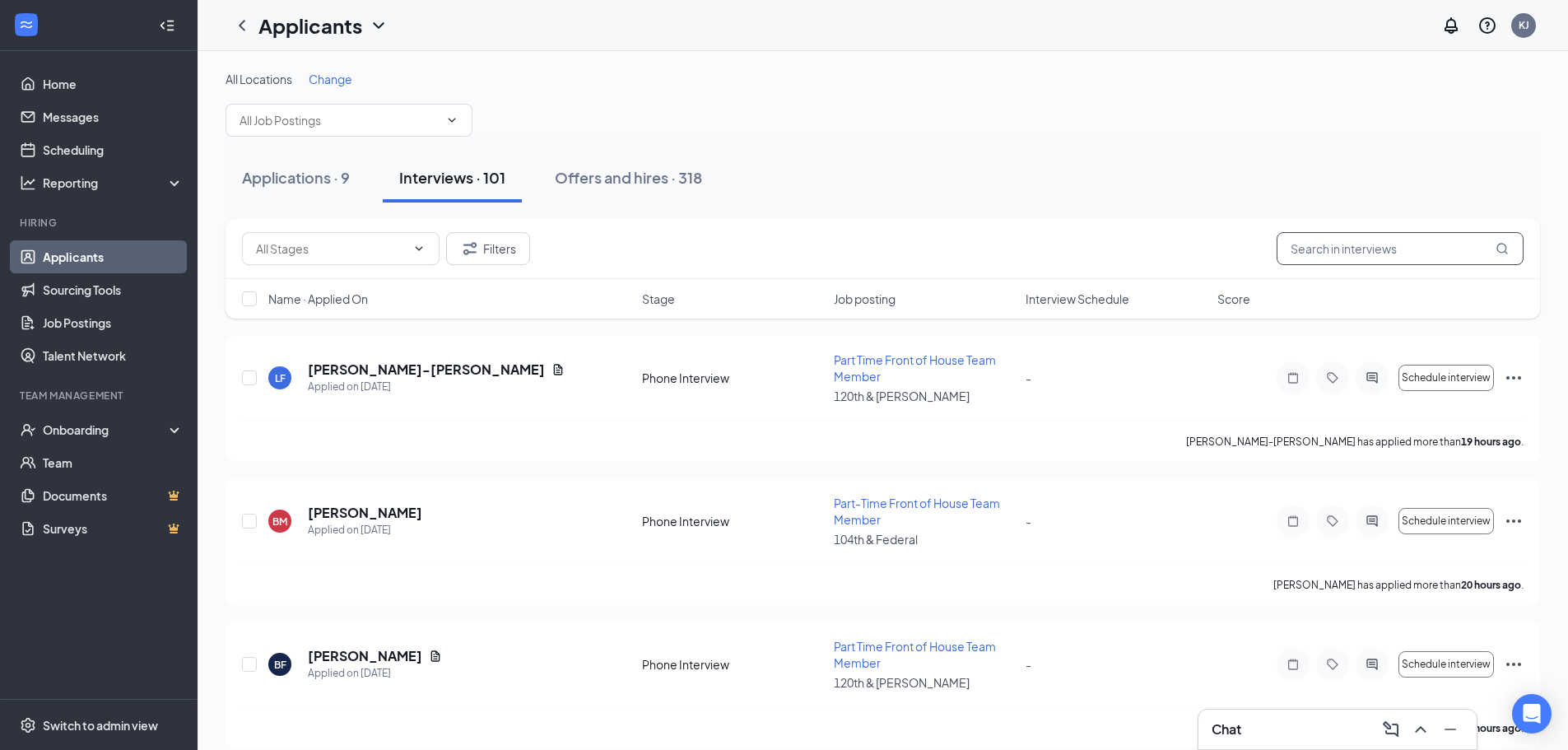
click at [1325, 255] on input "text" at bounding box center [1401, 249] width 247 height 33
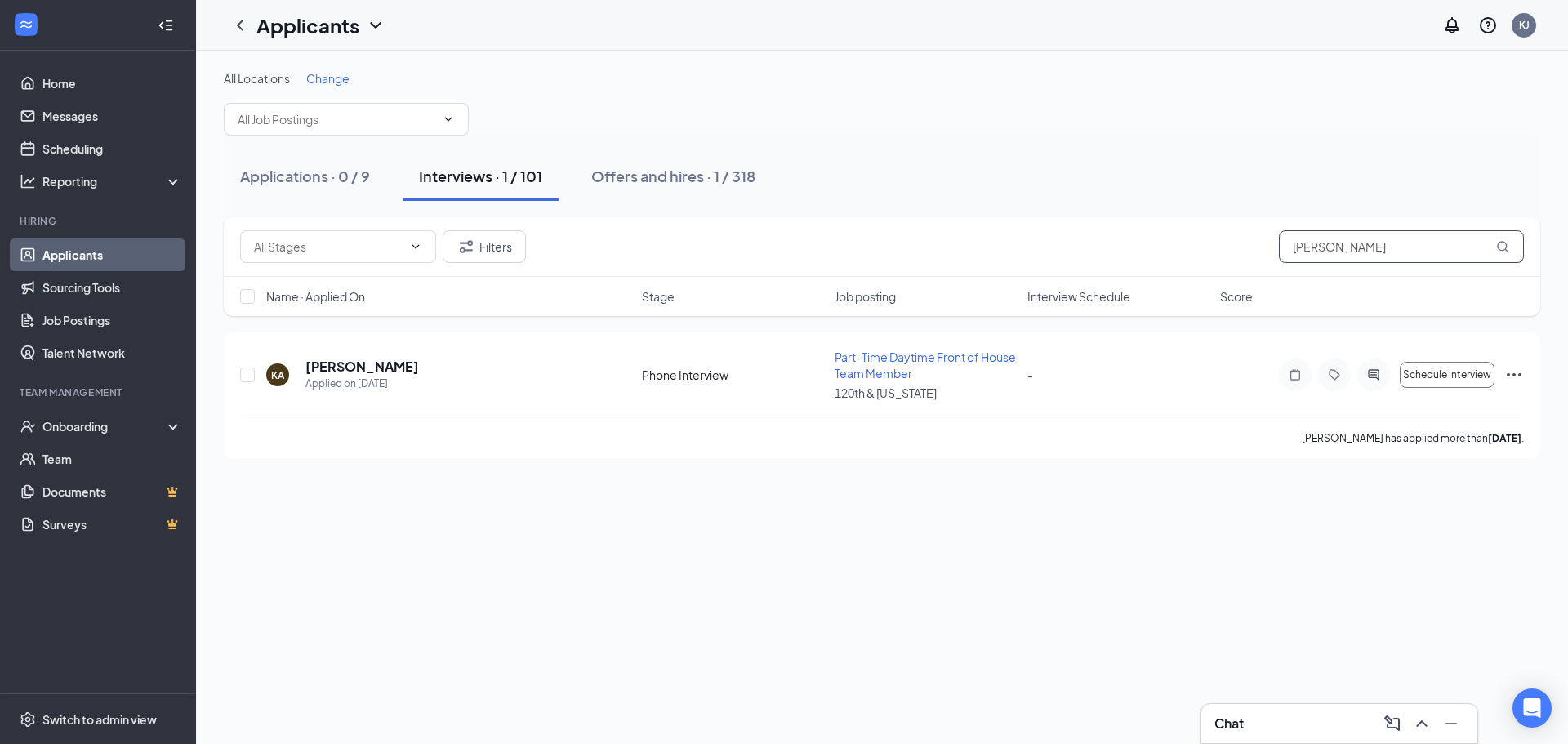
type input "[PERSON_NAME]"
click at [82, 145] on link "Scheduling" at bounding box center [112, 148] width 140 height 33
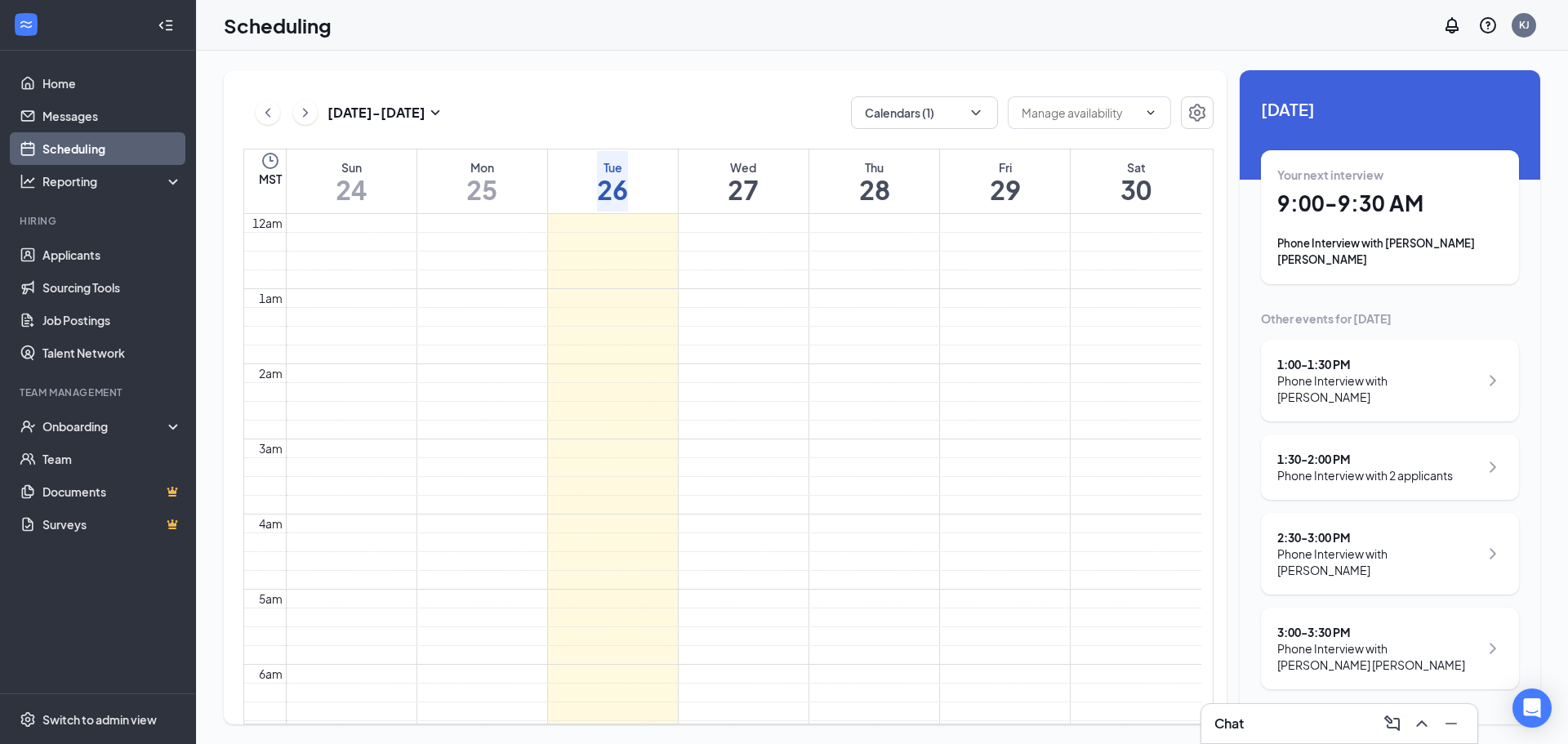
scroll to position [802, 0]
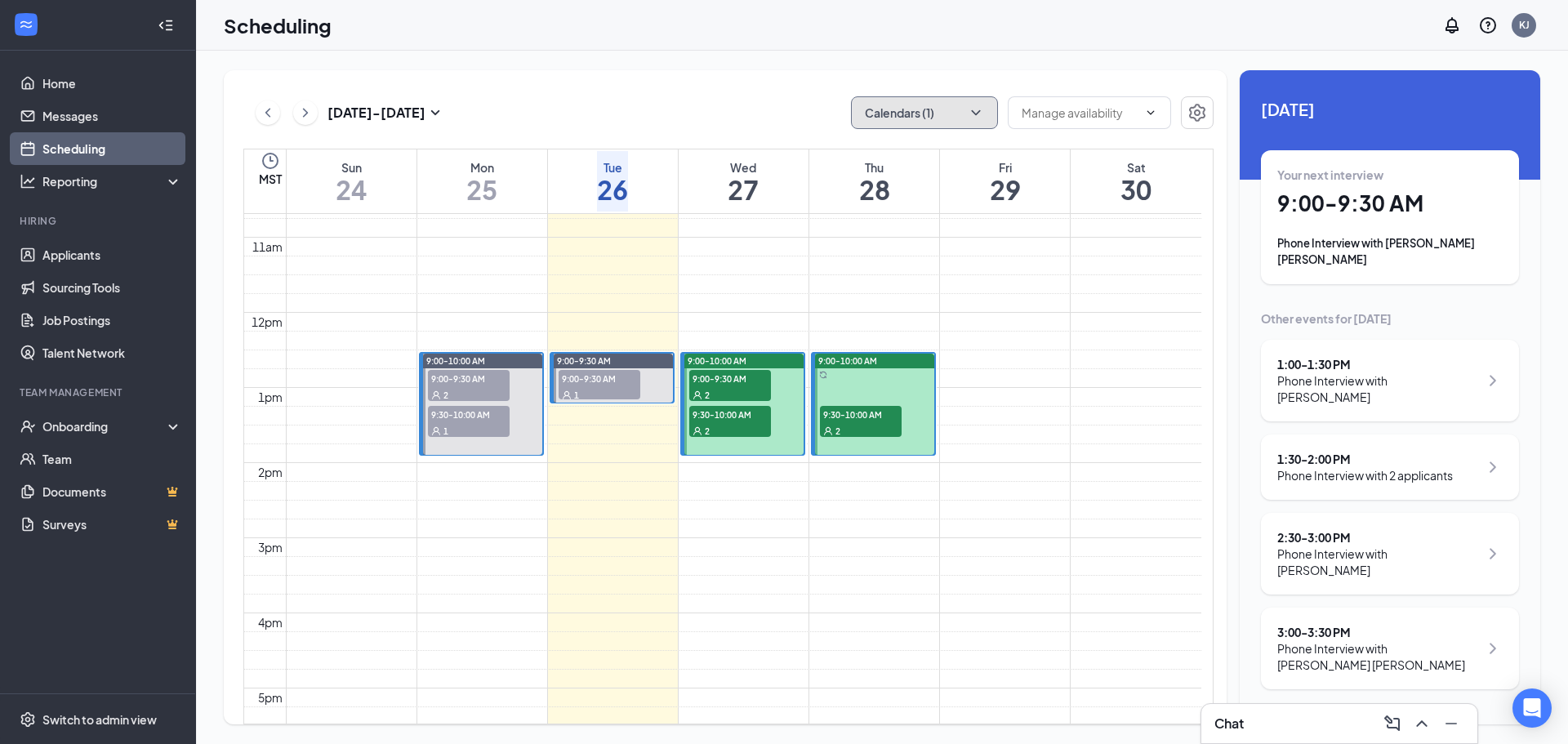
click at [940, 123] on button "Calendars (1)" at bounding box center [924, 113] width 147 height 33
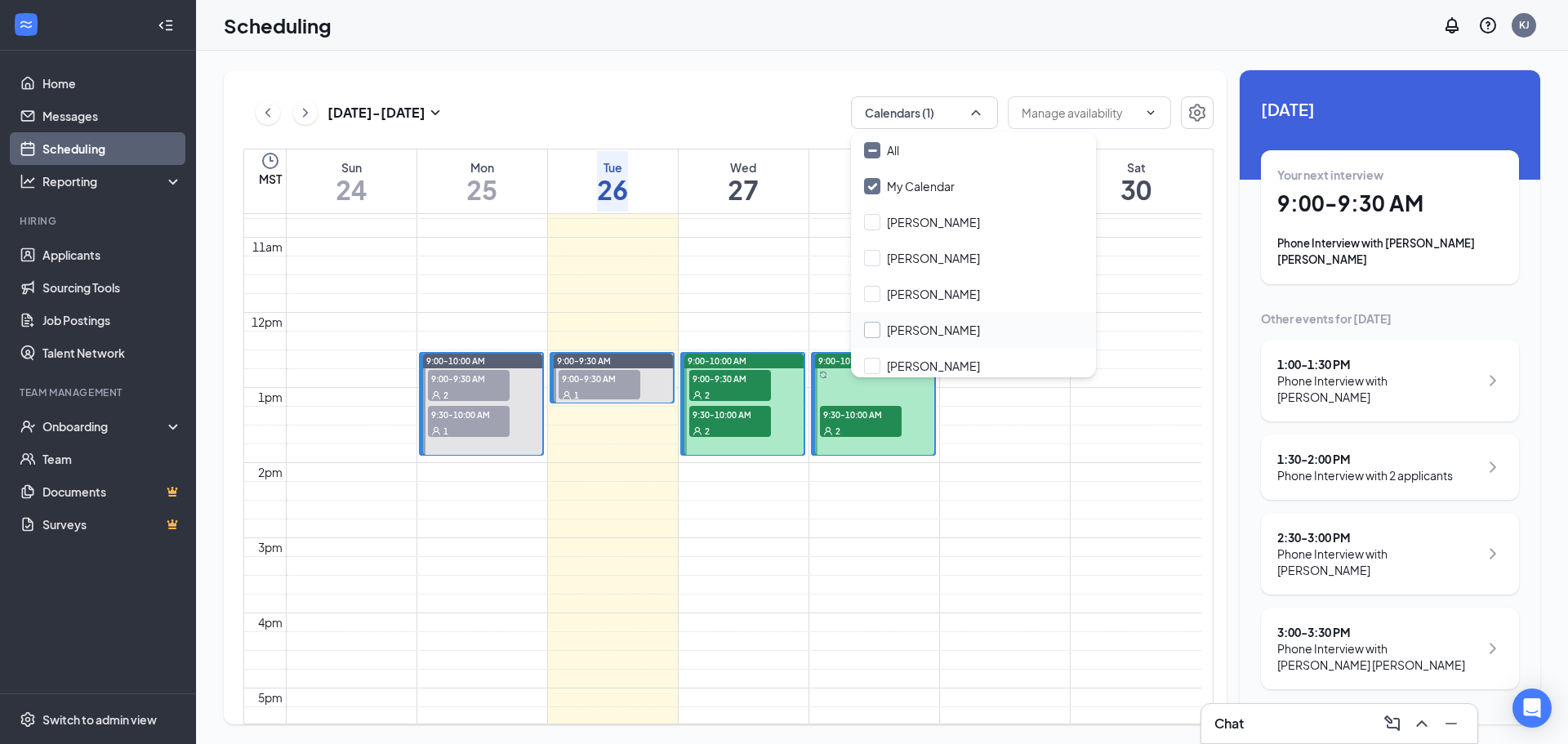
click at [870, 334] on input "[PERSON_NAME]" at bounding box center [922, 330] width 116 height 16
checkbox input "true"
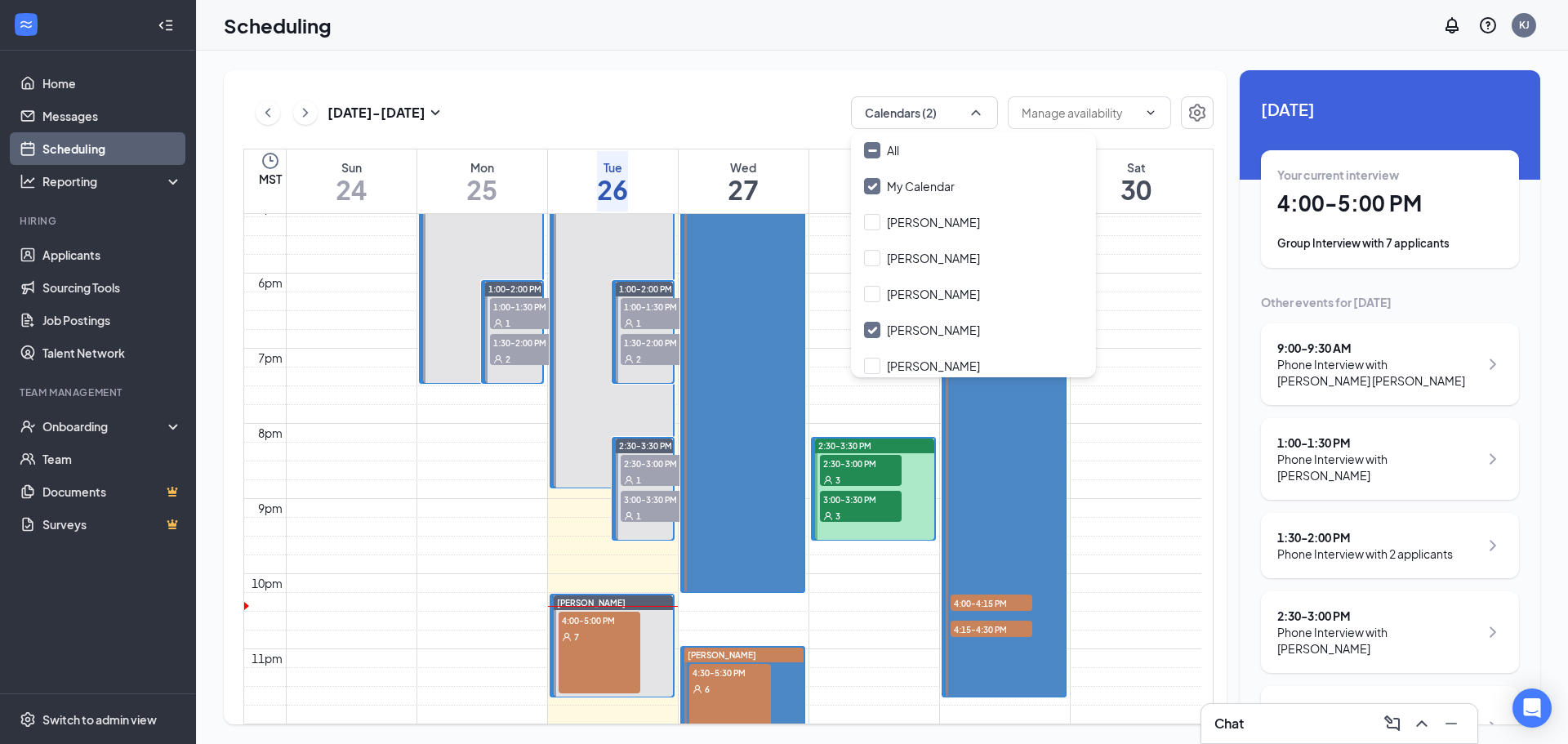
scroll to position [1374, 0]
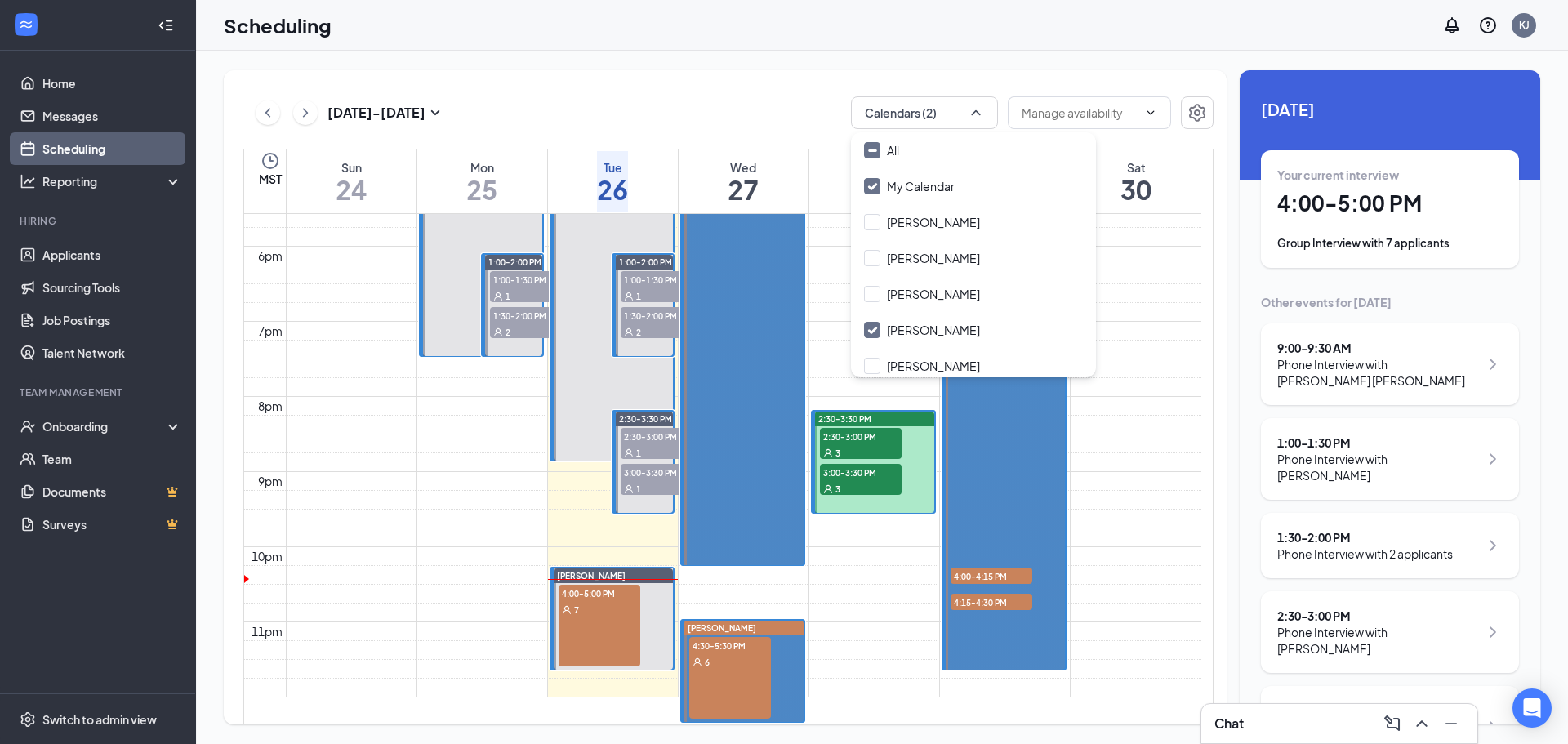
click at [599, 601] on div "7" at bounding box center [599, 609] width 82 height 16
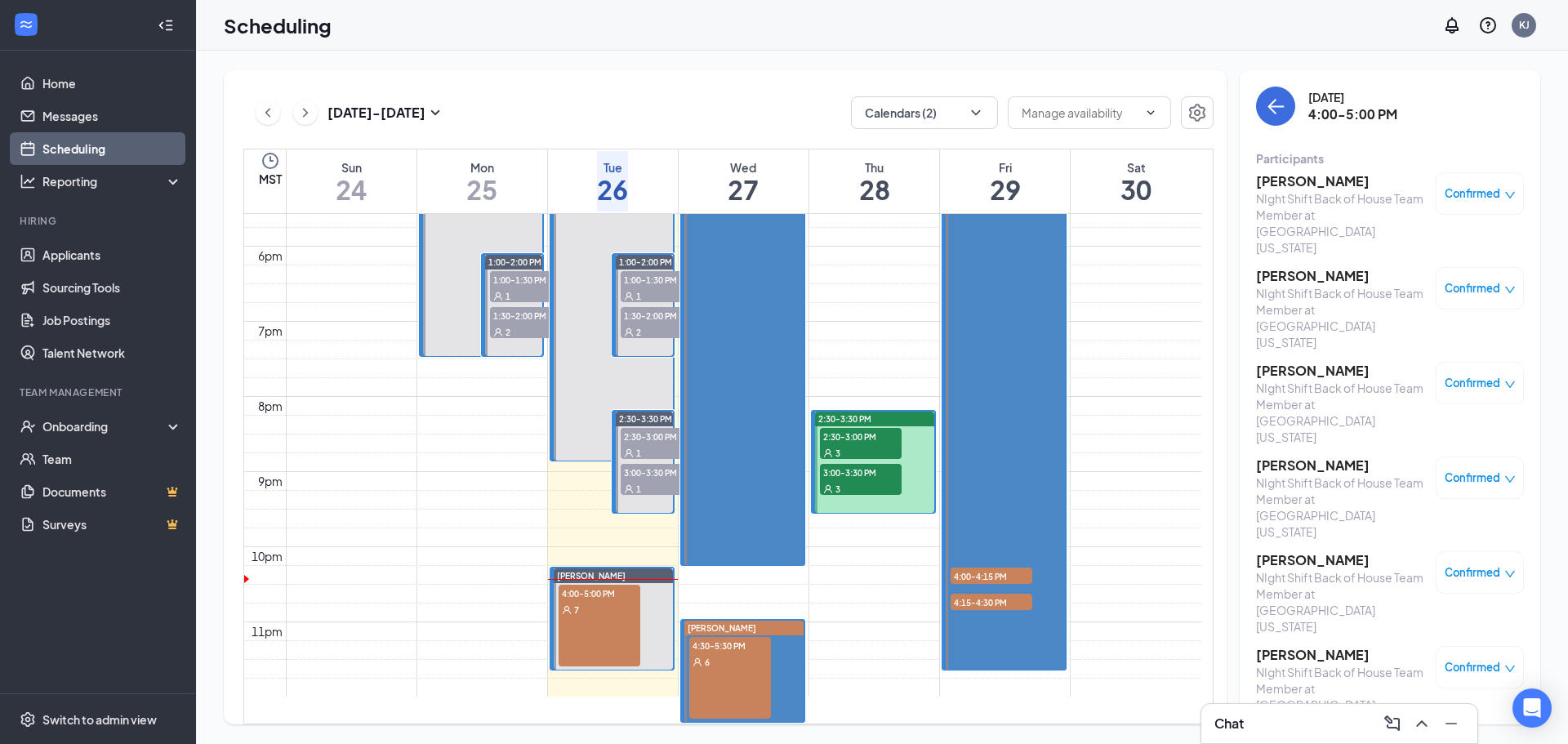
click at [1297, 741] on h3 "[PERSON_NAME]" at bounding box center [1341, 749] width 171 height 18
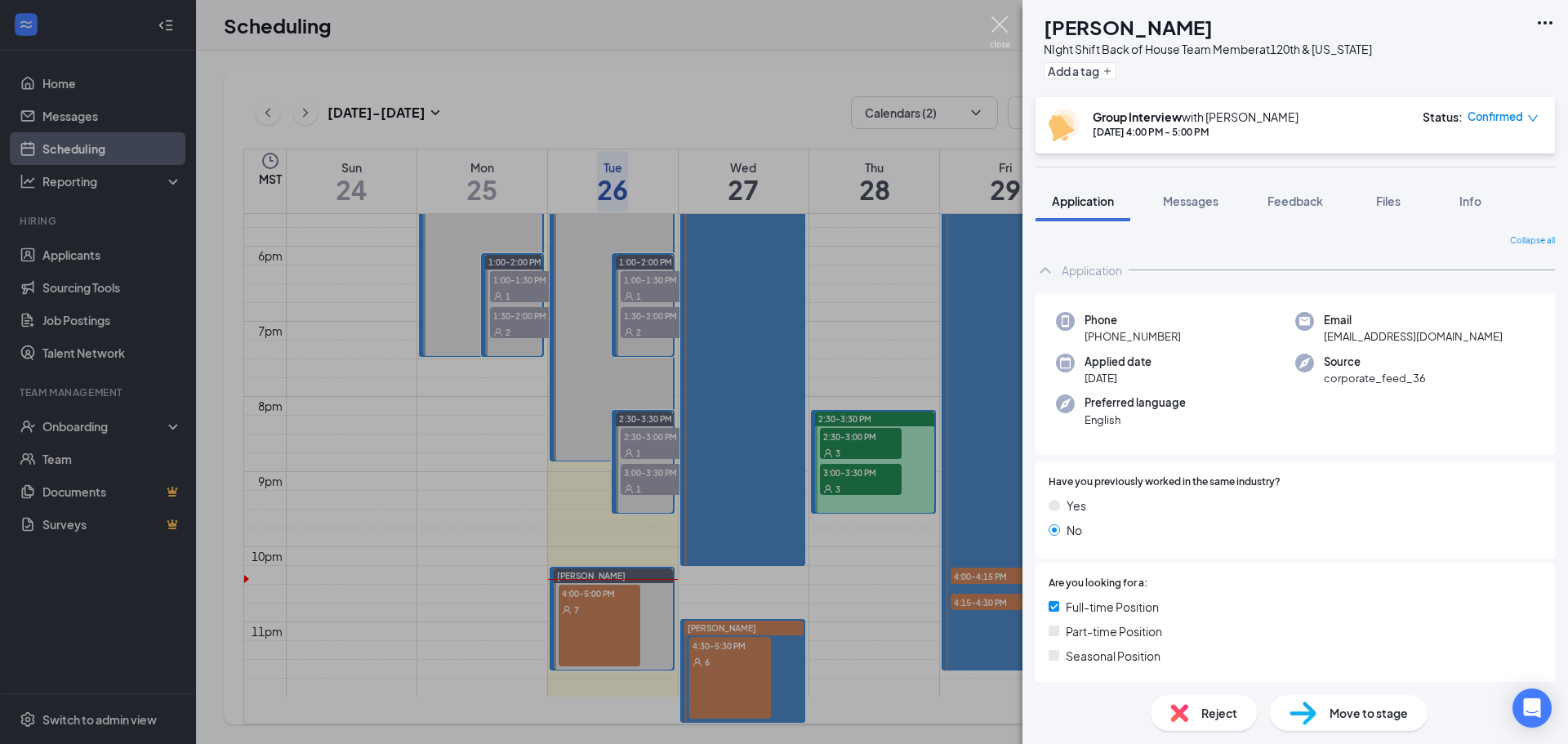
click at [993, 30] on img at bounding box center [1000, 32] width 21 height 32
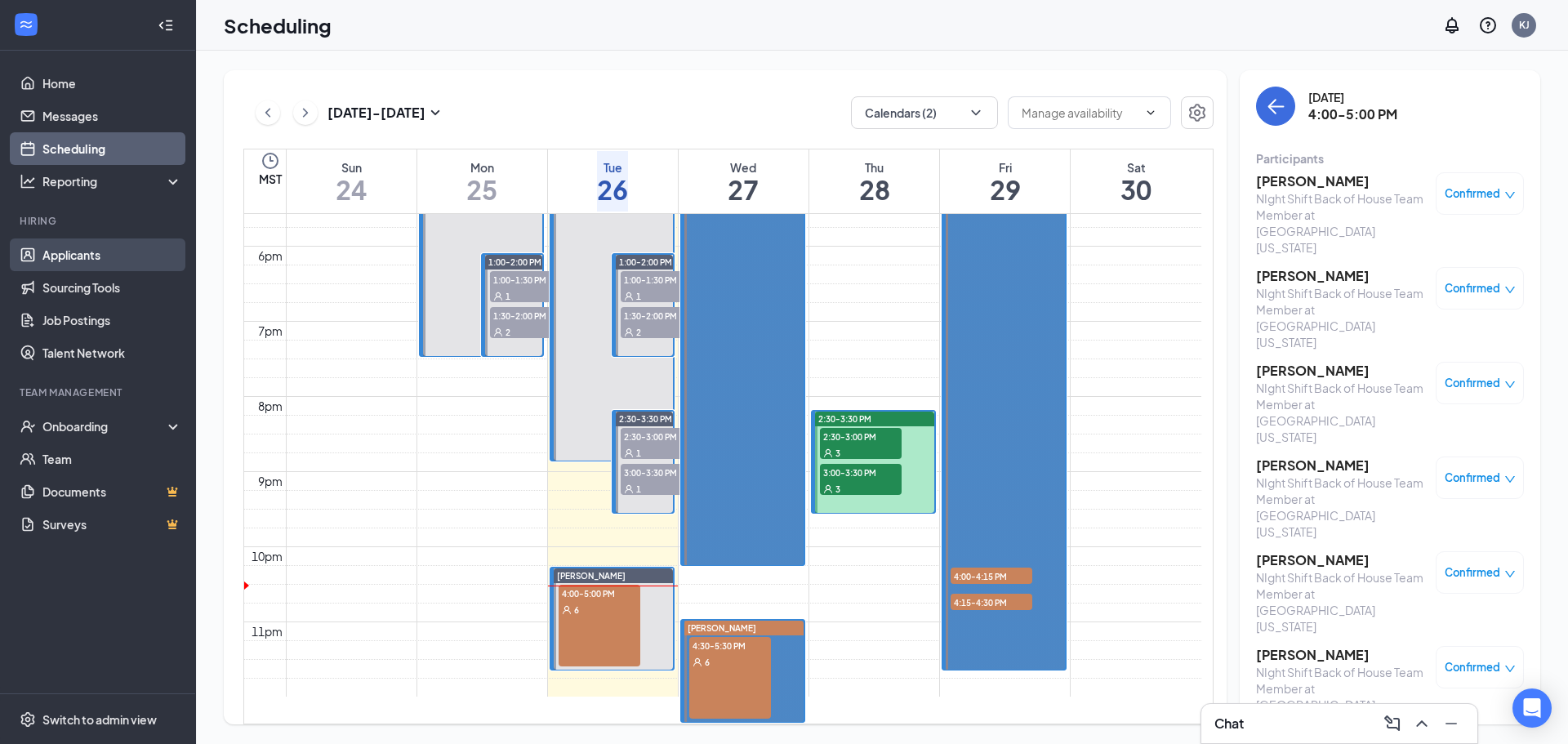
click at [98, 251] on link "Applicants" at bounding box center [112, 255] width 140 height 33
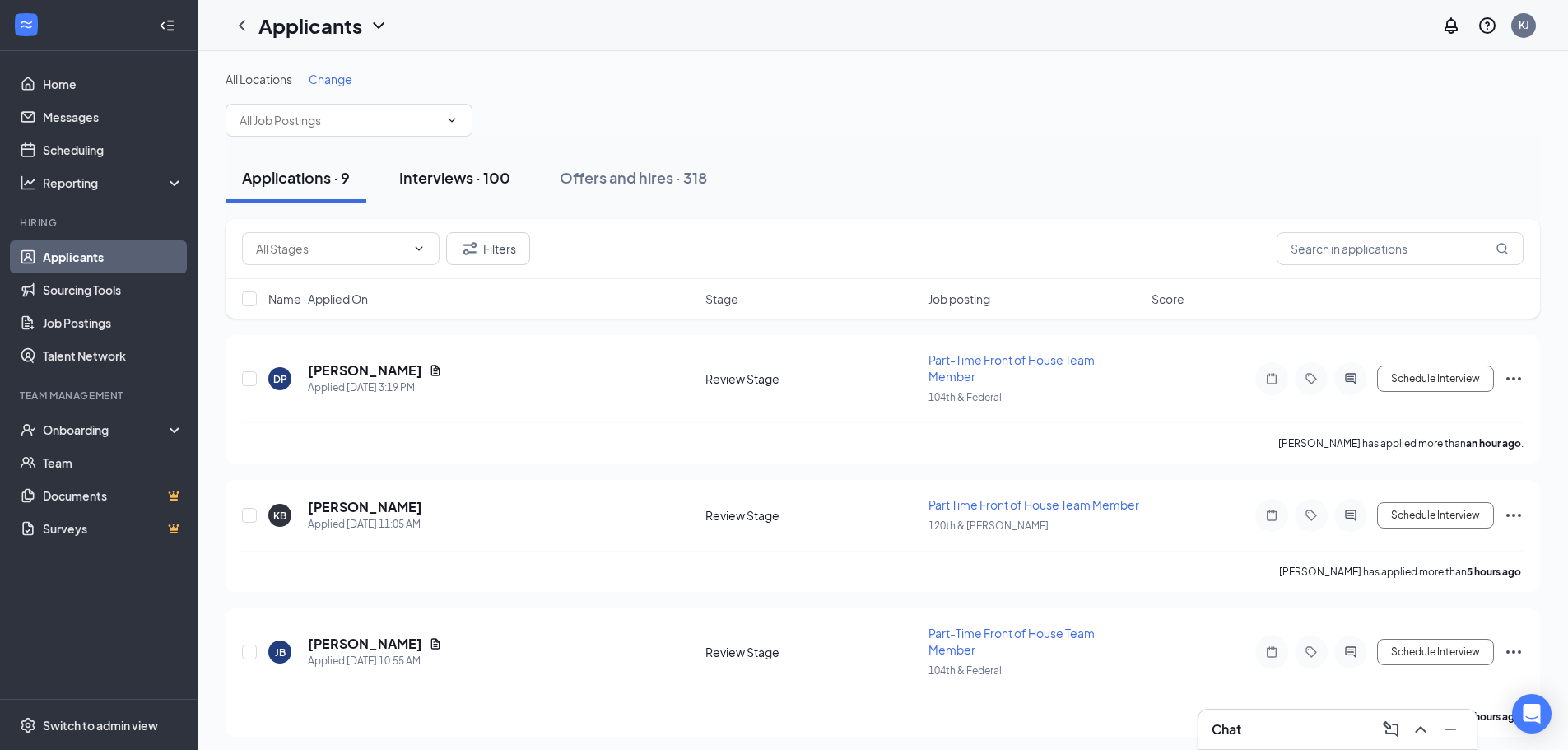
click at [460, 180] on div "Interviews · 100" at bounding box center [454, 178] width 111 height 21
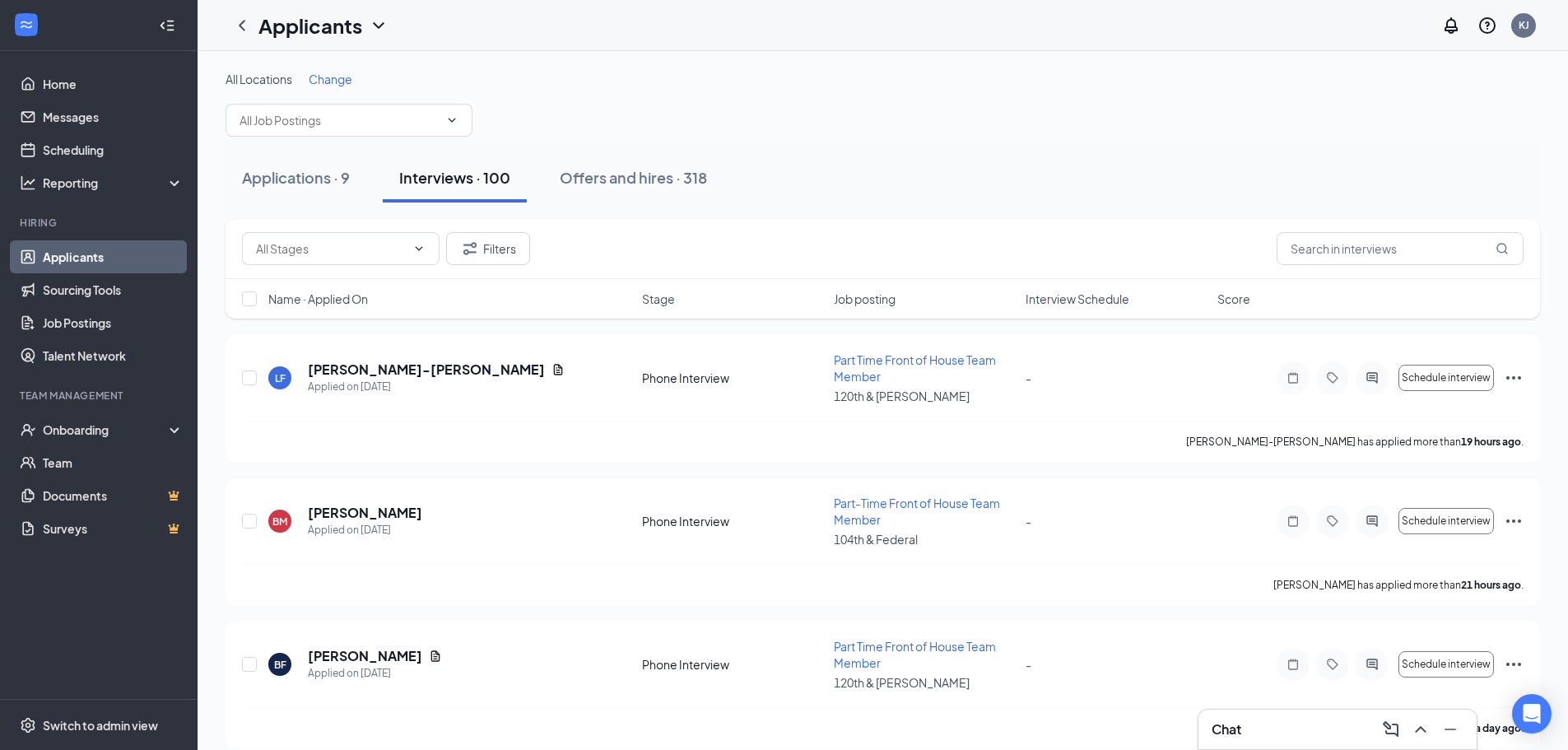
click at [1363, 265] on div "Filters" at bounding box center [883, 249] width 1315 height 60
click at [1359, 250] on input "text" at bounding box center [1401, 249] width 247 height 33
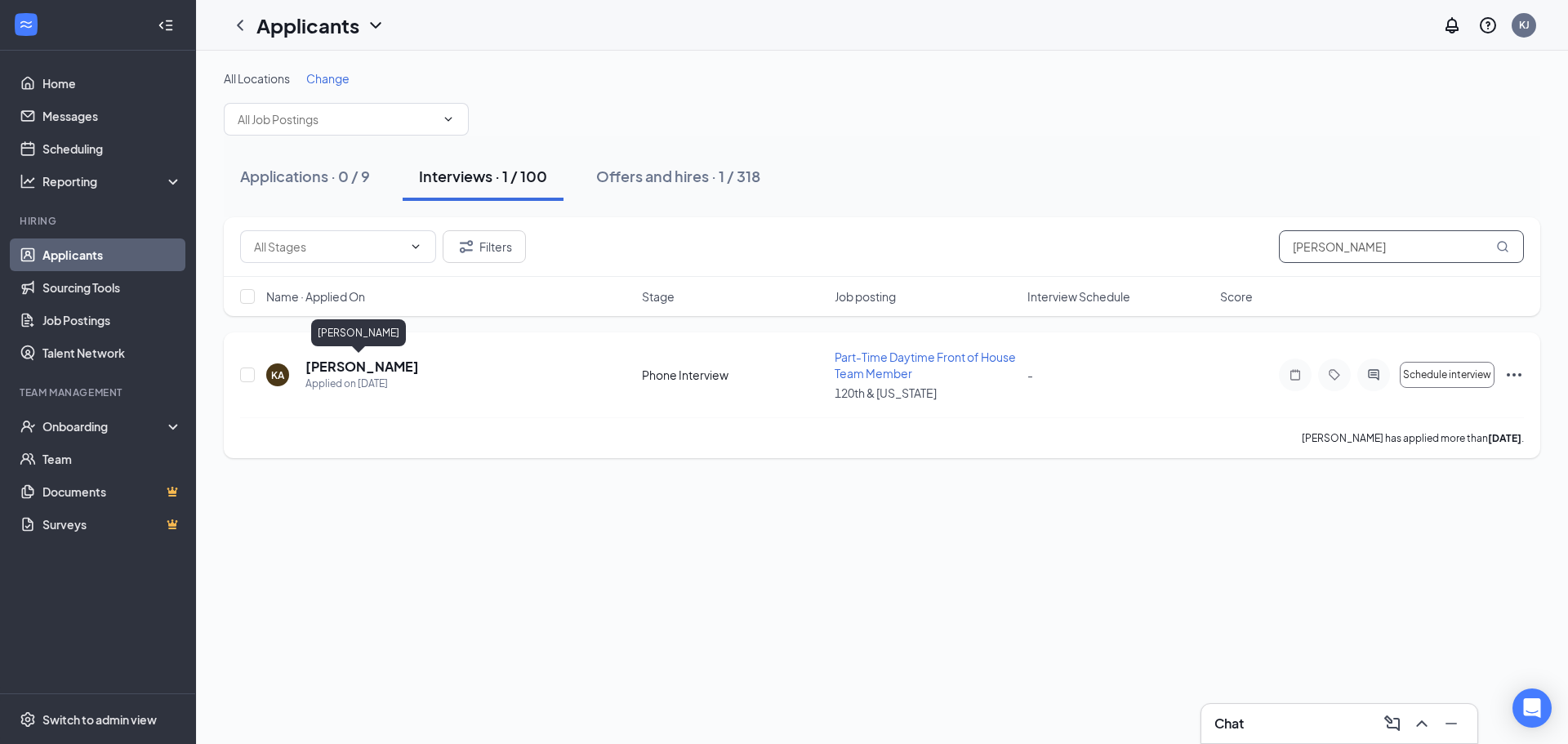
type input "[PERSON_NAME]"
click at [353, 365] on h5 "[PERSON_NAME]" at bounding box center [362, 366] width 114 height 18
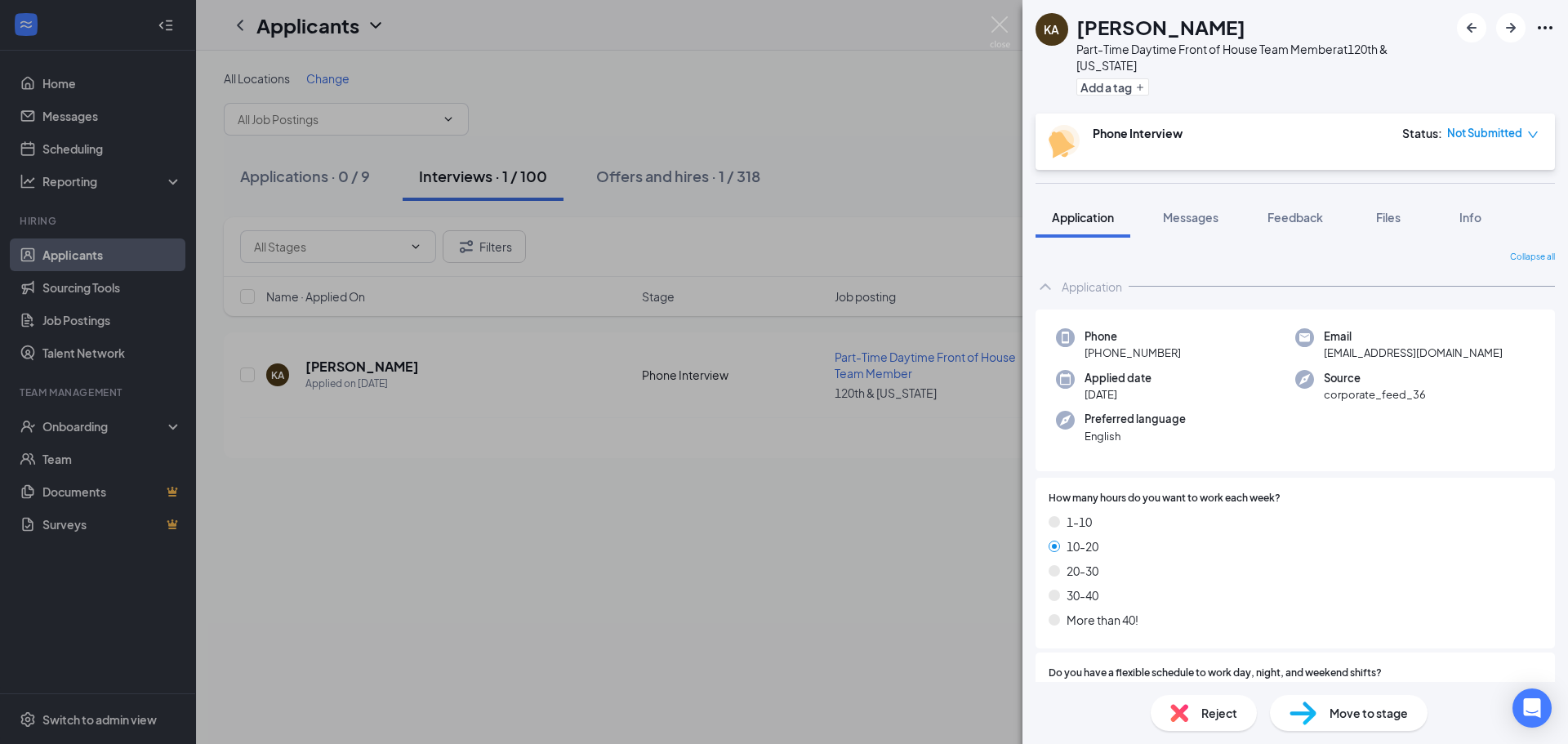
click at [1452, 133] on span "Not Submitted" at bounding box center [1484, 133] width 76 height 16
click at [1472, 185] on span "Assign Time" at bounding box center [1453, 194] width 90 height 18
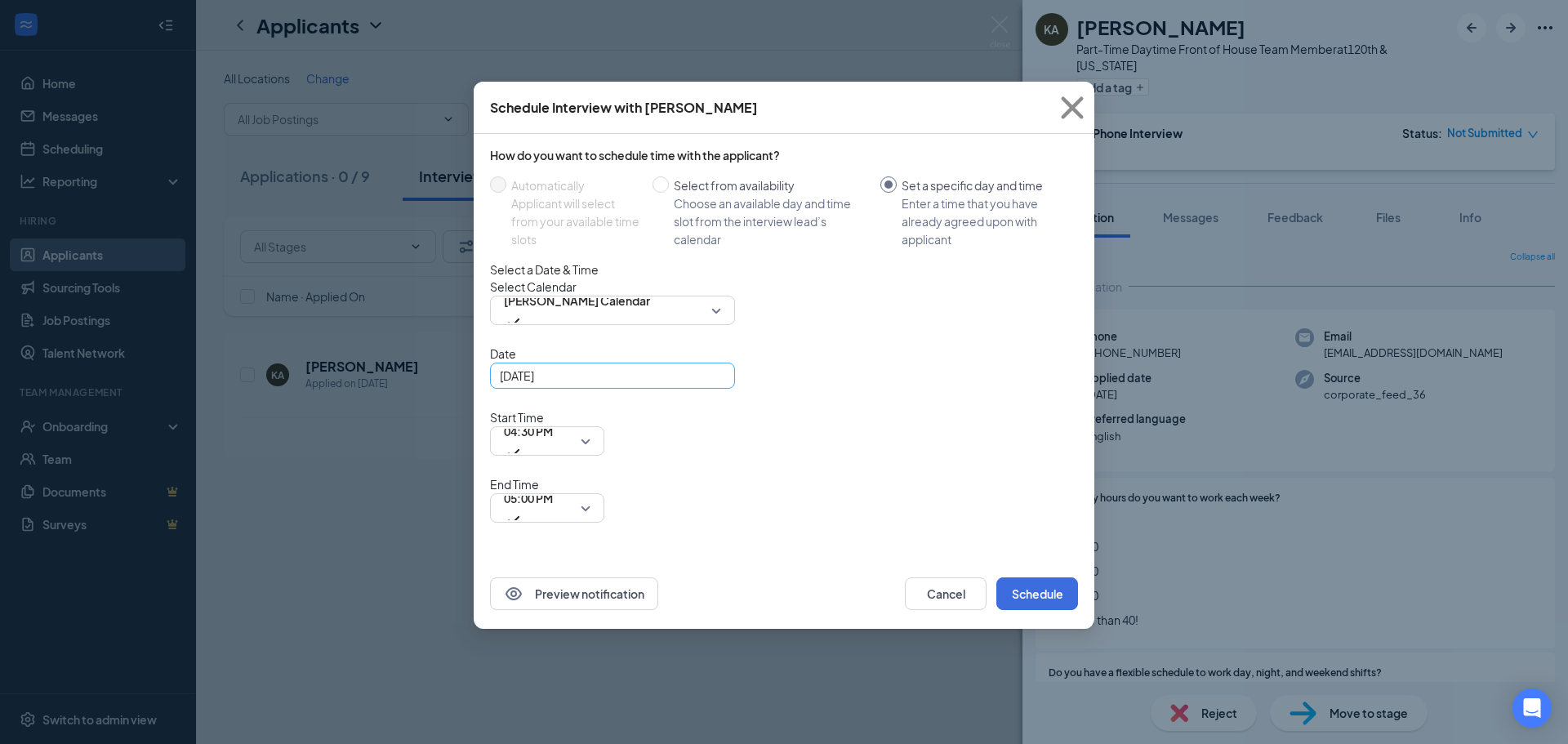
click at [705, 385] on div "[DATE]" at bounding box center [613, 375] width 226 height 18
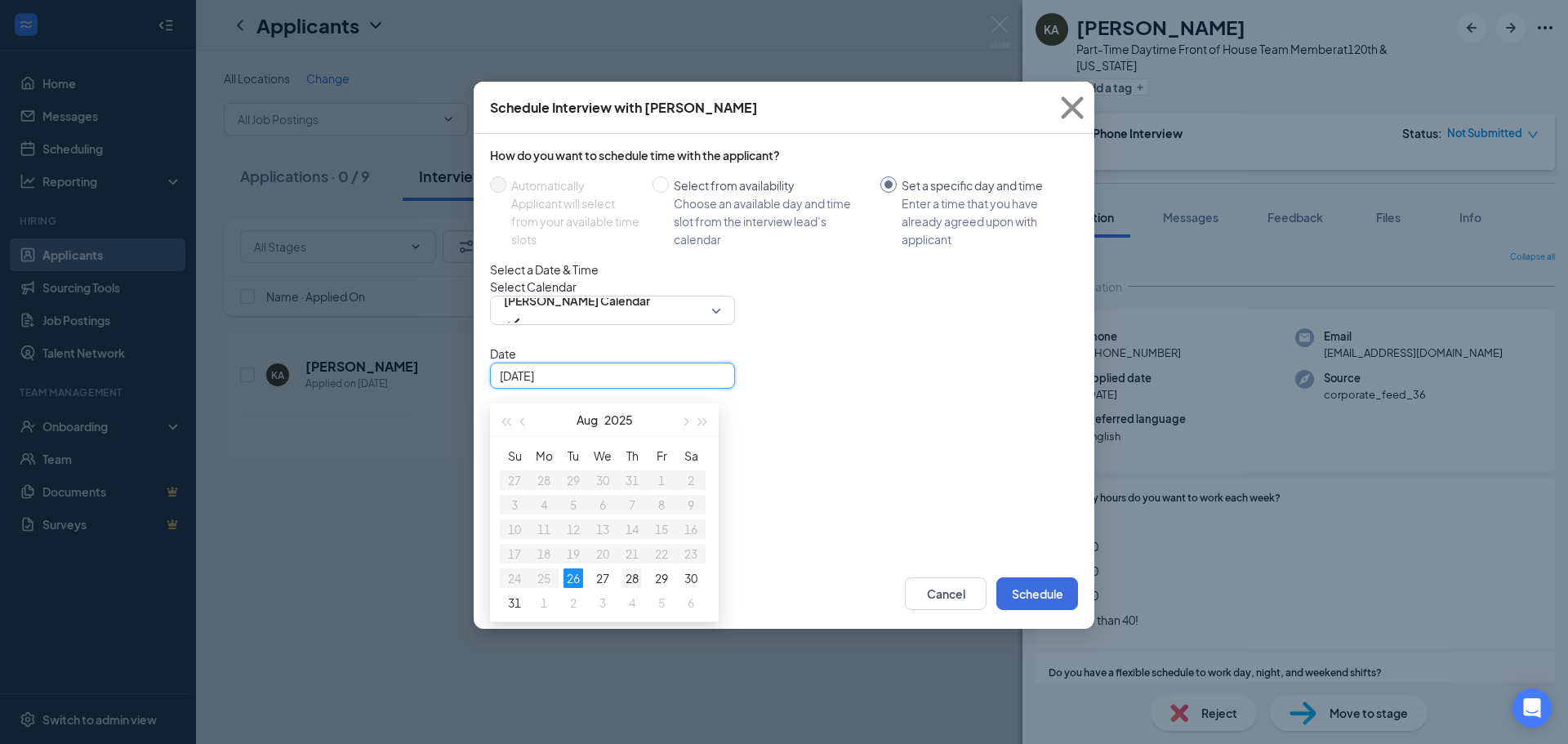
type input "[DATE]"
click at [635, 588] on div "28" at bounding box center [632, 578] width 20 height 20
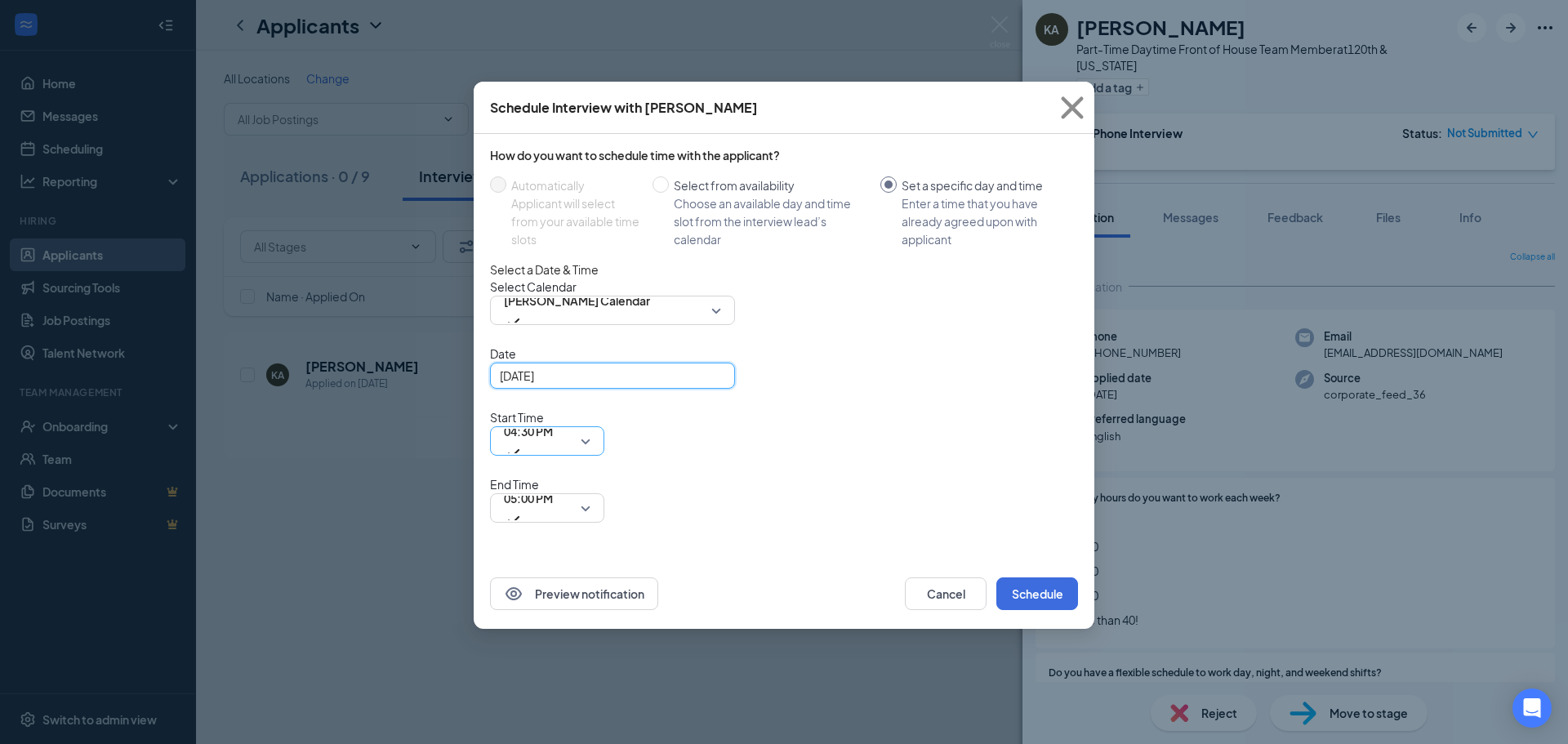
click at [590, 429] on span "04:30 PM" at bounding box center [547, 441] width 87 height 24
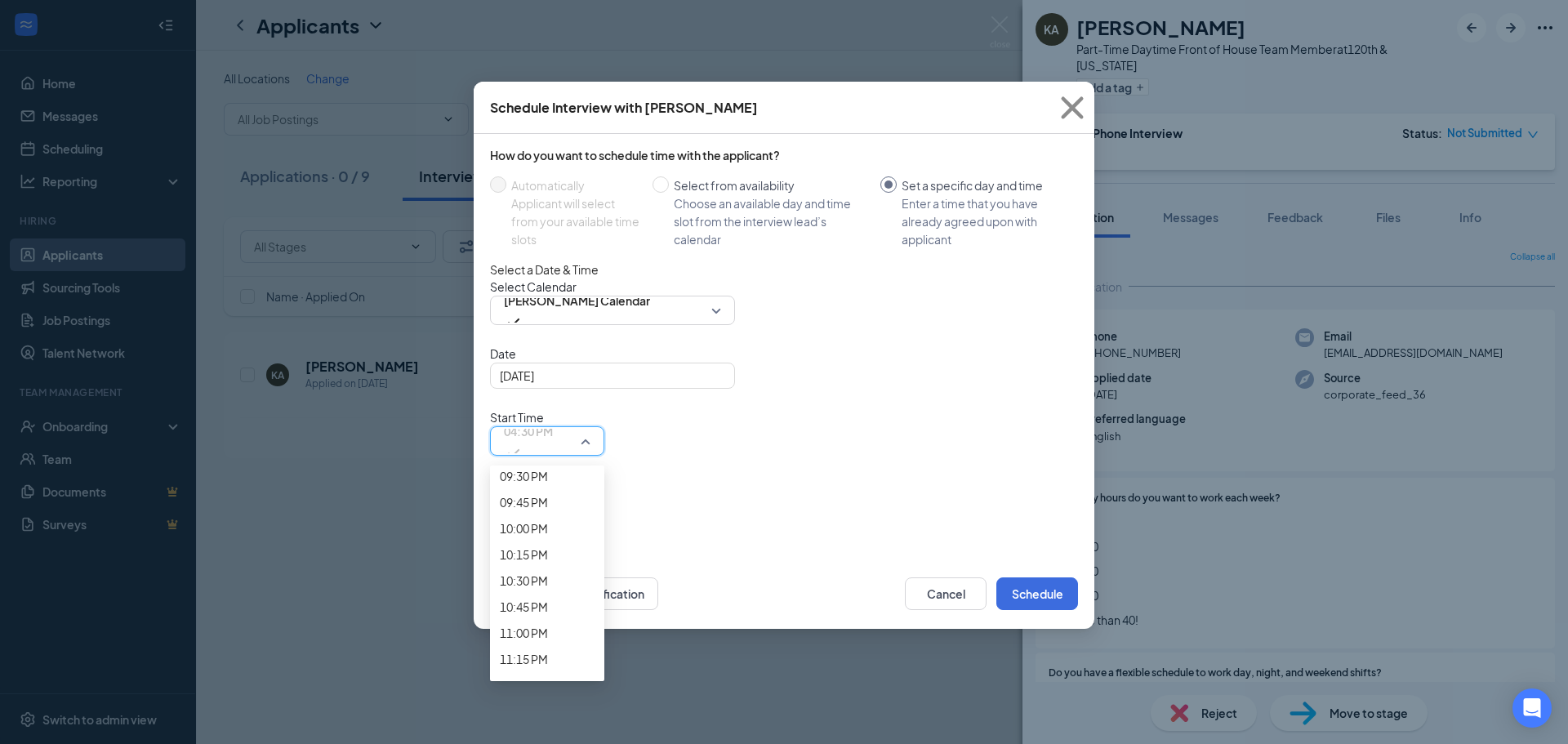
scroll to position [2308, 0]
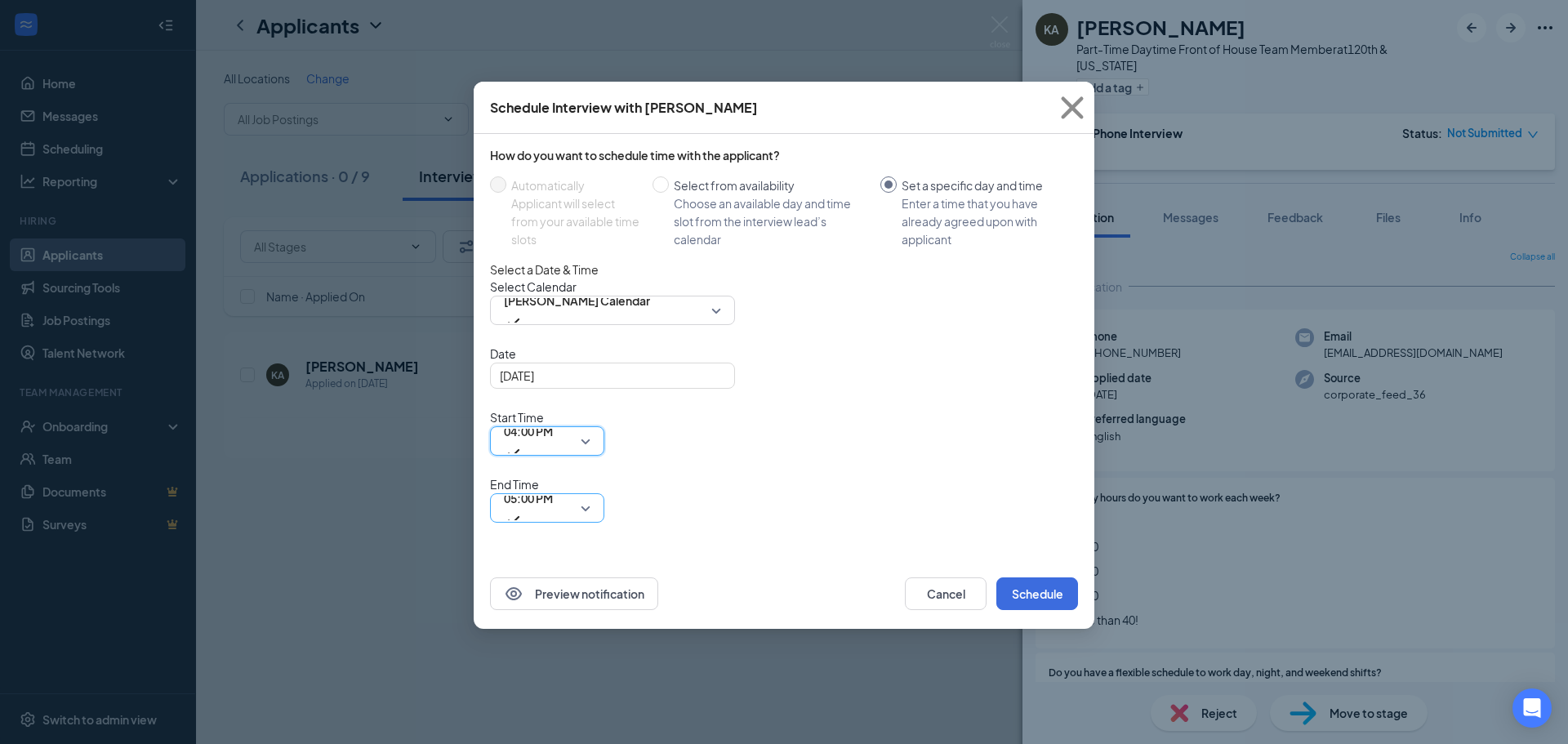
click at [553, 486] on span "05:00 PM" at bounding box center [528, 498] width 49 height 24
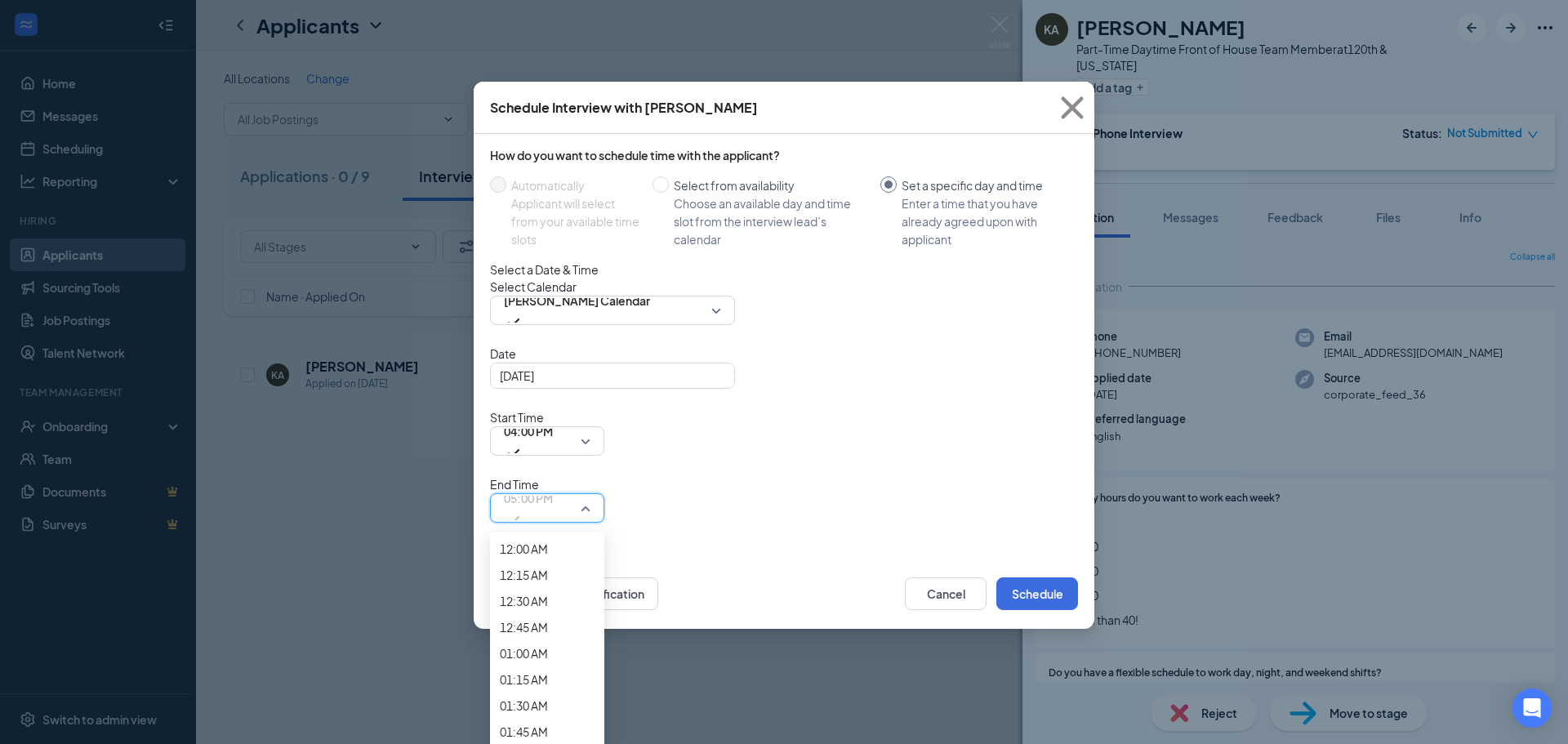
scroll to position [2384, 0]
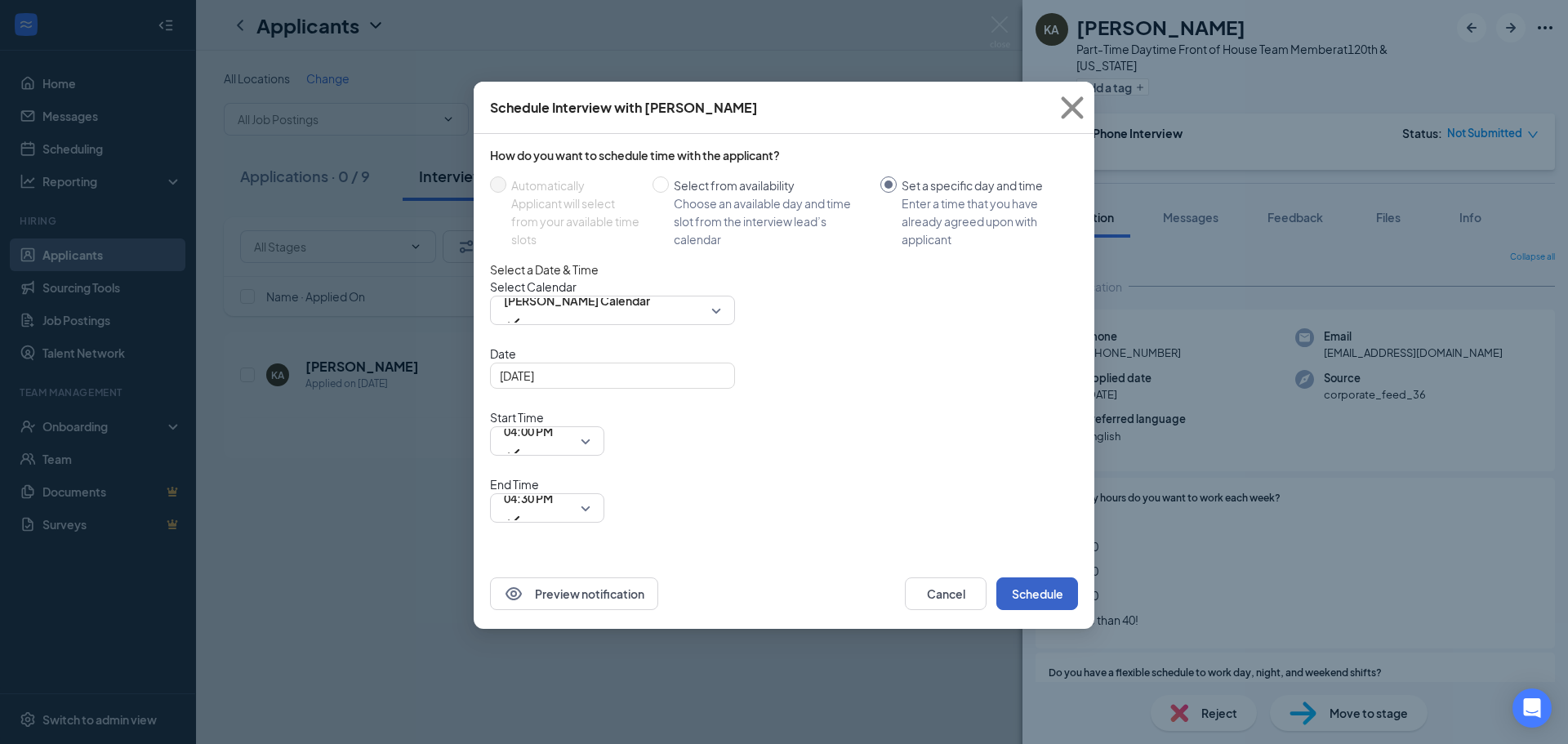
click at [1038, 577] on button "Schedule" at bounding box center [1037, 594] width 82 height 33
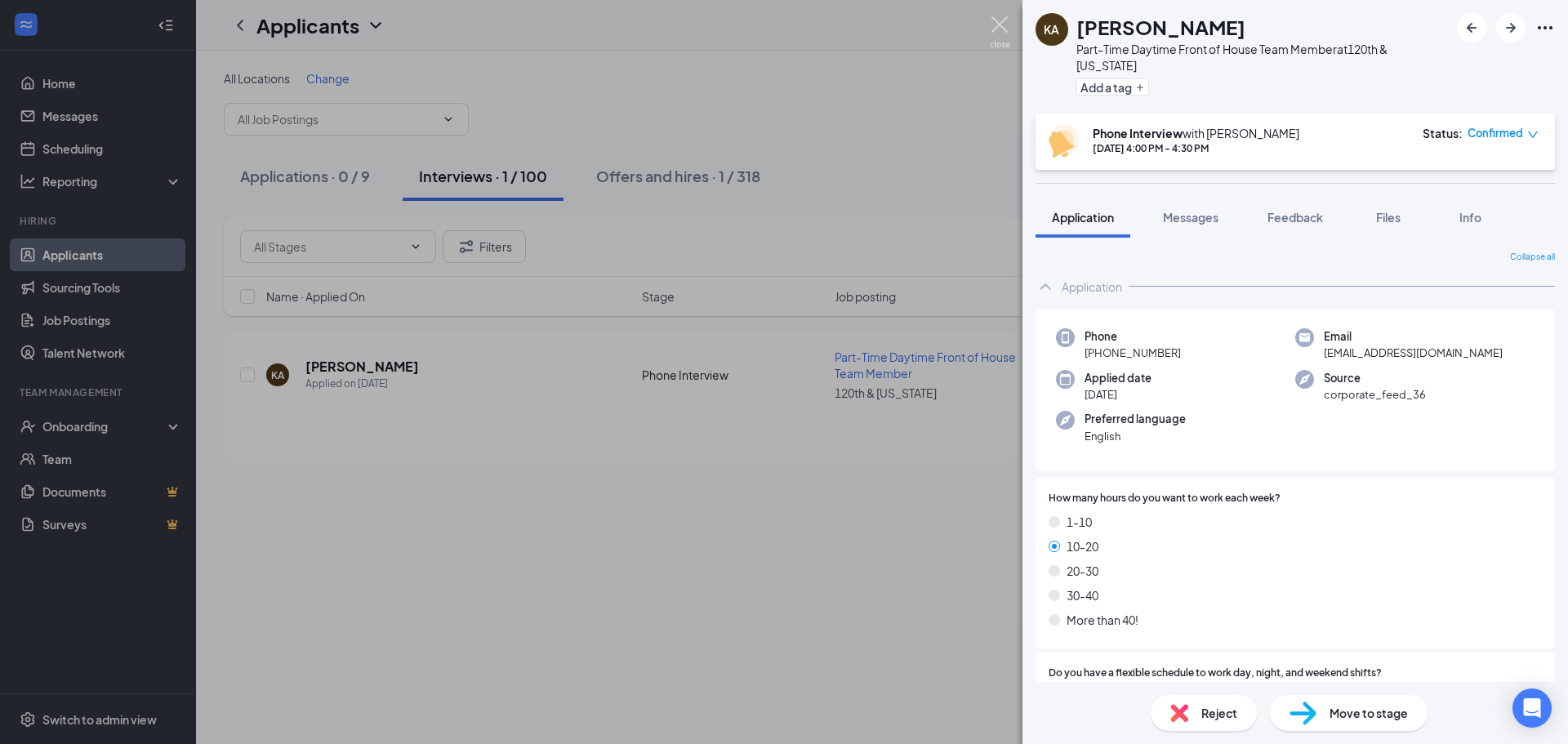
click at [1005, 35] on img at bounding box center [1000, 32] width 21 height 32
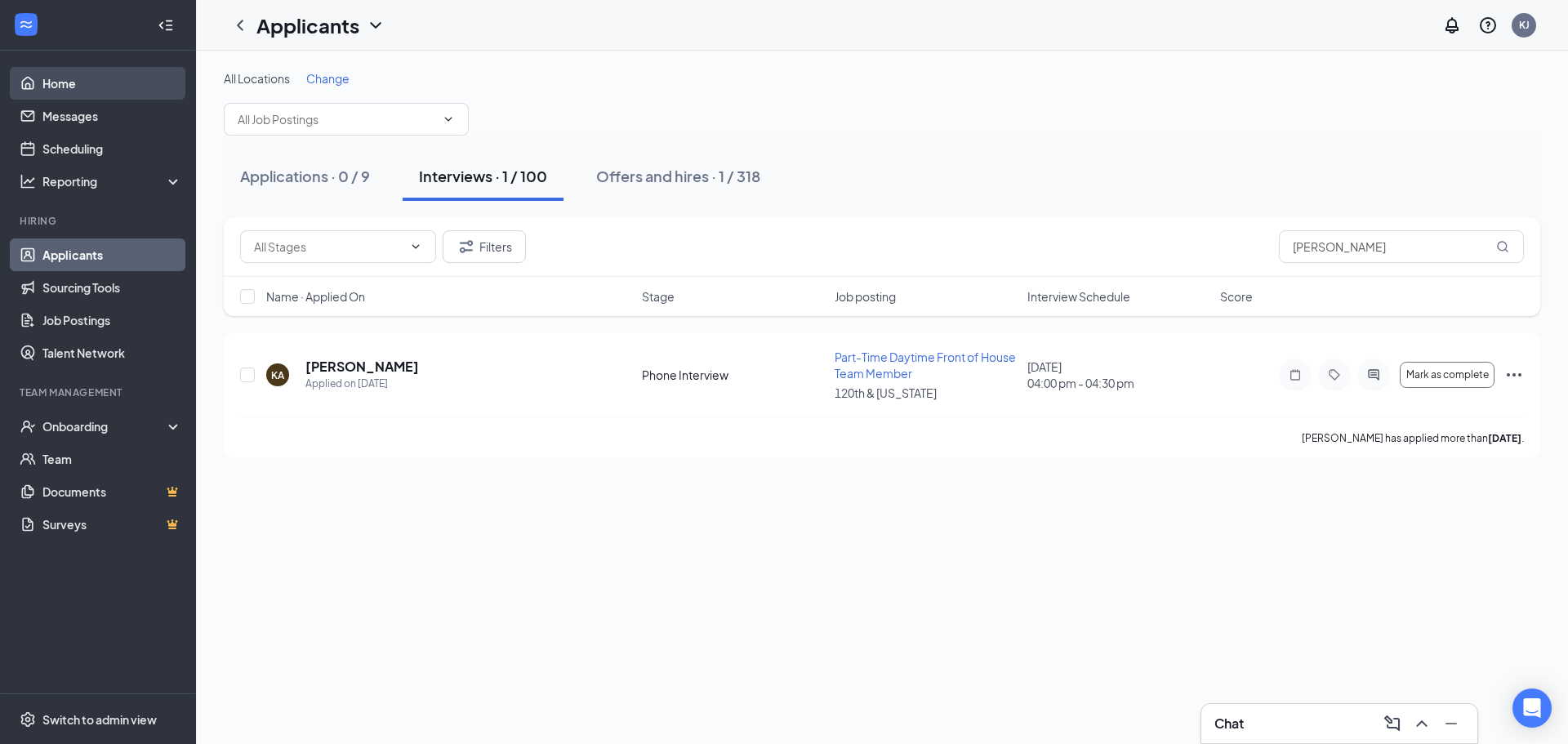
click at [69, 89] on link "Home" at bounding box center [112, 83] width 140 height 33
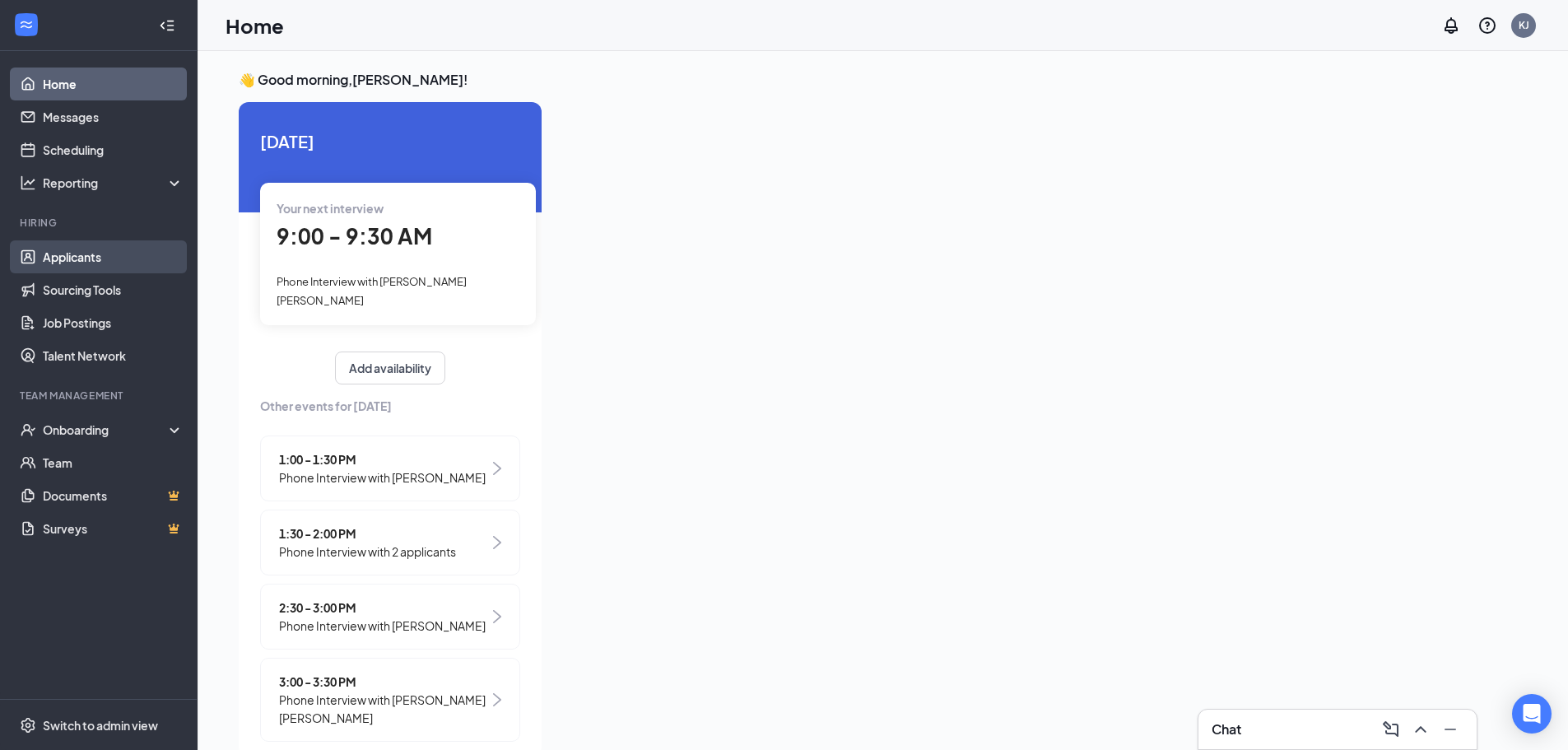
click at [95, 262] on link "Applicants" at bounding box center [113, 257] width 141 height 33
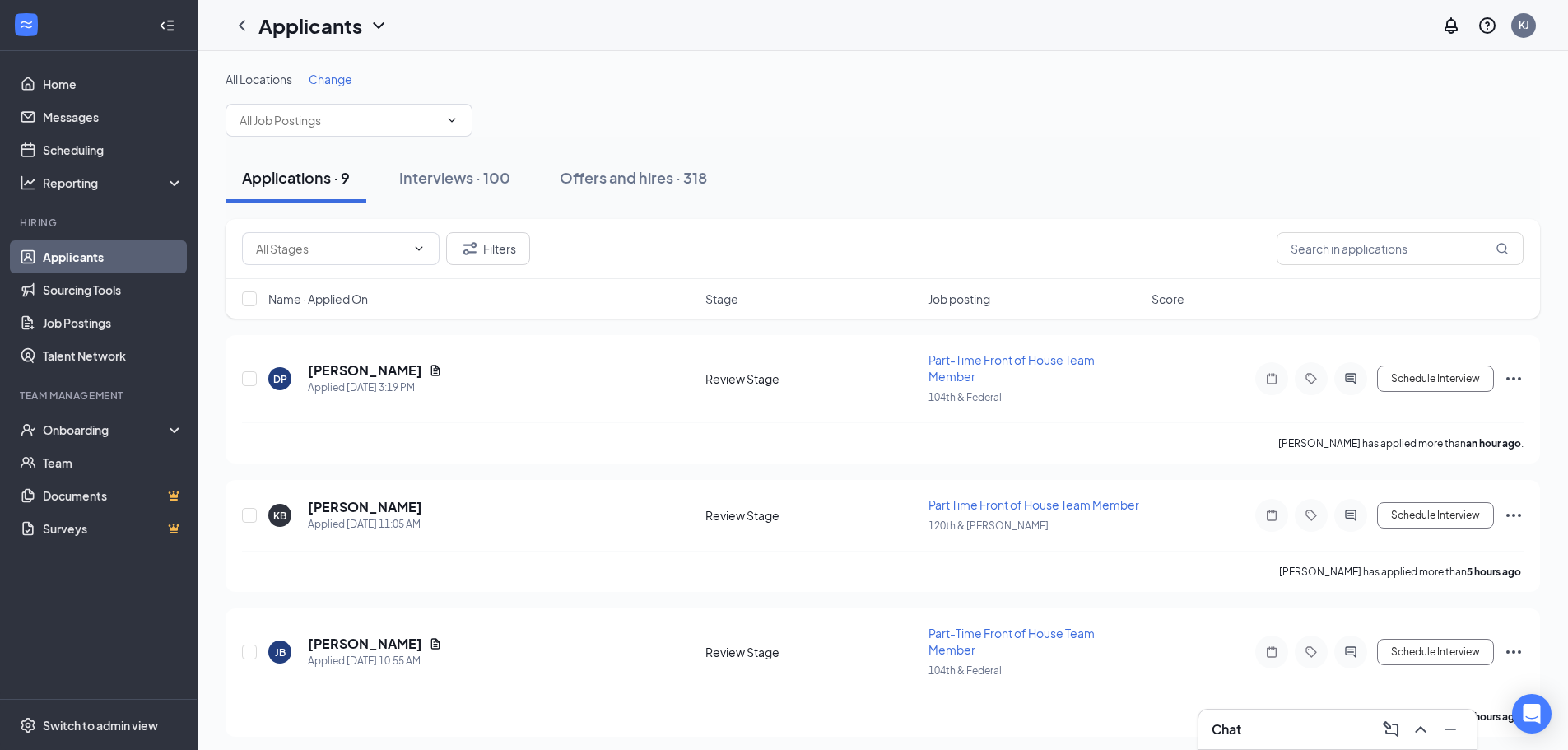
click at [316, 286] on div "Name · Applied On Stage Job posting Score" at bounding box center [883, 298] width 1315 height 39
click at [316, 292] on span "Name · Applied On" at bounding box center [319, 298] width 100 height 17
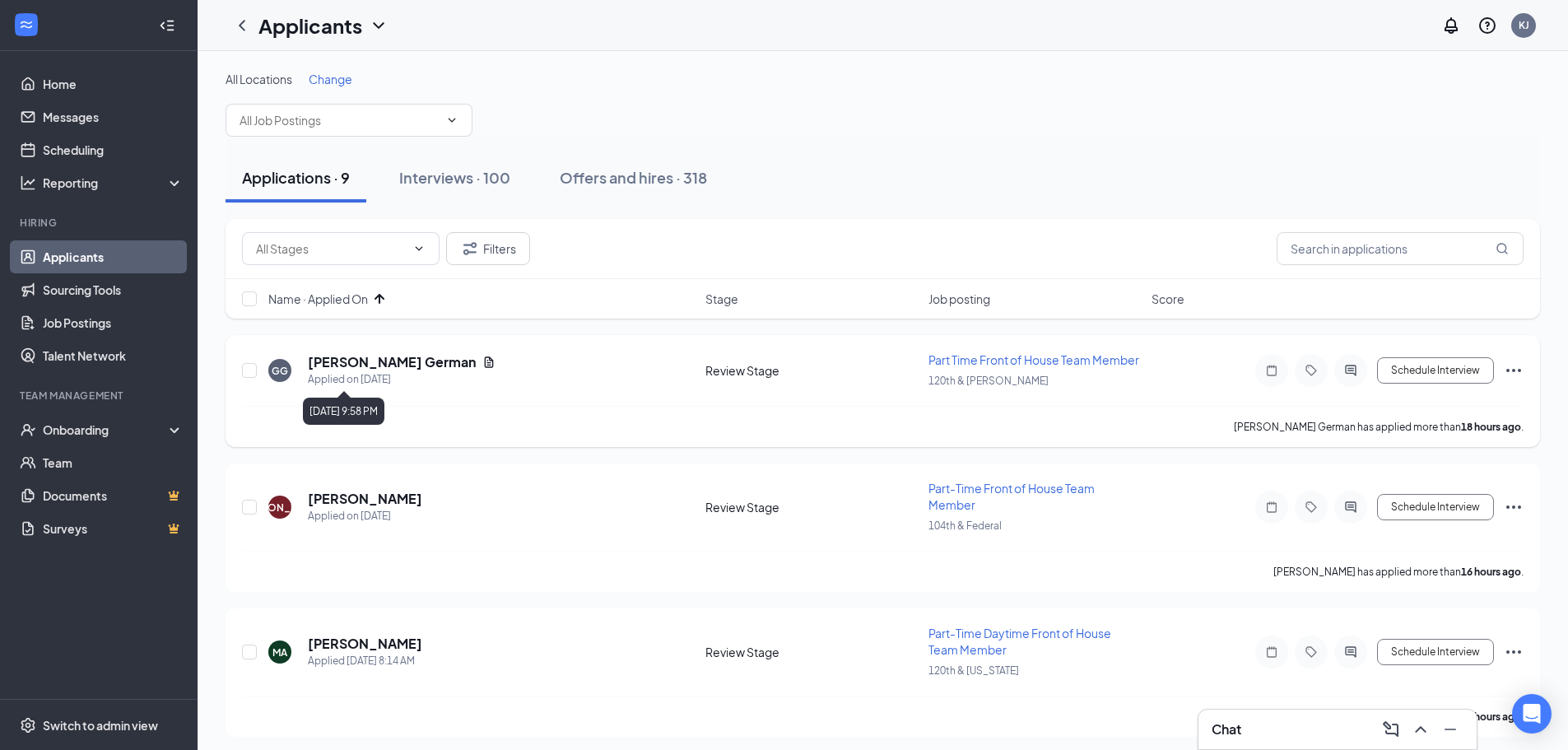
click at [357, 369] on h5 "[PERSON_NAME] German" at bounding box center [392, 361] width 168 height 18
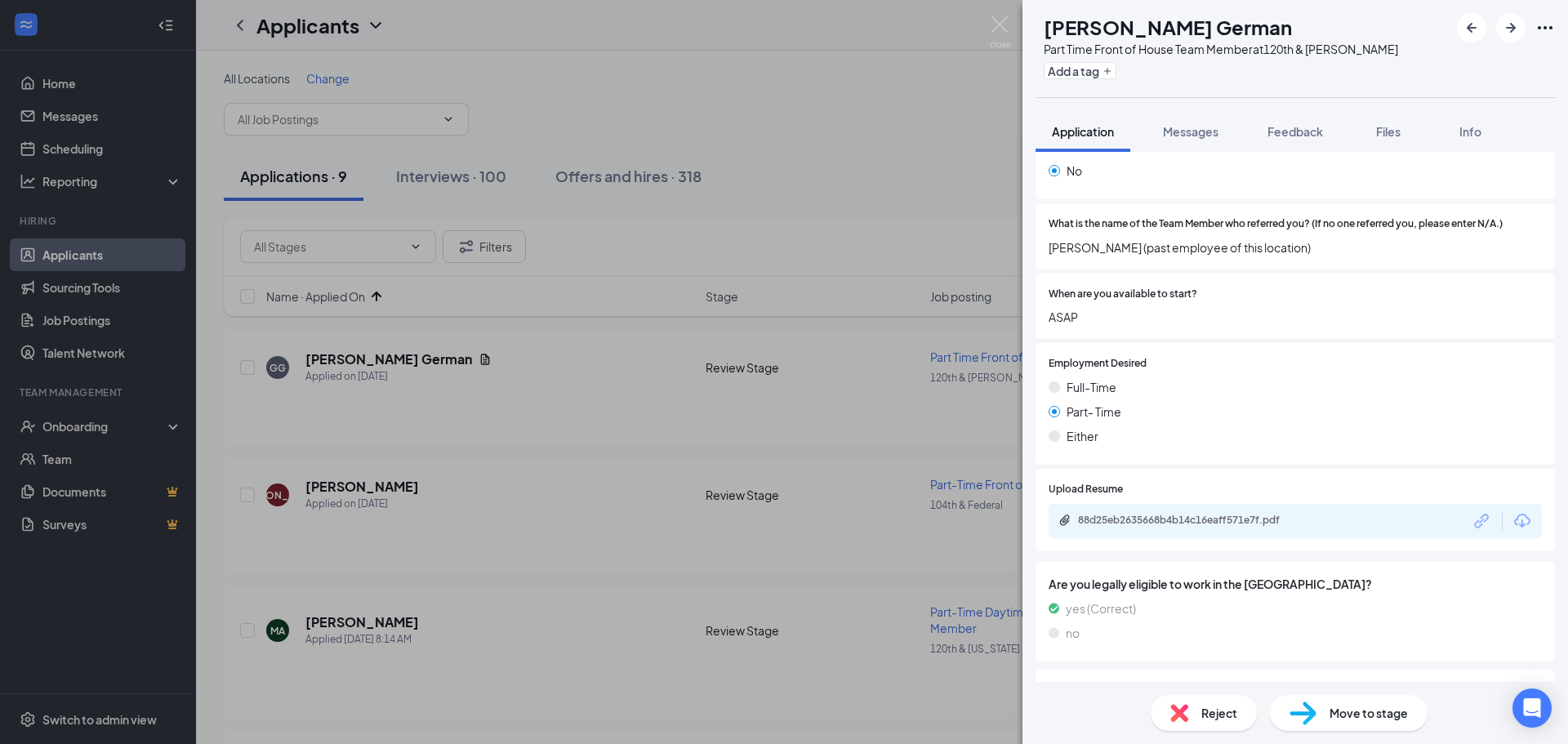
scroll to position [2286, 0]
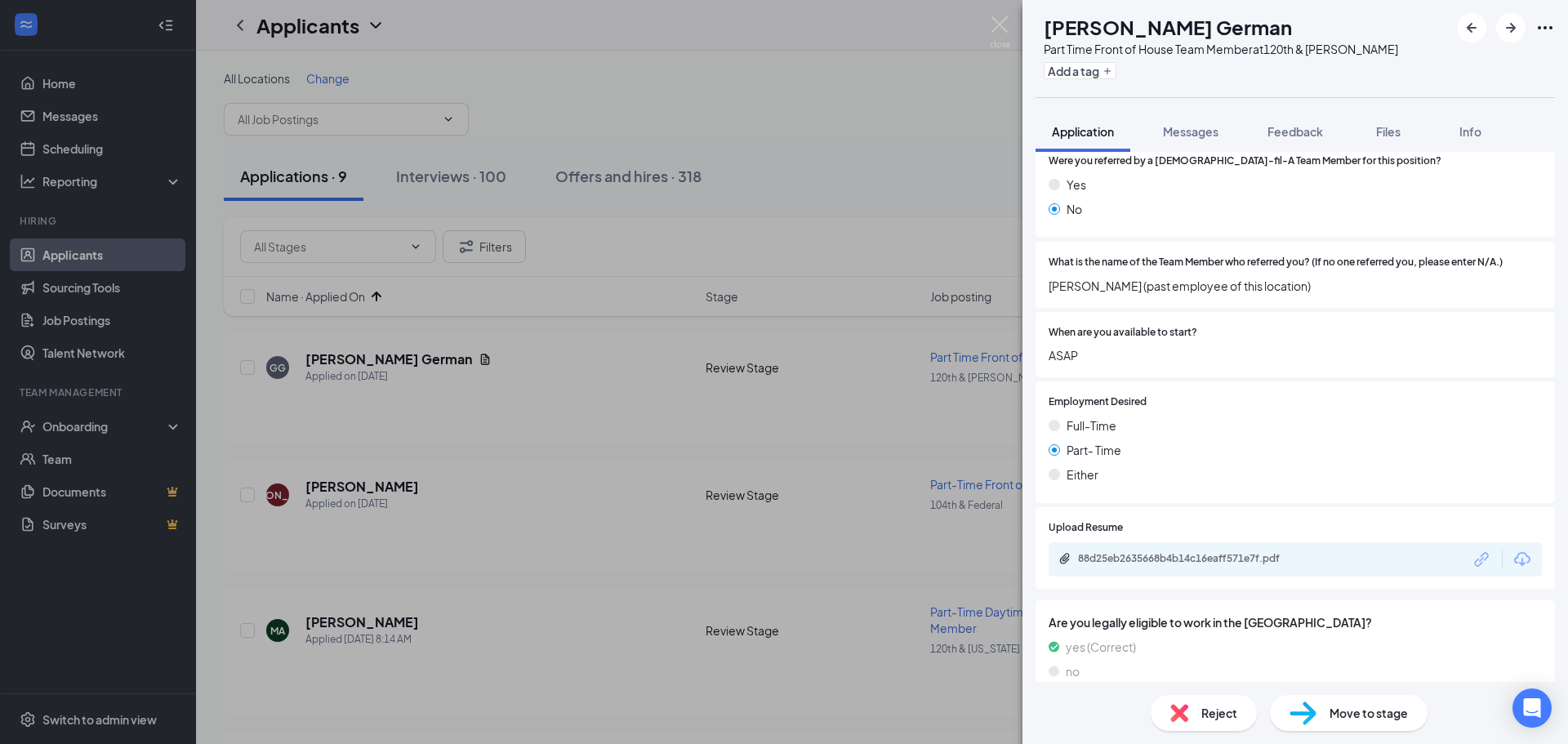
click at [1335, 724] on div "Move to stage" at bounding box center [1347, 712] width 157 height 36
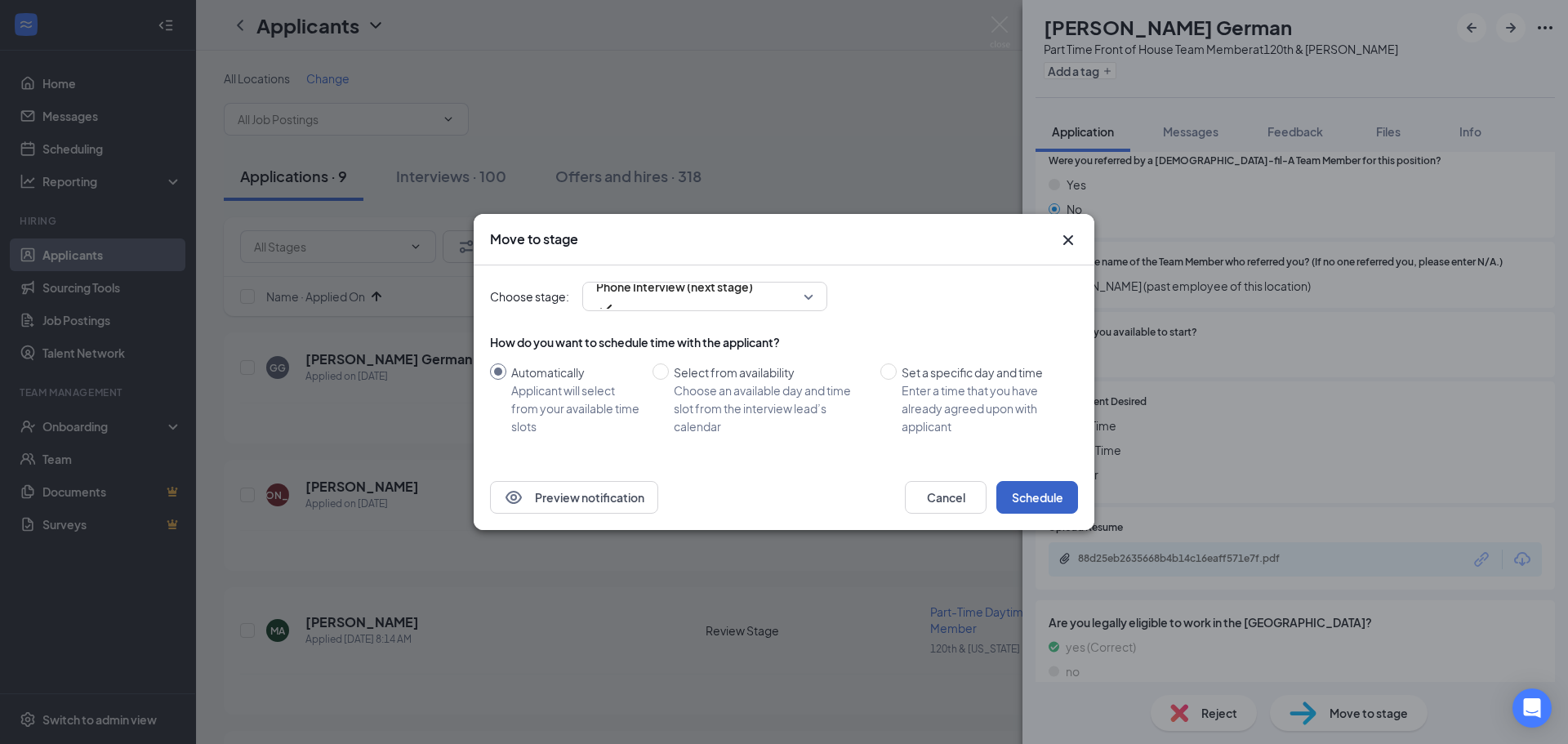
click at [1037, 492] on button "Schedule" at bounding box center [1037, 497] width 82 height 33
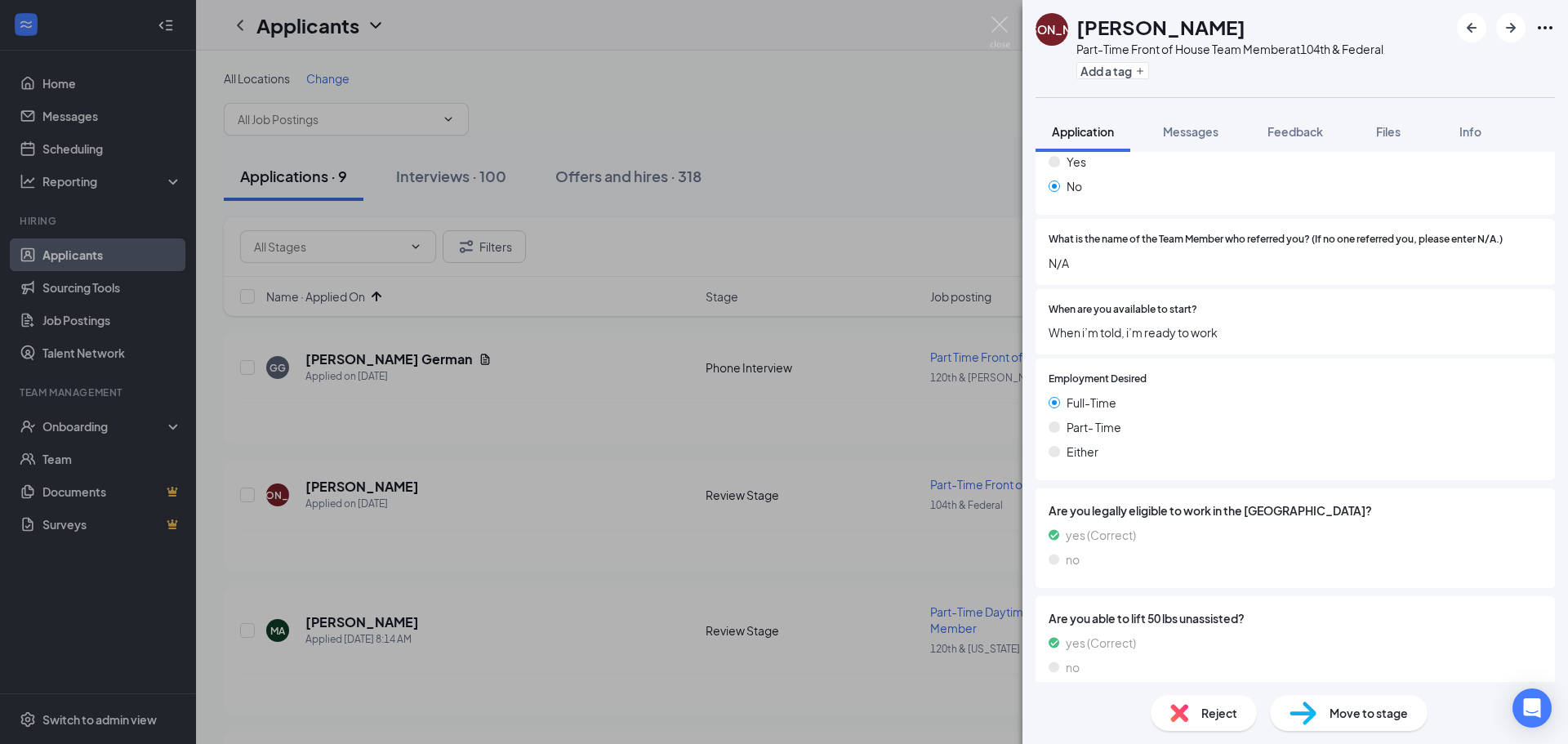
scroll to position [2311, 0]
click at [1317, 706] on div "Move to stage" at bounding box center [1347, 712] width 157 height 36
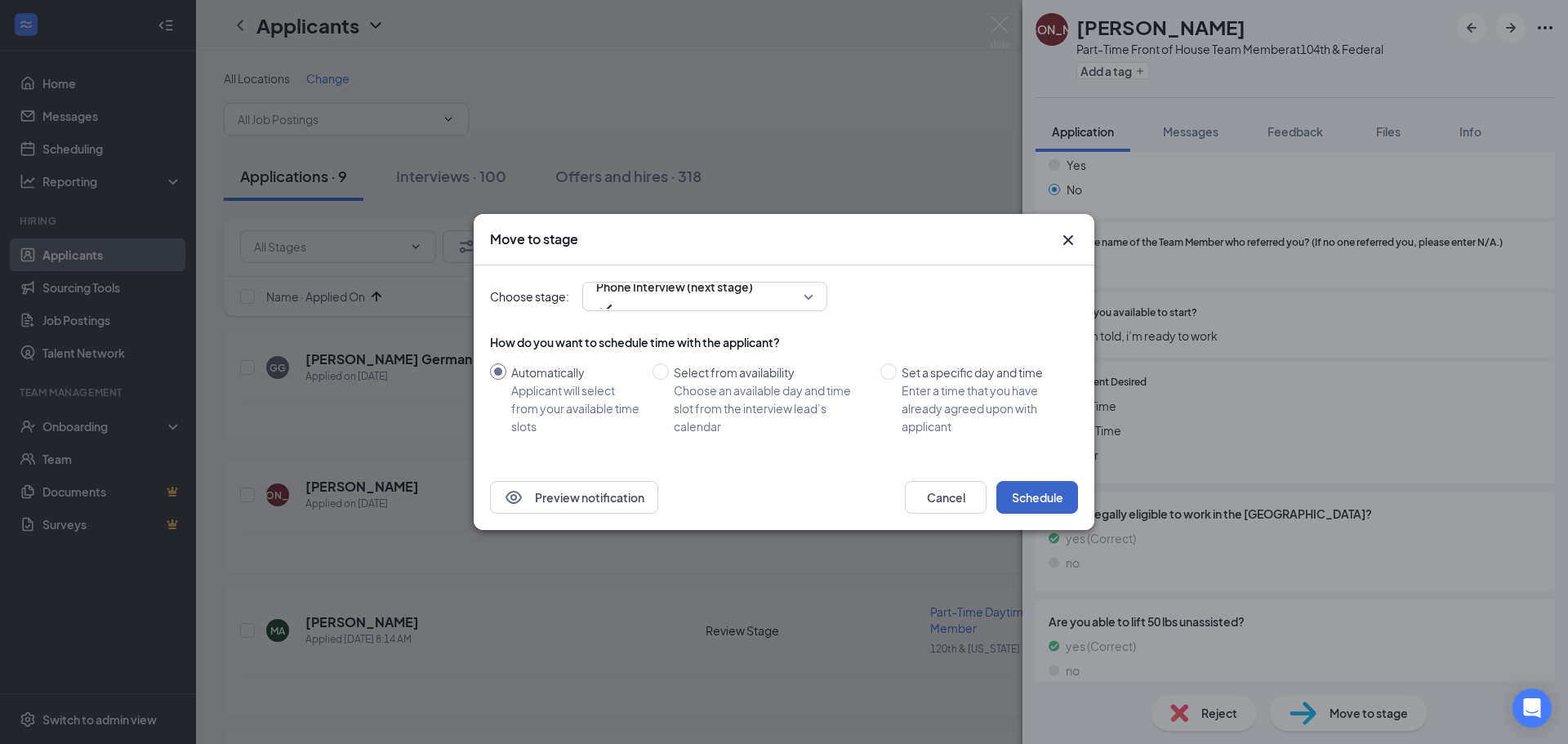
click at [1044, 498] on button "Schedule" at bounding box center [1037, 497] width 82 height 33
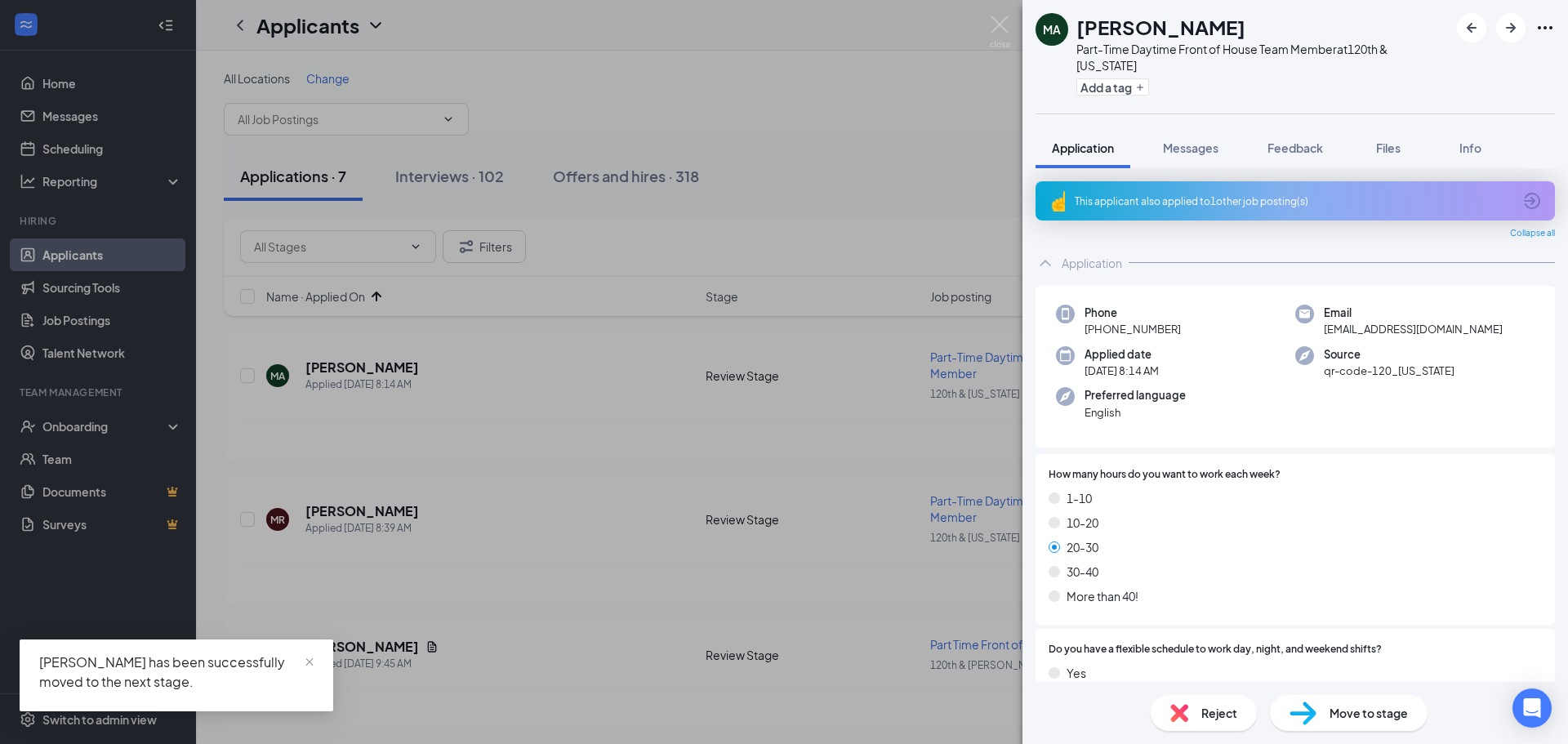
click at [1143, 208] on div "This applicant also applied to 1 other job posting(s)" at bounding box center [1295, 201] width 519 height 39
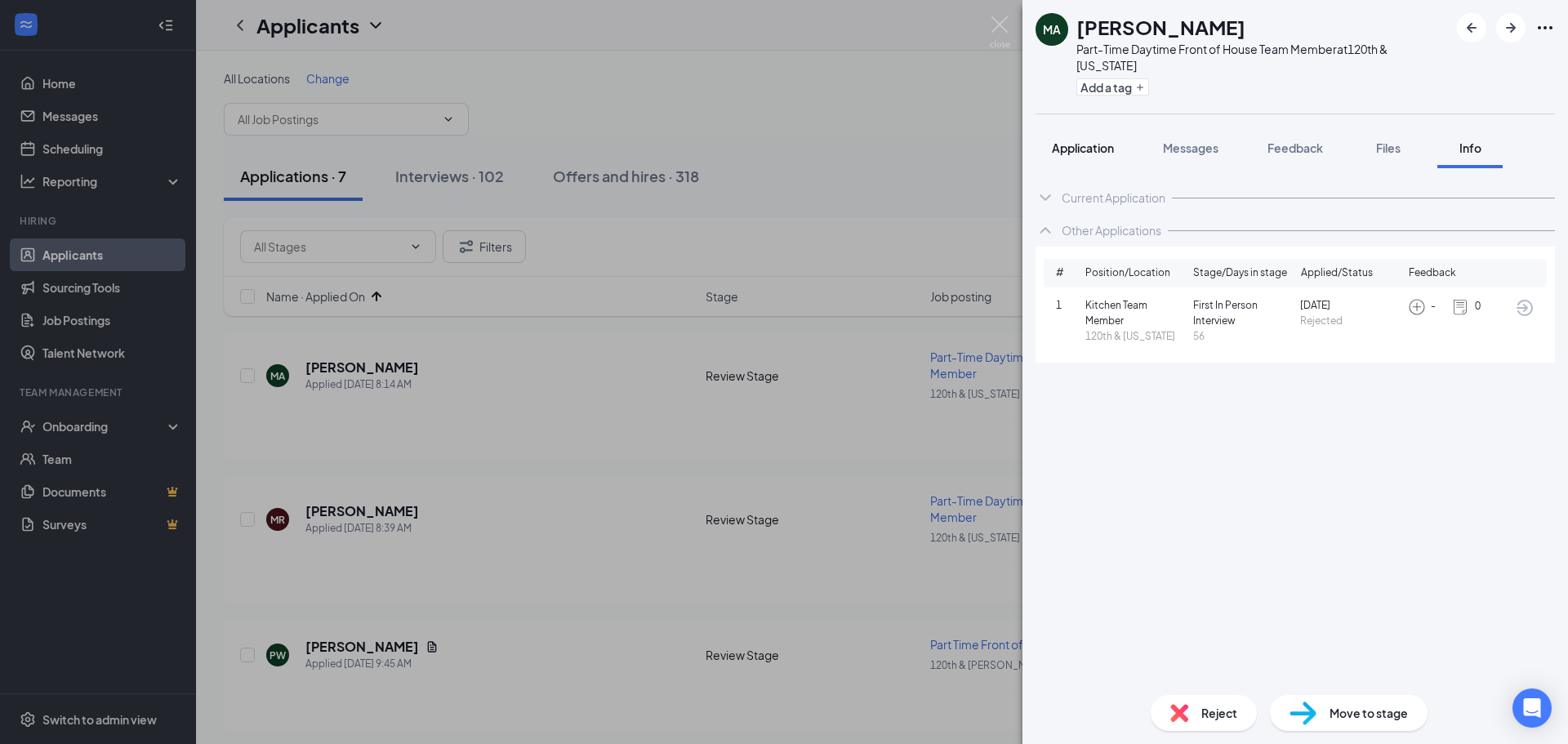
click at [1084, 148] on span "Application" at bounding box center [1082, 148] width 62 height 15
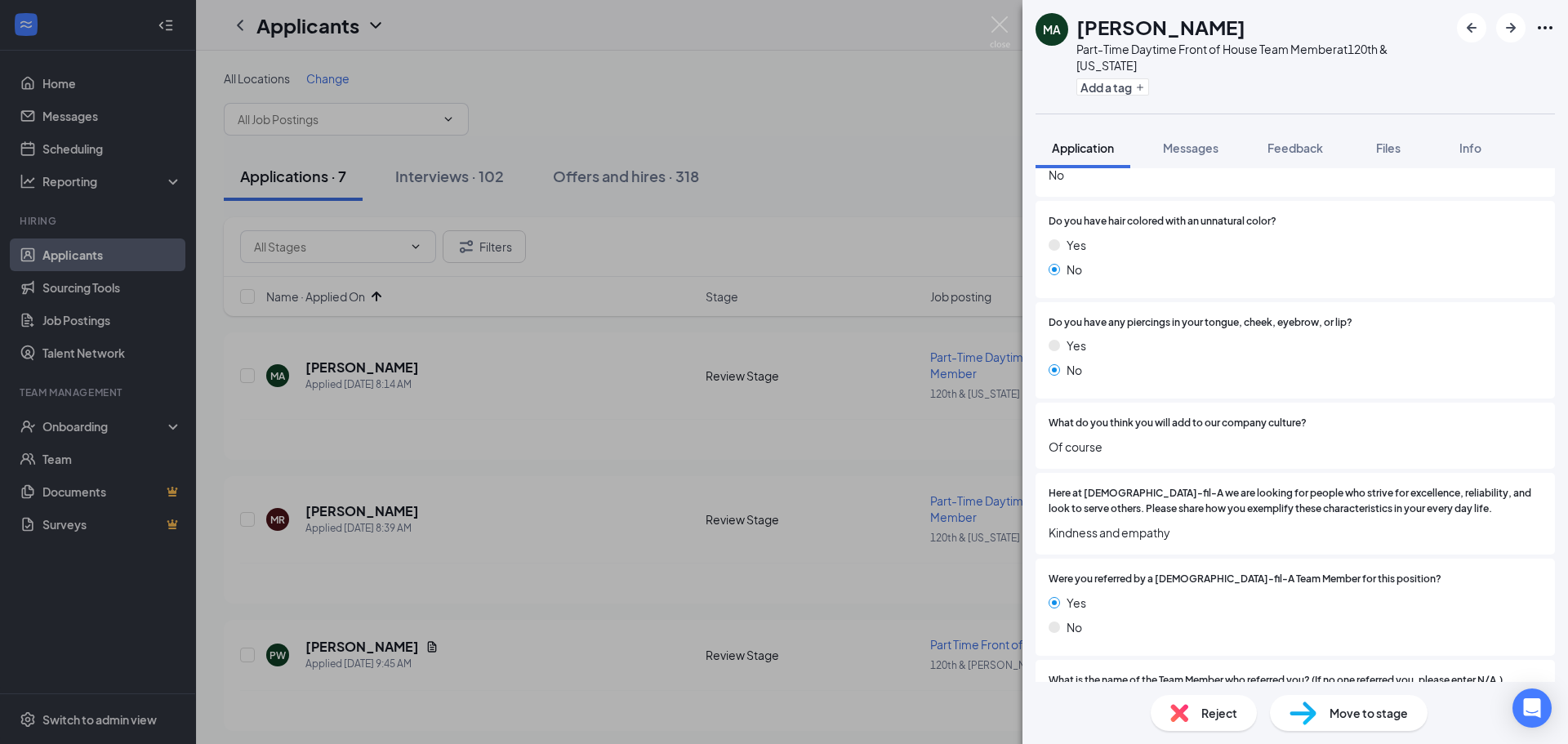
scroll to position [1875, 0]
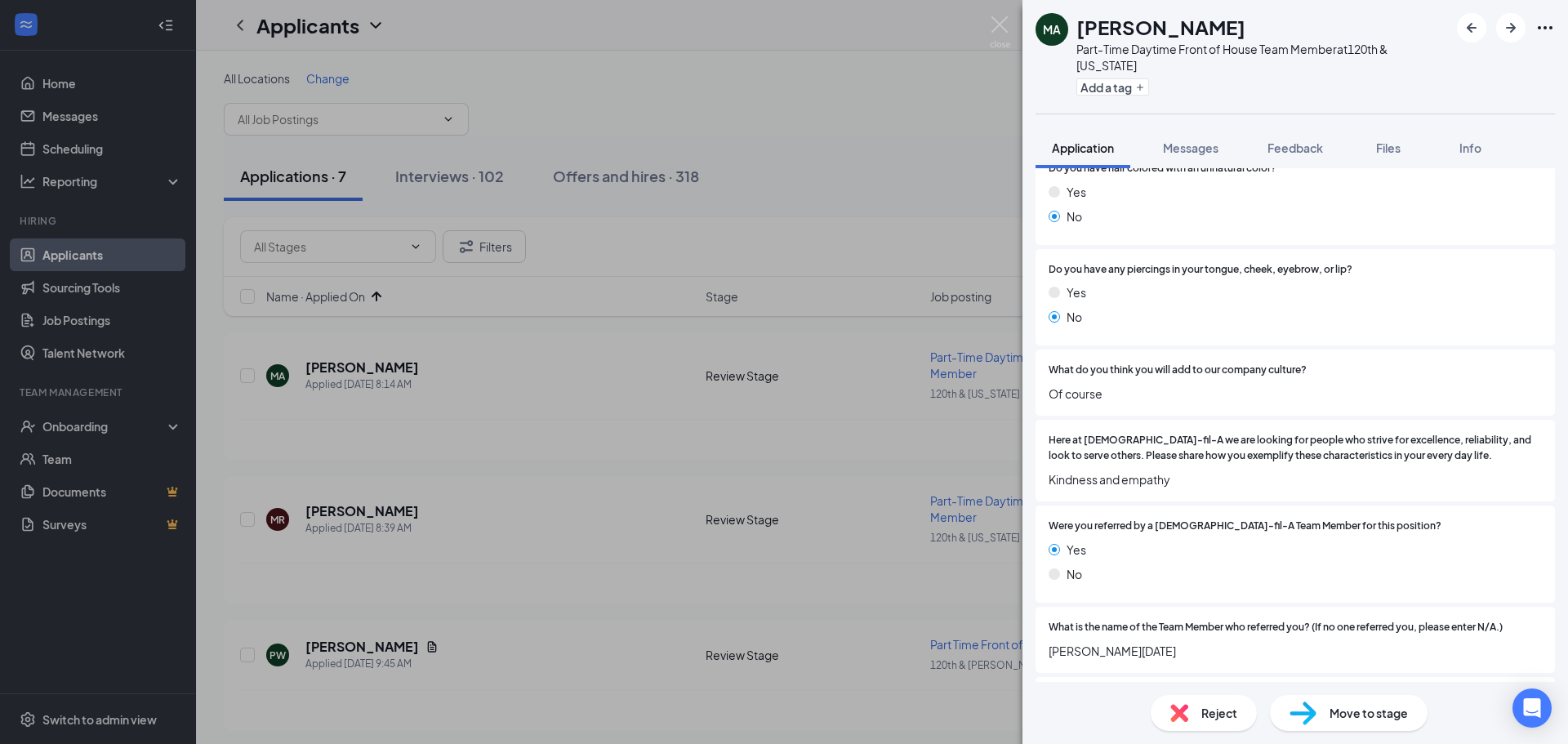
click at [1354, 706] on span "Move to stage" at bounding box center [1368, 713] width 78 height 18
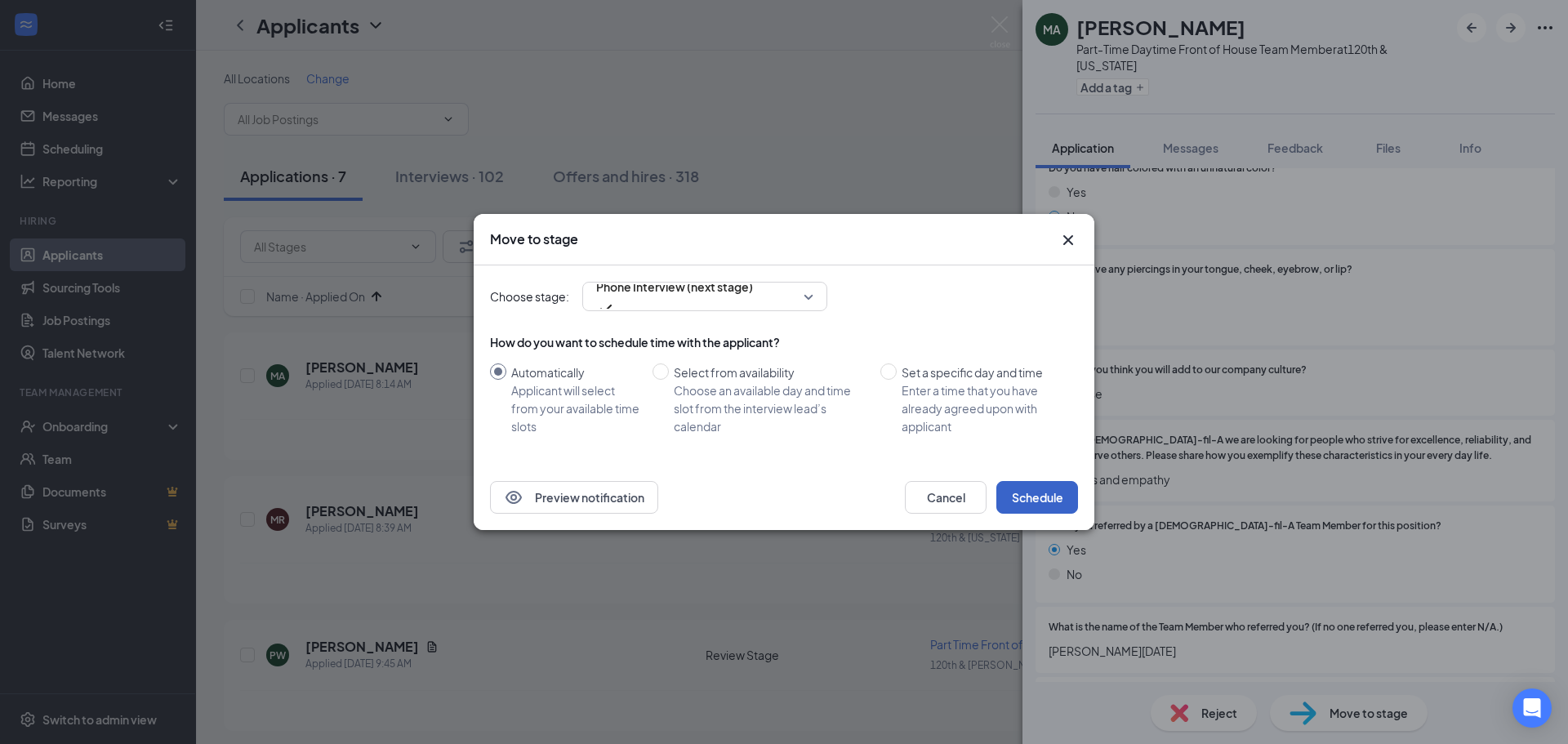
click at [1047, 494] on button "Schedule" at bounding box center [1037, 497] width 82 height 33
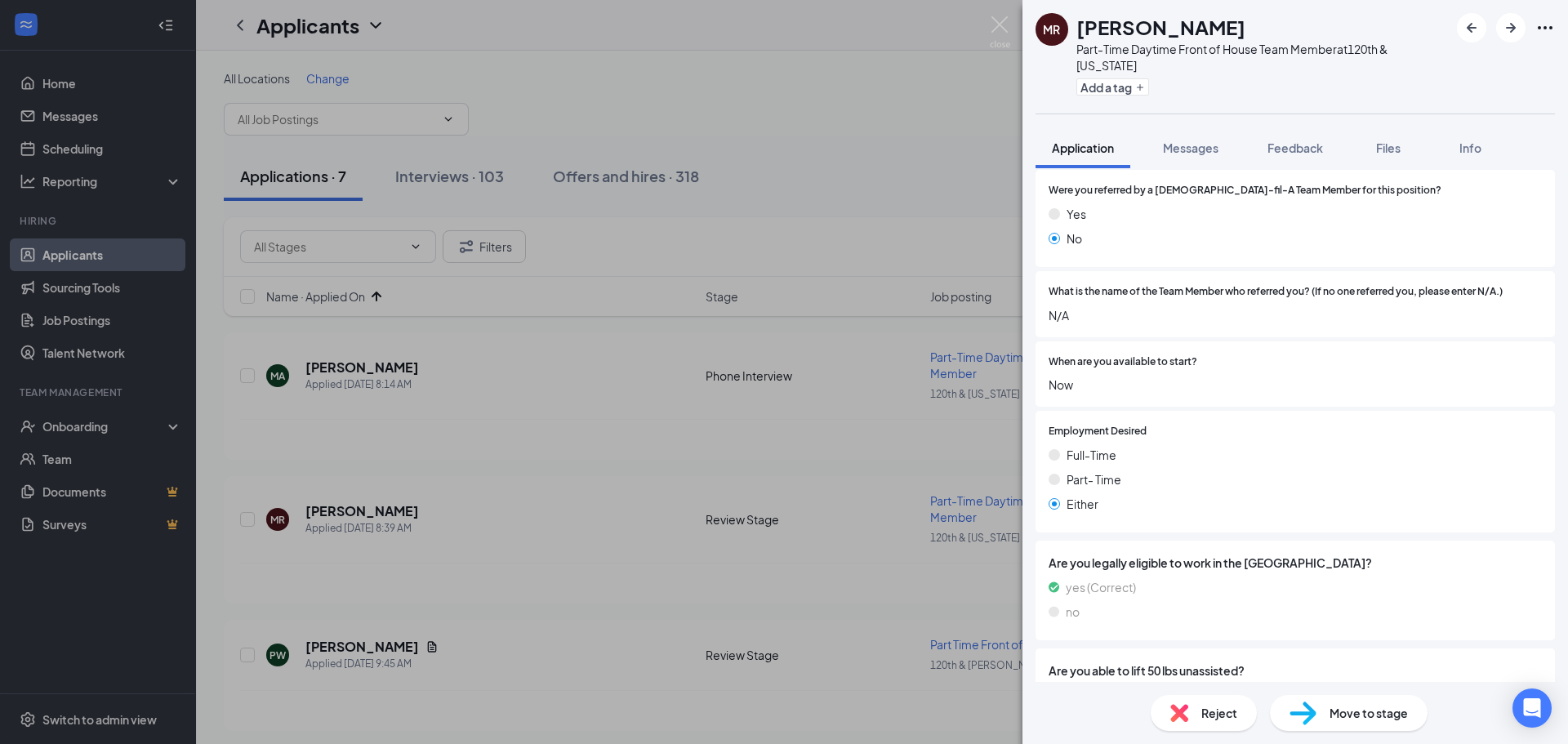
scroll to position [2238, 0]
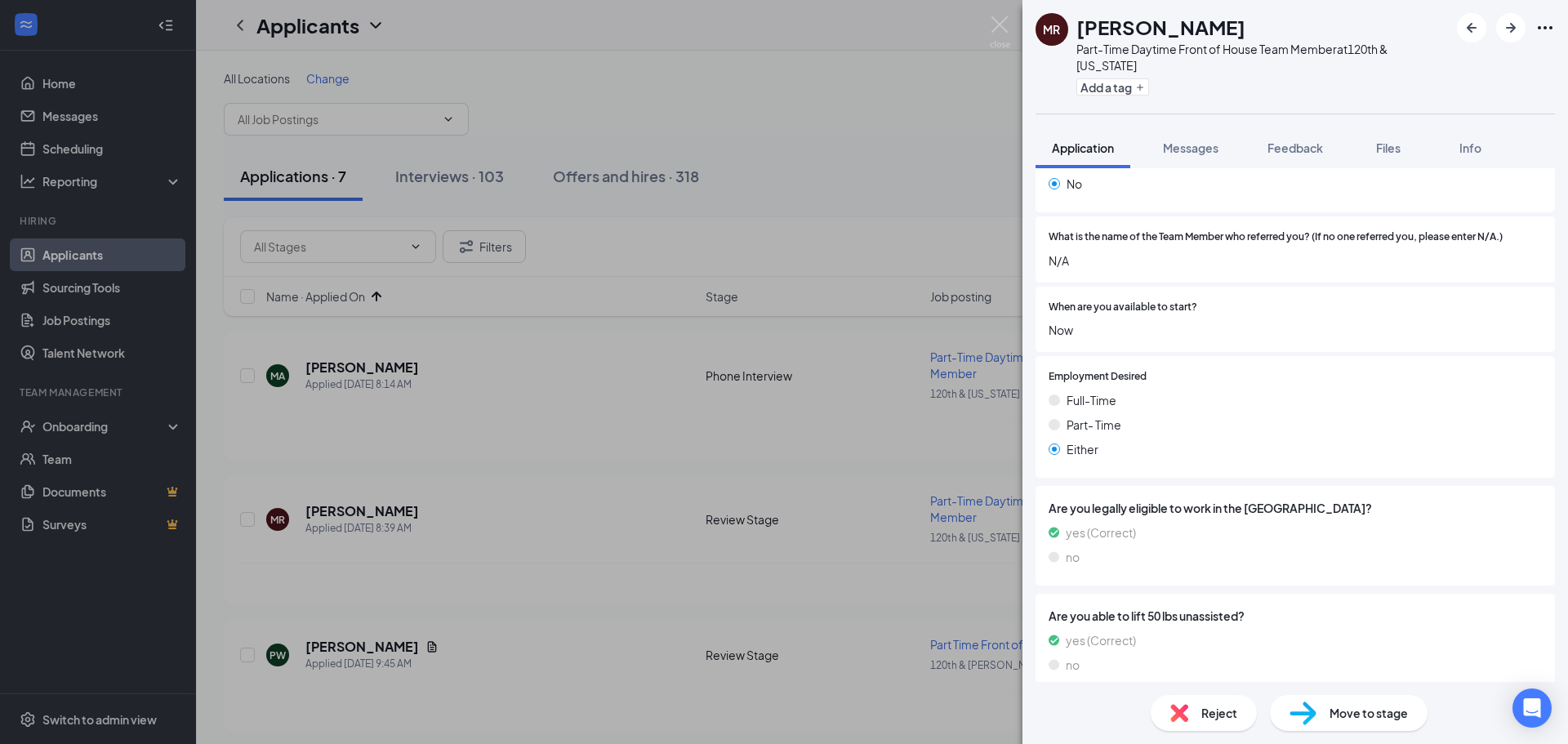
click at [1347, 724] on div "Move to stage" at bounding box center [1347, 712] width 157 height 36
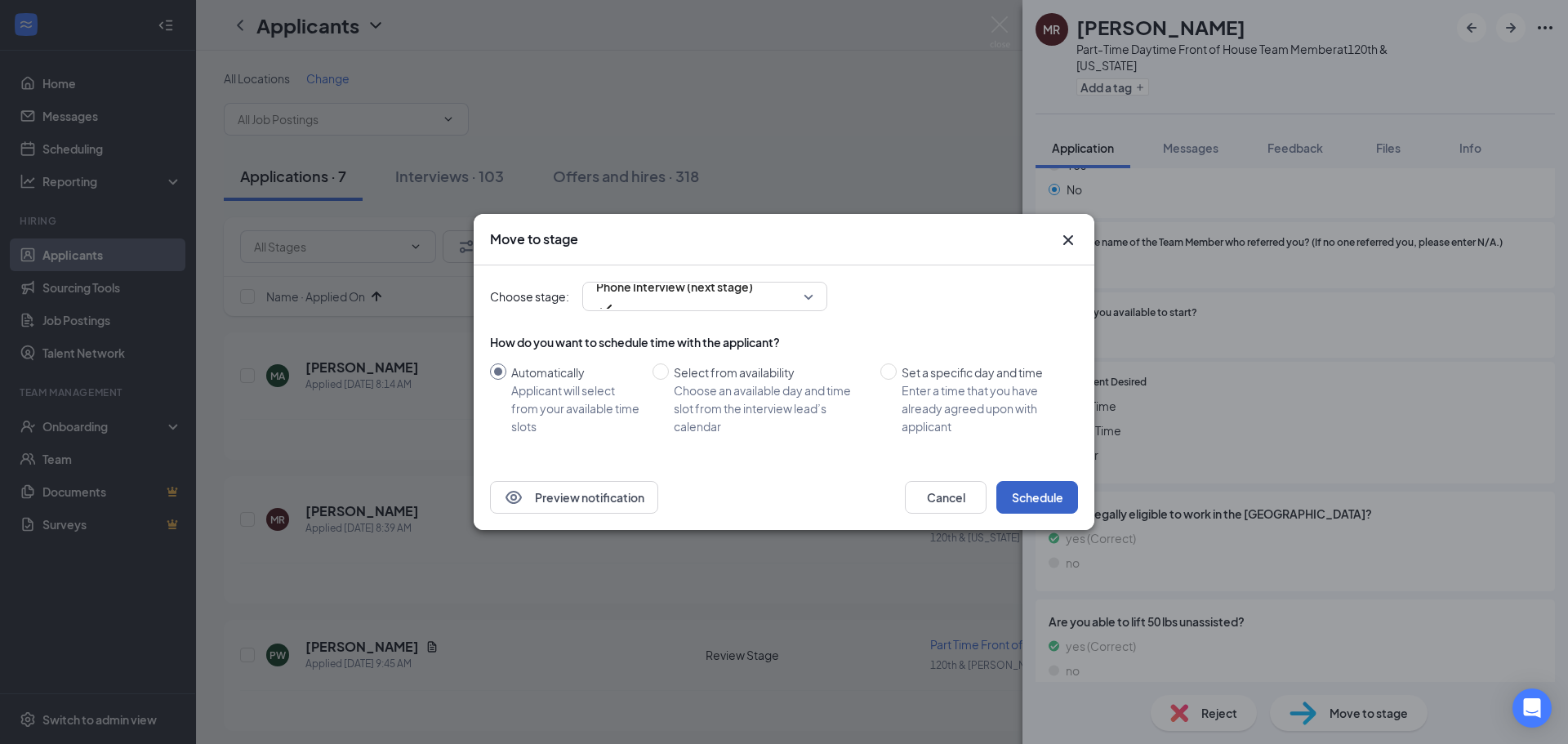
click at [1050, 500] on button "Schedule" at bounding box center [1037, 497] width 82 height 33
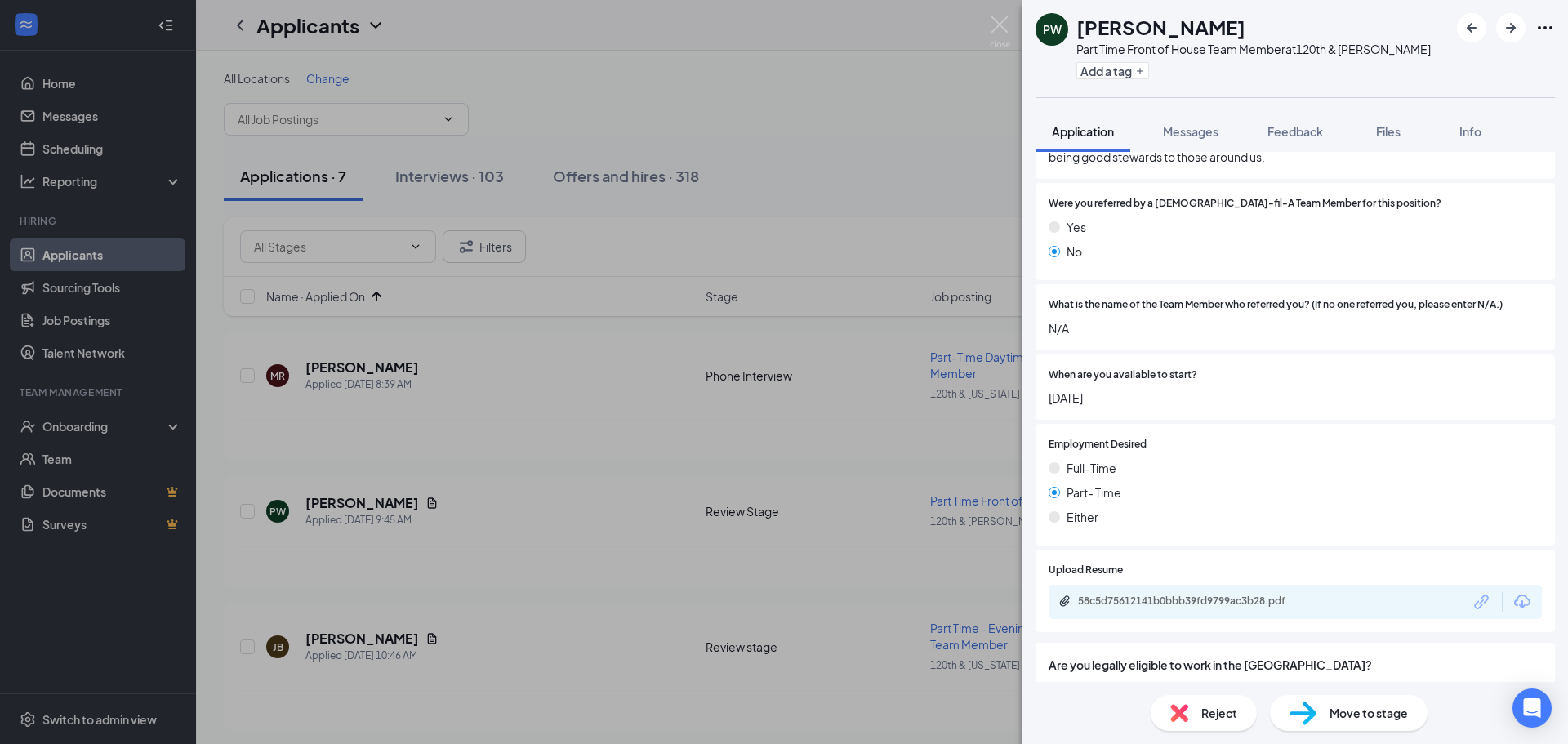
scroll to position [2367, 0]
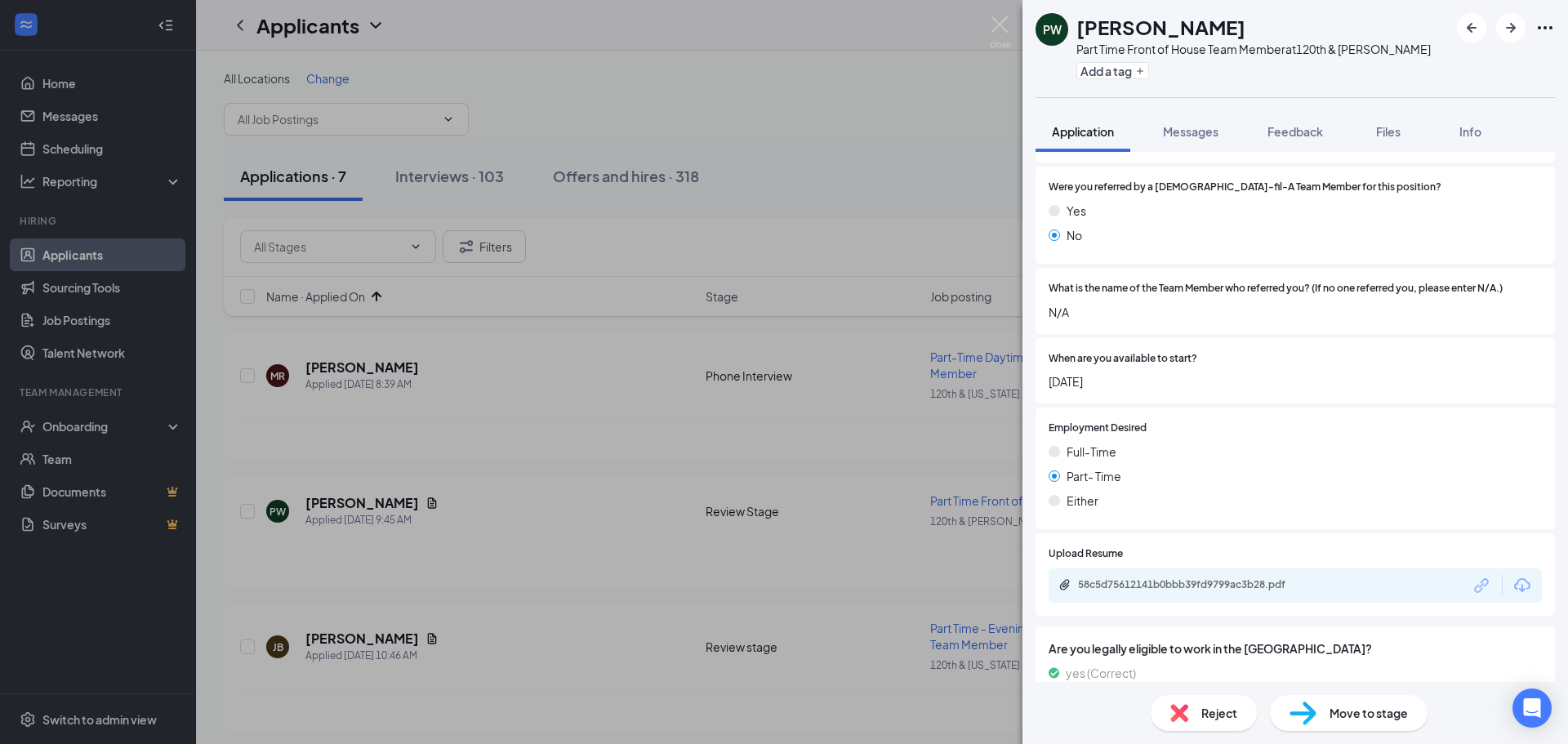
click at [1226, 569] on div "58c5d75612141b0bbb39fd9799ac3b28.pdf" at bounding box center [1295, 585] width 493 height 34
click at [1229, 578] on div "58c5d75612141b0bbb39fd9799ac3b28.pdf" at bounding box center [1191, 584] width 228 height 13
click at [1005, 29] on img at bounding box center [1000, 32] width 21 height 32
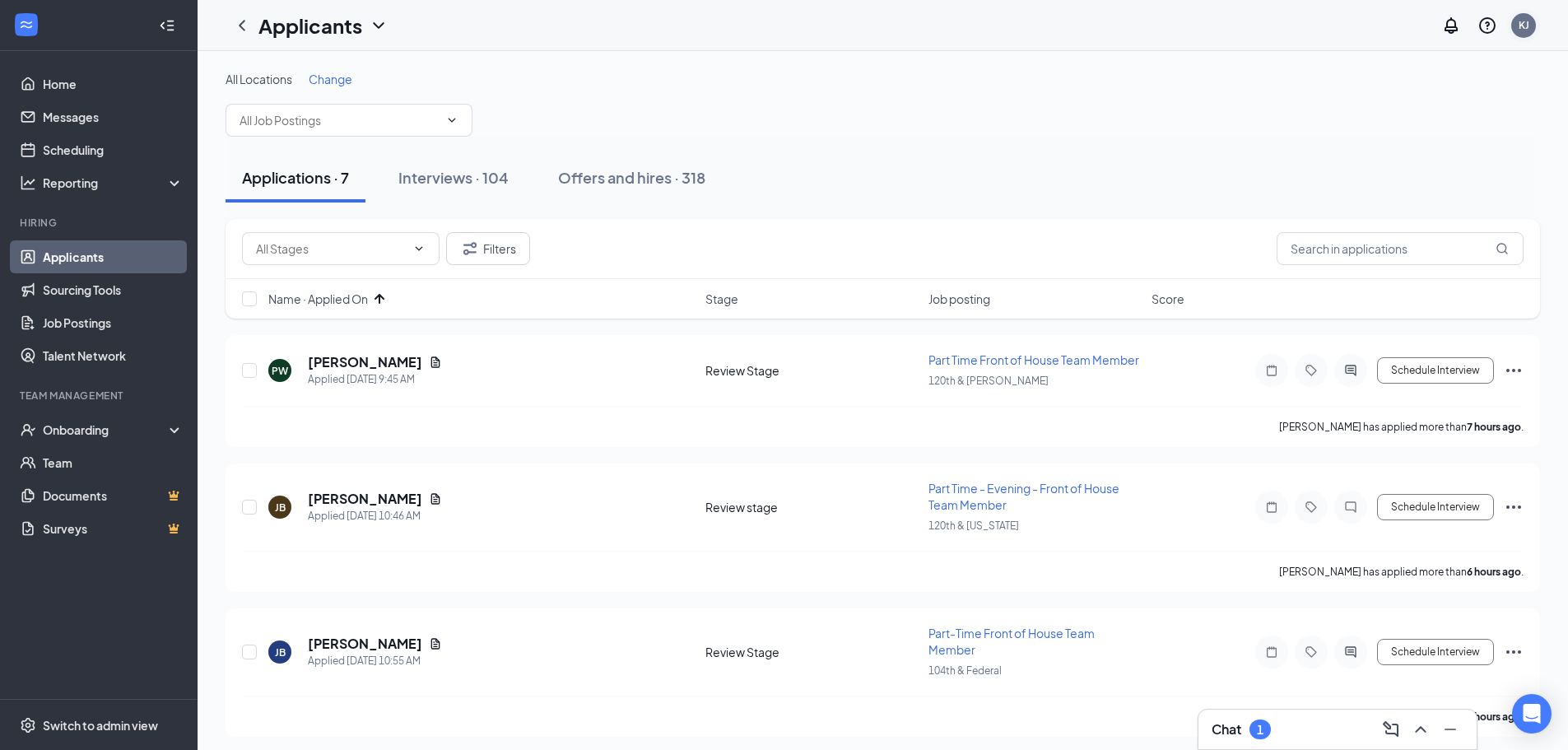
click at [1517, 26] on div "KJ" at bounding box center [1524, 25] width 25 height 25
click at [1366, 192] on div "Log out" at bounding box center [1397, 183] width 90 height 17
